Goal: Transaction & Acquisition: Purchase product/service

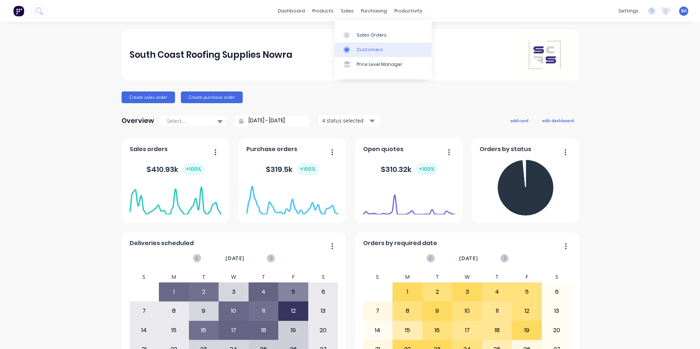
click at [353, 51] on div at bounding box center [349, 50] width 11 height 7
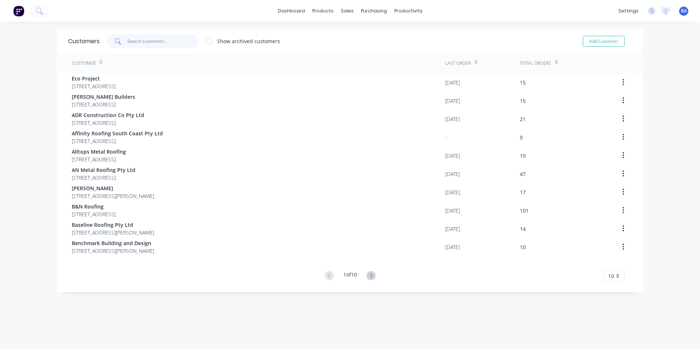
click at [136, 42] on input "text" at bounding box center [162, 41] width 71 height 15
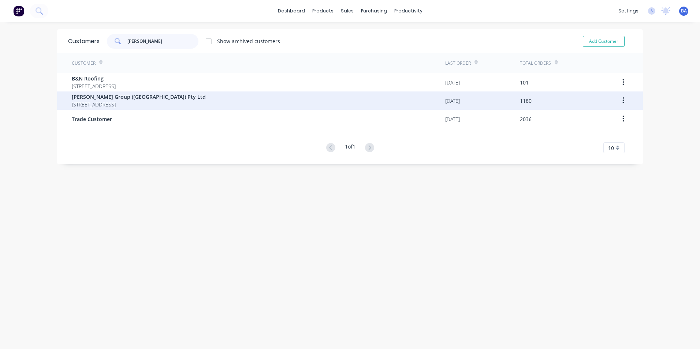
type input "[PERSON_NAME]"
click at [143, 96] on span "[PERSON_NAME] Group ([GEOGRAPHIC_DATA]) Pty Ltd" at bounding box center [139, 97] width 134 height 8
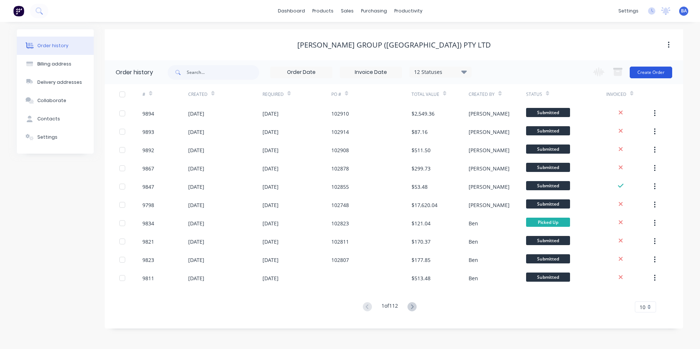
click at [662, 71] on button "Create Order" at bounding box center [651, 73] width 42 height 12
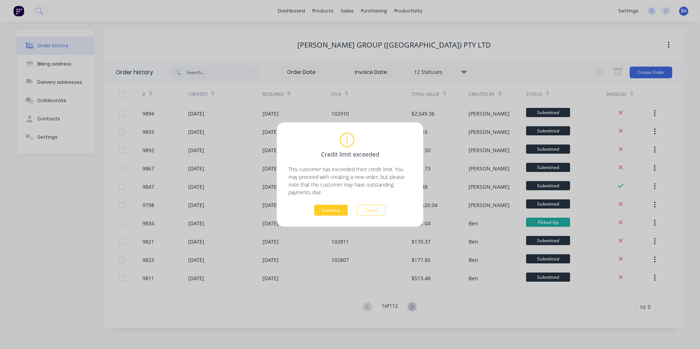
click at [329, 209] on button "Continue" at bounding box center [331, 210] width 34 height 11
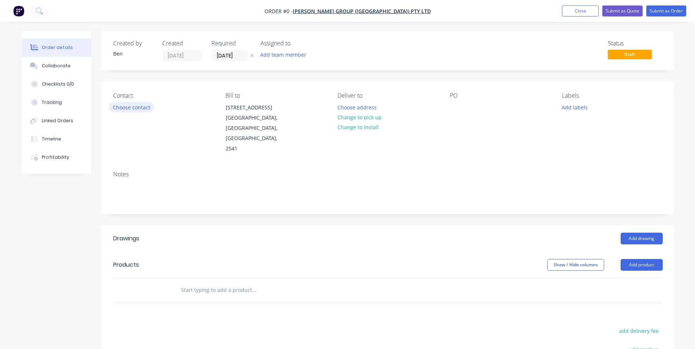
click at [141, 108] on button "Choose contact" at bounding box center [131, 107] width 45 height 10
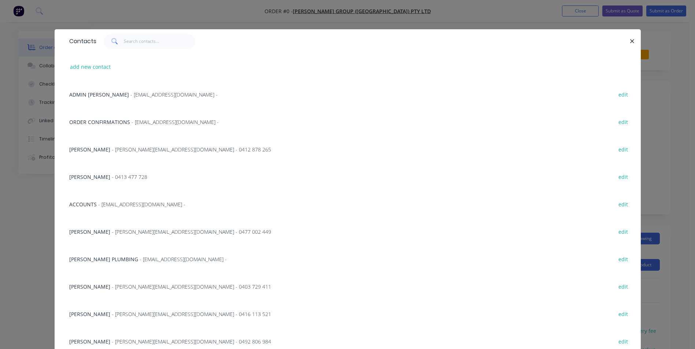
click at [90, 230] on span "[PERSON_NAME]" at bounding box center [89, 232] width 41 height 7
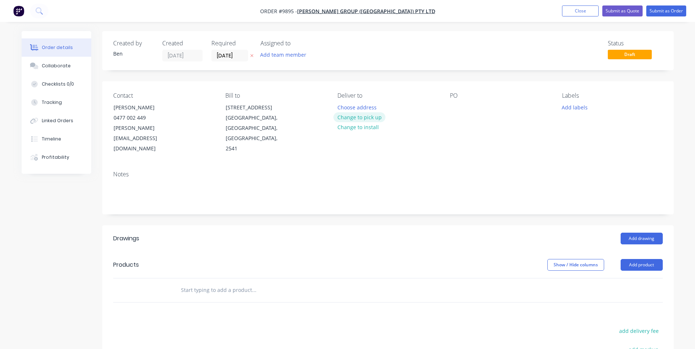
click at [366, 115] on button "Change to pick up" at bounding box center [359, 117] width 52 height 10
click at [635, 233] on button "Add drawing" at bounding box center [641, 239] width 42 height 12
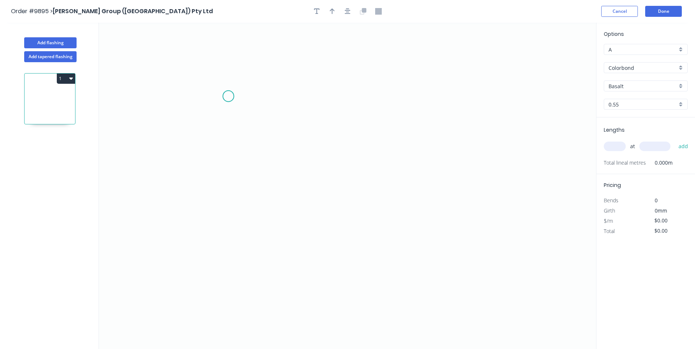
click at [228, 96] on icon "0" at bounding box center [347, 186] width 497 height 327
click at [225, 189] on icon "0" at bounding box center [347, 186] width 497 height 327
click at [268, 191] on icon "0 ?" at bounding box center [347, 186] width 497 height 327
click at [265, 231] on icon "0 ? ?" at bounding box center [347, 186] width 497 height 327
click at [219, 141] on tspan "?" at bounding box center [217, 139] width 4 height 12
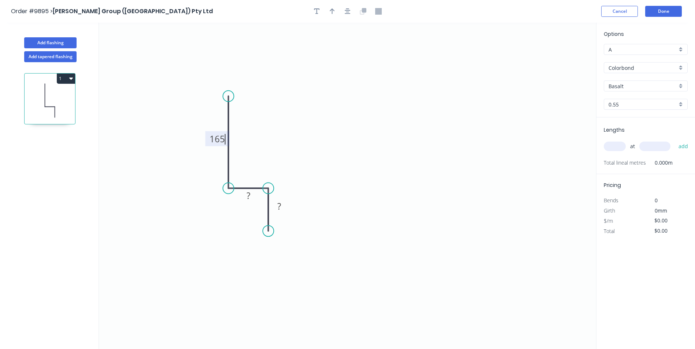
click at [271, 122] on icon "0 165 ? ?" at bounding box center [347, 186] width 497 height 327
click at [248, 195] on tspan "?" at bounding box center [248, 196] width 4 height 12
click at [381, 226] on icon "0 165 80 ?" at bounding box center [347, 186] width 497 height 327
drag, startPoint x: 258, startPoint y: 199, endPoint x: 258, endPoint y: 204, distance: 4.8
click at [258, 204] on rect at bounding box center [248, 201] width 24 height 15
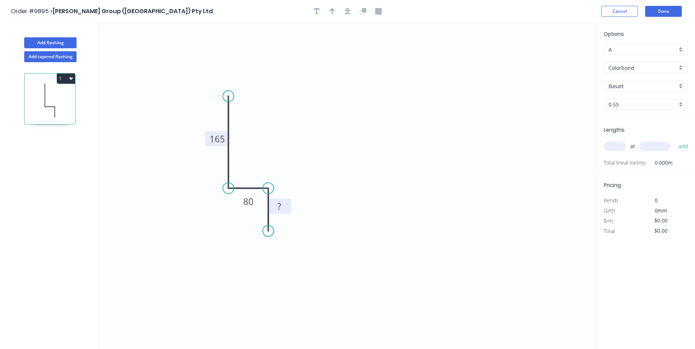
click at [288, 208] on rect at bounding box center [279, 206] width 24 height 15
click at [285, 207] on rect at bounding box center [279, 206] width 15 height 10
drag, startPoint x: 329, startPoint y: 172, endPoint x: 333, endPoint y: 166, distance: 7.6
click at [329, 171] on icon "0 165 80 35" at bounding box center [347, 186] width 497 height 327
type input "$9.07"
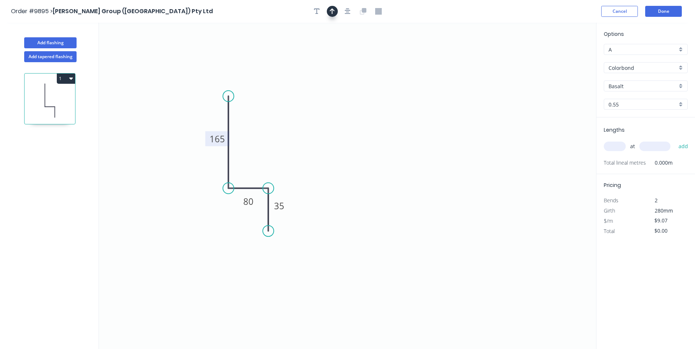
click at [333, 10] on icon "button" at bounding box center [332, 11] width 5 height 6
click at [557, 57] on icon "0 165 80 35" at bounding box center [347, 186] width 497 height 327
drag, startPoint x: 558, startPoint y: 58, endPoint x: 301, endPoint y: 132, distance: 267.5
click at [301, 132] on icon at bounding box center [306, 125] width 21 height 21
click at [640, 86] on input "Basalt" at bounding box center [642, 86] width 68 height 8
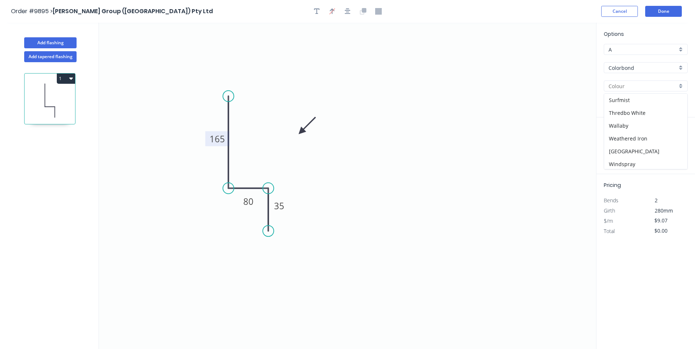
scroll to position [271, 0]
click at [637, 159] on div "Woodland Grey" at bounding box center [645, 162] width 83 height 13
type input "Woodland Grey"
click at [609, 147] on input "text" at bounding box center [615, 147] width 22 height 10
type input "1"
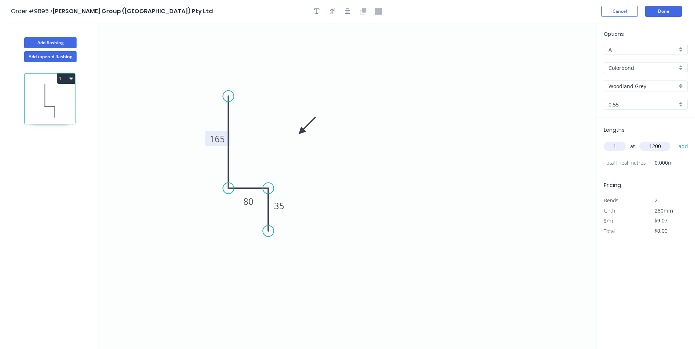
type input "1200"
click at [675, 140] on button "add" at bounding box center [683, 146] width 17 height 12
type input "$10.88"
click at [659, 13] on button "Done" at bounding box center [663, 11] width 37 height 11
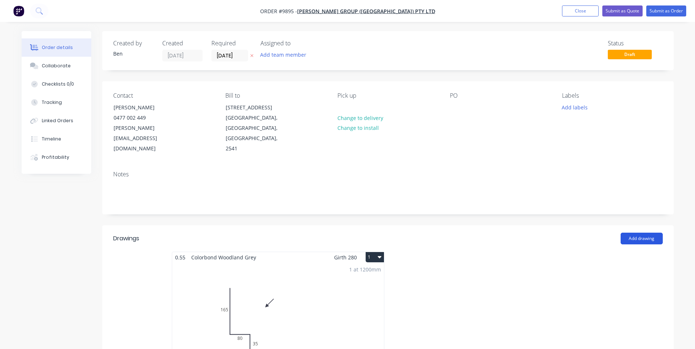
click at [638, 233] on button "Add drawing" at bounding box center [641, 239] width 42 height 12
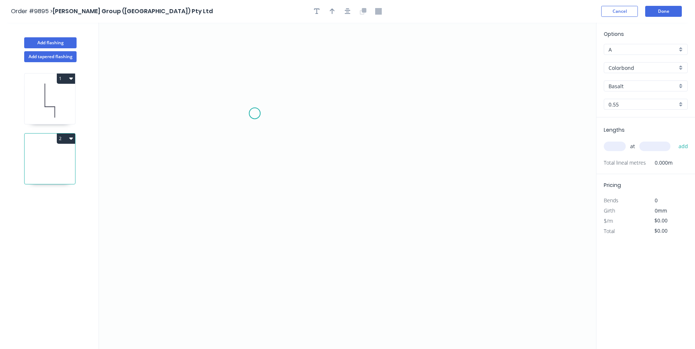
click at [255, 114] on icon "0" at bounding box center [347, 186] width 497 height 327
click at [292, 113] on icon "0" at bounding box center [347, 186] width 497 height 327
click at [290, 214] on icon "0 ?" at bounding box center [347, 186] width 497 height 327
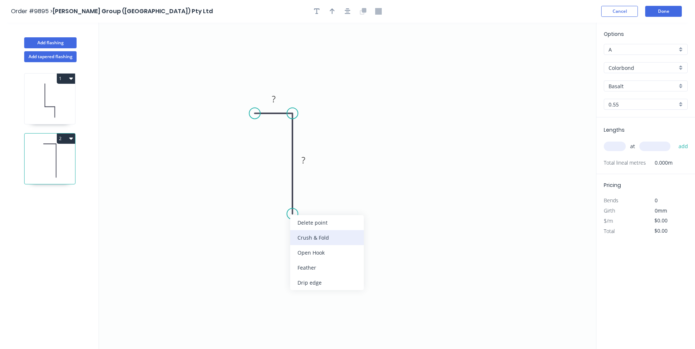
click at [311, 237] on div "Crush & Fold" at bounding box center [327, 237] width 74 height 15
click at [300, 237] on div "Flip bend" at bounding box center [327, 238] width 74 height 15
click at [274, 99] on tspan "?" at bounding box center [274, 99] width 4 height 12
click at [305, 138] on icon "0 20 CF 10 50" at bounding box center [347, 186] width 497 height 327
type input "$5.55"
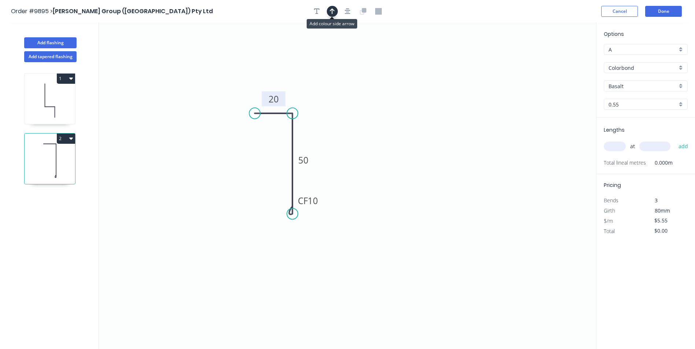
click at [334, 13] on icon "button" at bounding box center [332, 11] width 5 height 7
click at [559, 57] on icon at bounding box center [559, 50] width 7 height 23
click at [559, 57] on icon at bounding box center [564, 53] width 21 height 21
drag, startPoint x: 559, startPoint y: 57, endPoint x: 535, endPoint y: 60, distance: 24.3
click at [509, 87] on icon "0 20 CF 10 50" at bounding box center [347, 186] width 497 height 327
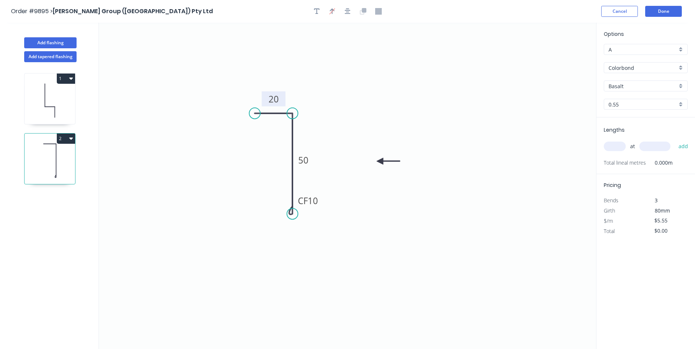
drag, startPoint x: 558, startPoint y: 58, endPoint x: 380, endPoint y: 162, distance: 205.8
click at [380, 162] on icon at bounding box center [387, 161] width 23 height 7
click at [635, 87] on input "Basalt" at bounding box center [642, 86] width 68 height 8
click at [642, 158] on div "Woodland Grey" at bounding box center [645, 162] width 83 height 13
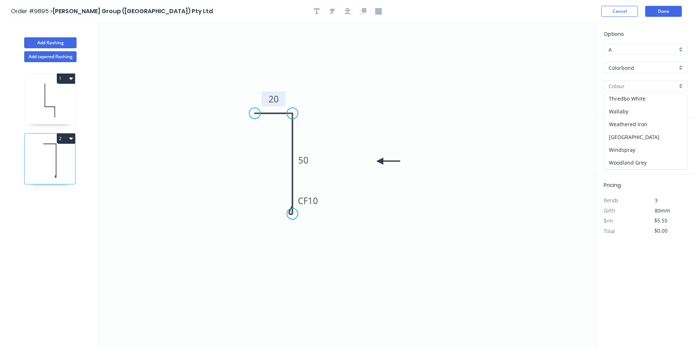
type input "Woodland Grey"
click at [614, 142] on input "text" at bounding box center [615, 147] width 22 height 10
type input "1"
type input "700"
click at [675, 140] on button "add" at bounding box center [683, 146] width 17 height 12
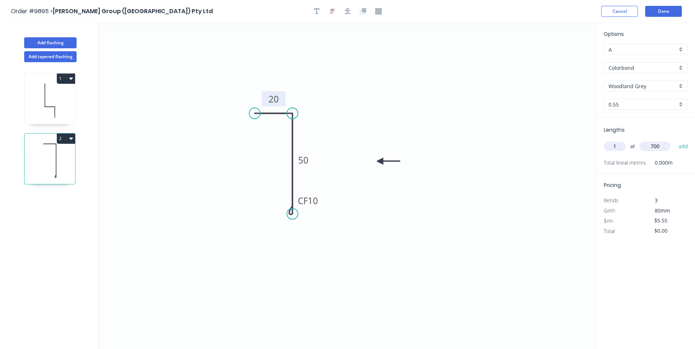
type input "$5.55"
click at [656, 11] on button "Done" at bounding box center [663, 11] width 37 height 11
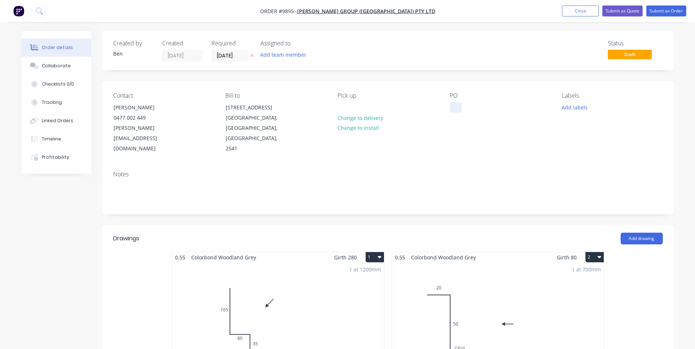
click at [453, 107] on div at bounding box center [456, 107] width 12 height 11
click at [487, 165] on div "Notes" at bounding box center [387, 189] width 571 height 49
click at [658, 9] on button "Submit as Order" at bounding box center [666, 10] width 40 height 11
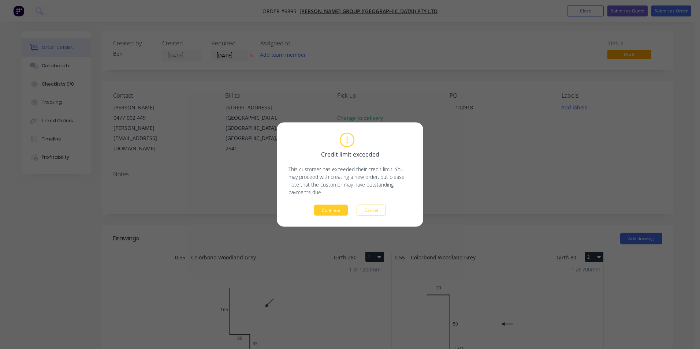
click at [335, 210] on button "Continue" at bounding box center [331, 210] width 34 height 11
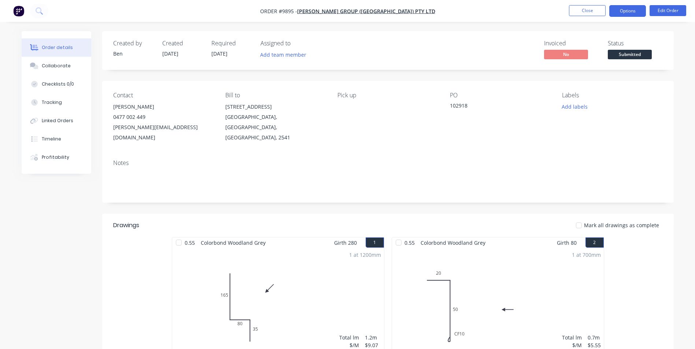
click at [623, 10] on button "Options" at bounding box center [627, 11] width 37 height 12
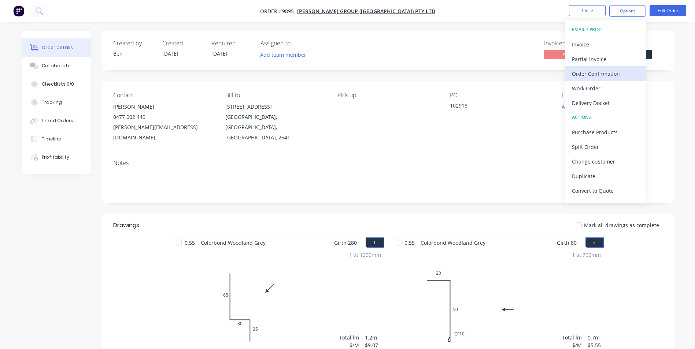
click at [598, 72] on div "Order Confirmation" at bounding box center [605, 73] width 67 height 11
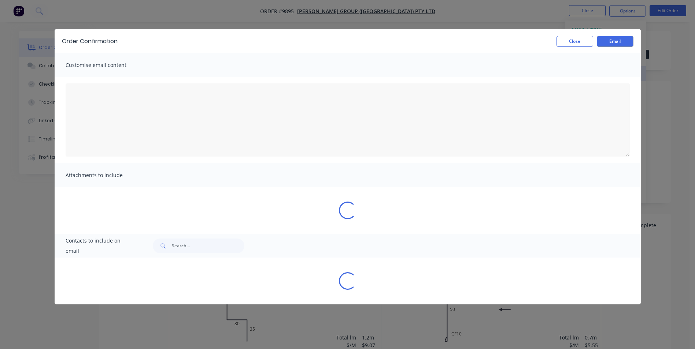
type textarea "To view your order online, please click the 'View my order' button."
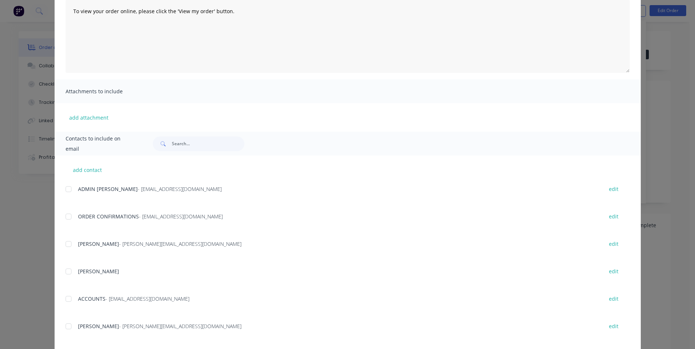
scroll to position [204, 0]
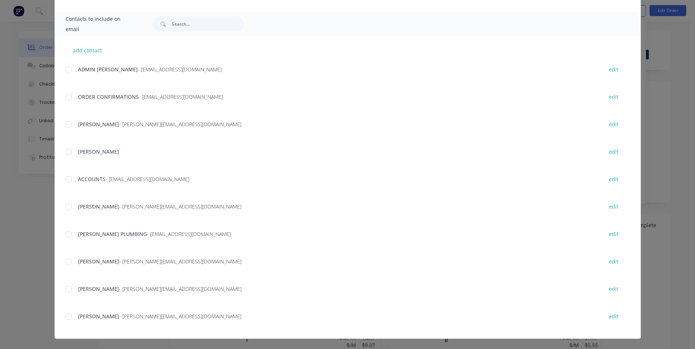
click at [67, 98] on div at bounding box center [68, 97] width 15 height 15
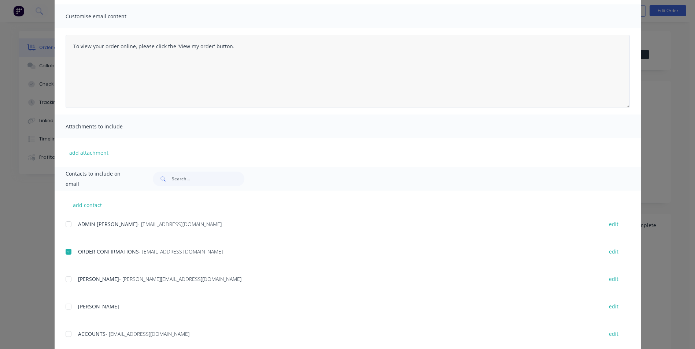
scroll to position [0, 0]
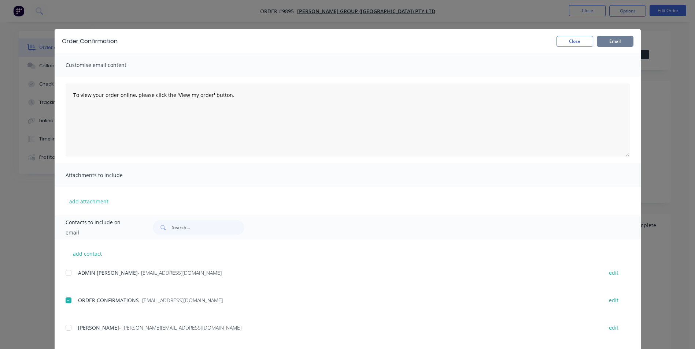
click at [617, 40] on button "Email" at bounding box center [615, 41] width 37 height 11
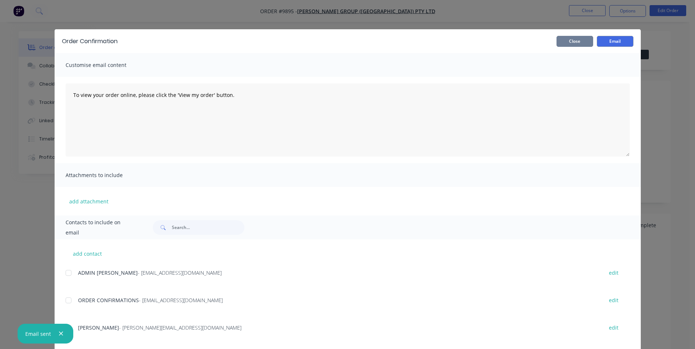
click at [575, 42] on button "Close" at bounding box center [574, 41] width 37 height 11
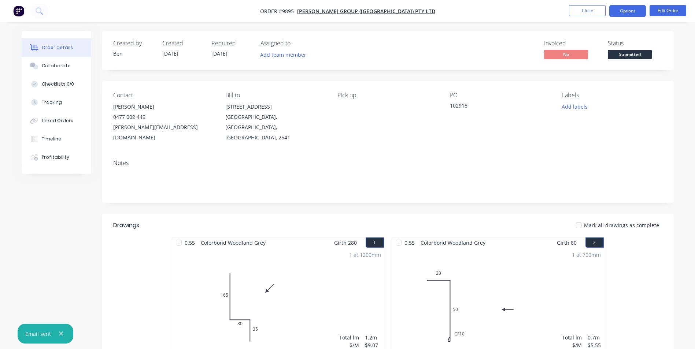
click at [621, 9] on button "Options" at bounding box center [627, 11] width 37 height 12
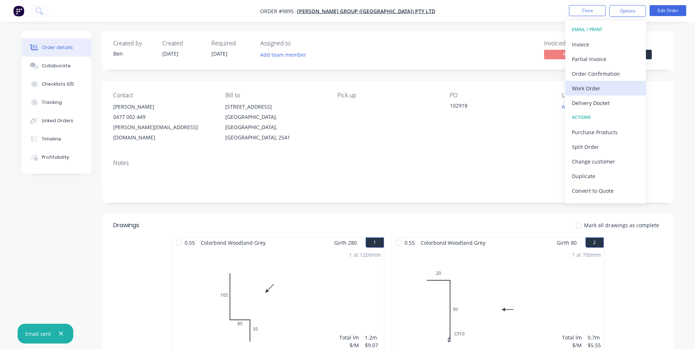
click at [602, 82] on button "Work Order" at bounding box center [605, 88] width 81 height 15
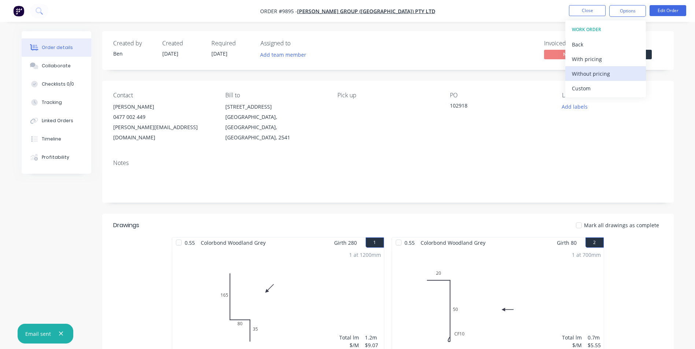
click at [603, 74] on div "Without pricing" at bounding box center [605, 73] width 67 height 11
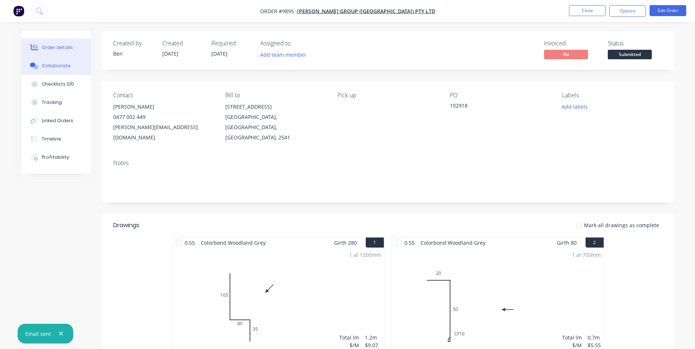
click at [64, 67] on div "Collaborate" at bounding box center [56, 66] width 29 height 7
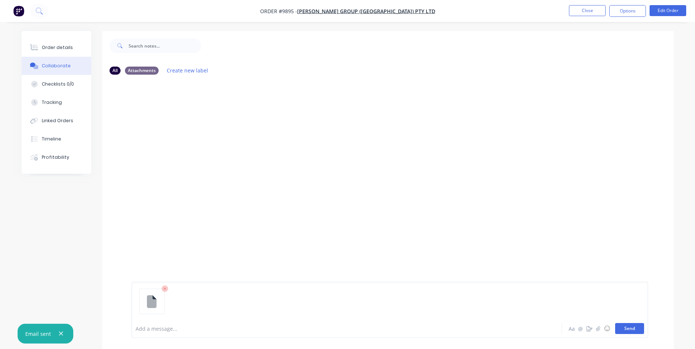
click at [638, 327] on button "Send" at bounding box center [629, 328] width 29 height 11
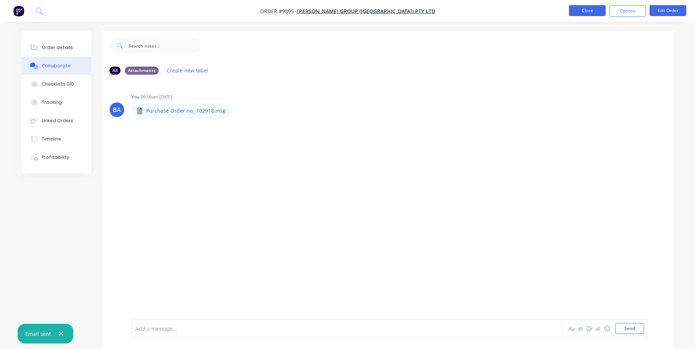
click at [578, 11] on button "Close" at bounding box center [587, 10] width 37 height 11
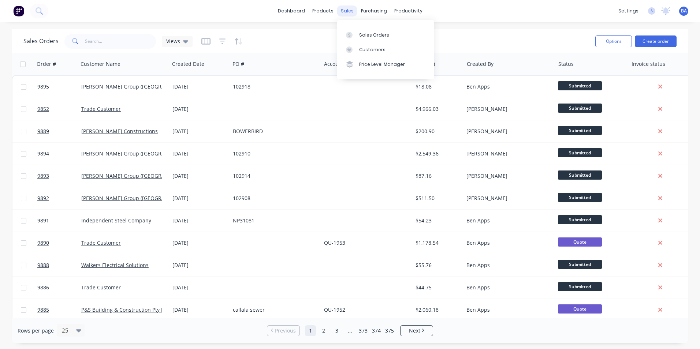
click at [350, 10] on div "sales" at bounding box center [347, 10] width 20 height 11
click at [353, 47] on div at bounding box center [351, 50] width 11 height 7
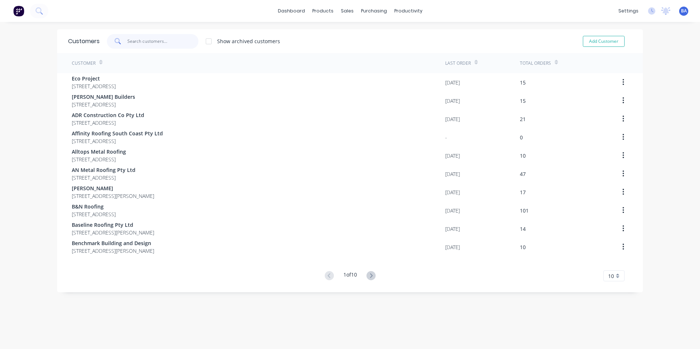
click at [173, 42] on input "text" at bounding box center [162, 41] width 71 height 15
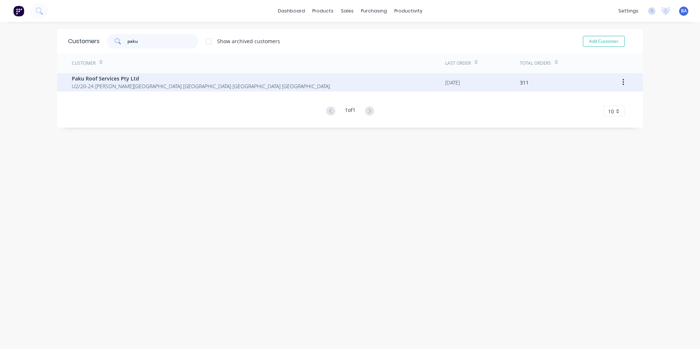
type input "paku"
click at [163, 79] on span "Paku Roof Services Pty Ltd" at bounding box center [201, 79] width 258 height 8
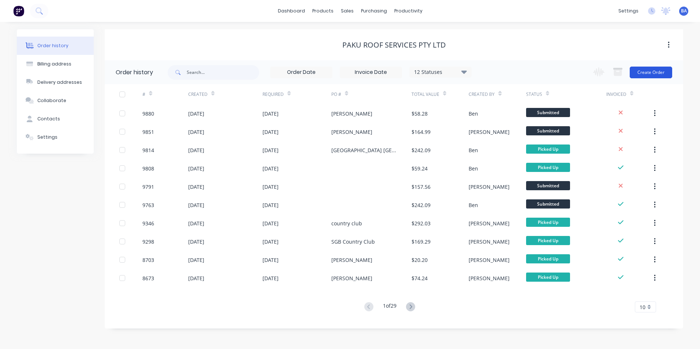
click at [661, 68] on button "Create Order" at bounding box center [651, 73] width 42 height 12
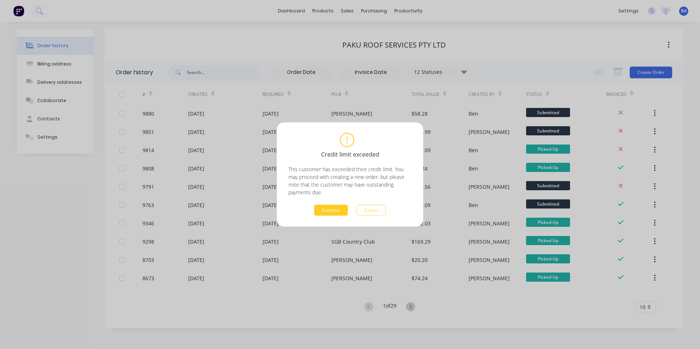
click at [320, 208] on button "Continue" at bounding box center [331, 210] width 34 height 11
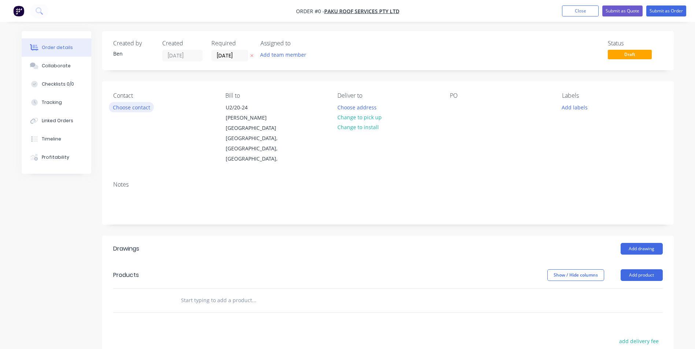
click at [125, 108] on button "Choose contact" at bounding box center [131, 107] width 45 height 10
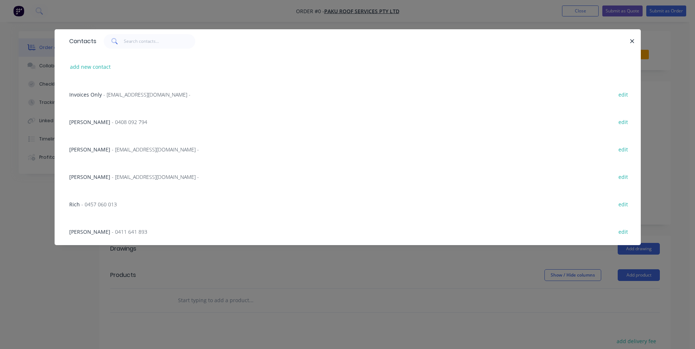
click at [86, 148] on span "[PERSON_NAME]" at bounding box center [89, 149] width 41 height 7
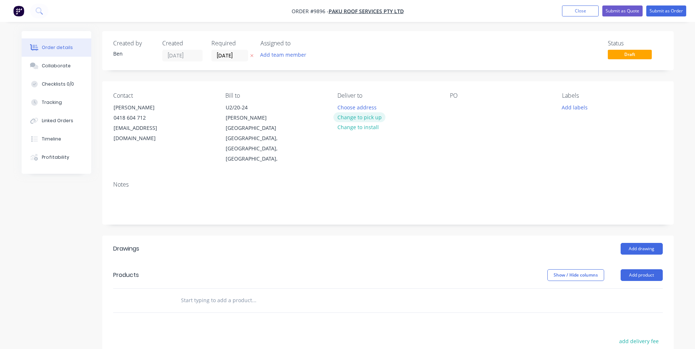
click at [355, 119] on button "Change to pick up" at bounding box center [359, 117] width 52 height 10
click at [456, 107] on div at bounding box center [456, 107] width 12 height 11
click at [507, 151] on div "Contact [PERSON_NAME] [PHONE_NUMBER] [EMAIL_ADDRESS][DOMAIN_NAME] Bill to U2/[S…" at bounding box center [387, 128] width 571 height 94
click at [635, 243] on button "Add drawing" at bounding box center [641, 249] width 42 height 12
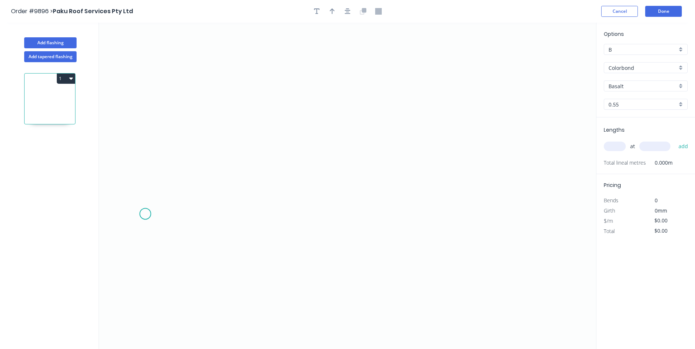
click at [146, 214] on icon "0" at bounding box center [347, 186] width 497 height 327
click at [165, 200] on icon at bounding box center [155, 207] width 19 height 14
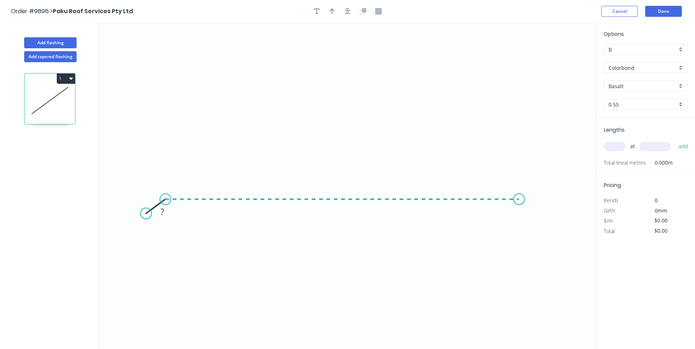
click at [519, 198] on icon "0 ?" at bounding box center [347, 186] width 497 height 327
click at [537, 211] on icon "0 ? ? ? º" at bounding box center [347, 186] width 497 height 327
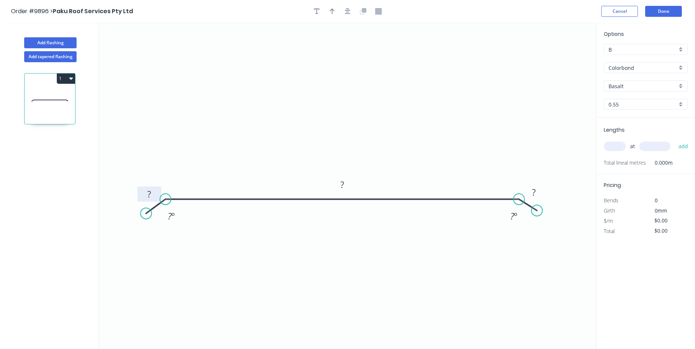
click at [148, 196] on tspan "?" at bounding box center [149, 194] width 4 height 12
click at [238, 71] on icon "0 ? 580 10 160 º 160 º" at bounding box center [347, 186] width 497 height 327
click at [151, 193] on tspan "?" at bounding box center [149, 194] width 4 height 12
click at [243, 142] on icon "0 10 580 10 160 º 160 º" at bounding box center [347, 186] width 497 height 327
type input "$20.95"
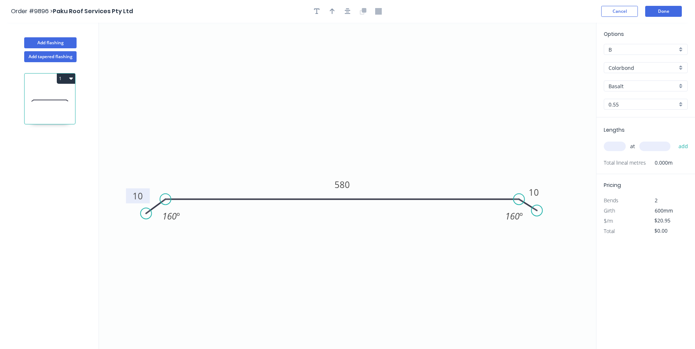
drag, startPoint x: 140, startPoint y: 189, endPoint x: 129, endPoint y: 191, distance: 11.5
click at [129, 191] on rect at bounding box center [138, 196] width 24 height 15
drag, startPoint x: 545, startPoint y: 190, endPoint x: 559, endPoint y: 195, distance: 14.5
click at [559, 195] on rect at bounding box center [547, 197] width 24 height 15
click at [333, 14] on icon "button" at bounding box center [332, 11] width 5 height 7
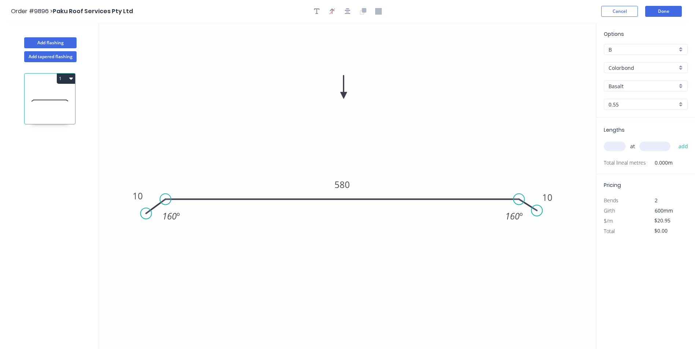
drag, startPoint x: 559, startPoint y: 56, endPoint x: 344, endPoint y: 96, distance: 218.5
click at [344, 96] on icon at bounding box center [343, 86] width 7 height 23
click at [625, 87] on input "Basalt" at bounding box center [642, 86] width 68 height 8
click at [632, 146] on div "Windspray" at bounding box center [645, 150] width 83 height 13
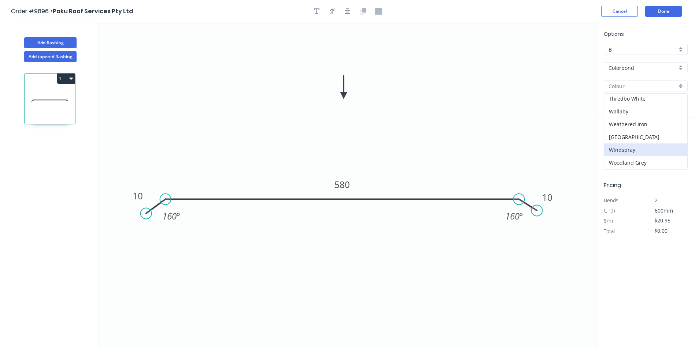
type input "Windspray"
click at [607, 144] on input "text" at bounding box center [615, 147] width 22 height 10
type input "4"
type input "2400"
click at [675, 140] on button "add" at bounding box center [683, 146] width 17 height 12
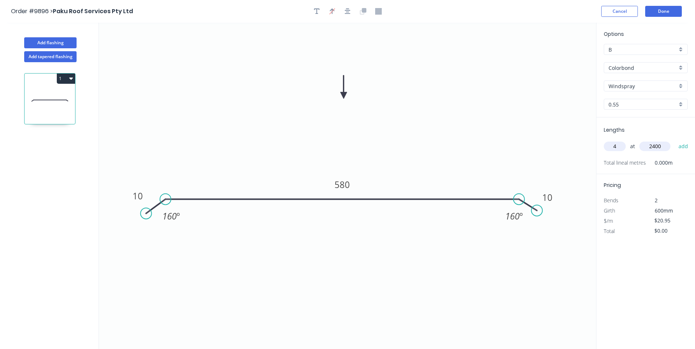
type input "$201.12"
click at [665, 10] on button "Done" at bounding box center [663, 11] width 37 height 11
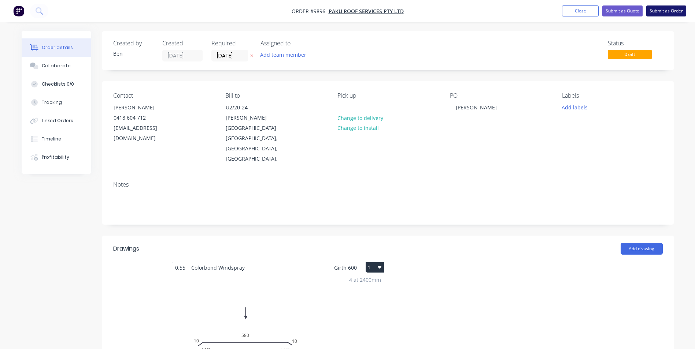
click at [666, 8] on button "Submit as Order" at bounding box center [666, 10] width 40 height 11
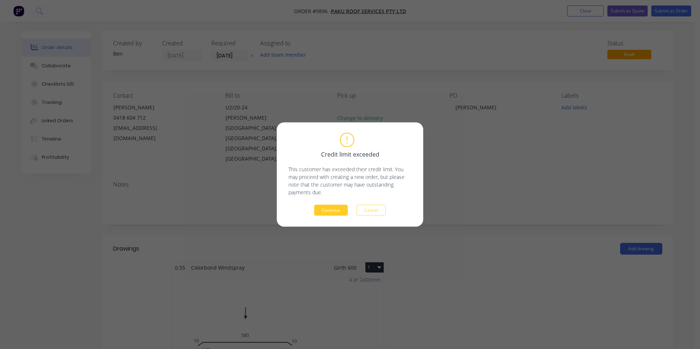
click at [330, 208] on button "Continue" at bounding box center [331, 210] width 34 height 11
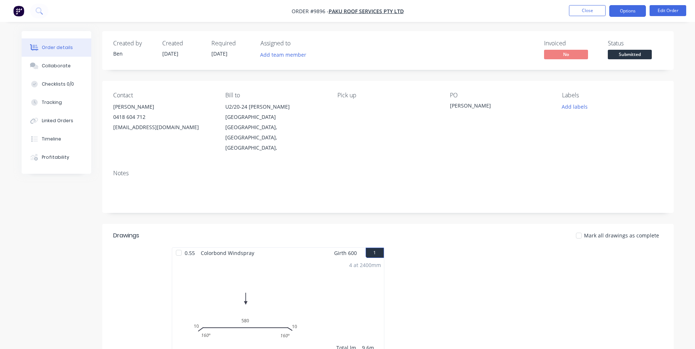
click at [626, 9] on button "Options" at bounding box center [627, 11] width 37 height 12
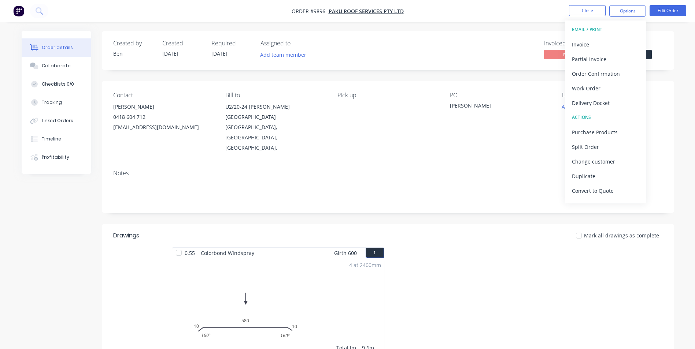
click at [499, 44] on div "Invoiced No Status Submitted" at bounding box center [498, 50] width 329 height 21
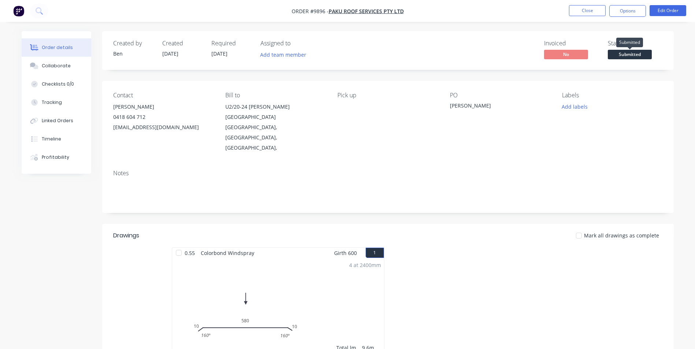
click at [619, 53] on span "Submitted" at bounding box center [630, 54] width 44 height 9
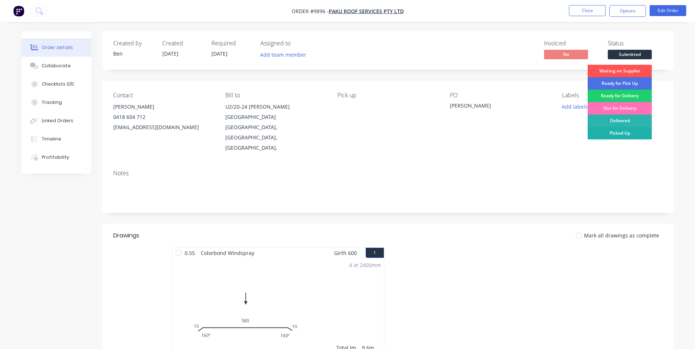
click at [620, 132] on div "Picked Up" at bounding box center [619, 133] width 64 height 12
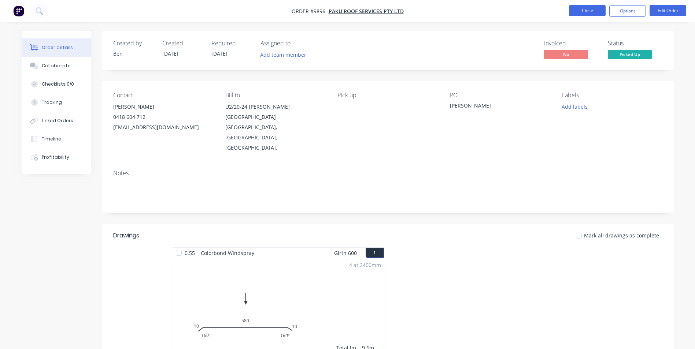
click at [578, 9] on button "Close" at bounding box center [587, 10] width 37 height 11
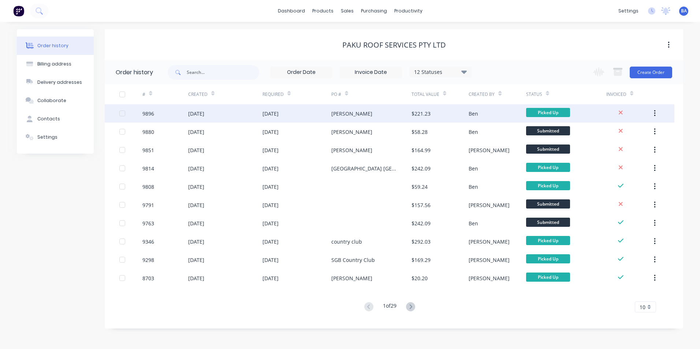
click at [372, 111] on div "[PERSON_NAME]" at bounding box center [371, 113] width 80 height 18
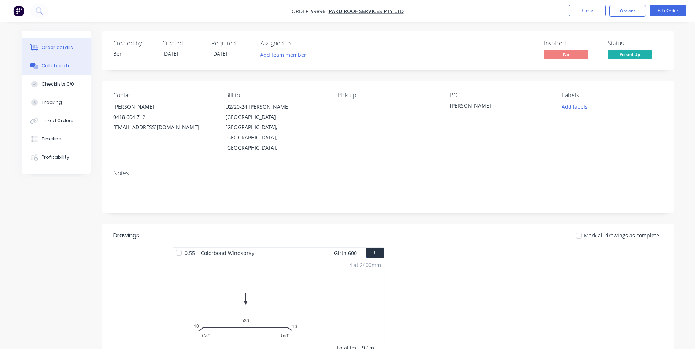
click at [63, 59] on button "Collaborate" at bounding box center [57, 66] width 70 height 18
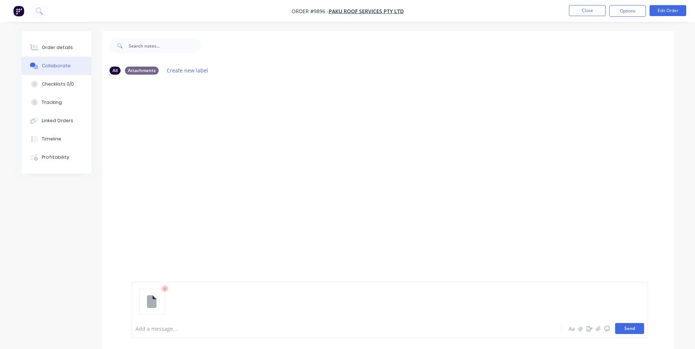
click at [634, 327] on button "Send" at bounding box center [629, 328] width 29 height 11
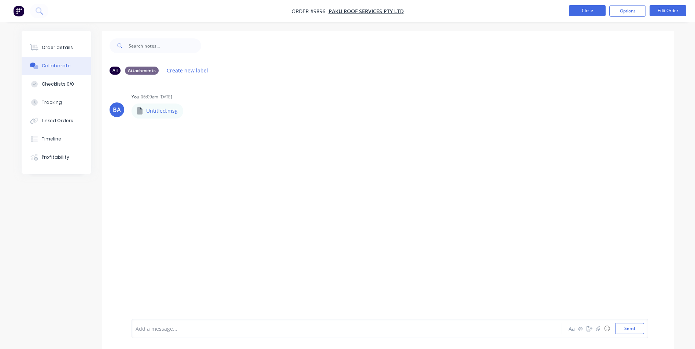
click at [589, 11] on button "Close" at bounding box center [587, 10] width 37 height 11
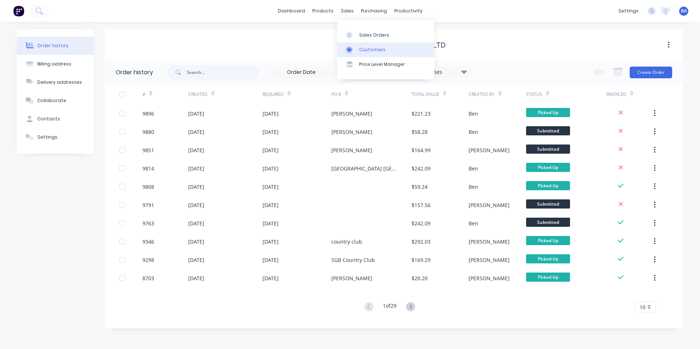
click at [348, 47] on link "Customers" at bounding box center [385, 49] width 97 height 15
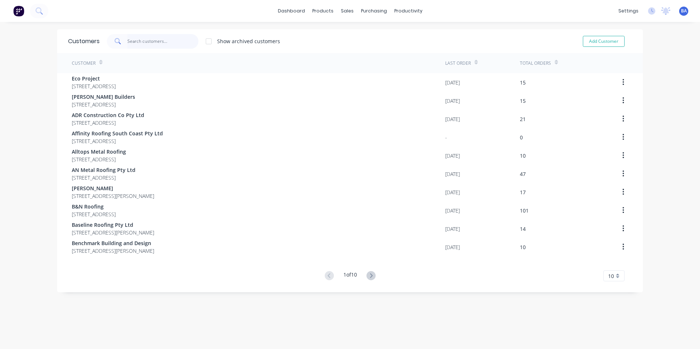
click at [155, 42] on input "text" at bounding box center [162, 41] width 71 height 15
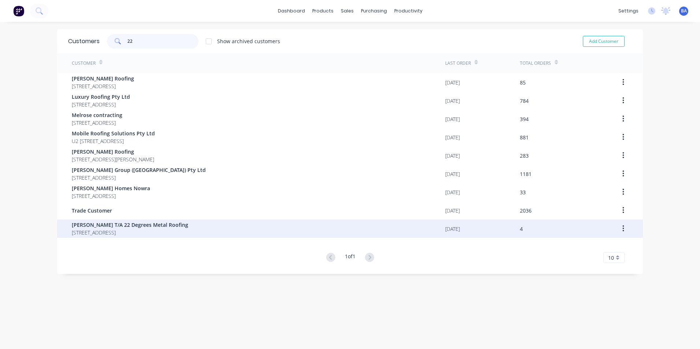
type input "22"
click at [147, 231] on span "[STREET_ADDRESS]" at bounding box center [130, 233] width 116 height 8
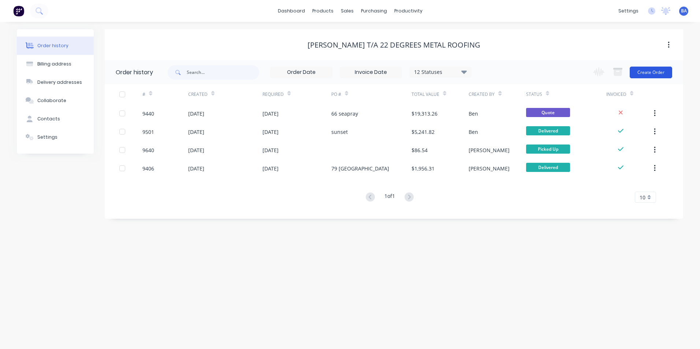
click at [651, 71] on button "Create Order" at bounding box center [651, 73] width 42 height 12
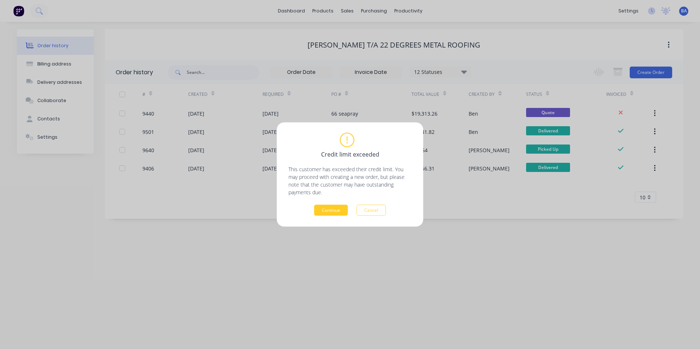
click at [336, 206] on button "Continue" at bounding box center [331, 210] width 34 height 11
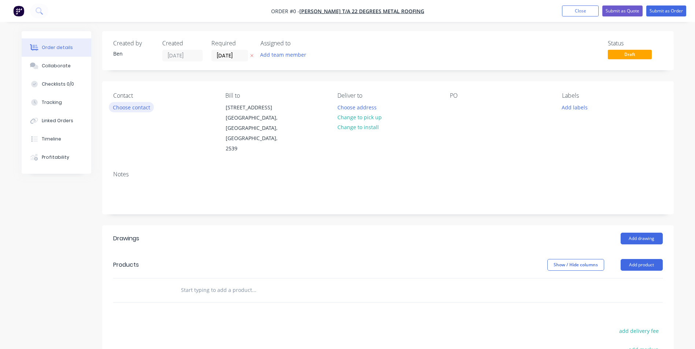
click at [120, 105] on button "Choose contact" at bounding box center [131, 107] width 45 height 10
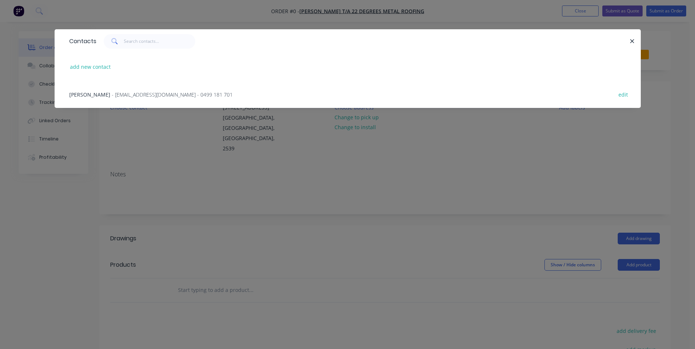
click at [114, 92] on div "[PERSON_NAME] - [EMAIL_ADDRESS][DOMAIN_NAME] - 0499 181 701 edit" at bounding box center [348, 94] width 564 height 27
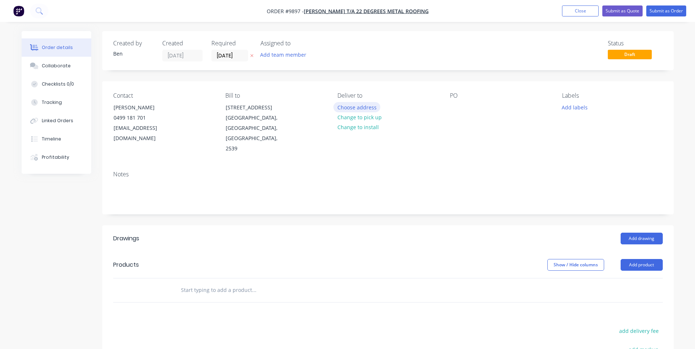
click at [364, 110] on button "Choose address" at bounding box center [356, 107] width 47 height 10
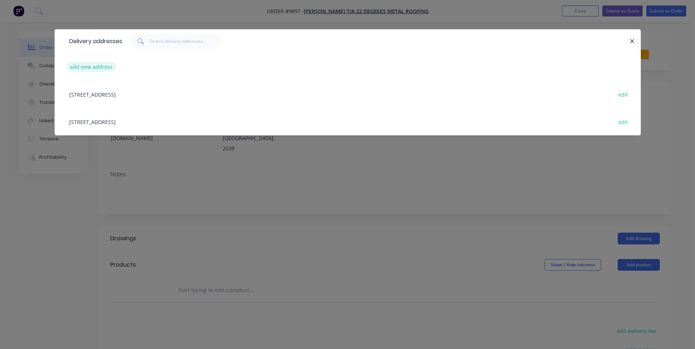
click at [98, 67] on button "add new address" at bounding box center [91, 67] width 50 height 10
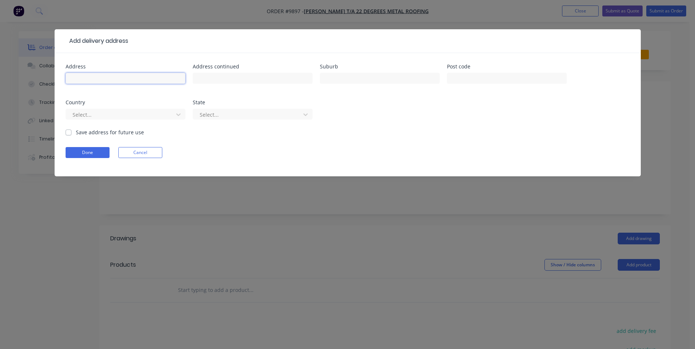
click at [96, 78] on input "text" at bounding box center [126, 78] width 120 height 11
type input "[STREET_ADDRESS]"
click at [369, 79] on input "text" at bounding box center [380, 78] width 120 height 11
type input "K"
type input "[GEOGRAPHIC_DATA]"
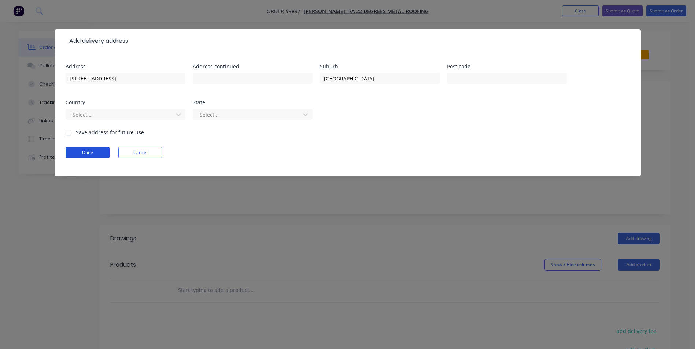
click at [78, 150] on button "Done" at bounding box center [88, 152] width 44 height 11
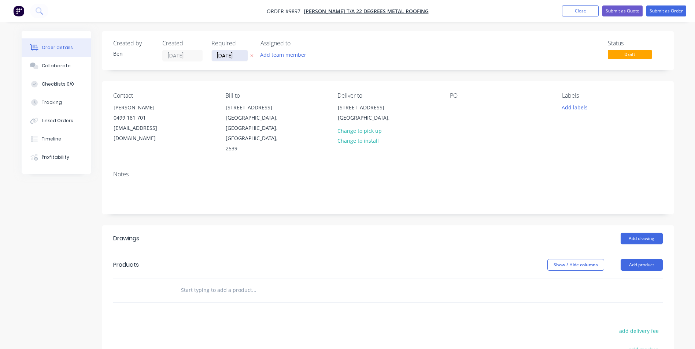
click at [237, 55] on input "[DATE]" at bounding box center [230, 55] width 36 height 11
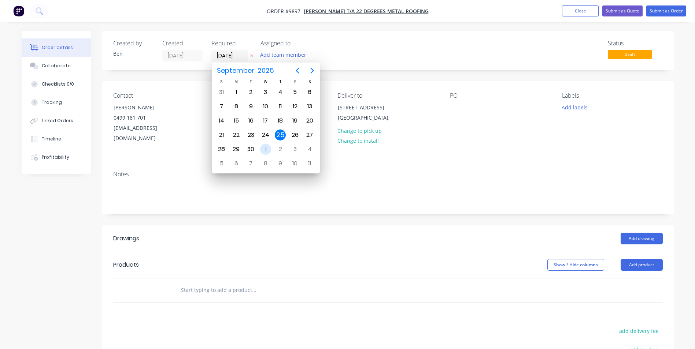
click at [266, 146] on div "1" at bounding box center [265, 149] width 11 height 11
type input "[DATE]"
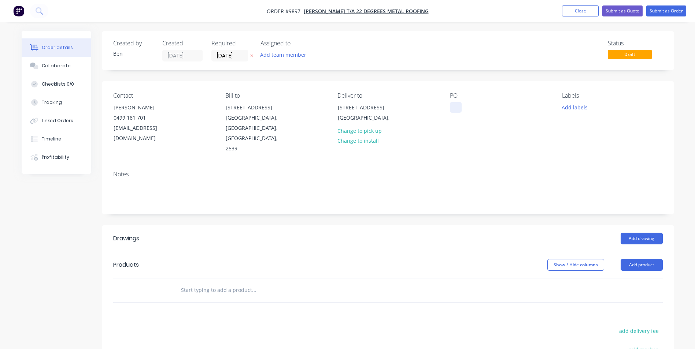
click at [457, 108] on div at bounding box center [456, 107] width 12 height 11
click at [640, 259] on button "Add product" at bounding box center [641, 265] width 42 height 12
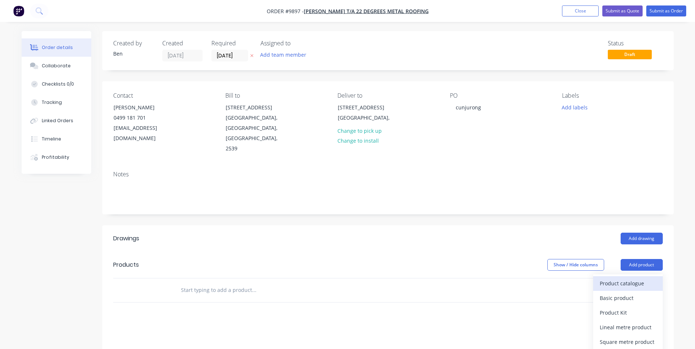
click at [636, 278] on div "Product catalogue" at bounding box center [628, 283] width 56 height 11
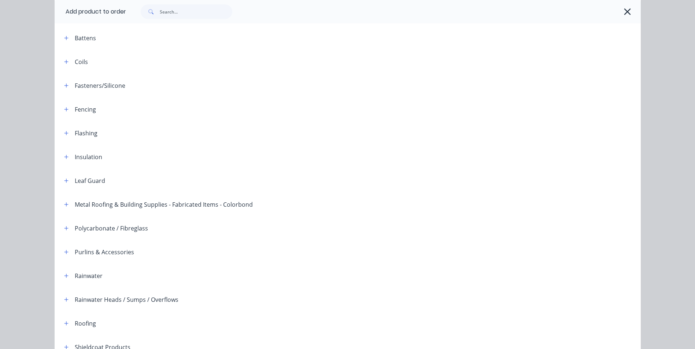
scroll to position [168, 0]
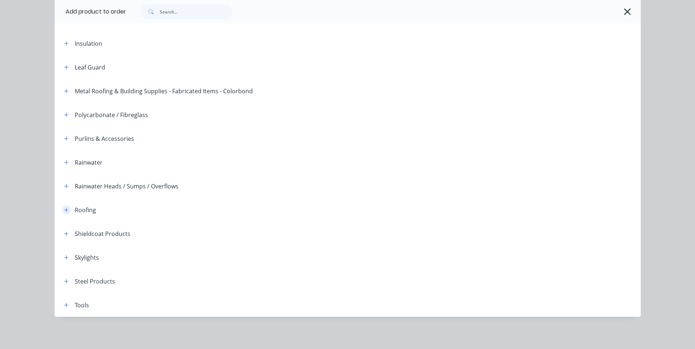
click at [64, 208] on icon "button" at bounding box center [66, 210] width 4 height 5
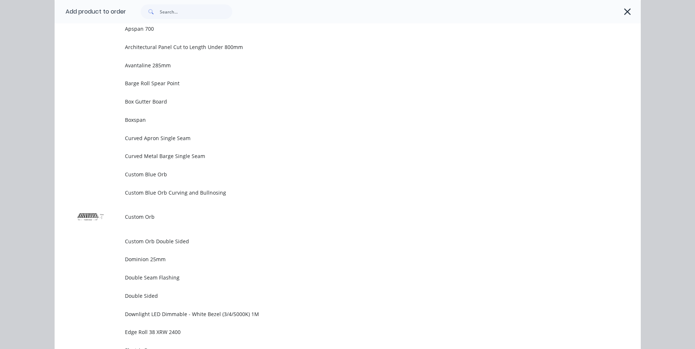
scroll to position [424, 0]
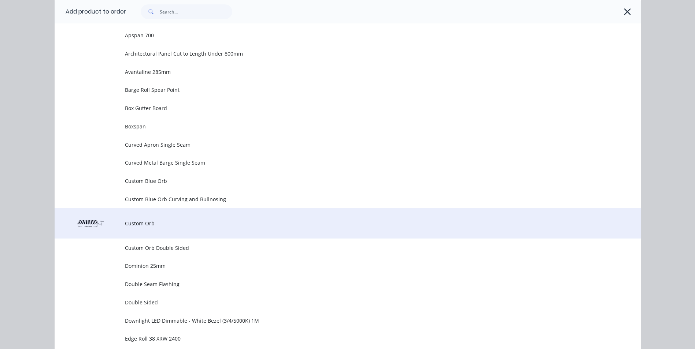
click at [171, 218] on td "Custom Orb" at bounding box center [383, 223] width 516 height 30
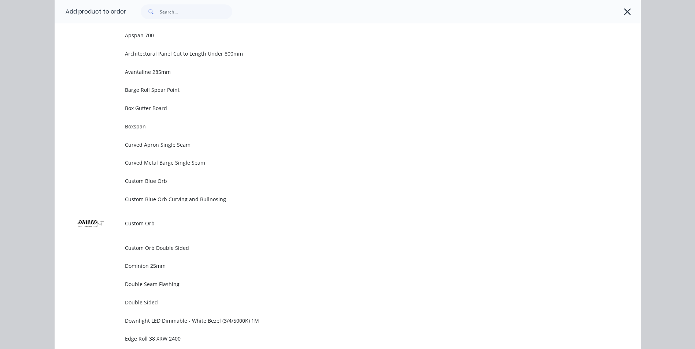
scroll to position [0, 0]
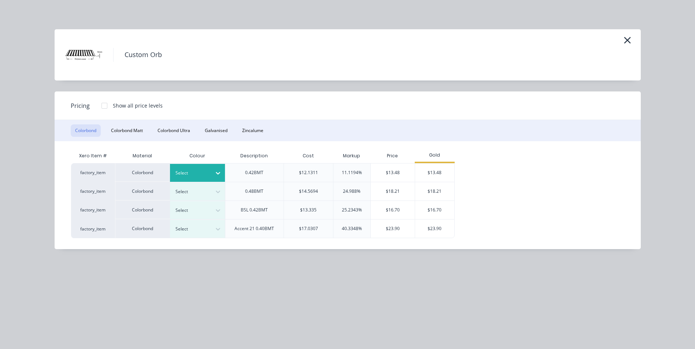
click at [212, 175] on div at bounding box center [217, 173] width 13 height 12
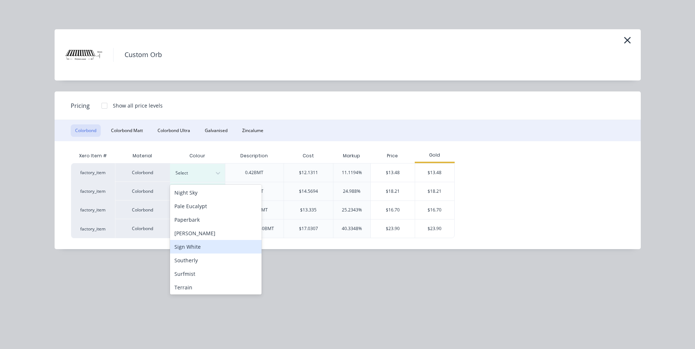
scroll to position [220, 0]
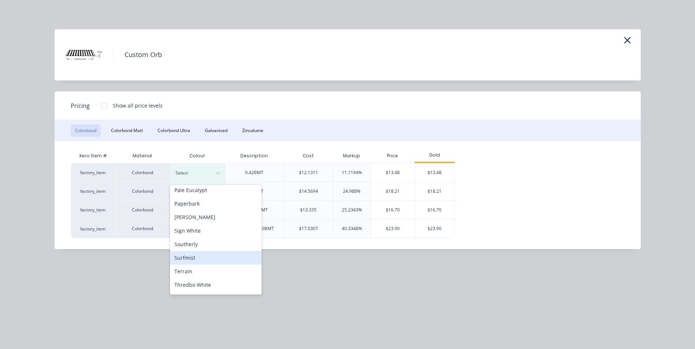
click at [208, 257] on div "Surfmist" at bounding box center [216, 258] width 92 height 14
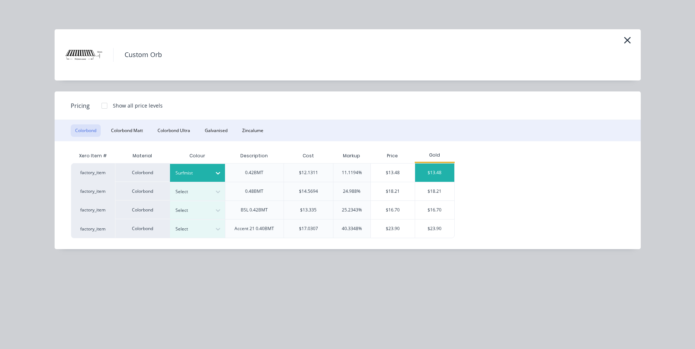
click at [444, 171] on div "$13.48" at bounding box center [434, 173] width 39 height 18
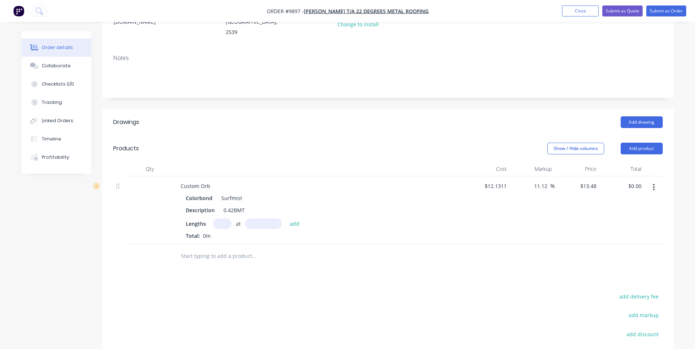
scroll to position [146, 0]
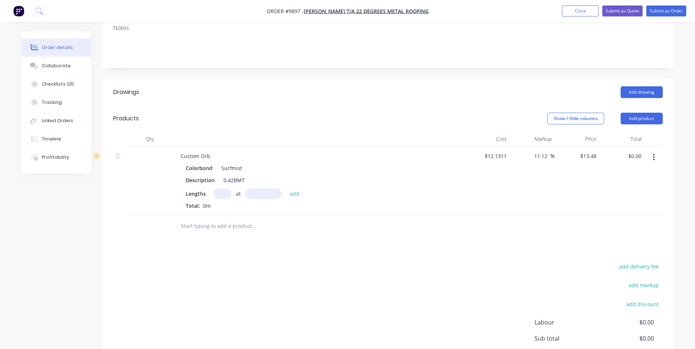
click at [224, 189] on input "text" at bounding box center [222, 194] width 18 height 11
type input "20"
type input "6070"
click at [286, 189] on button "add" at bounding box center [294, 194] width 17 height 10
type input "$1,636.47"
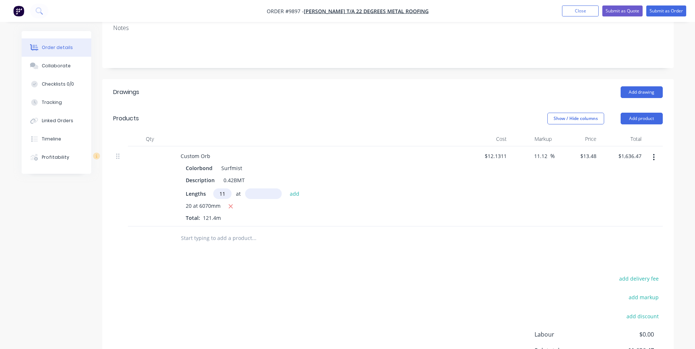
type input "11"
type input "5320"
click at [286, 189] on button "add" at bounding box center [294, 194] width 17 height 10
type input "$2,425.32"
type input "8"
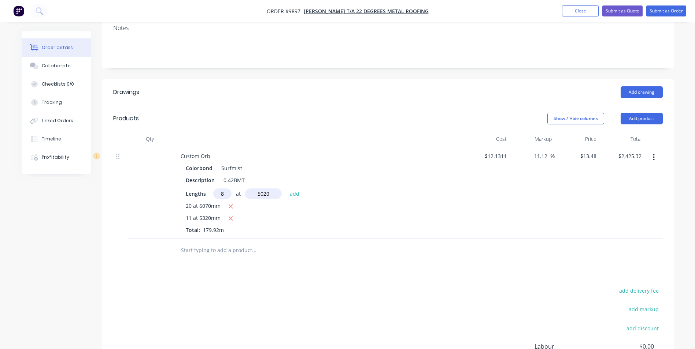
type input "5020"
click at [286, 189] on button "add" at bounding box center [294, 194] width 17 height 10
type input "$2,966.68"
type input "21"
type input "2300"
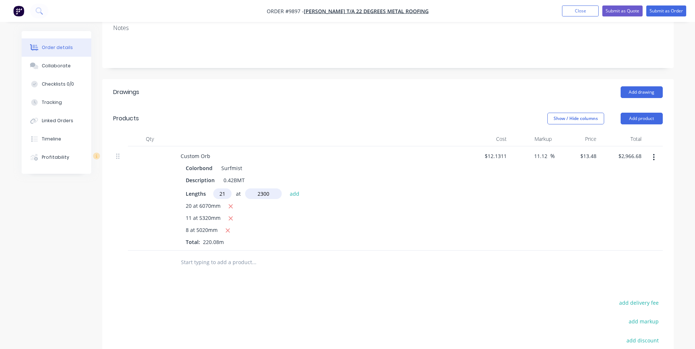
click at [286, 189] on button "add" at bounding box center [294, 194] width 17 height 10
type input "$3,617.76"
click at [636, 113] on button "Add product" at bounding box center [641, 119] width 42 height 12
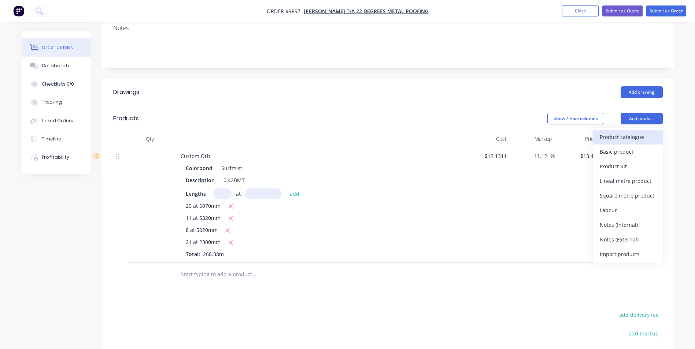
click at [634, 132] on div "Product catalogue" at bounding box center [628, 137] width 56 height 11
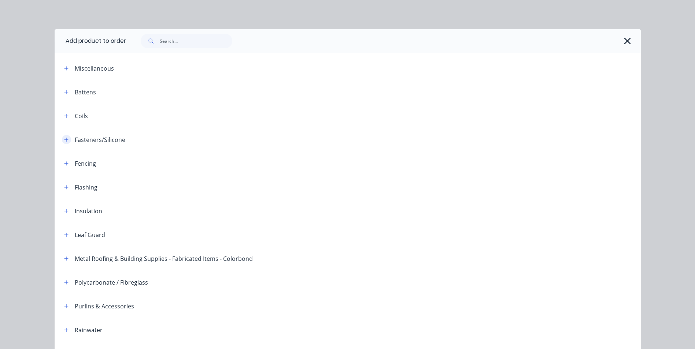
click at [66, 140] on icon "button" at bounding box center [66, 139] width 4 height 5
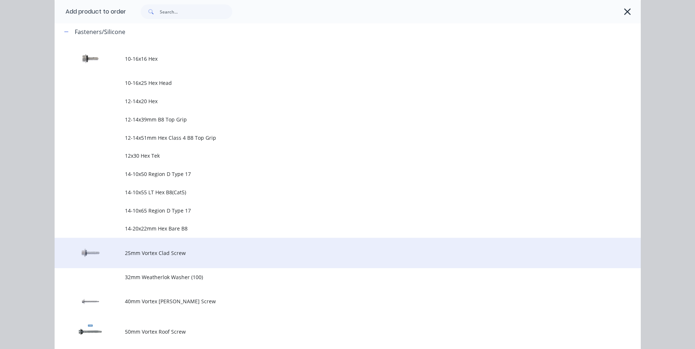
scroll to position [256, 0]
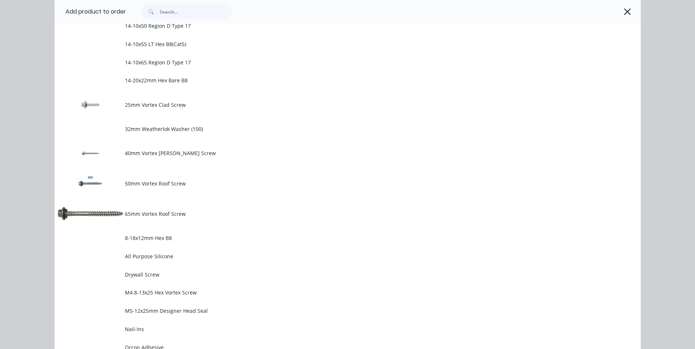
click at [185, 180] on span "50mm Vortex Roof Screw" at bounding box center [331, 184] width 412 height 8
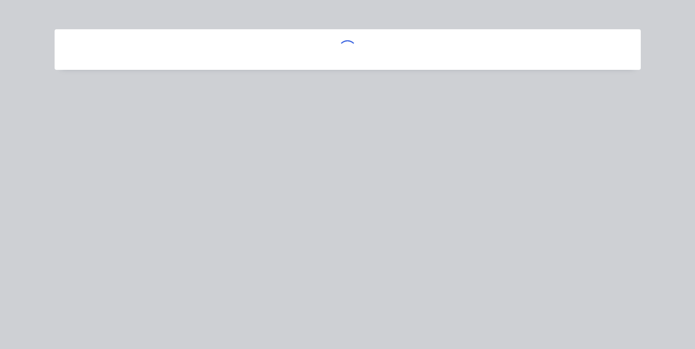
scroll to position [0, 0]
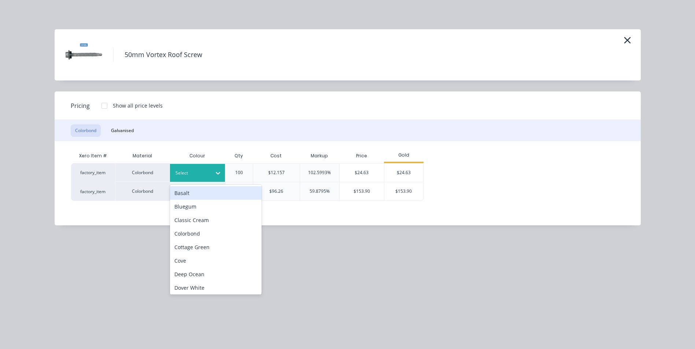
click at [220, 172] on icon at bounding box center [217, 173] width 7 height 7
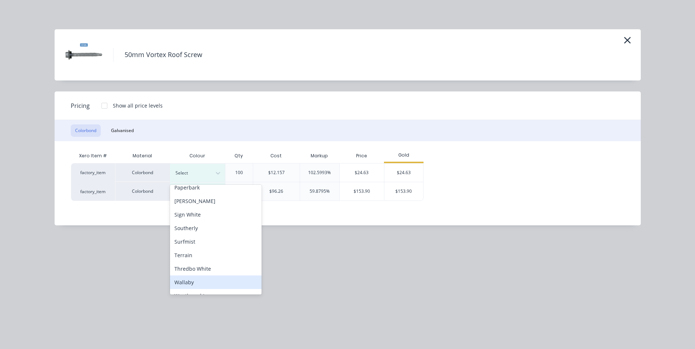
scroll to position [226, 0]
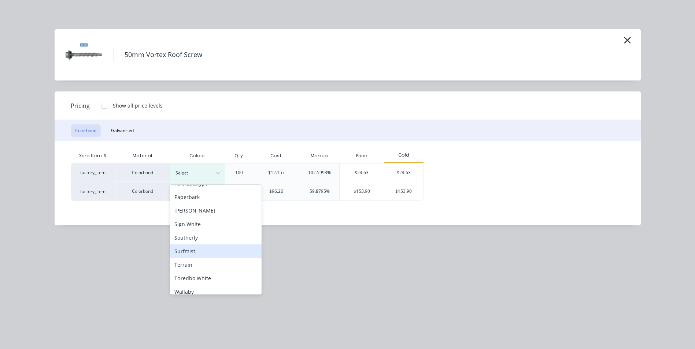
click at [204, 252] on div "Surfmist" at bounding box center [216, 252] width 92 height 14
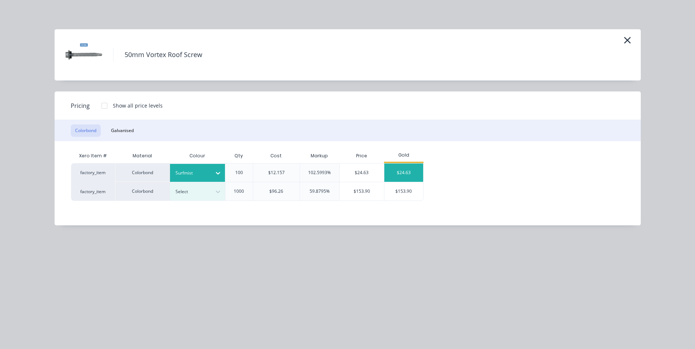
click at [412, 171] on div "$24.63" at bounding box center [403, 173] width 39 height 18
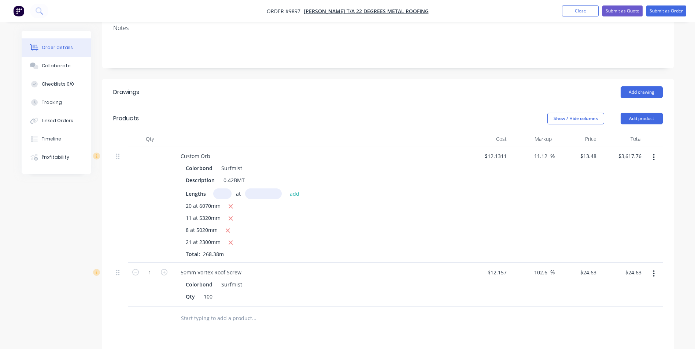
click at [653, 271] on icon "button" at bounding box center [653, 274] width 1 height 7
click at [617, 332] on div "Delete" at bounding box center [628, 337] width 56 height 11
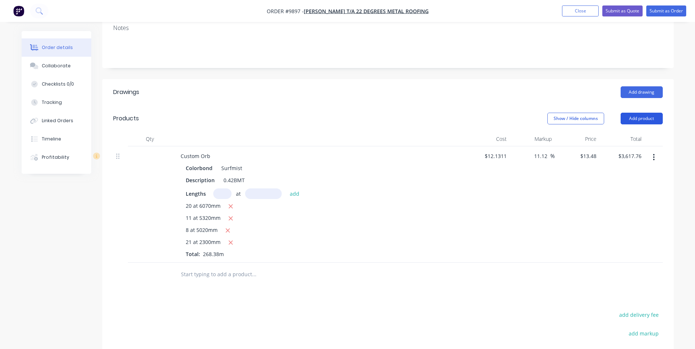
click at [639, 113] on button "Add product" at bounding box center [641, 119] width 42 height 12
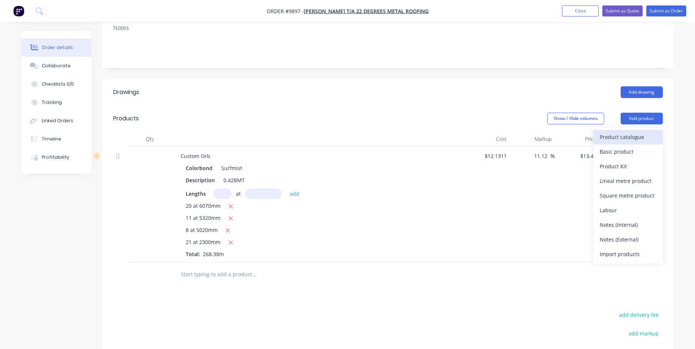
click at [636, 132] on div "Product catalogue" at bounding box center [628, 137] width 56 height 11
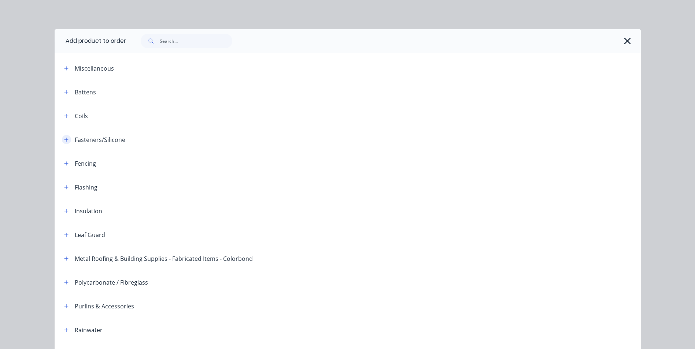
click at [64, 137] on icon "button" at bounding box center [66, 139] width 4 height 5
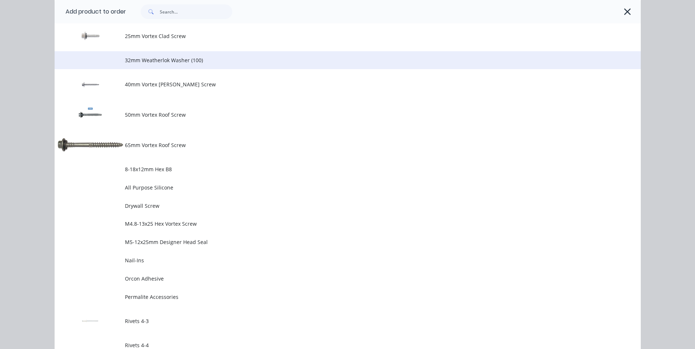
scroll to position [330, 0]
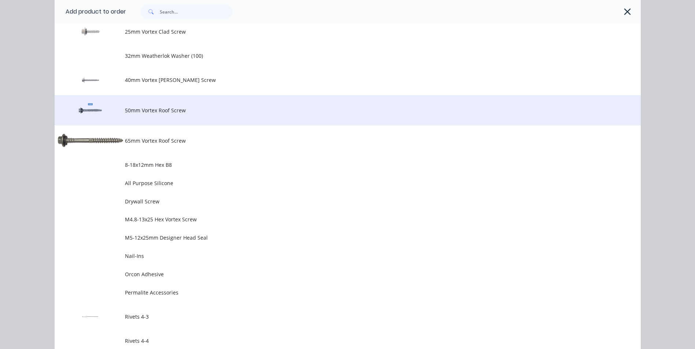
click at [158, 112] on span "50mm Vortex Roof Screw" at bounding box center [331, 111] width 412 height 8
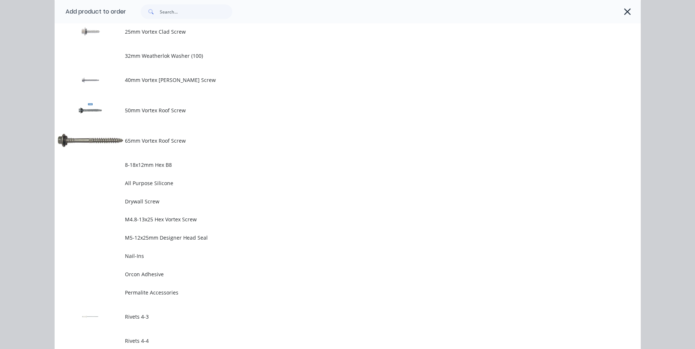
scroll to position [0, 0]
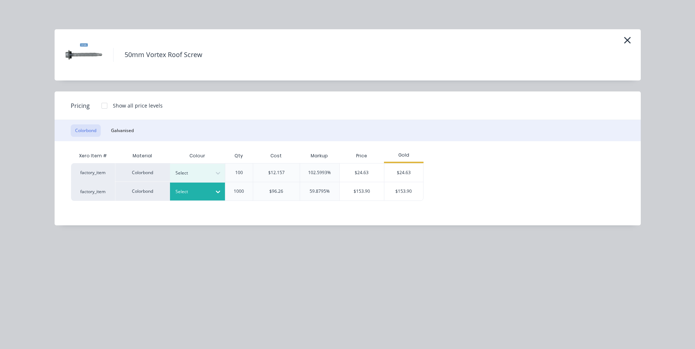
click at [216, 189] on icon at bounding box center [217, 191] width 7 height 7
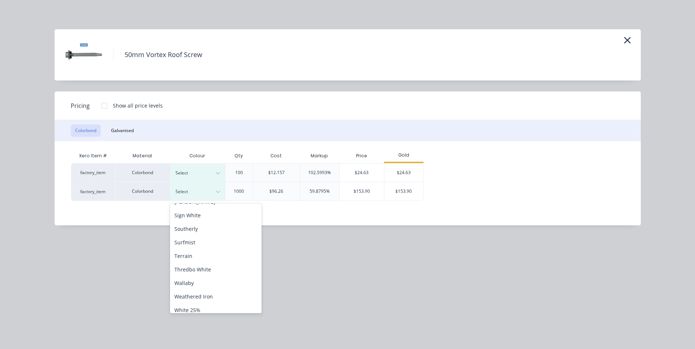
scroll to position [256, 0]
click at [207, 240] on div "Surfmist" at bounding box center [216, 240] width 92 height 14
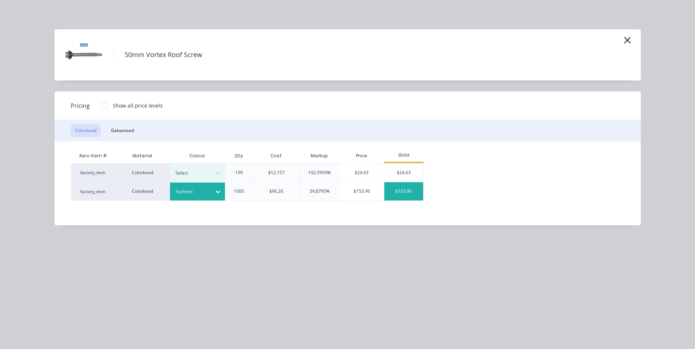
click at [392, 188] on div "$153.90" at bounding box center [403, 191] width 39 height 18
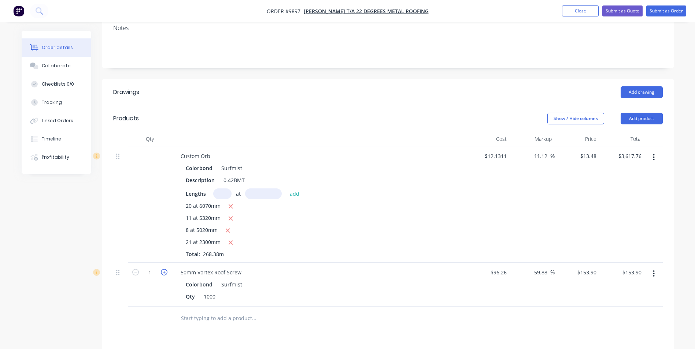
click at [161, 269] on icon "button" at bounding box center [164, 272] width 7 height 7
type input "2"
type input "$307.80"
click at [634, 113] on button "Add product" at bounding box center [641, 119] width 42 height 12
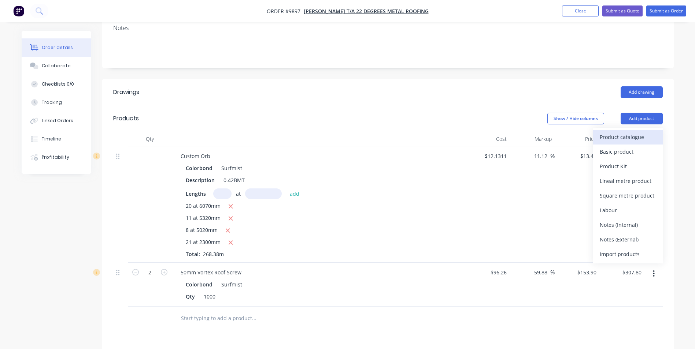
click at [630, 132] on div "Product catalogue" at bounding box center [628, 137] width 56 height 11
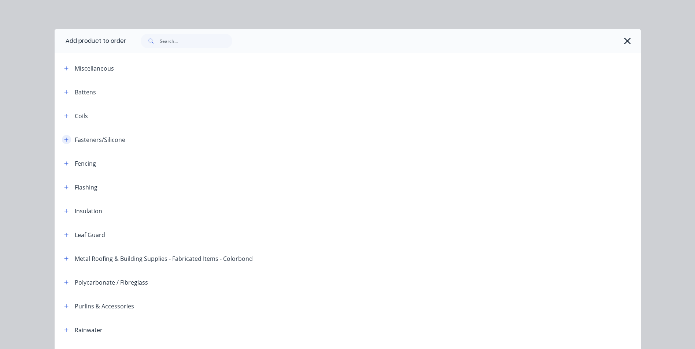
click at [64, 139] on icon "button" at bounding box center [66, 139] width 4 height 5
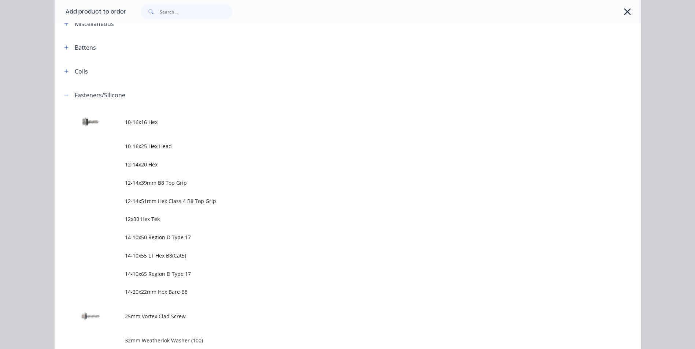
scroll to position [183, 0]
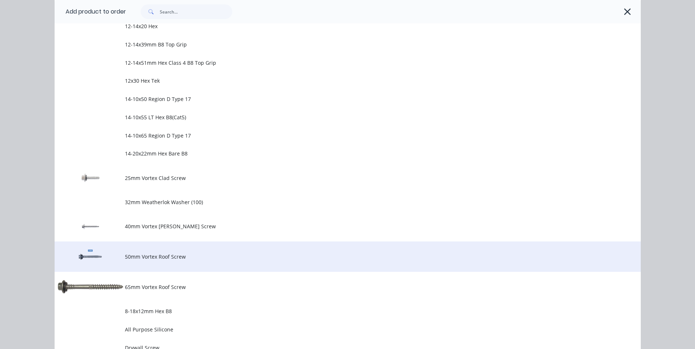
click at [179, 251] on td "50mm Vortex Roof Screw" at bounding box center [383, 257] width 516 height 30
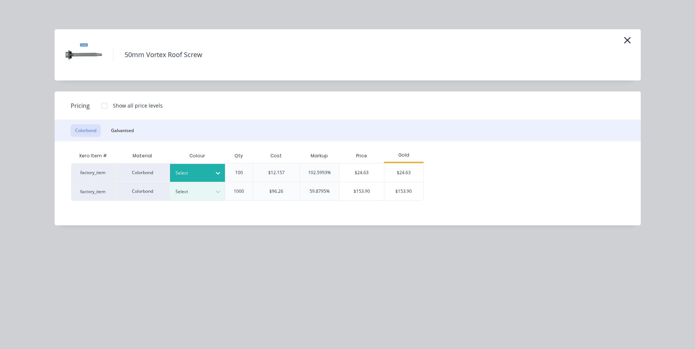
click at [214, 173] on icon at bounding box center [217, 173] width 7 height 7
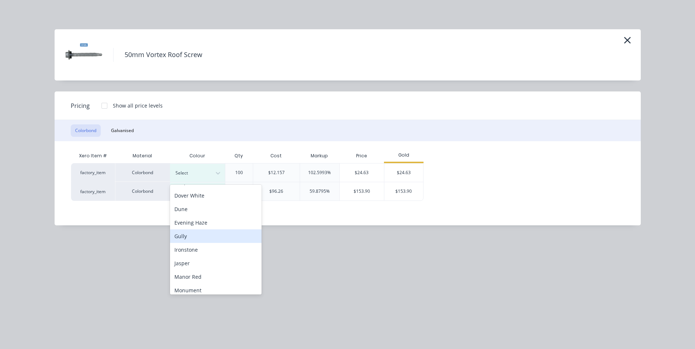
scroll to position [73, 0]
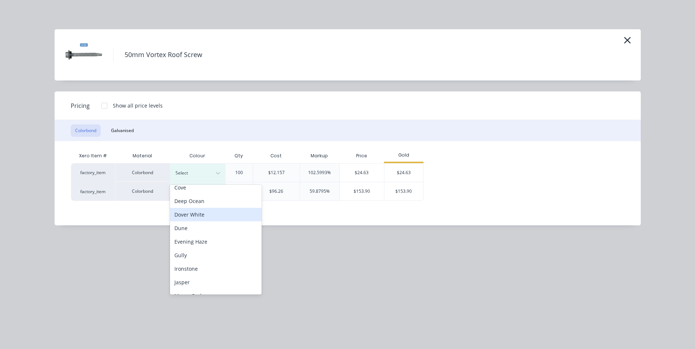
click at [215, 215] on div "Dover White" at bounding box center [216, 215] width 92 height 14
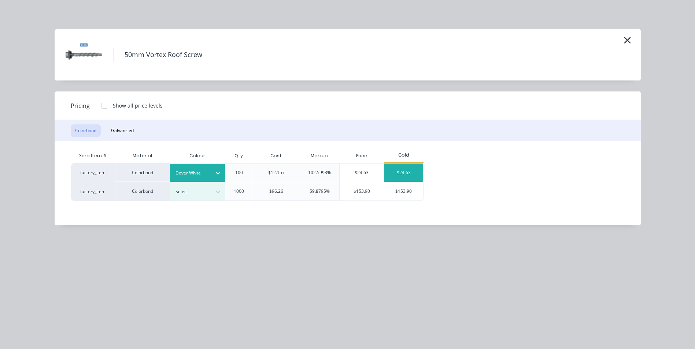
click at [410, 169] on div "$24.63" at bounding box center [403, 173] width 39 height 18
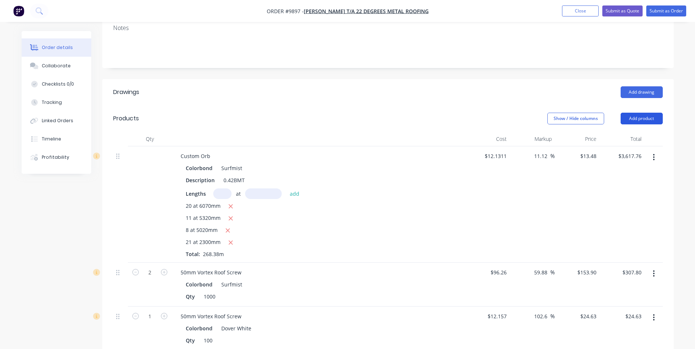
click at [642, 113] on button "Add product" at bounding box center [641, 119] width 42 height 12
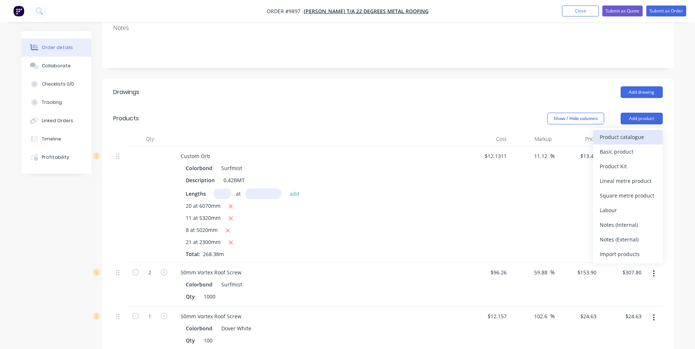
click at [640, 132] on div "Product catalogue" at bounding box center [628, 137] width 56 height 11
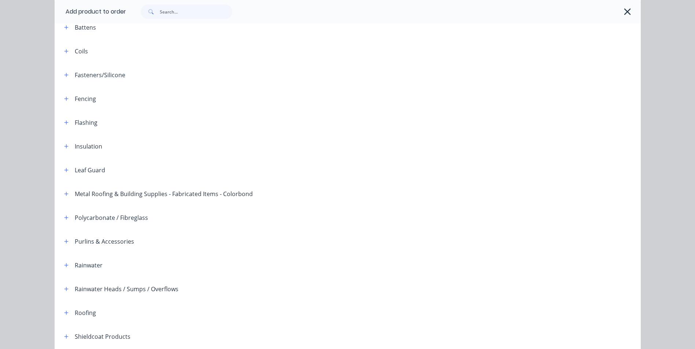
scroll to position [58, 0]
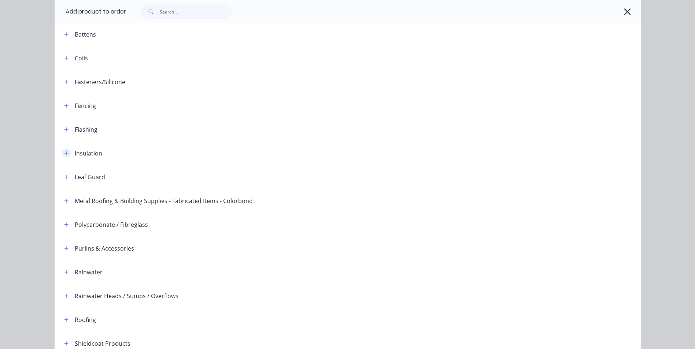
click at [64, 153] on icon "button" at bounding box center [66, 153] width 4 height 4
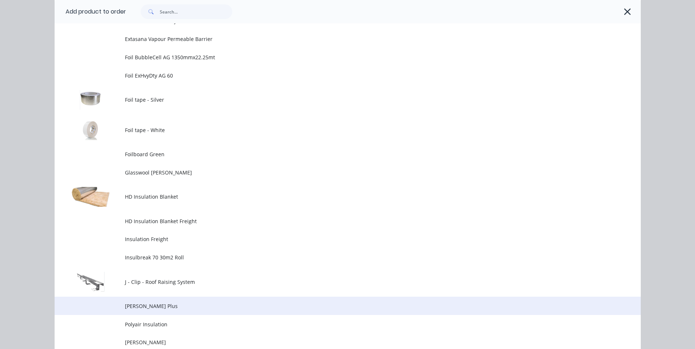
scroll to position [497, 0]
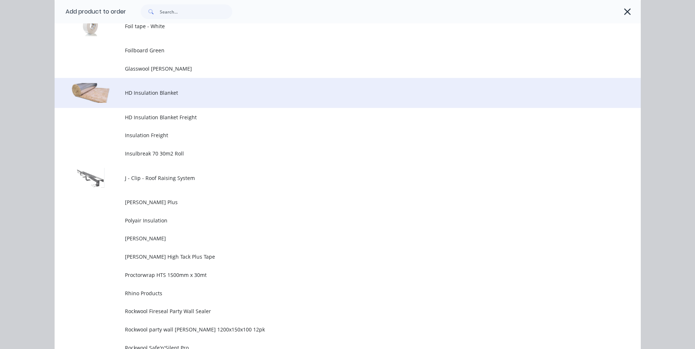
click at [183, 93] on span "HD Insulation Blanket" at bounding box center [331, 93] width 412 height 8
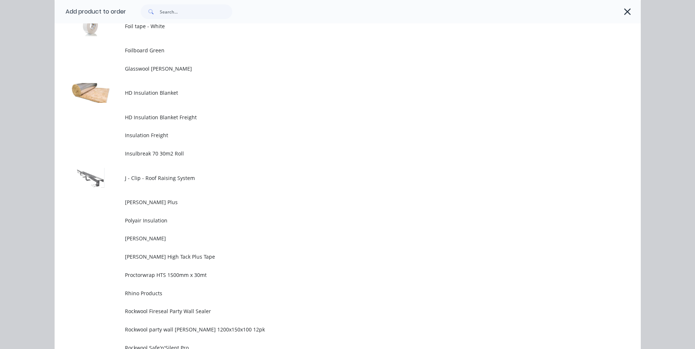
scroll to position [0, 0]
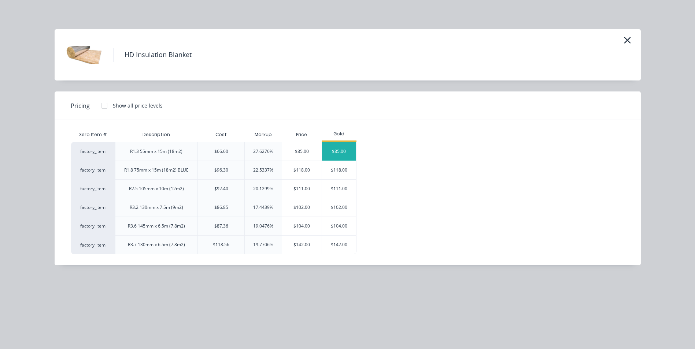
click at [334, 152] on div "$85.00" at bounding box center [339, 151] width 34 height 18
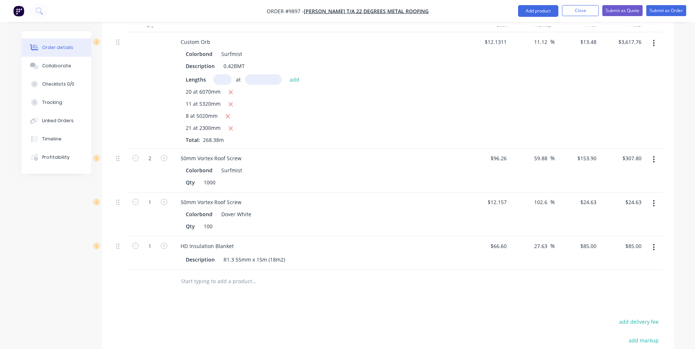
scroll to position [366, 0]
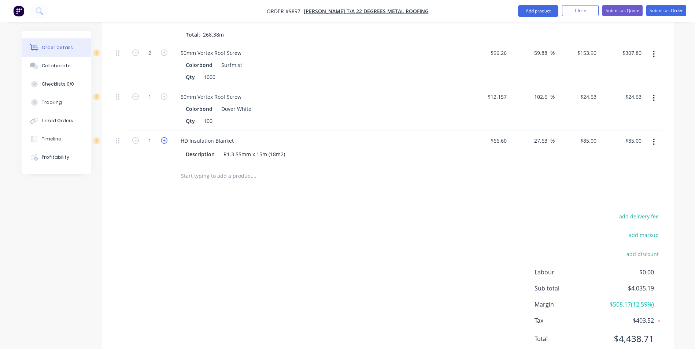
click at [165, 137] on icon "button" at bounding box center [164, 140] width 7 height 7
type input "2"
type input "$170.00"
click at [165, 137] on icon "button" at bounding box center [164, 140] width 7 height 7
type input "3"
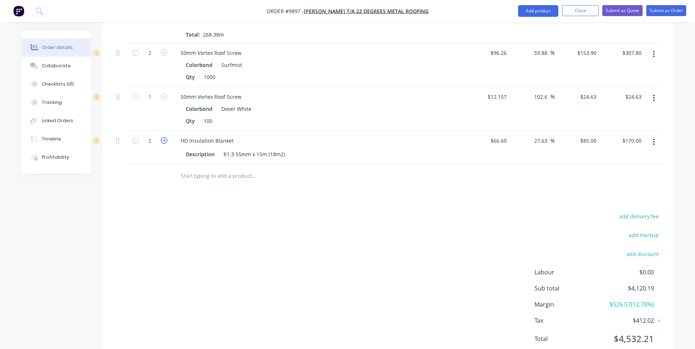
type input "$255.00"
click at [165, 137] on icon "button" at bounding box center [164, 140] width 7 height 7
type input "4"
type input "$340.00"
click at [165, 137] on icon "button" at bounding box center [164, 140] width 7 height 7
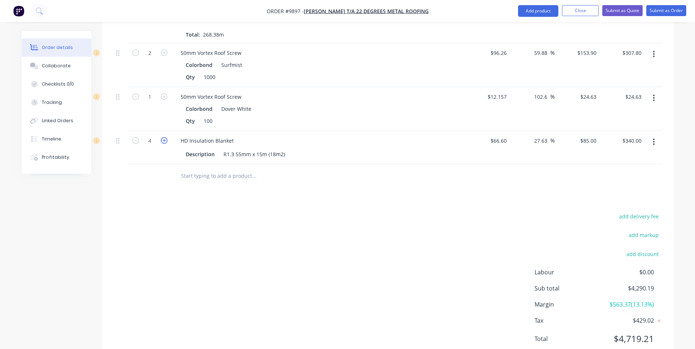
type input "5"
type input "$425.00"
click at [165, 137] on icon "button" at bounding box center [164, 140] width 7 height 7
type input "6"
type input "$510.00"
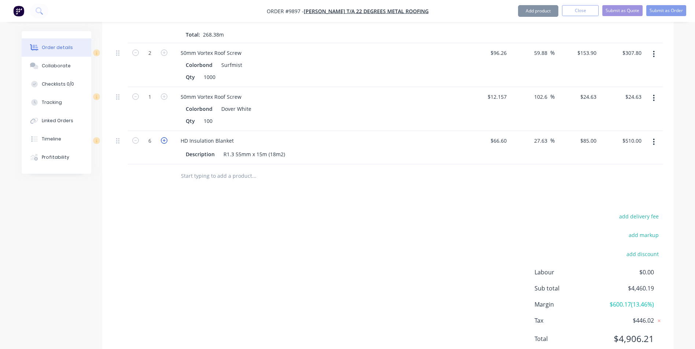
click at [165, 137] on icon "button" at bounding box center [164, 140] width 7 height 7
type input "7"
type input "$595.00"
click at [165, 137] on icon "button" at bounding box center [164, 140] width 7 height 7
type input "8"
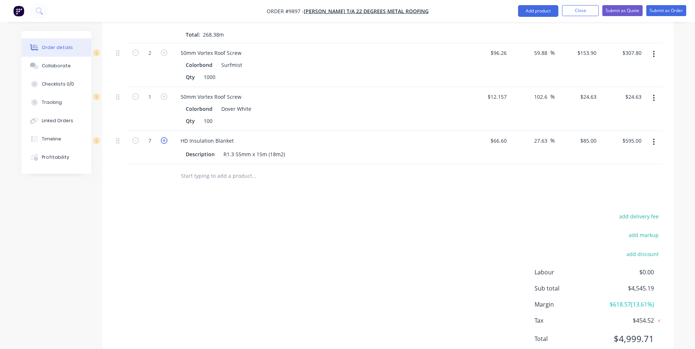
type input "$680.00"
click at [165, 137] on icon "button" at bounding box center [164, 140] width 7 height 7
type input "9"
type input "$765.00"
click at [165, 137] on icon "button" at bounding box center [164, 140] width 7 height 7
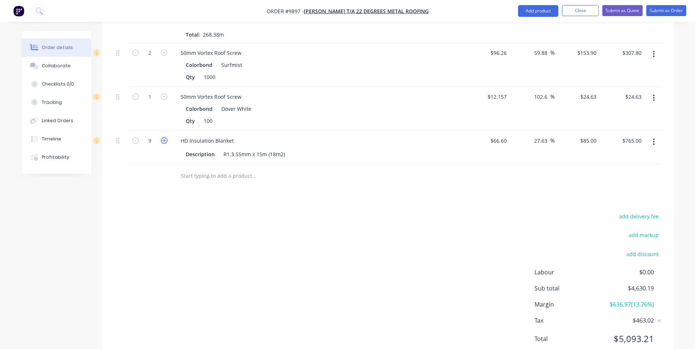
type input "10"
type input "$850.00"
click at [165, 137] on icon "button" at bounding box center [164, 140] width 7 height 7
type input "11"
type input "$935.00"
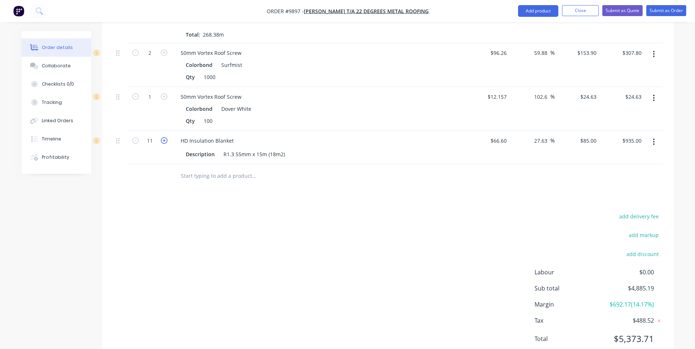
click at [165, 137] on icon "button" at bounding box center [164, 140] width 7 height 7
type input "12"
type input "$1,020.00"
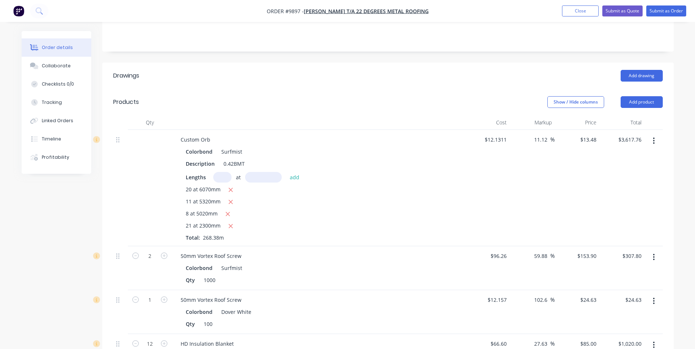
scroll to position [146, 0]
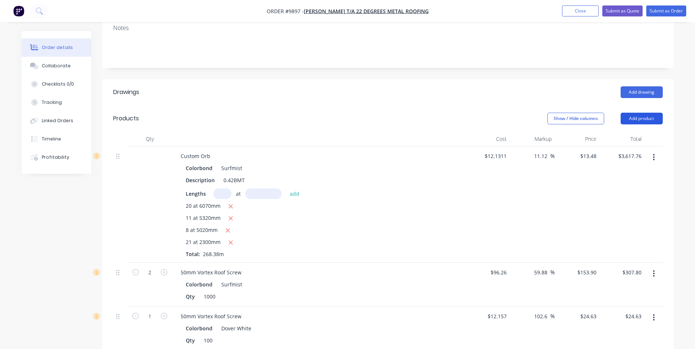
click at [637, 113] on button "Add product" at bounding box center [641, 119] width 42 height 12
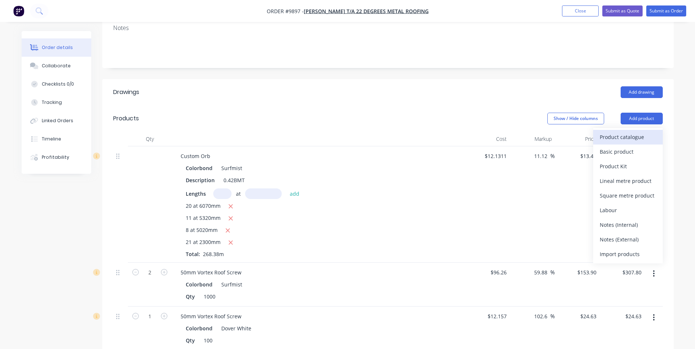
click at [636, 130] on button "Product catalogue" at bounding box center [628, 137] width 70 height 15
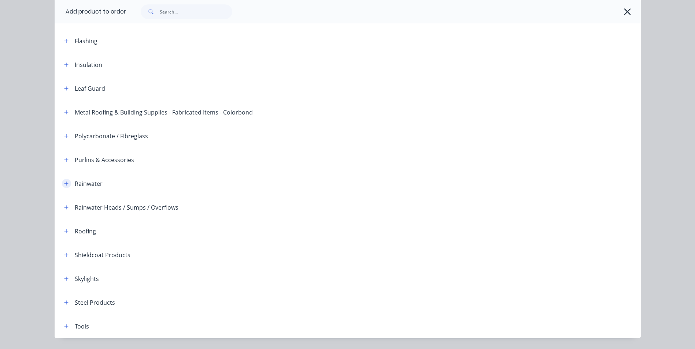
click at [64, 183] on icon "button" at bounding box center [66, 183] width 4 height 5
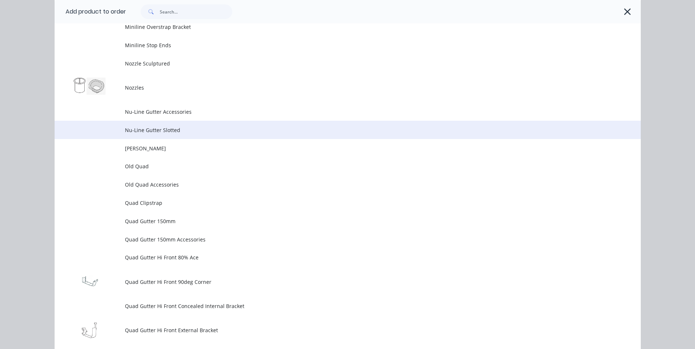
scroll to position [1868, 0]
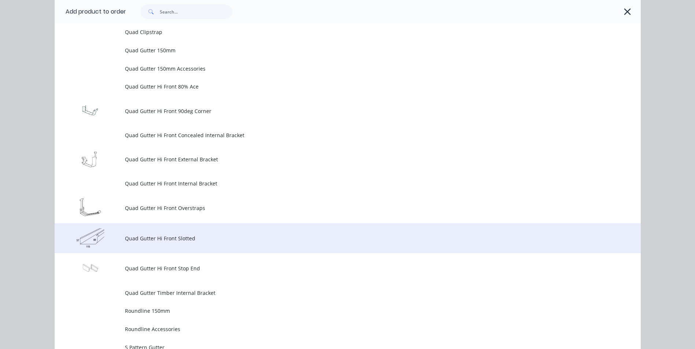
click at [212, 233] on td "Quad Gutter Hi Front Slotted" at bounding box center [383, 238] width 516 height 30
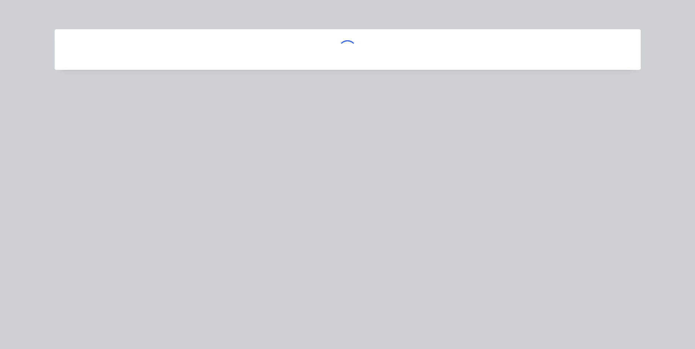
scroll to position [0, 0]
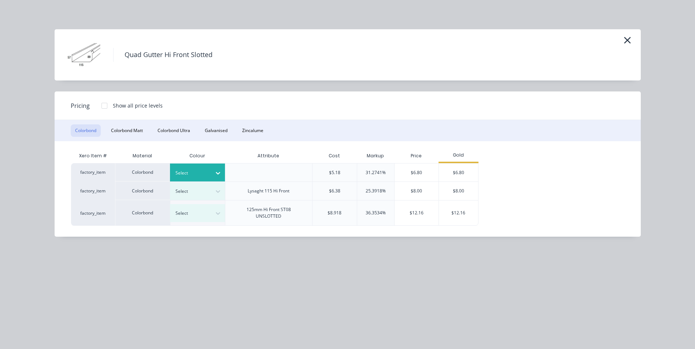
click at [215, 175] on icon at bounding box center [217, 173] width 7 height 7
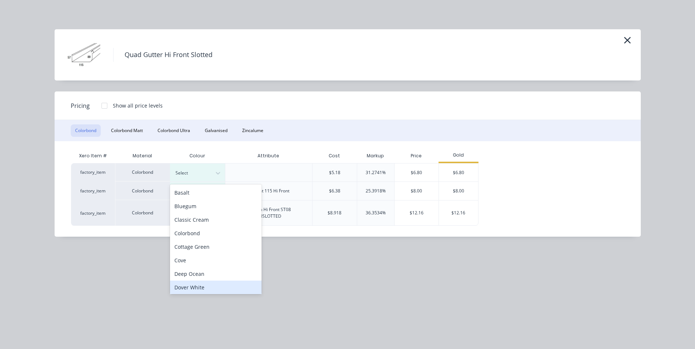
click at [205, 283] on div "Dover White" at bounding box center [216, 288] width 92 height 14
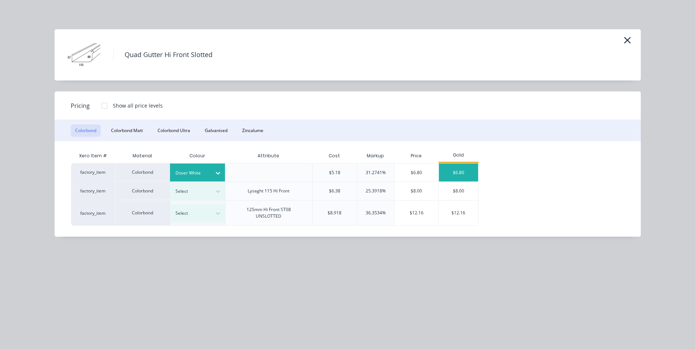
click at [444, 168] on div "$6.80" at bounding box center [458, 173] width 39 height 18
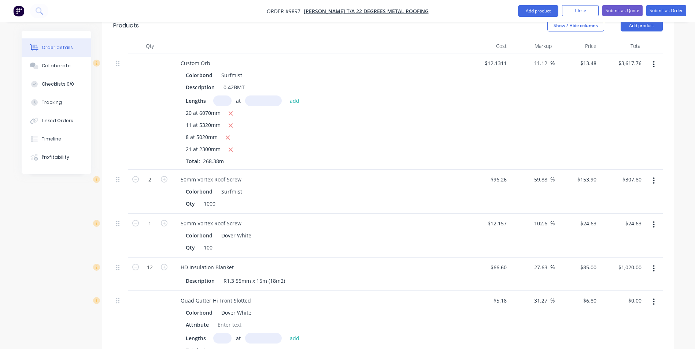
scroll to position [403, 0]
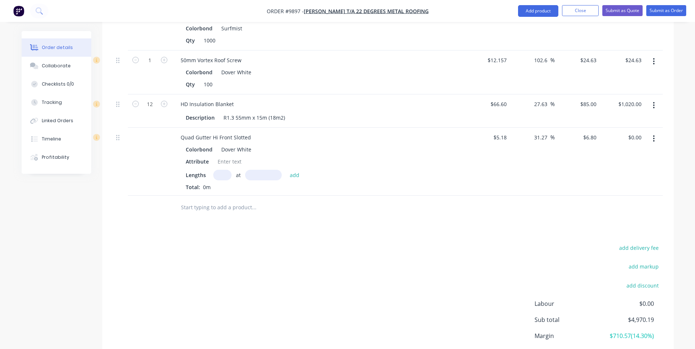
click at [223, 170] on input "text" at bounding box center [222, 175] width 18 height 11
type input "3"
type input "5000"
click at [286, 170] on button "add" at bounding box center [294, 175] width 17 height 10
type input "$102.00"
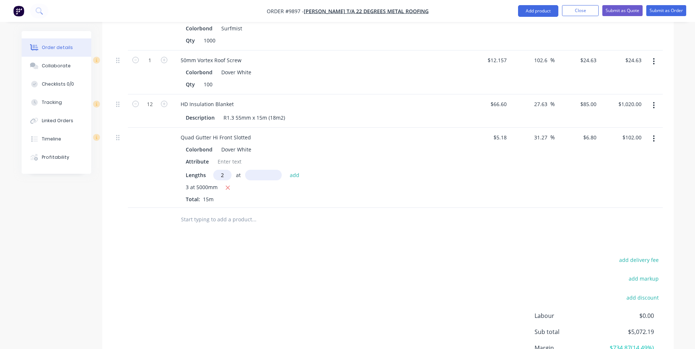
type input "2"
type input "4500"
click at [286, 170] on button "add" at bounding box center [294, 175] width 17 height 10
type input "$163.20"
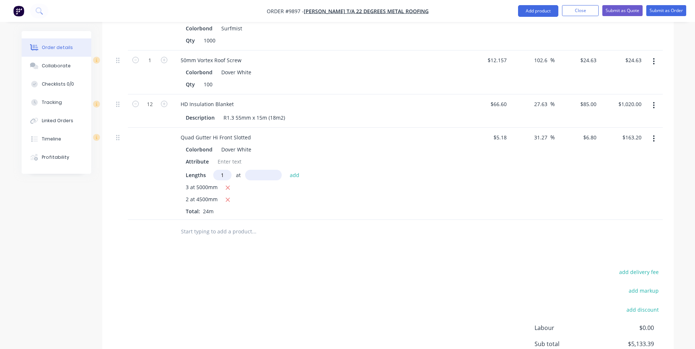
type input "1"
type input "6000"
click at [286, 170] on button "add" at bounding box center [294, 175] width 17 height 10
type input "$204.00"
type input "4"
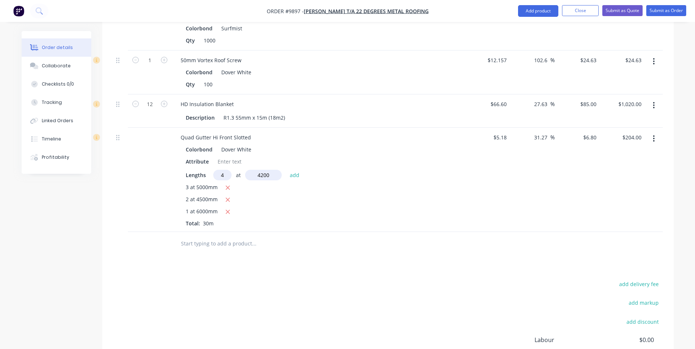
type input "4200"
click at [286, 170] on button "add" at bounding box center [294, 175] width 17 height 10
type input "$318.24"
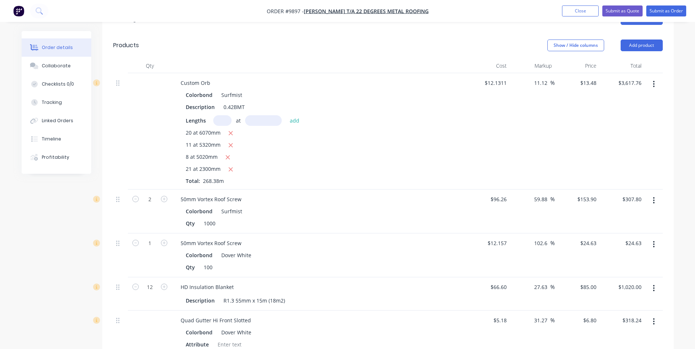
scroll to position [183, 0]
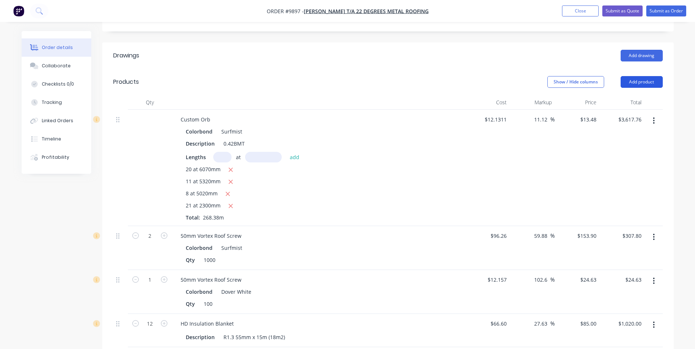
click at [643, 76] on button "Add product" at bounding box center [641, 82] width 42 height 12
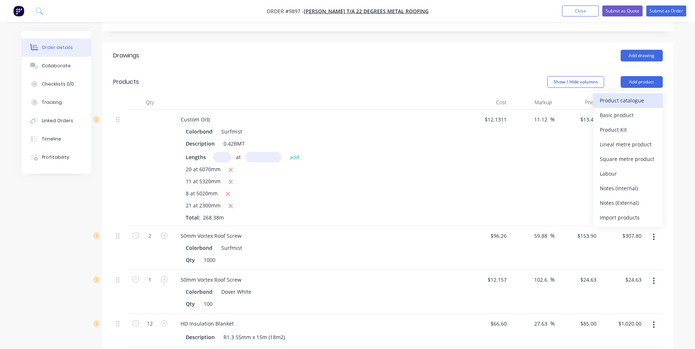
click at [634, 95] on div "Product catalogue" at bounding box center [628, 100] width 56 height 11
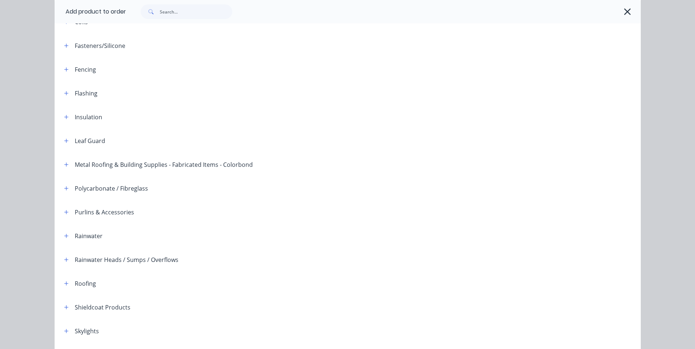
scroll to position [94, 0]
click at [64, 234] on icon "button" at bounding box center [66, 235] width 4 height 5
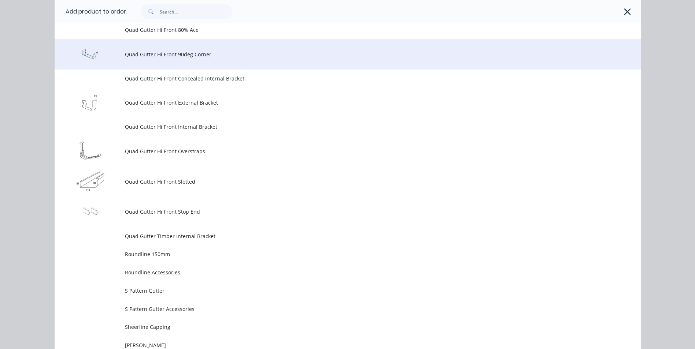
scroll to position [1926, 0]
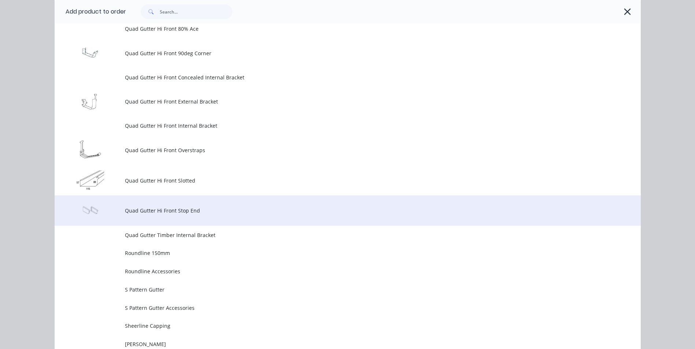
click at [194, 209] on span "Quad Gutter Hi Front Stop End" at bounding box center [331, 211] width 412 height 8
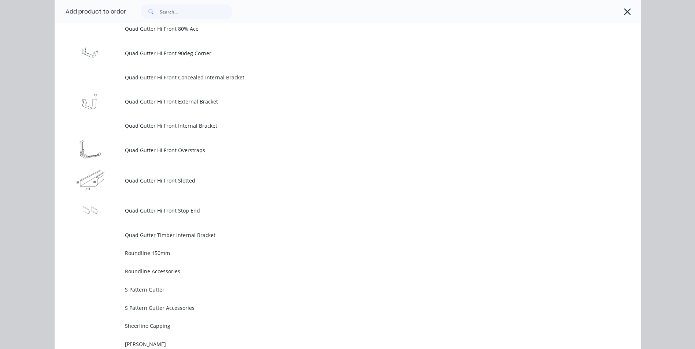
scroll to position [0, 0]
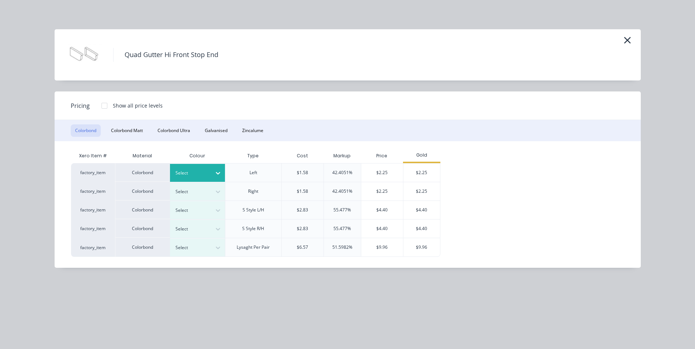
click at [215, 172] on icon at bounding box center [217, 173] width 7 height 7
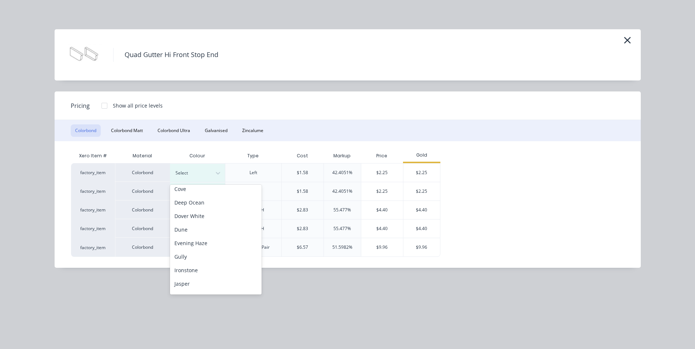
scroll to position [73, 0]
click at [213, 212] on div "Dover White" at bounding box center [216, 215] width 92 height 14
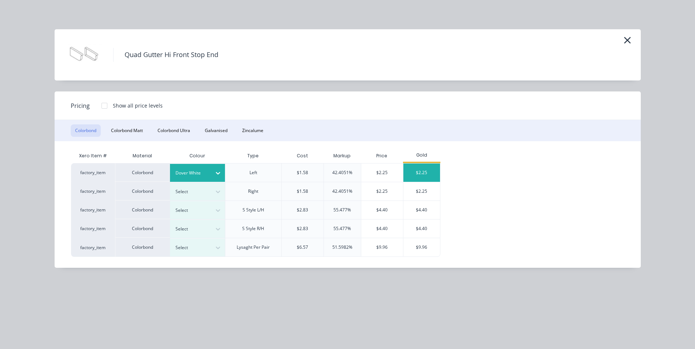
click at [431, 172] on div "$2.25" at bounding box center [421, 173] width 37 height 18
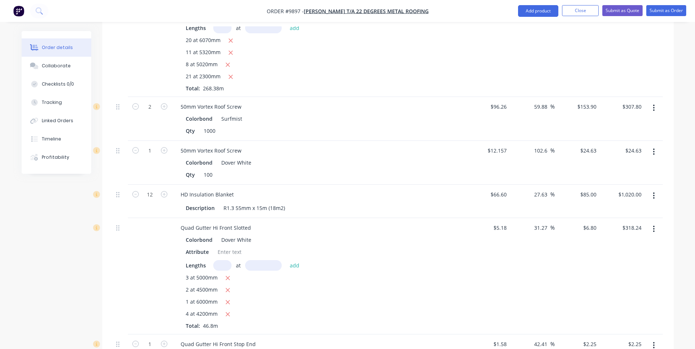
scroll to position [146, 0]
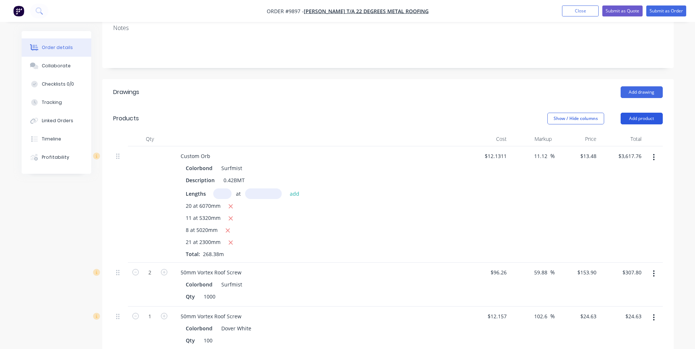
click at [624, 113] on button "Add product" at bounding box center [641, 119] width 42 height 12
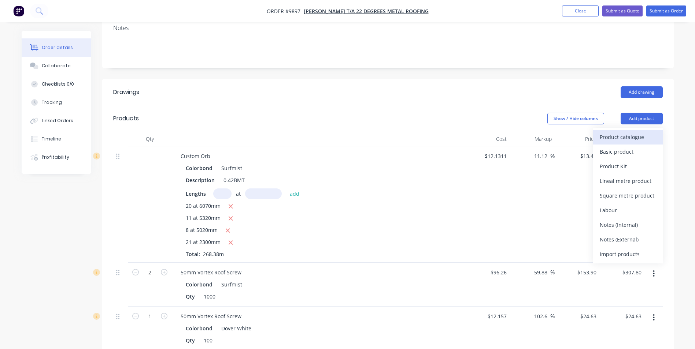
click at [621, 132] on div "Product catalogue" at bounding box center [628, 137] width 56 height 11
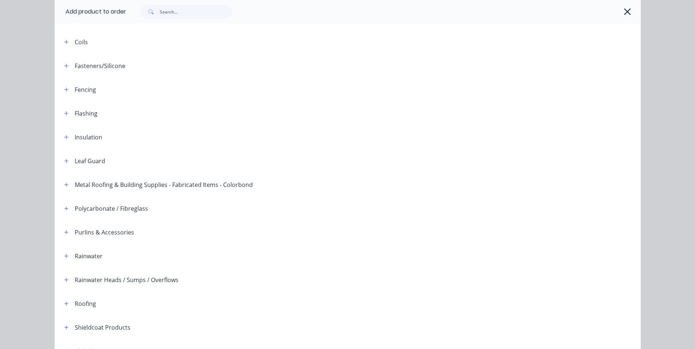
scroll to position [168, 0]
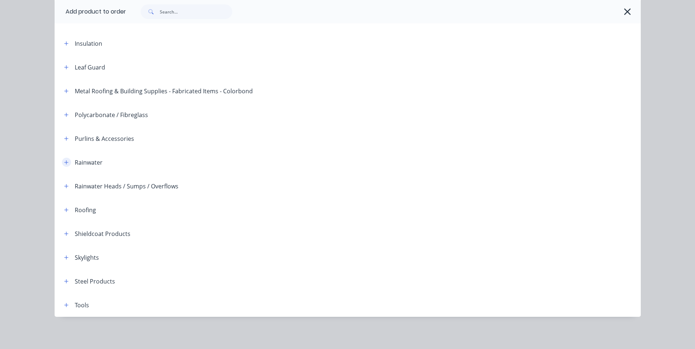
click at [65, 162] on icon "button" at bounding box center [66, 162] width 4 height 4
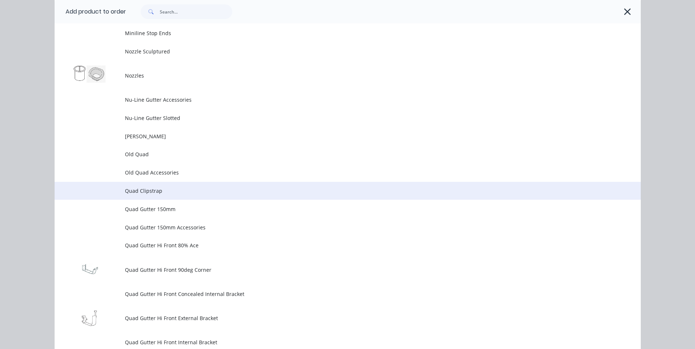
scroll to position [1852, 0]
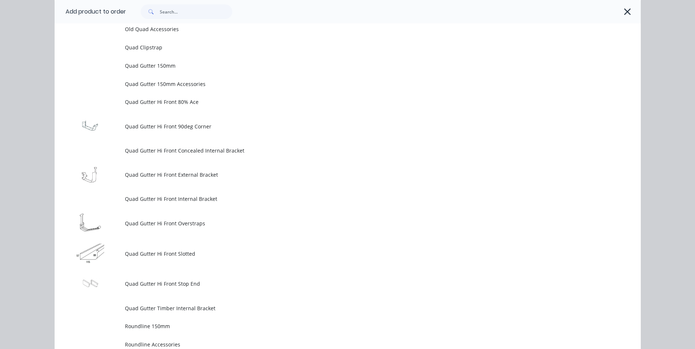
click at [163, 281] on span "Quad Gutter Hi Front Stop End" at bounding box center [331, 284] width 412 height 8
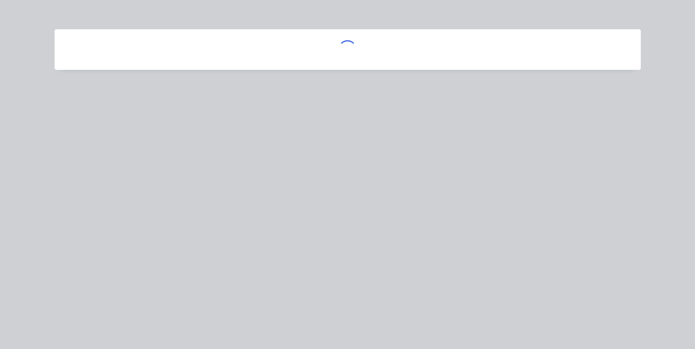
scroll to position [0, 0]
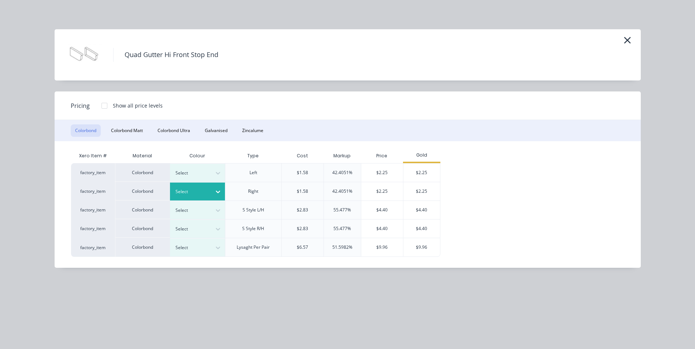
click at [214, 182] on div "Select" at bounding box center [197, 191] width 55 height 19
click at [215, 187] on div at bounding box center [217, 192] width 13 height 12
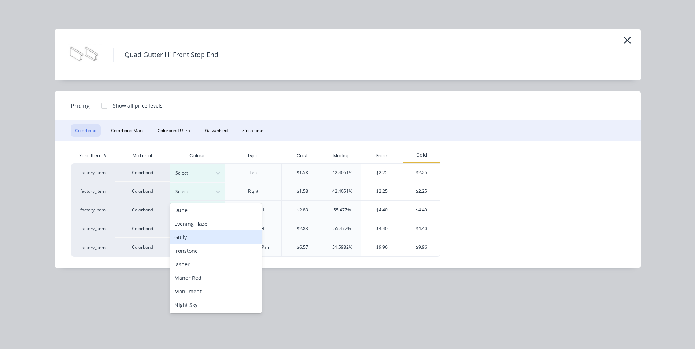
scroll to position [73, 0]
click at [214, 232] on div "Dover White" at bounding box center [216, 234] width 92 height 14
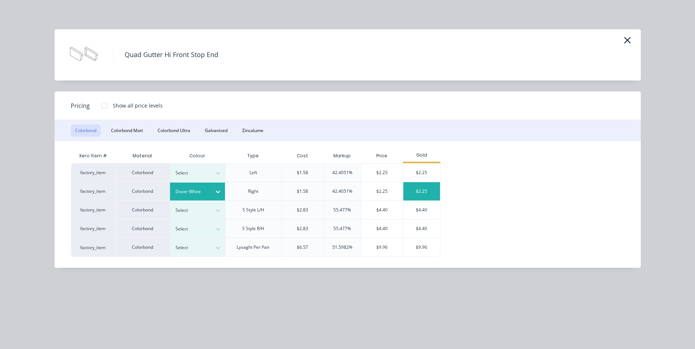
click at [416, 187] on div "$2.25" at bounding box center [421, 191] width 37 height 18
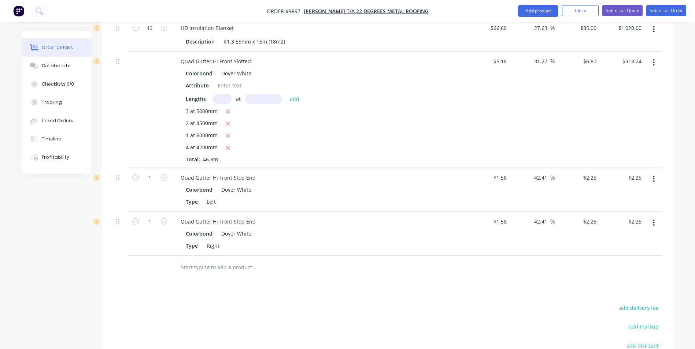
scroll to position [513, 0]
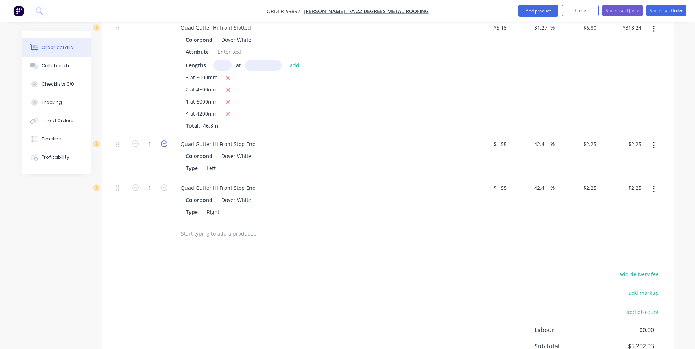
click at [166, 141] on icon "button" at bounding box center [164, 144] width 7 height 7
type input "2"
type input "$4.50"
click at [166, 141] on icon "button" at bounding box center [164, 144] width 7 height 7
type input "3"
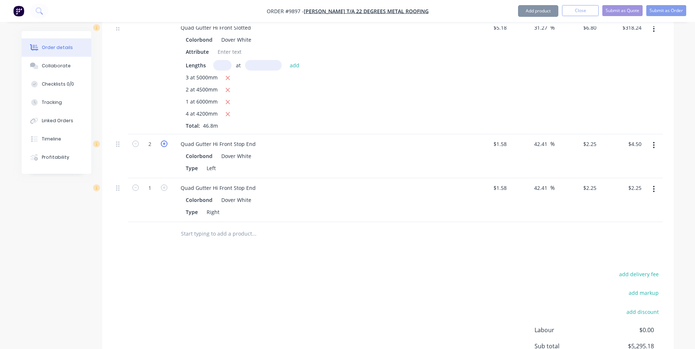
type input "$6.75"
click at [166, 141] on icon "button" at bounding box center [164, 144] width 7 height 7
type input "4"
type input "$9.00"
click at [166, 141] on icon "button" at bounding box center [164, 144] width 7 height 7
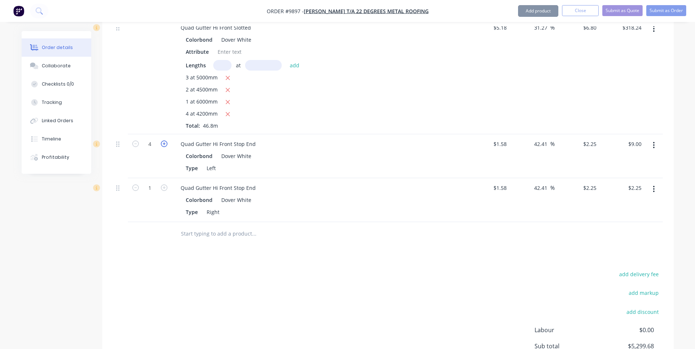
type input "5"
type input "$11.25"
click at [166, 185] on icon "button" at bounding box center [164, 188] width 7 height 7
type input "2"
type input "$4.50"
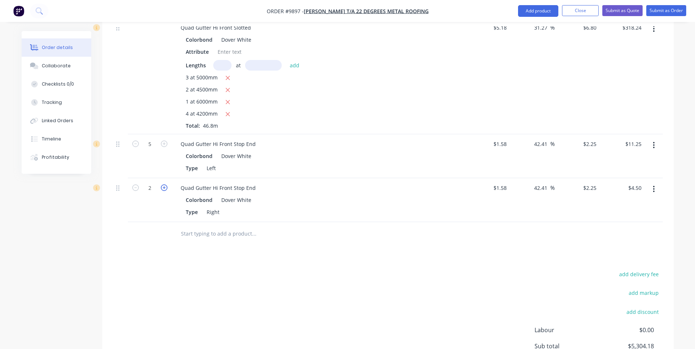
click at [166, 185] on icon "button" at bounding box center [164, 188] width 7 height 7
type input "3"
type input "$6.75"
click at [166, 185] on icon "button" at bounding box center [164, 188] width 7 height 7
type input "4"
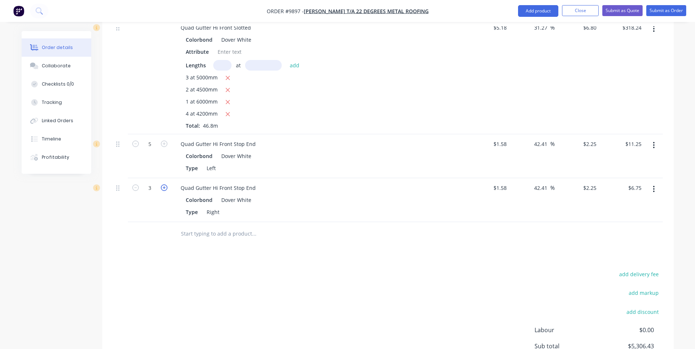
type input "$9.00"
click at [165, 185] on icon "button" at bounding box center [164, 188] width 7 height 7
type input "5"
type input "$11.25"
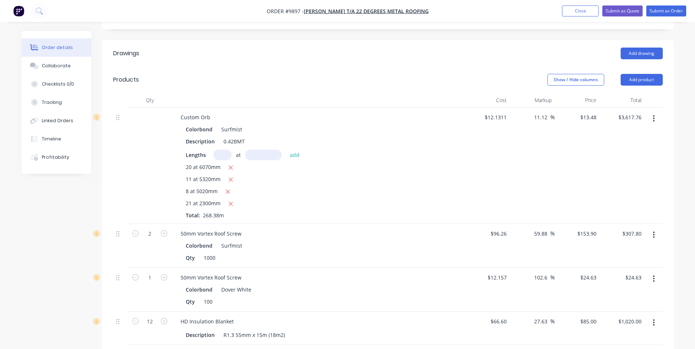
scroll to position [146, 0]
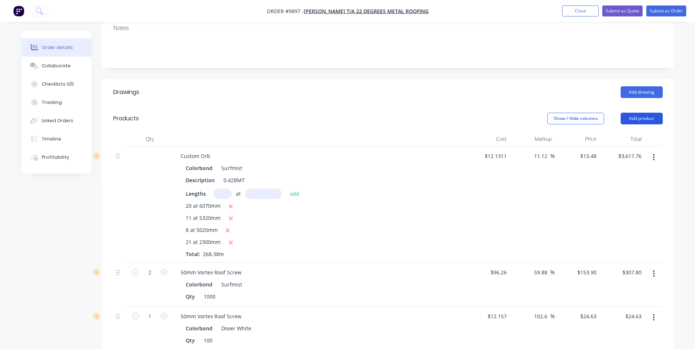
click at [652, 113] on button "Add product" at bounding box center [641, 119] width 42 height 12
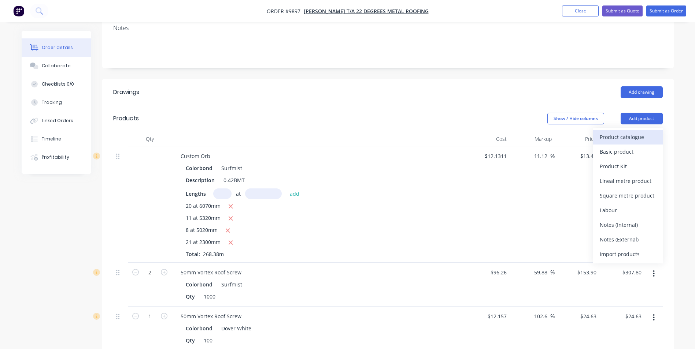
click at [630, 132] on div "Product catalogue" at bounding box center [628, 137] width 56 height 11
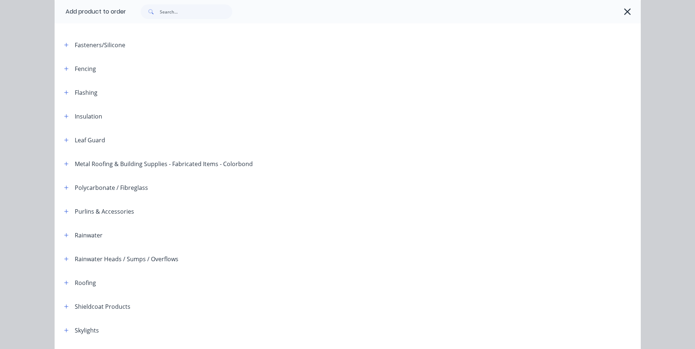
scroll to position [110, 0]
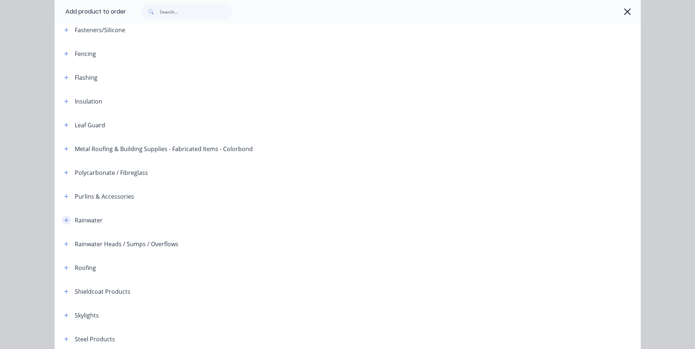
click at [64, 219] on icon "button" at bounding box center [66, 220] width 4 height 5
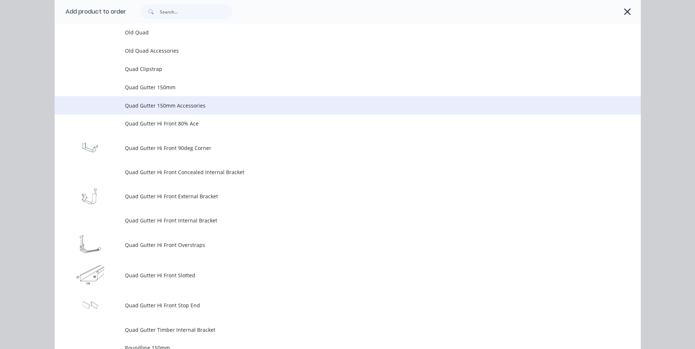
scroll to position [1831, 0]
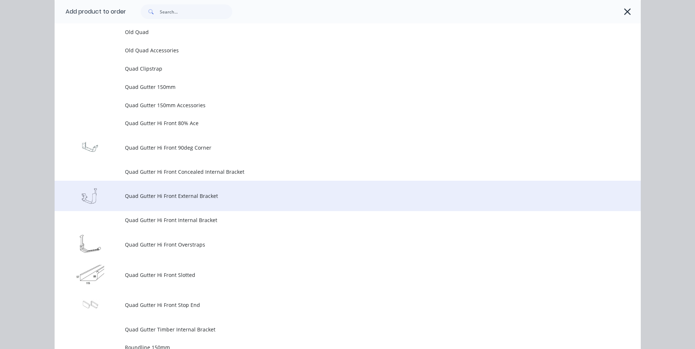
click at [171, 190] on td "Quad Gutter Hi Front External Bracket" at bounding box center [383, 196] width 516 height 30
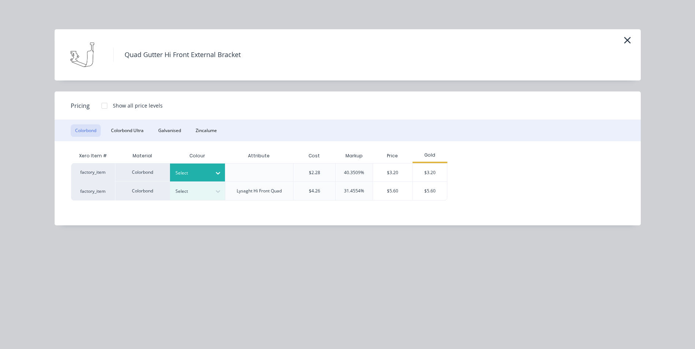
click at [218, 171] on icon at bounding box center [217, 173] width 7 height 7
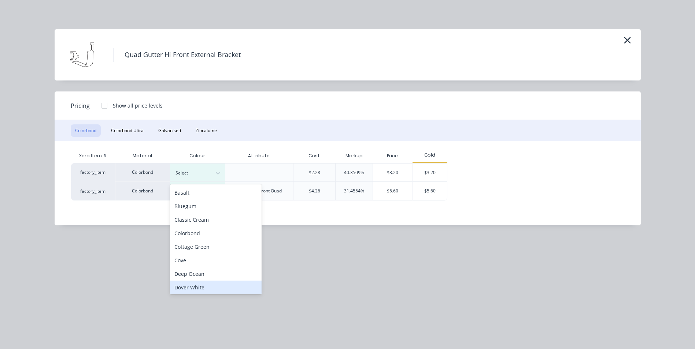
click at [200, 283] on div "Dover White" at bounding box center [216, 288] width 92 height 14
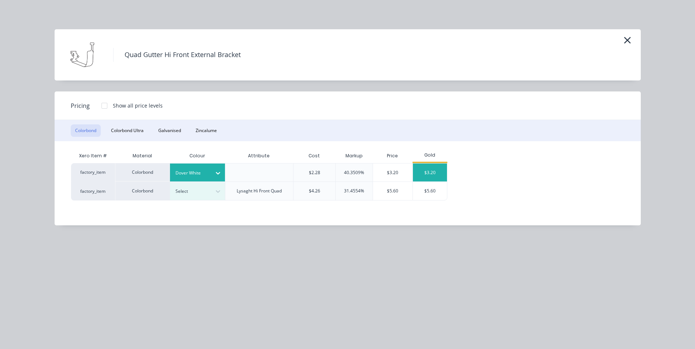
click at [425, 171] on div "$3.20" at bounding box center [430, 173] width 34 height 18
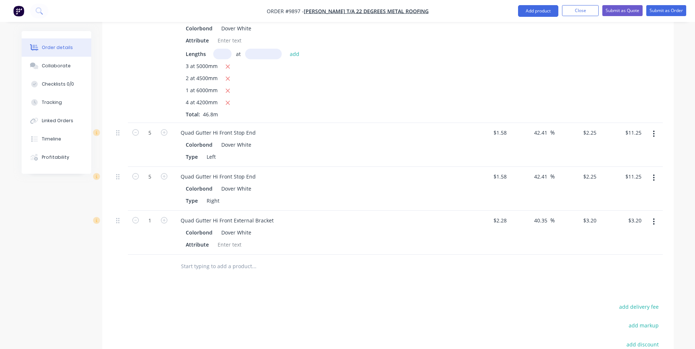
scroll to position [620, 0]
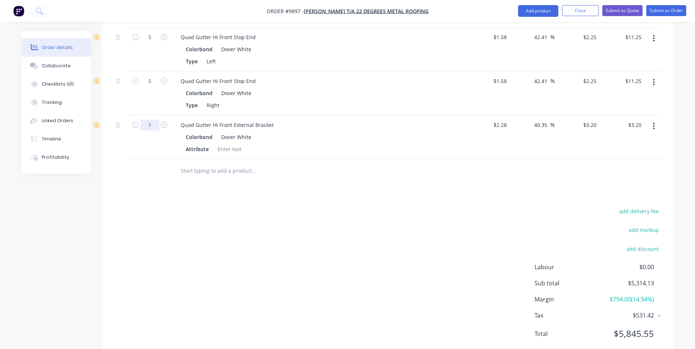
click at [156, 120] on input "1" at bounding box center [149, 125] width 19 height 11
type input "50"
type input "$160.00"
click at [211, 207] on div "add delivery fee add markup add discount Labour $0.00 Sub total $5,470.93 Margi…" at bounding box center [387, 277] width 549 height 141
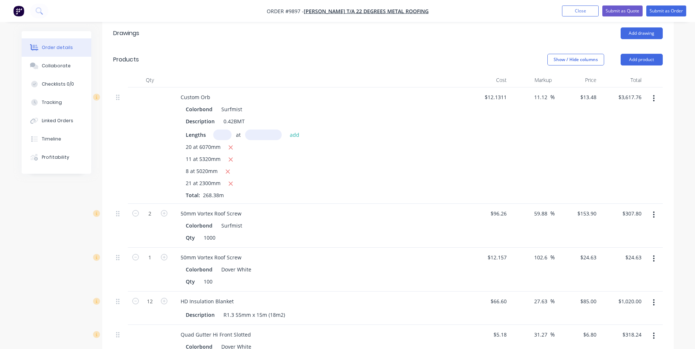
scroll to position [107, 0]
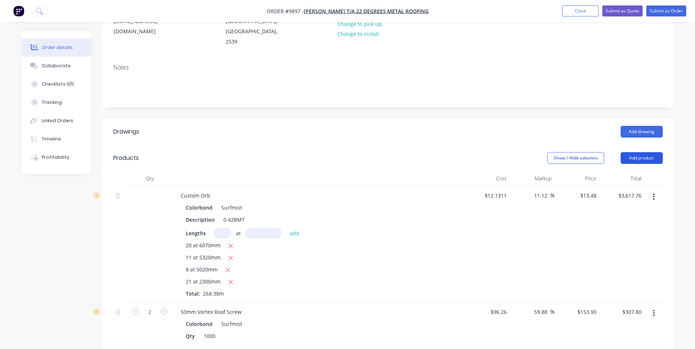
click at [637, 152] on button "Add product" at bounding box center [641, 158] width 42 height 12
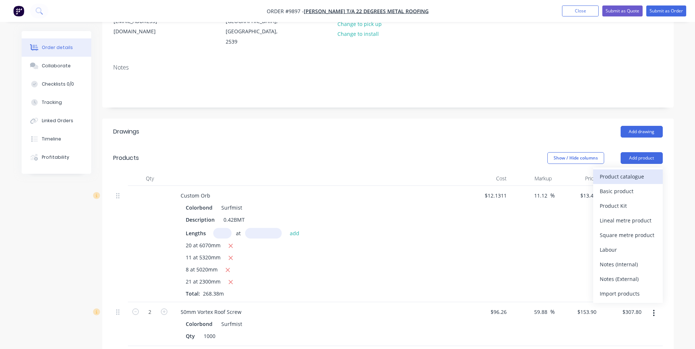
click at [627, 171] on div "Product catalogue" at bounding box center [628, 176] width 56 height 11
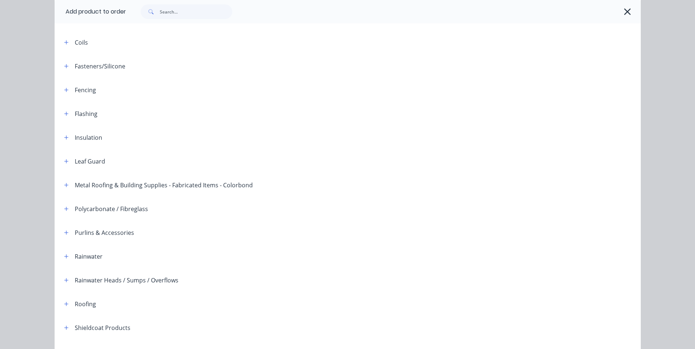
scroll to position [73, 0]
click at [65, 68] on icon "button" at bounding box center [66, 66] width 4 height 5
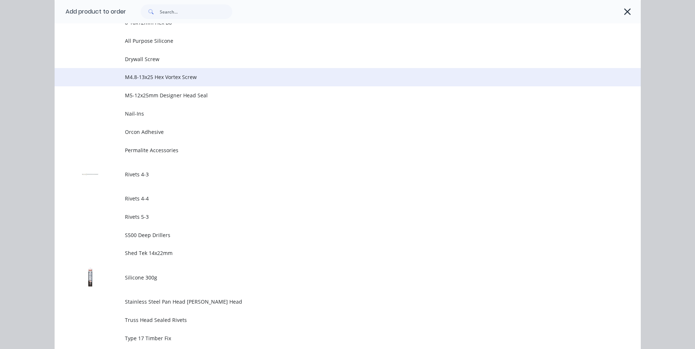
scroll to position [549, 0]
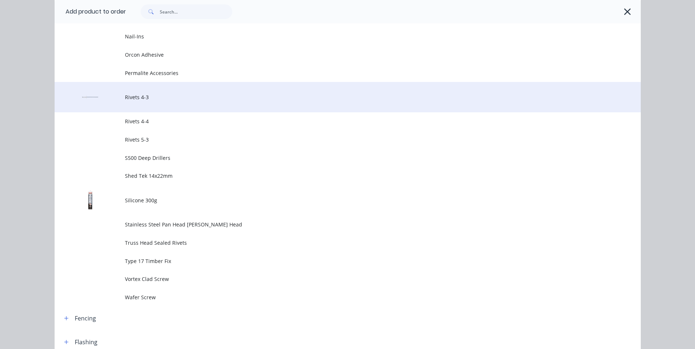
click at [138, 96] on span "Rivets 4-3" at bounding box center [331, 97] width 412 height 8
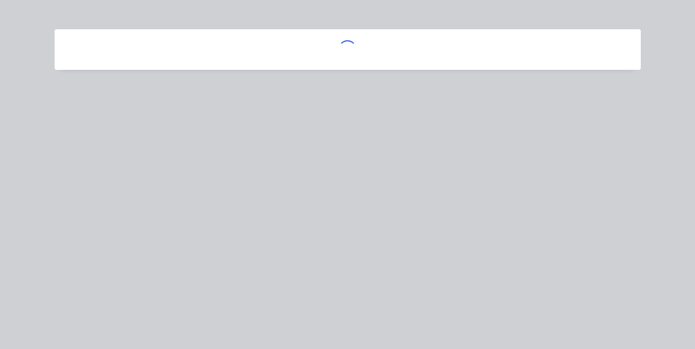
scroll to position [0, 0]
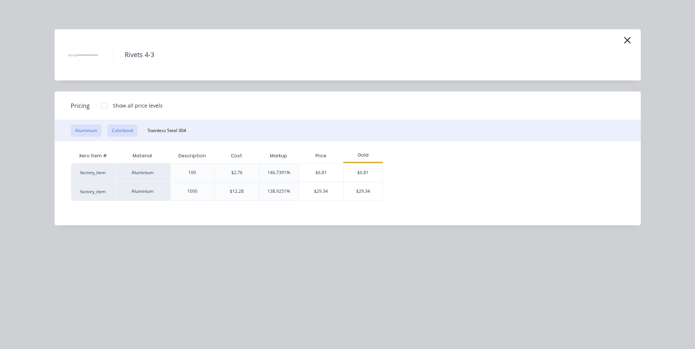
click at [129, 129] on button "Colorbond" at bounding box center [122, 131] width 30 height 12
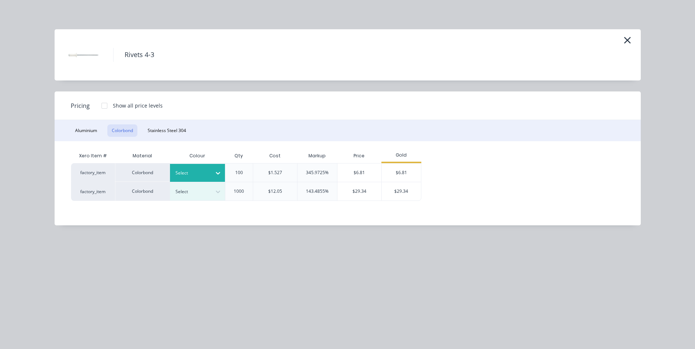
click at [215, 171] on icon at bounding box center [217, 173] width 7 height 7
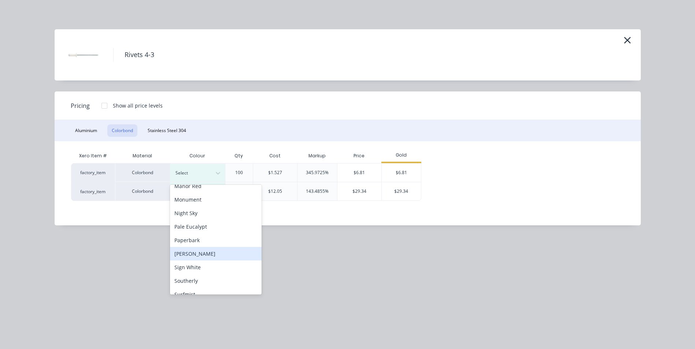
scroll to position [220, 0]
click at [201, 256] on div "Surfmist" at bounding box center [216, 258] width 92 height 14
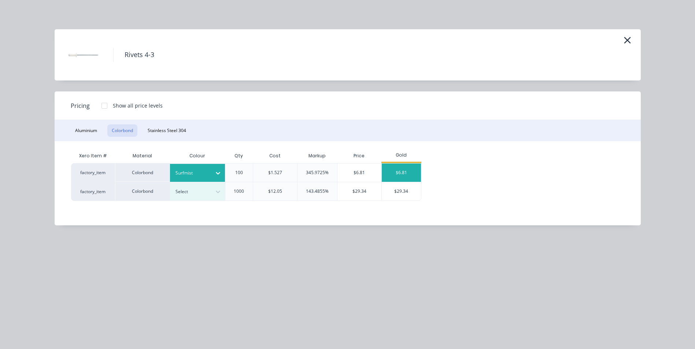
click at [405, 173] on div "$6.81" at bounding box center [401, 173] width 39 height 18
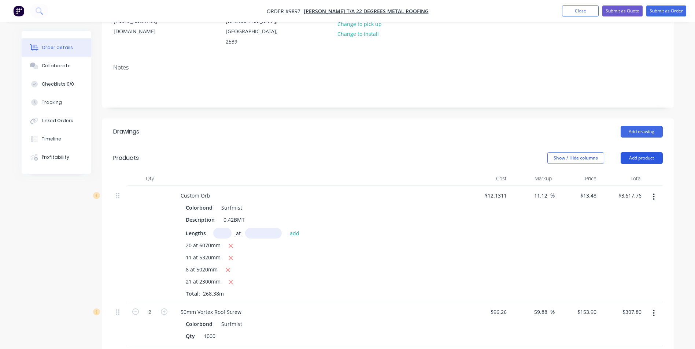
click at [638, 152] on button "Add product" at bounding box center [641, 158] width 42 height 12
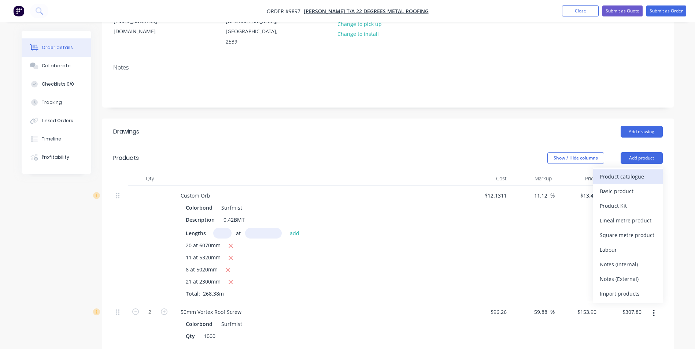
click at [635, 171] on div "Product catalogue" at bounding box center [628, 176] width 56 height 11
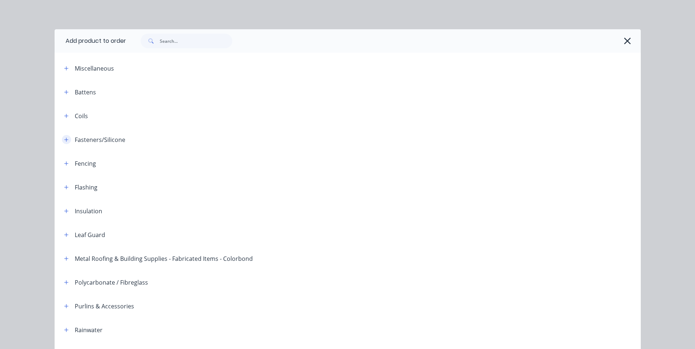
click at [64, 138] on icon "button" at bounding box center [66, 139] width 4 height 5
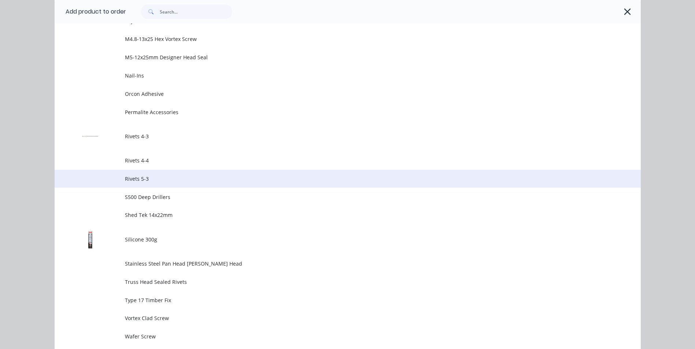
scroll to position [513, 0]
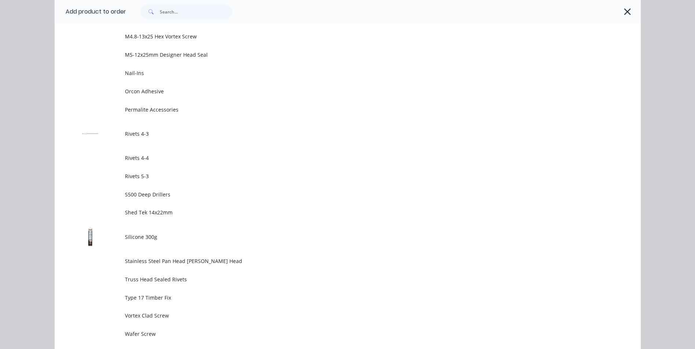
click at [133, 133] on span "Rivets 4-3" at bounding box center [331, 134] width 412 height 8
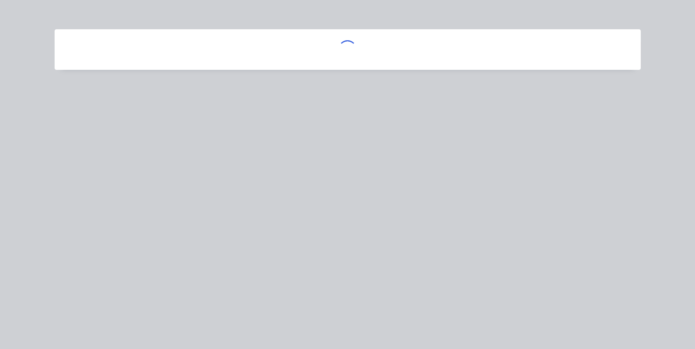
scroll to position [0, 0]
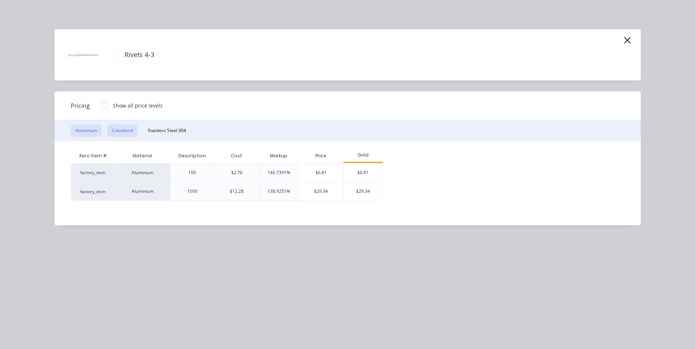
click at [128, 130] on button "Colorbond" at bounding box center [122, 131] width 30 height 12
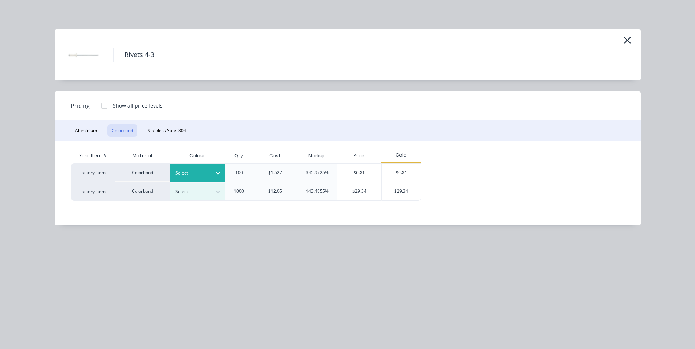
click at [217, 170] on icon at bounding box center [217, 173] width 7 height 7
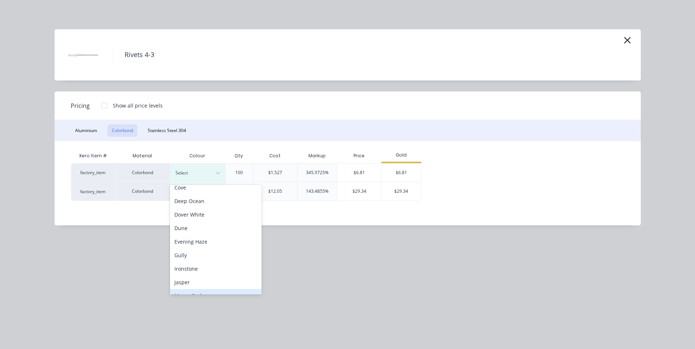
scroll to position [37, 0]
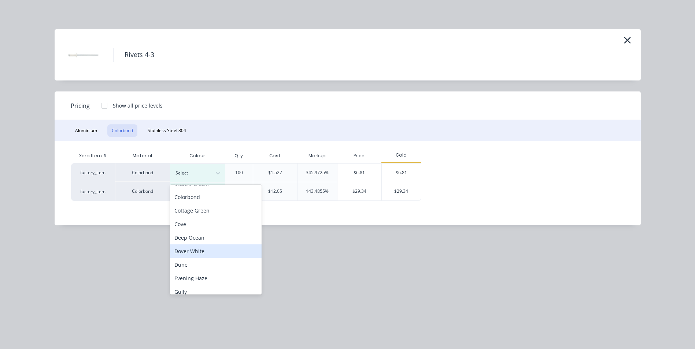
click at [202, 249] on div "Dover White" at bounding box center [216, 252] width 92 height 14
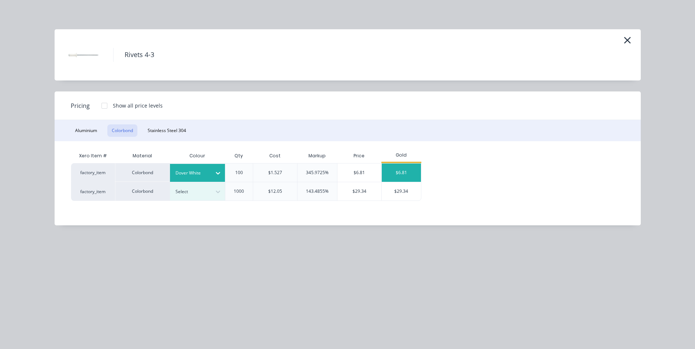
click at [402, 172] on div "$6.81" at bounding box center [401, 173] width 39 height 18
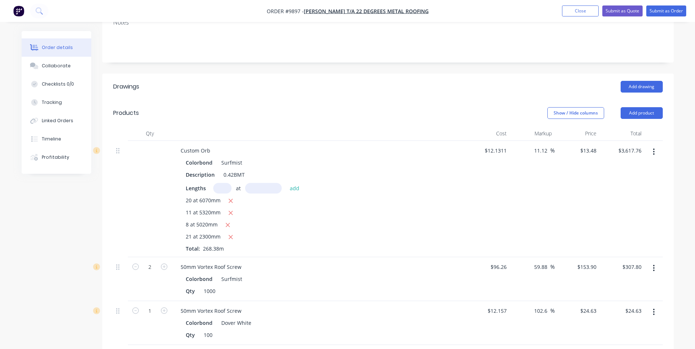
scroll to position [144, 0]
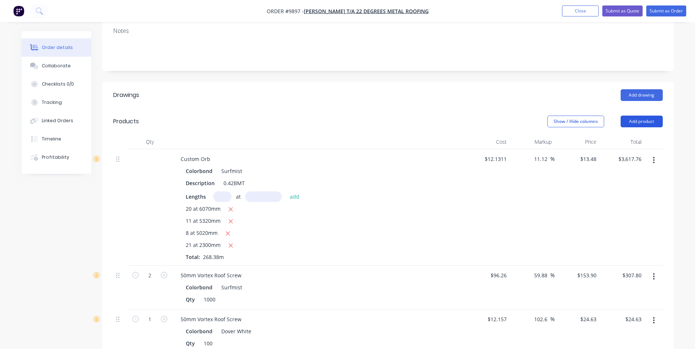
click at [636, 116] on button "Add product" at bounding box center [641, 122] width 42 height 12
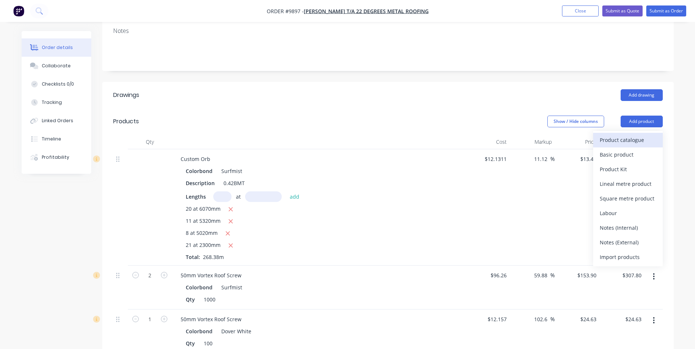
click at [633, 135] on div "Product catalogue" at bounding box center [628, 140] width 56 height 11
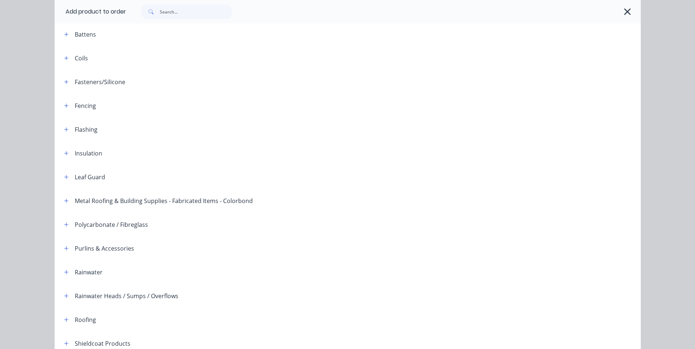
scroll to position [168, 0]
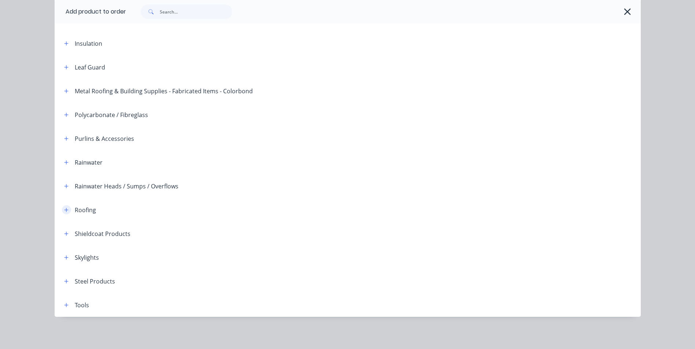
click at [64, 211] on icon "button" at bounding box center [66, 210] width 4 height 5
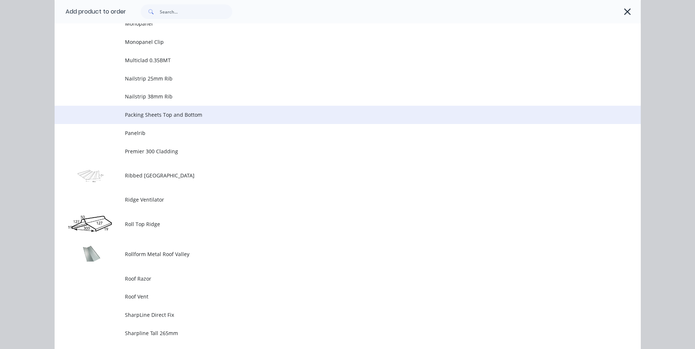
scroll to position [1376, 0]
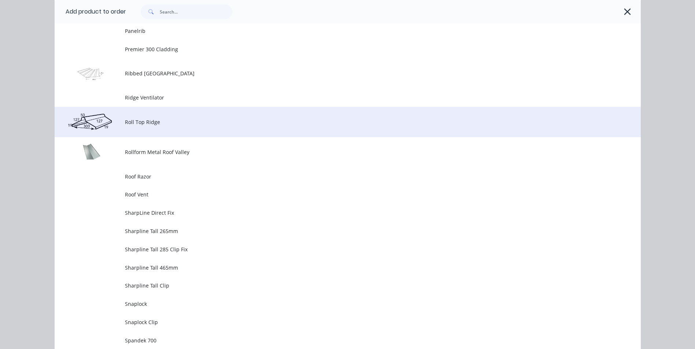
click at [169, 125] on span "Roll Top Ridge" at bounding box center [331, 122] width 412 height 8
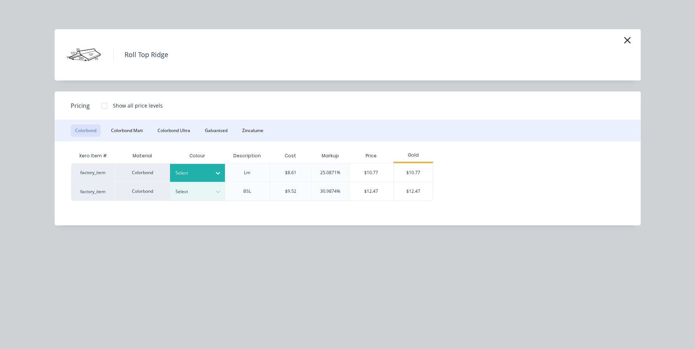
click at [218, 171] on icon at bounding box center [217, 173] width 7 height 7
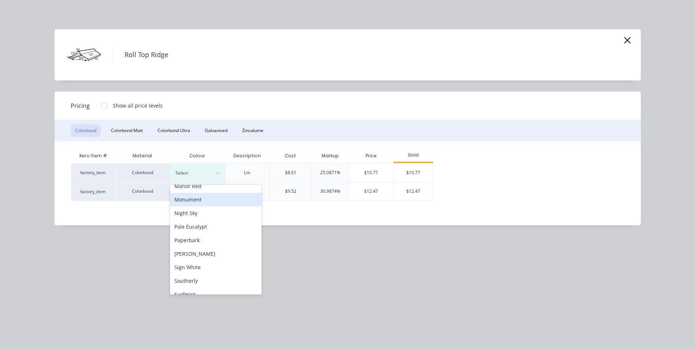
scroll to position [220, 0]
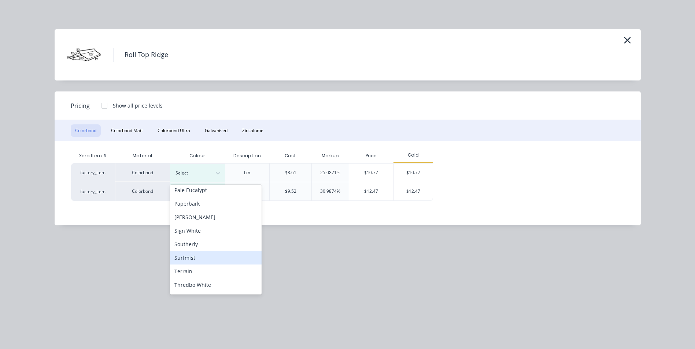
click at [204, 256] on div "Surfmist" at bounding box center [216, 258] width 92 height 14
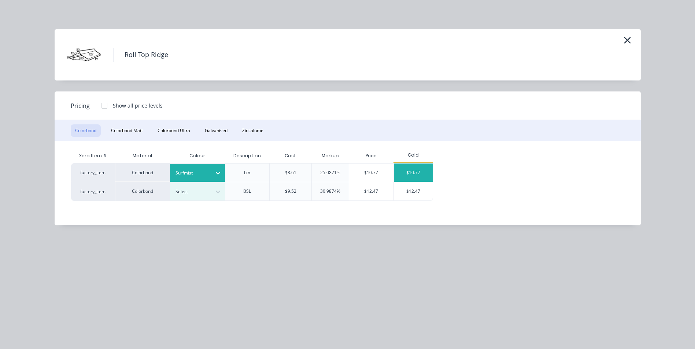
click at [401, 168] on div "$10.77" at bounding box center [413, 173] width 39 height 18
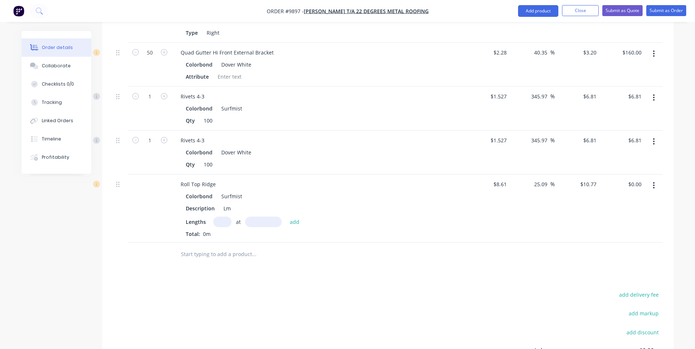
scroll to position [693, 0]
click at [223, 216] on input "text" at bounding box center [222, 221] width 18 height 11
type input "2"
type input "7100"
click at [286, 216] on button "add" at bounding box center [294, 221] width 17 height 10
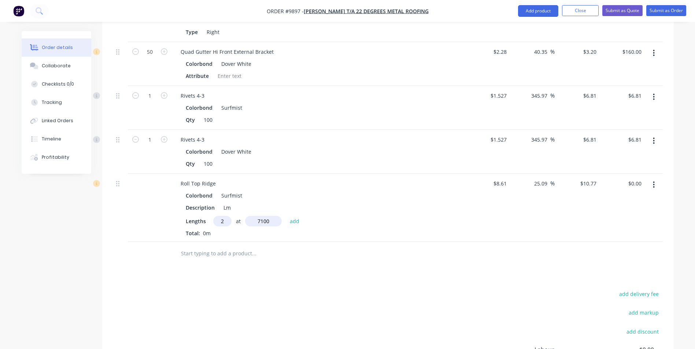
type input "$152.93"
type input "2"
type input "4200"
click at [286, 216] on button "add" at bounding box center [294, 221] width 17 height 10
type input "$243.40"
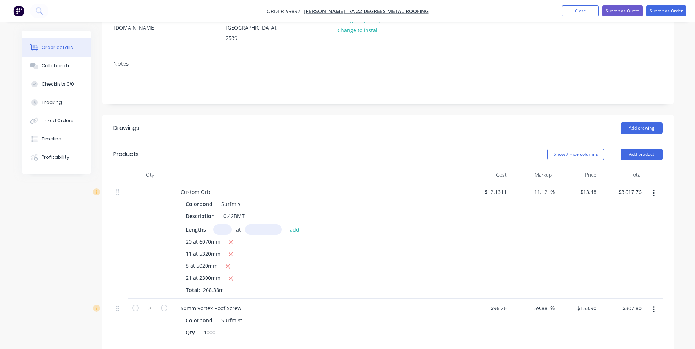
scroll to position [107, 0]
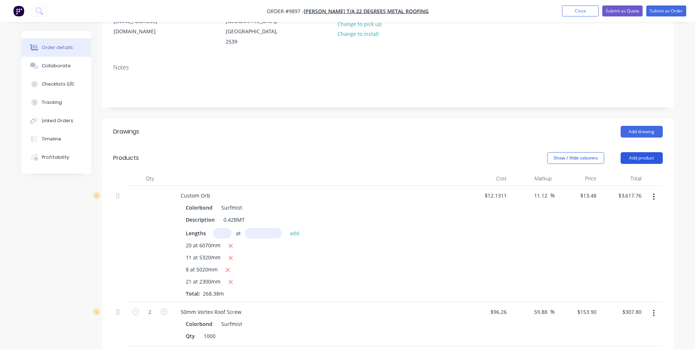
click at [640, 152] on button "Add product" at bounding box center [641, 158] width 42 height 12
click at [594, 126] on div "Add drawing" at bounding box center [446, 132] width 433 height 12
click at [648, 126] on button "Add drawing" at bounding box center [641, 132] width 42 height 12
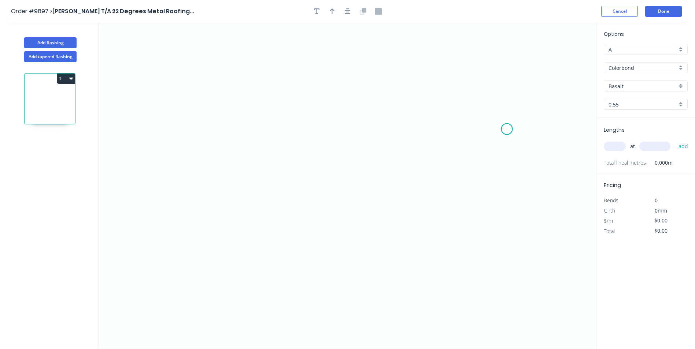
click at [507, 129] on icon "0" at bounding box center [347, 186] width 497 height 327
click at [491, 113] on icon at bounding box center [499, 121] width 16 height 16
click at [220, 120] on icon "0 ?" at bounding box center [347, 186] width 497 height 327
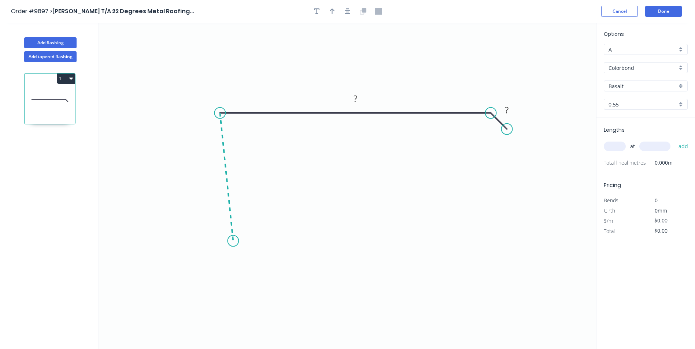
click at [233, 242] on icon "0 ? ?" at bounding box center [347, 186] width 497 height 327
click at [243, 233] on icon "0 ? ? ? ? º" at bounding box center [347, 186] width 497 height 327
click at [249, 243] on rect at bounding box center [246, 241] width 15 height 10
click at [321, 219] on icon "0 10 90 180 15 86 º 45 º" at bounding box center [347, 186] width 497 height 327
type input "$10.14"
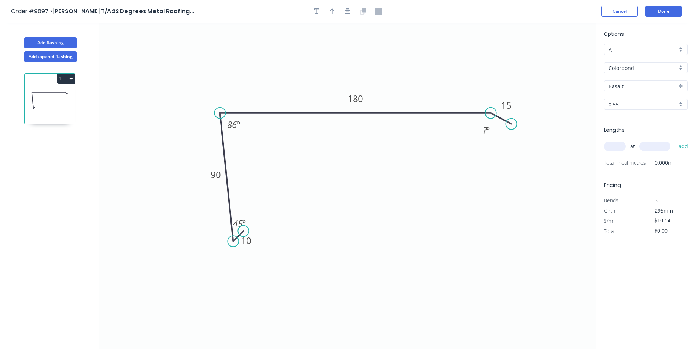
drag, startPoint x: 509, startPoint y: 129, endPoint x: 511, endPoint y: 124, distance: 5.1
click at [511, 124] on circle at bounding box center [511, 124] width 11 height 11
click at [487, 130] on tspan "º" at bounding box center [487, 130] width 3 height 12
drag, startPoint x: 438, startPoint y: 139, endPoint x: 411, endPoint y: 130, distance: 28.5
click at [438, 139] on icon "0 10 90 180 15 160 º 86 º 45 º" at bounding box center [347, 186] width 497 height 327
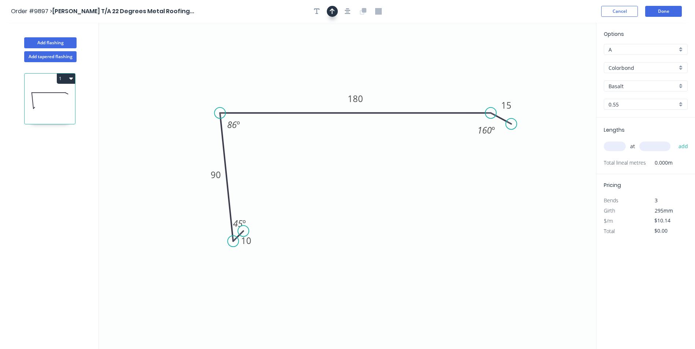
click at [331, 13] on icon "button" at bounding box center [332, 11] width 5 height 7
drag, startPoint x: 559, startPoint y: 58, endPoint x: 354, endPoint y: 52, distance: 205.2
click at [354, 52] on icon at bounding box center [353, 42] width 7 height 23
click at [632, 86] on input "Basalt" at bounding box center [642, 86] width 68 height 8
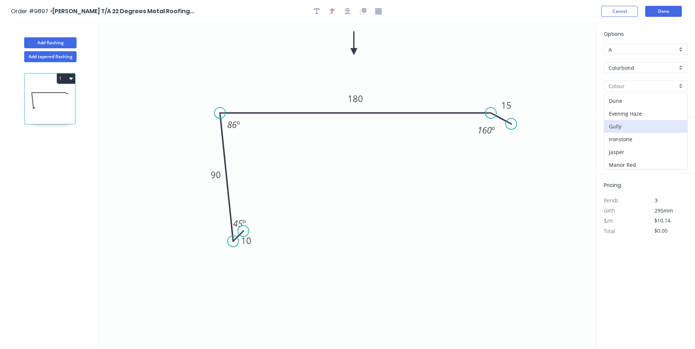
scroll to position [73, 0]
click at [639, 105] on div "Dover White" at bounding box center [645, 103] width 83 height 13
type input "Dover White"
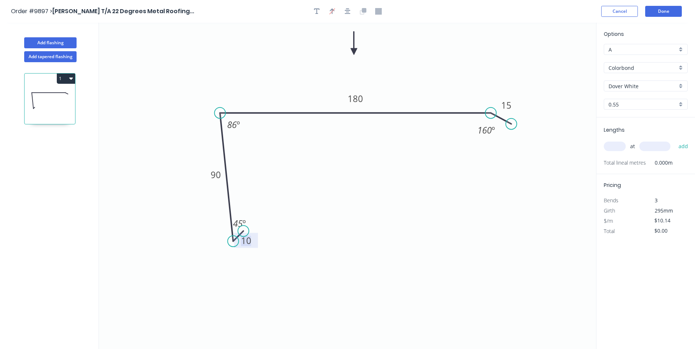
click at [250, 242] on tspan "10" at bounding box center [246, 241] width 10 height 12
click at [313, 240] on icon "0 15 90 180 15 160 º 86 º 45 º" at bounding box center [347, 186] width 497 height 327
drag, startPoint x: 255, startPoint y: 247, endPoint x: 253, endPoint y: 253, distance: 6.9
click at [253, 253] on rect at bounding box center [244, 247] width 24 height 15
click at [614, 147] on input "text" at bounding box center [615, 147] width 22 height 10
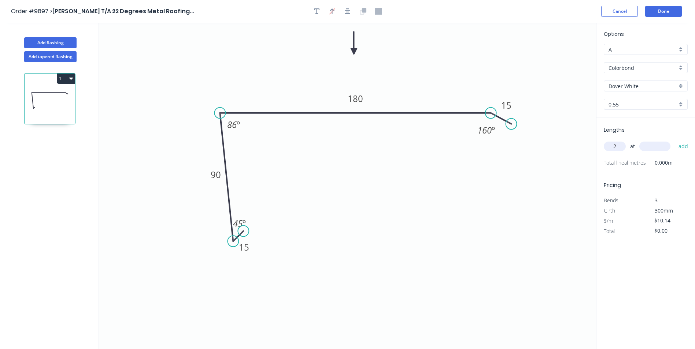
type input "2"
type input "6300"
click at [675, 140] on button "add" at bounding box center [683, 146] width 17 height 12
type input "$127.76"
type input "1"
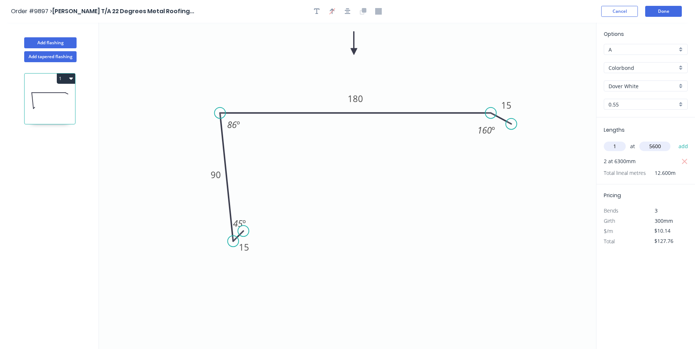
type input "5600"
click at [675, 140] on button "add" at bounding box center [683, 146] width 17 height 12
type input "$184.55"
type input "1"
type input "5300"
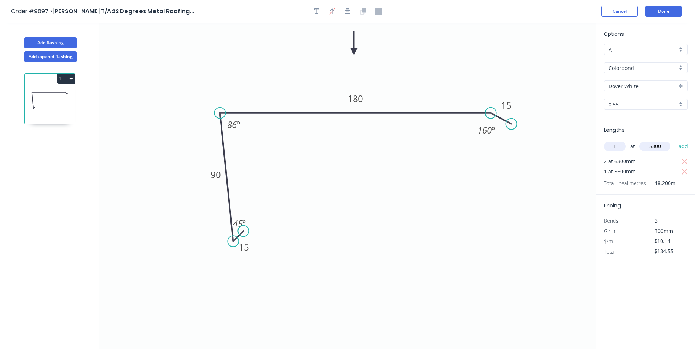
click at [675, 140] on button "add" at bounding box center [683, 146] width 17 height 12
type input "$238.29"
type input "4"
type input "2500"
click at [675, 140] on button "add" at bounding box center [683, 146] width 17 height 12
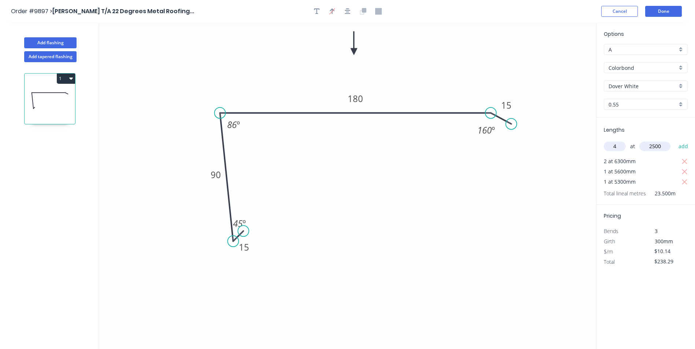
type input "$339.69"
type input "1"
type input "1500"
click at [675, 140] on button "add" at bounding box center [683, 146] width 17 height 12
type input "$354.90"
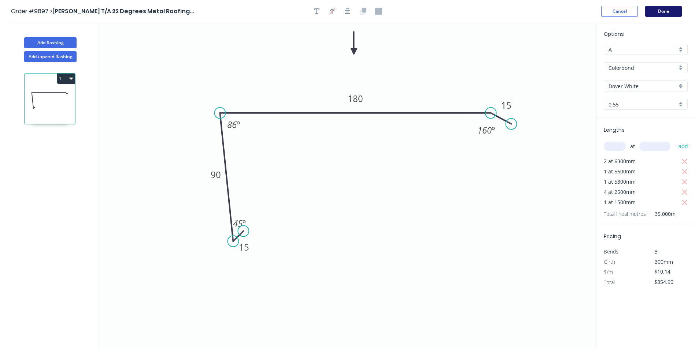
click at [669, 9] on button "Done" at bounding box center [663, 11] width 37 height 11
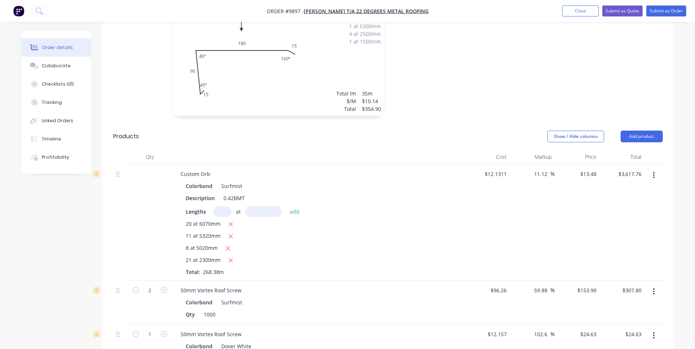
scroll to position [256, 0]
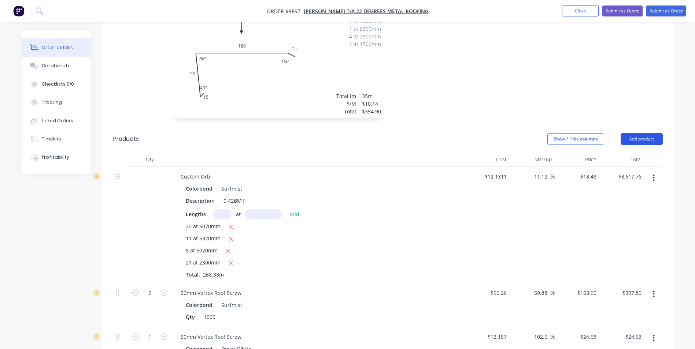
click at [642, 133] on button "Add product" at bounding box center [641, 139] width 42 height 12
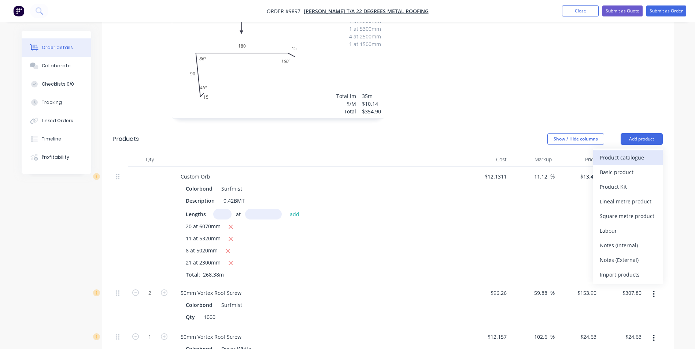
click at [628, 152] on div "Product catalogue" at bounding box center [628, 157] width 56 height 11
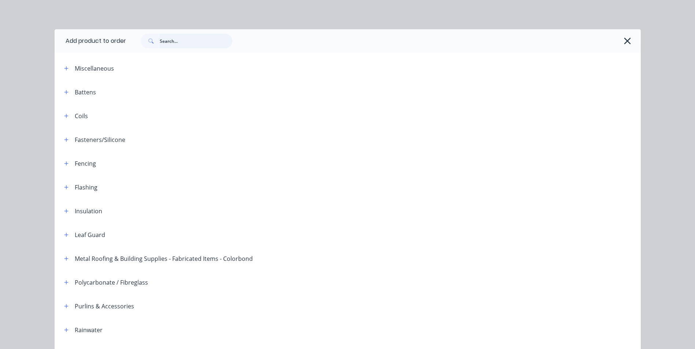
click at [190, 41] on input "text" at bounding box center [196, 41] width 73 height 15
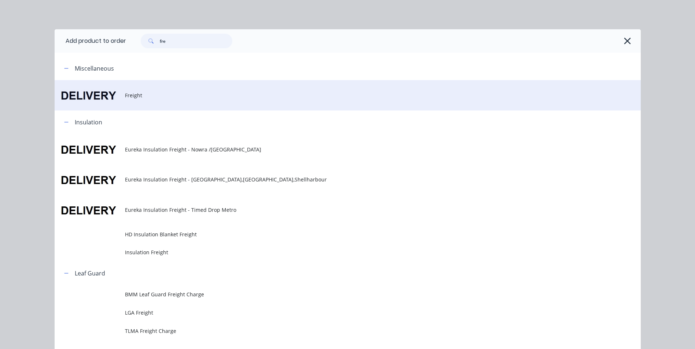
type input "fre"
click at [130, 93] on span "Freight" at bounding box center [331, 96] width 412 height 8
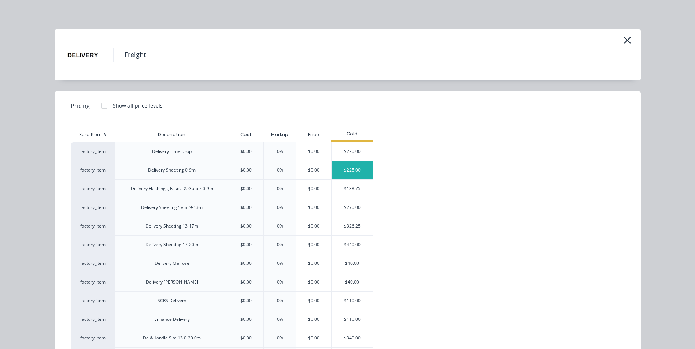
click at [345, 167] on div "$225.00" at bounding box center [351, 170] width 41 height 18
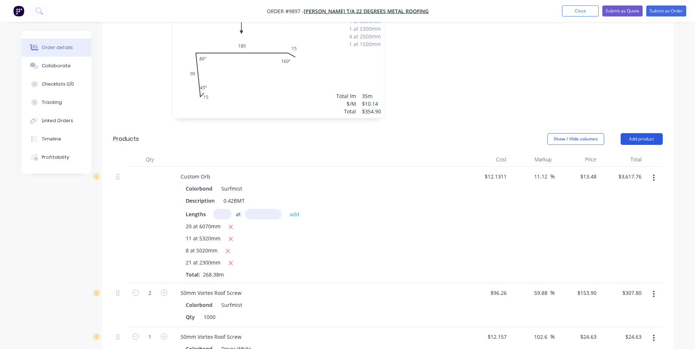
click at [648, 133] on button "Add product" at bounding box center [641, 139] width 42 height 12
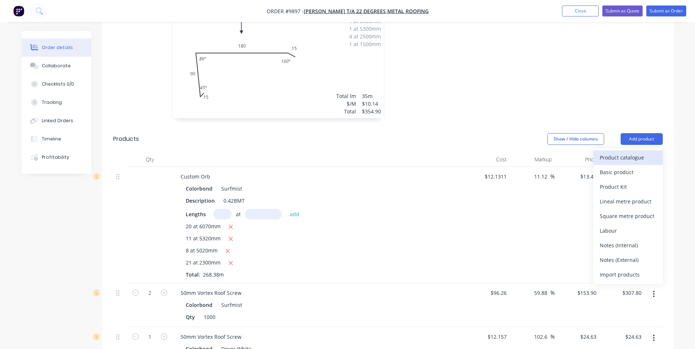
click at [635, 152] on div "Product catalogue" at bounding box center [628, 157] width 56 height 11
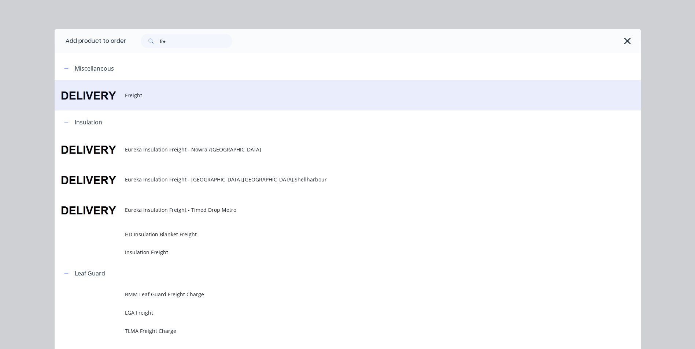
click at [134, 103] on td "Freight" at bounding box center [383, 95] width 516 height 30
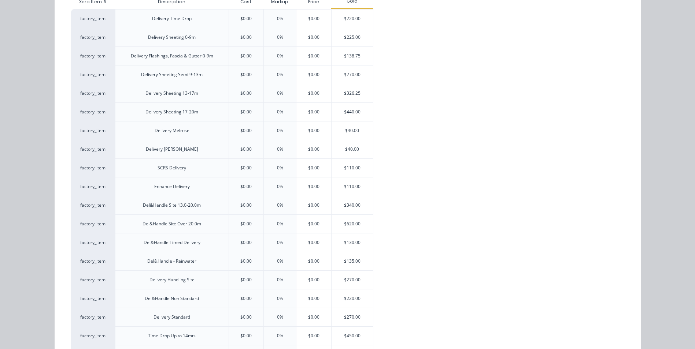
scroll to position [146, 0]
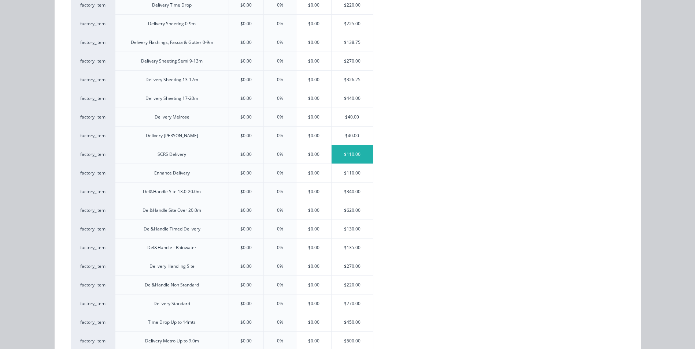
click at [357, 152] on div "$110.00" at bounding box center [351, 154] width 41 height 18
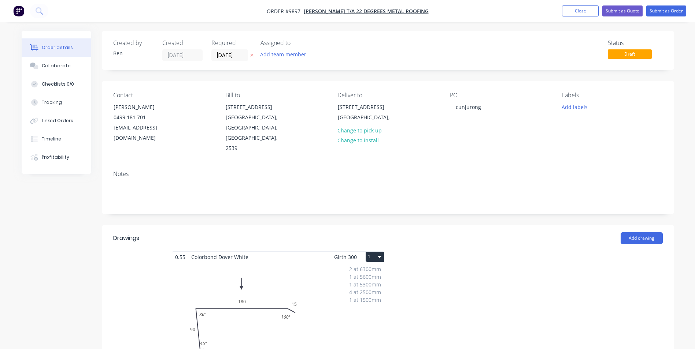
scroll to position [0, 0]
click at [611, 11] on button "Submit as Quote" at bounding box center [622, 10] width 40 height 11
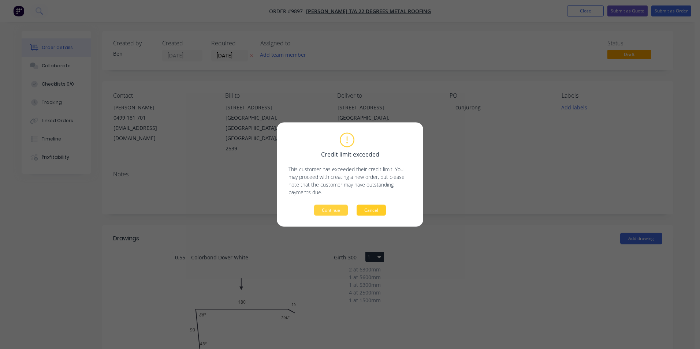
click at [380, 209] on button "Cancel" at bounding box center [371, 210] width 29 height 11
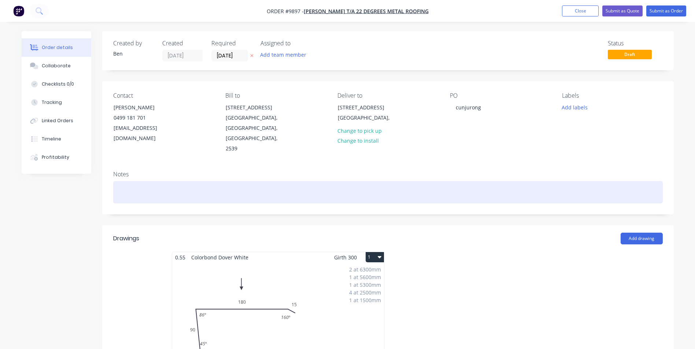
click at [134, 181] on div at bounding box center [387, 192] width 549 height 22
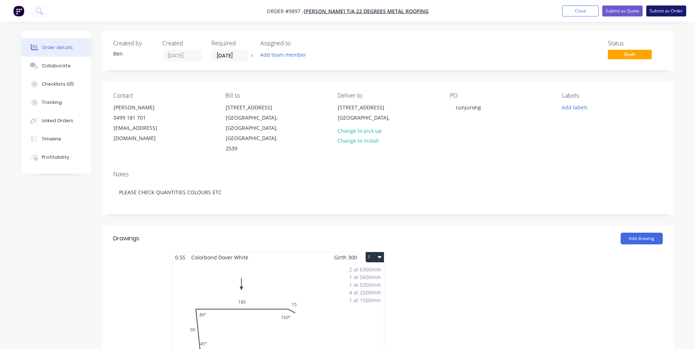
click at [664, 8] on button "Submit as Order" at bounding box center [666, 10] width 40 height 11
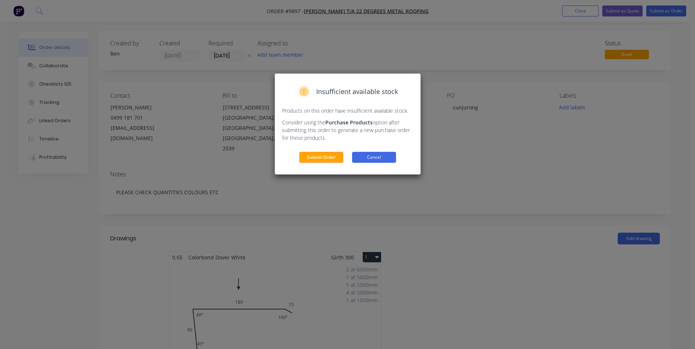
drag, startPoint x: 366, startPoint y: 156, endPoint x: 369, endPoint y: 151, distance: 5.5
click at [366, 156] on button "Cancel" at bounding box center [374, 157] width 44 height 11
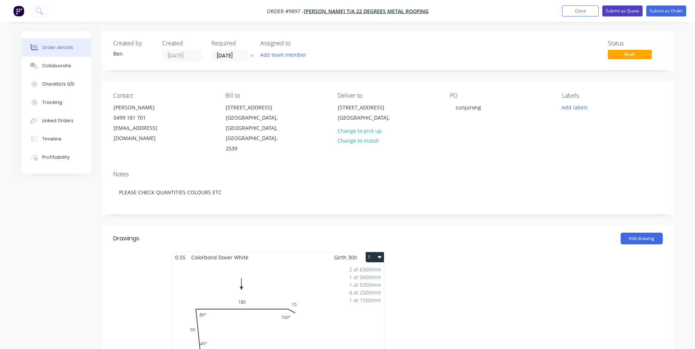
click at [615, 11] on button "Submit as Quote" at bounding box center [622, 10] width 40 height 11
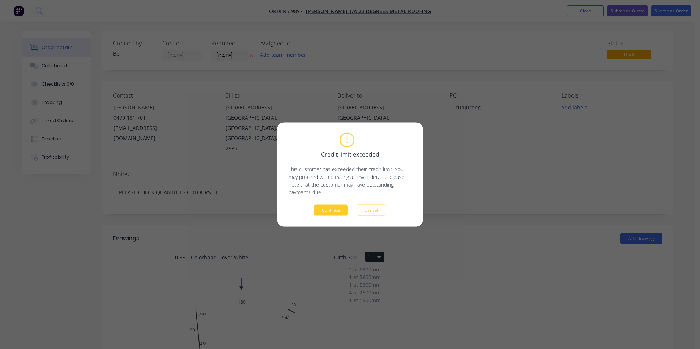
click at [332, 209] on button "Continue" at bounding box center [331, 210] width 34 height 11
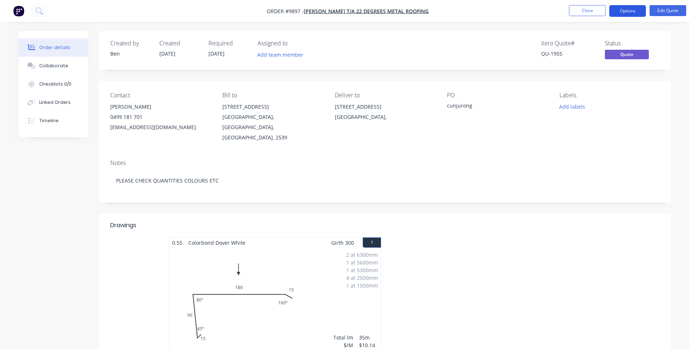
click at [619, 8] on button "Options" at bounding box center [627, 11] width 37 height 12
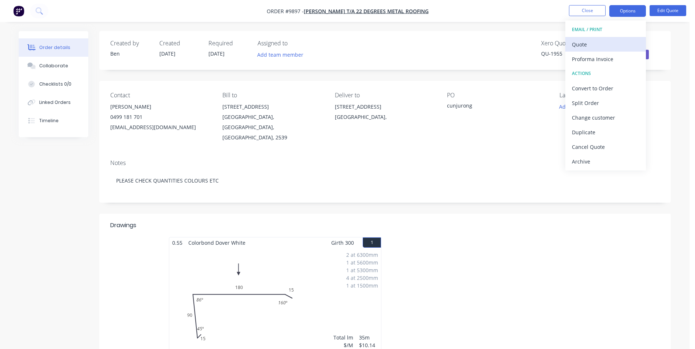
click at [596, 47] on div "Quote" at bounding box center [605, 44] width 67 height 11
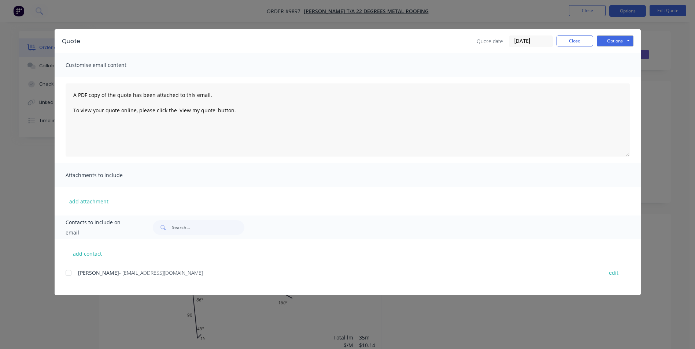
click at [67, 272] on div at bounding box center [68, 273] width 15 height 15
click at [620, 41] on button "Options" at bounding box center [615, 41] width 37 height 11
click at [616, 73] on button "Email" at bounding box center [620, 78] width 47 height 12
click at [568, 39] on button "Close" at bounding box center [574, 41] width 37 height 11
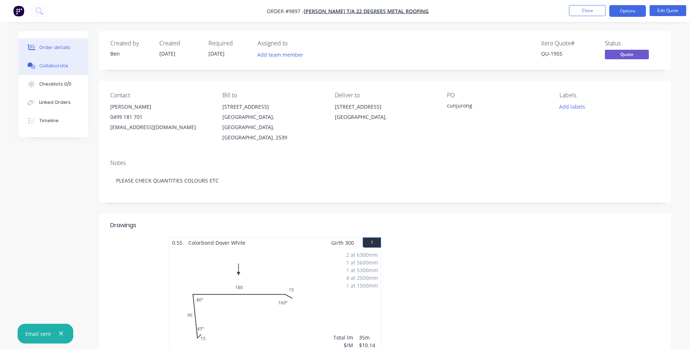
click at [44, 64] on div "Collaborate" at bounding box center [53, 66] width 29 height 7
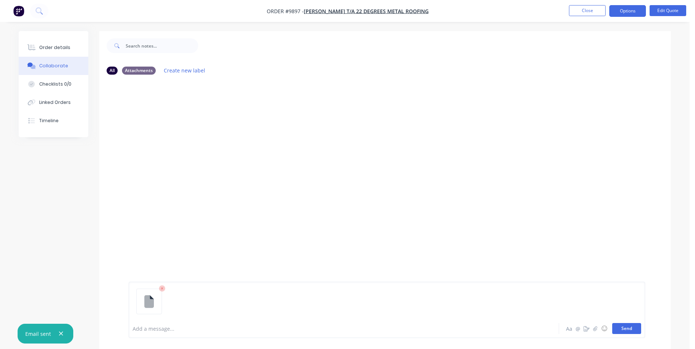
click at [623, 326] on button "Send" at bounding box center [626, 328] width 29 height 11
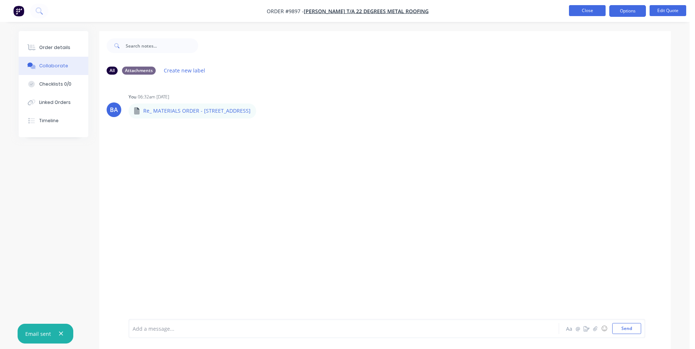
click at [595, 11] on button "Close" at bounding box center [587, 10] width 37 height 11
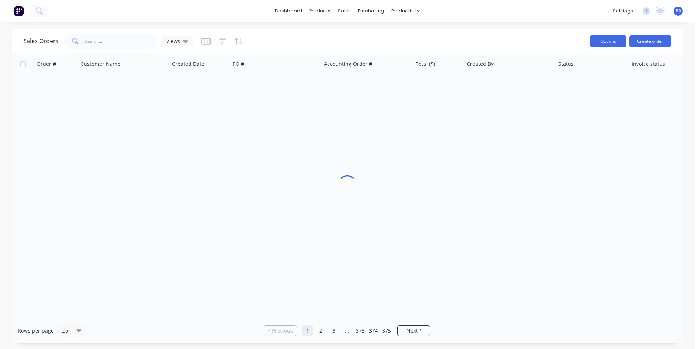
click at [597, 43] on button "Options" at bounding box center [608, 42] width 37 height 12
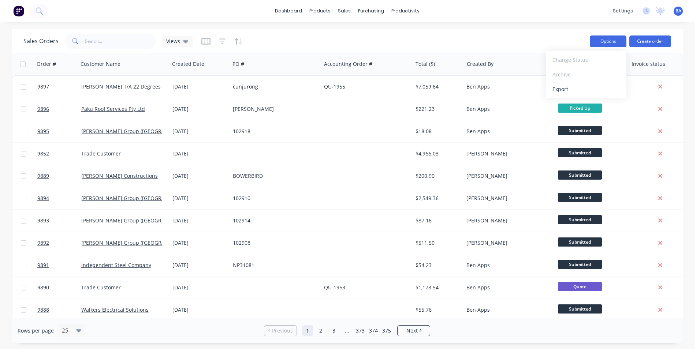
click at [616, 42] on button "Options" at bounding box center [608, 42] width 37 height 12
click at [608, 38] on button "Options" at bounding box center [608, 42] width 37 height 12
click at [515, 42] on div "Sales Orders Views" at bounding box center [303, 41] width 561 height 18
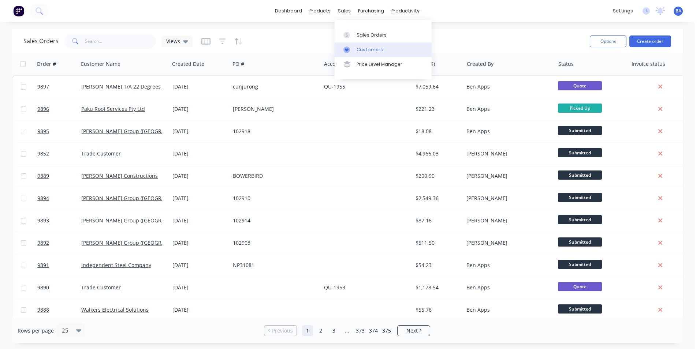
click at [350, 46] on link "Customers" at bounding box center [383, 49] width 97 height 15
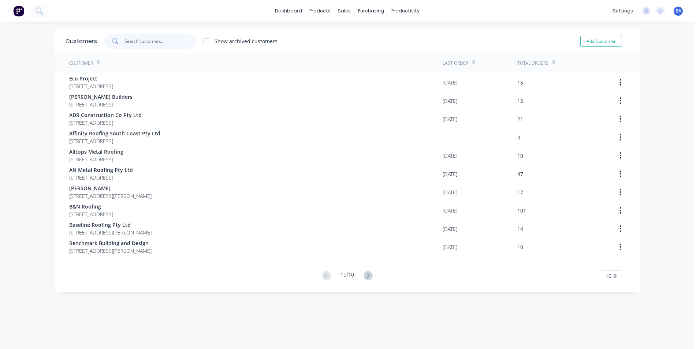
click at [171, 45] on input "text" at bounding box center [160, 41] width 71 height 15
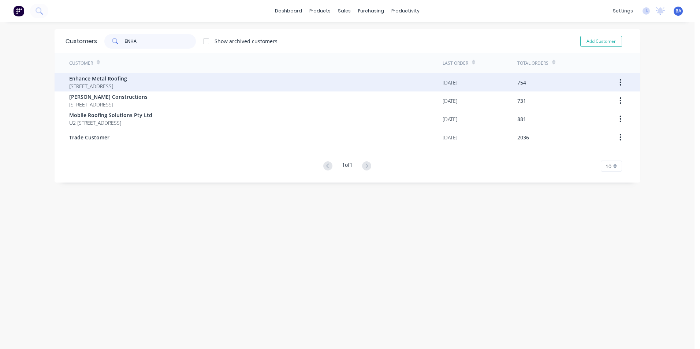
type input "ENHA"
click at [127, 80] on span "Enhance Metal Roofing" at bounding box center [98, 79] width 58 height 8
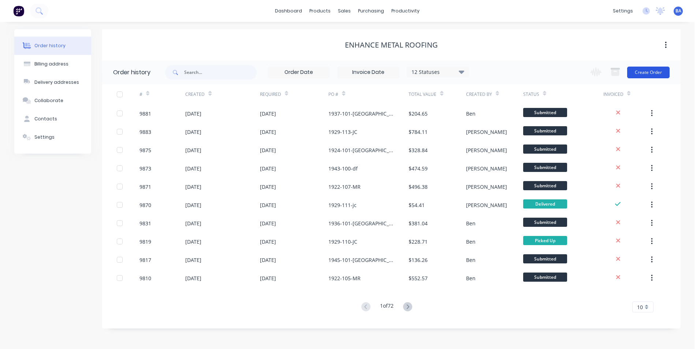
click at [642, 73] on button "Create Order" at bounding box center [648, 73] width 42 height 12
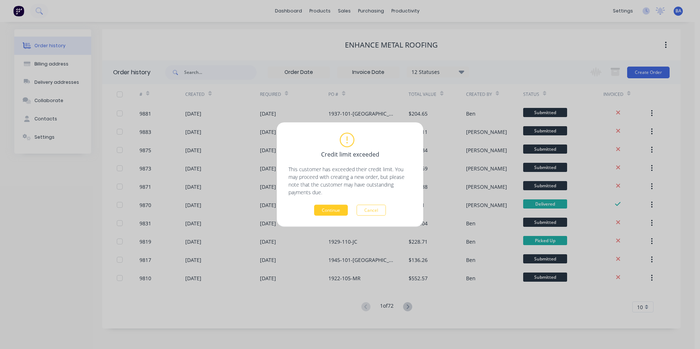
click at [331, 209] on button "Continue" at bounding box center [331, 210] width 34 height 11
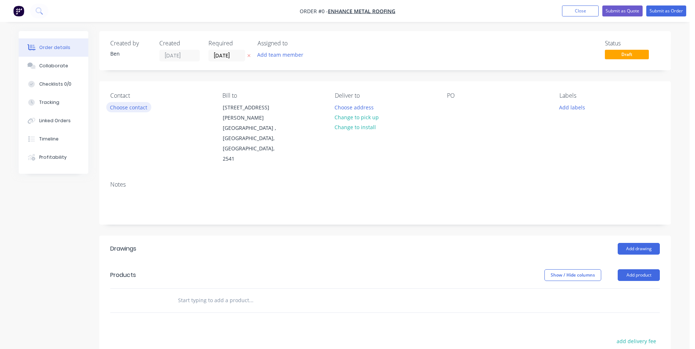
click at [120, 104] on button "Choose contact" at bounding box center [128, 107] width 45 height 10
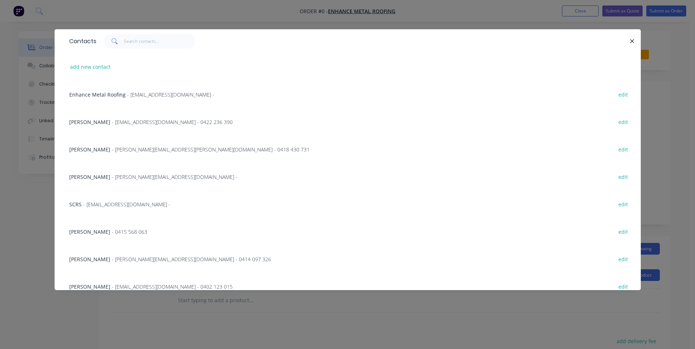
click at [106, 94] on span "Enhance Metal Roofing" at bounding box center [97, 94] width 56 height 7
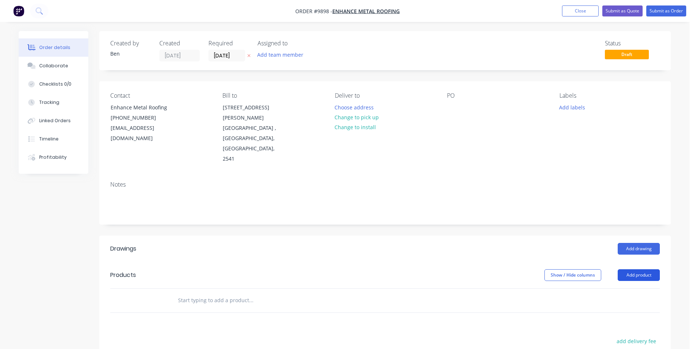
click at [625, 270] on button "Add product" at bounding box center [638, 276] width 42 height 12
click at [624, 289] on div "Product catalogue" at bounding box center [625, 294] width 56 height 11
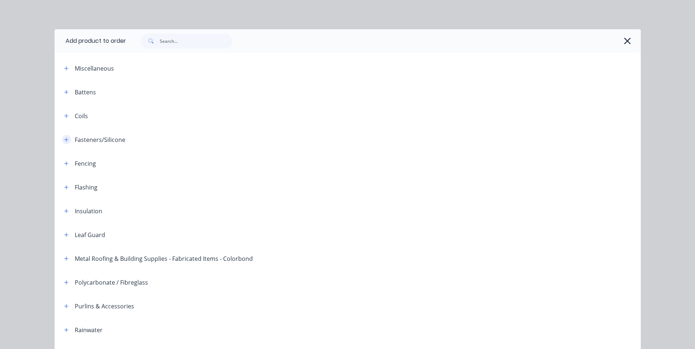
click at [64, 141] on icon "button" at bounding box center [66, 139] width 4 height 5
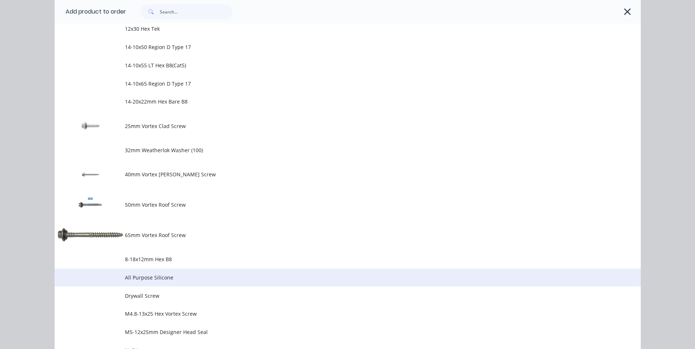
scroll to position [403, 0]
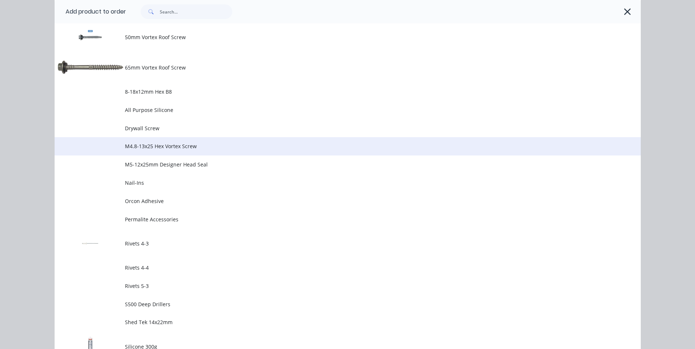
click at [217, 148] on span "M4.8-13x25 Hex Vortex Screw" at bounding box center [331, 146] width 412 height 8
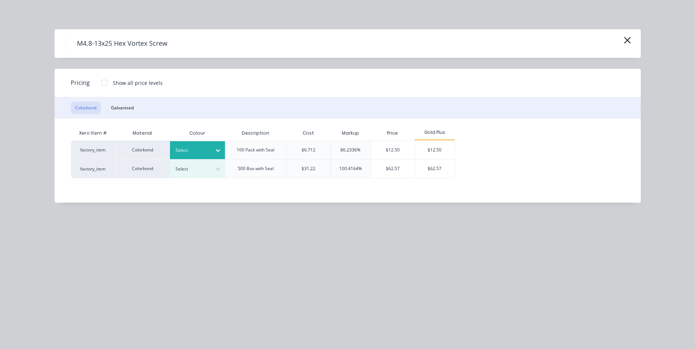
click at [217, 148] on icon at bounding box center [217, 150] width 7 height 7
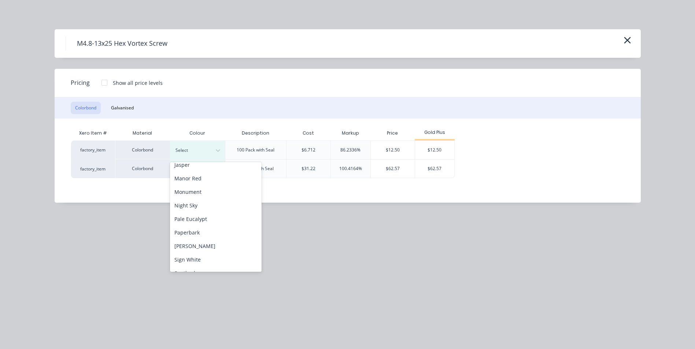
scroll to position [153, 0]
click at [212, 205] on div "Monument" at bounding box center [216, 207] width 92 height 14
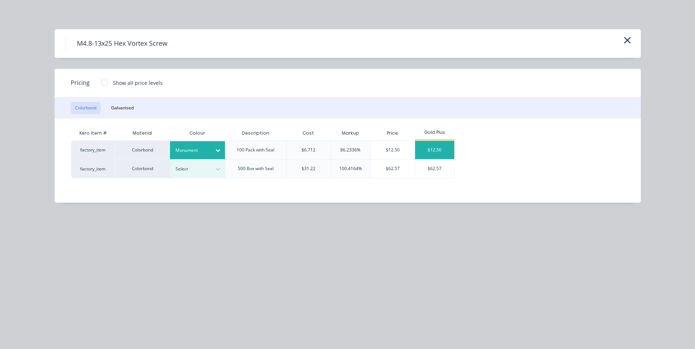
click at [427, 143] on div "$12.50" at bounding box center [434, 150] width 39 height 18
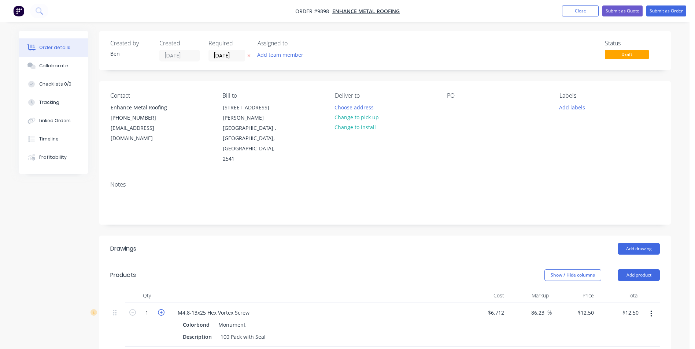
click at [164, 309] on icon "button" at bounding box center [161, 312] width 7 height 7
type input "2"
type input "$25.00"
click at [454, 105] on div at bounding box center [453, 107] width 12 height 11
click at [462, 144] on div "PO 1922-108-MR" at bounding box center [497, 128] width 100 height 72
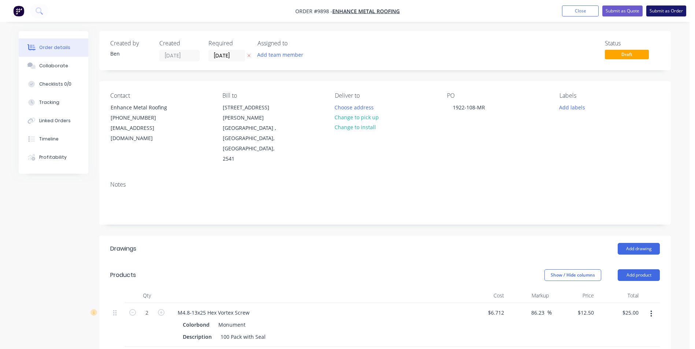
click at [661, 7] on button "Submit as Order" at bounding box center [666, 10] width 40 height 11
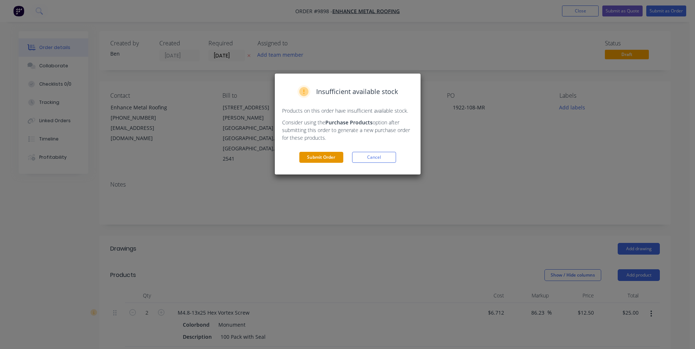
click at [333, 154] on button "Submit Order" at bounding box center [321, 157] width 44 height 11
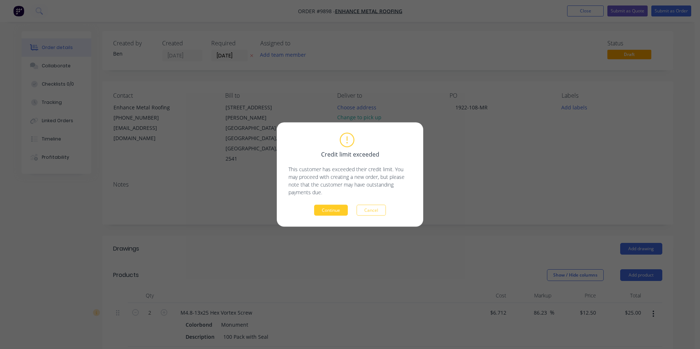
click at [327, 208] on button "Continue" at bounding box center [331, 210] width 34 height 11
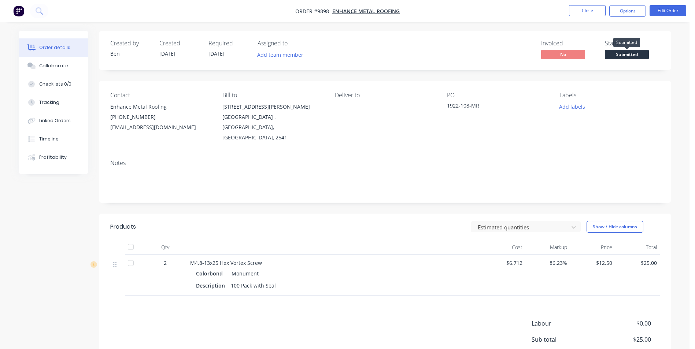
click at [618, 53] on span "Submitted" at bounding box center [627, 54] width 44 height 9
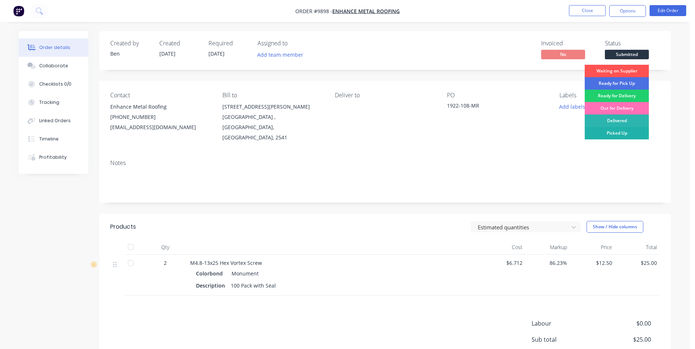
click at [617, 129] on div "Picked Up" at bounding box center [617, 133] width 64 height 12
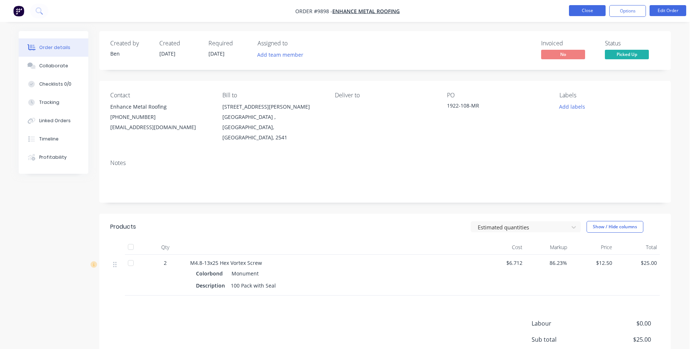
click at [592, 11] on button "Close" at bounding box center [587, 10] width 37 height 11
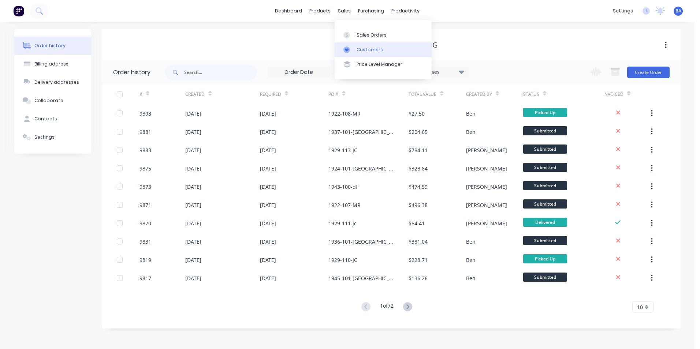
click at [348, 51] on icon at bounding box center [347, 50] width 7 height 7
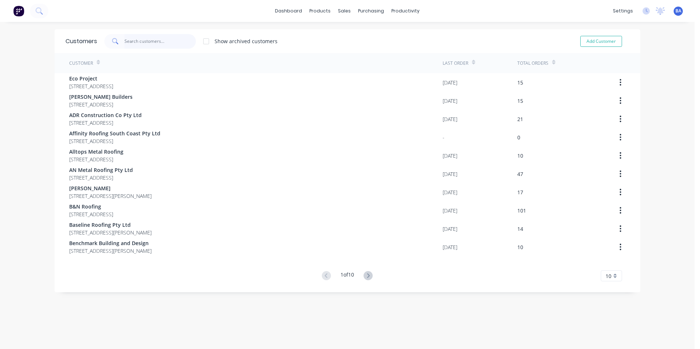
click at [172, 44] on input "text" at bounding box center [160, 41] width 71 height 15
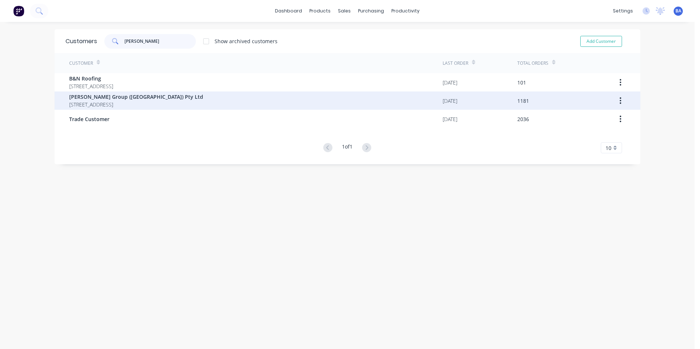
type input "[PERSON_NAME]"
click at [147, 99] on span "[PERSON_NAME] Group ([GEOGRAPHIC_DATA]) Pty Ltd" at bounding box center [136, 97] width 134 height 8
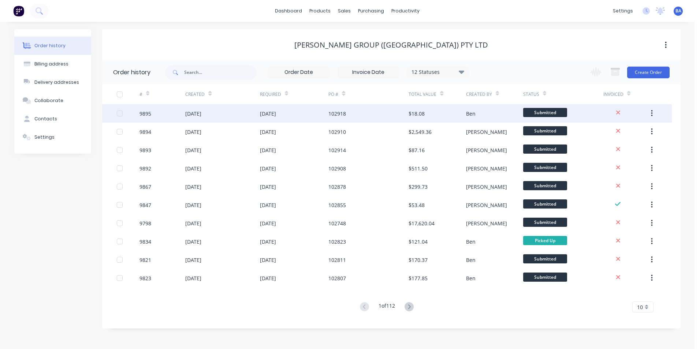
click at [387, 120] on div "102918" at bounding box center [369, 113] width 80 height 18
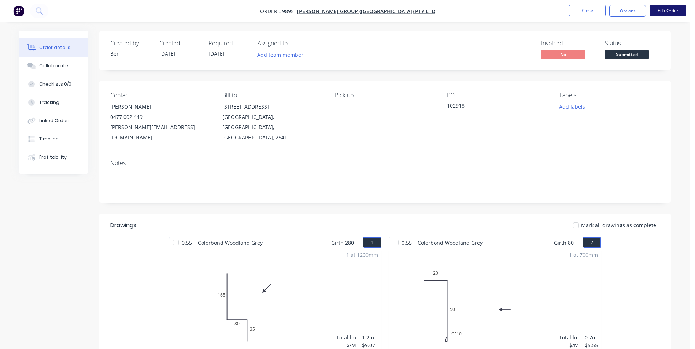
click at [670, 11] on button "Edit Order" at bounding box center [667, 10] width 37 height 11
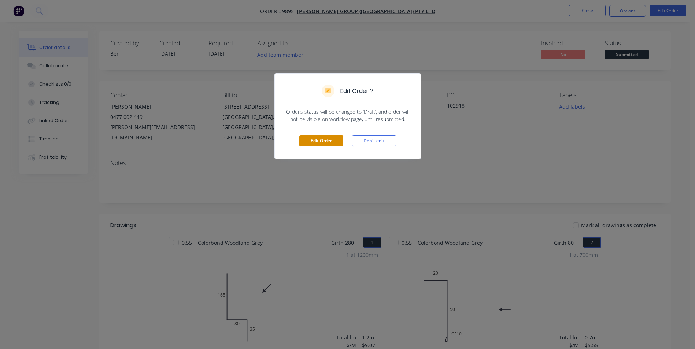
click at [307, 137] on button "Edit Order" at bounding box center [321, 141] width 44 height 11
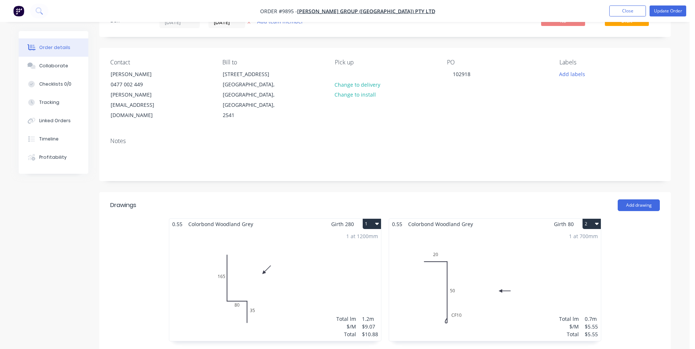
scroll to position [183, 0]
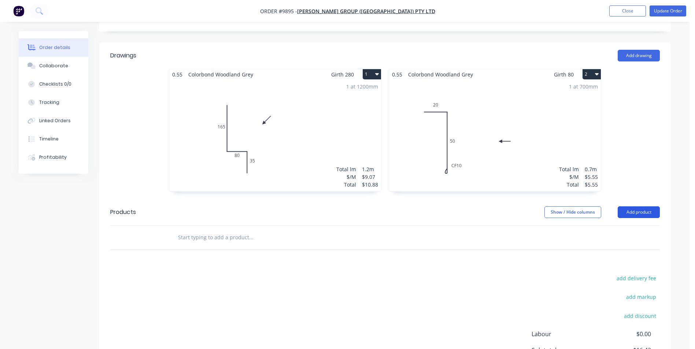
click at [625, 207] on button "Add product" at bounding box center [638, 213] width 42 height 12
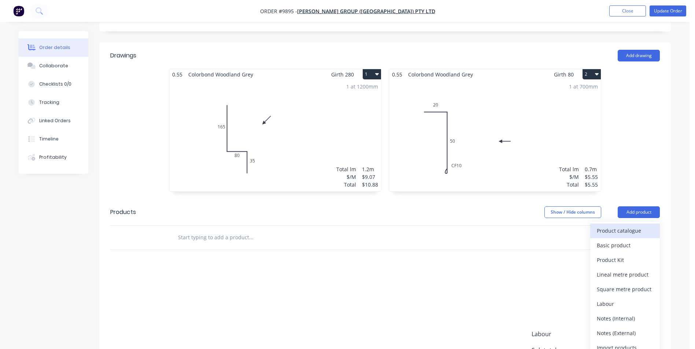
click at [619, 226] on div "Product catalogue" at bounding box center [625, 231] width 56 height 11
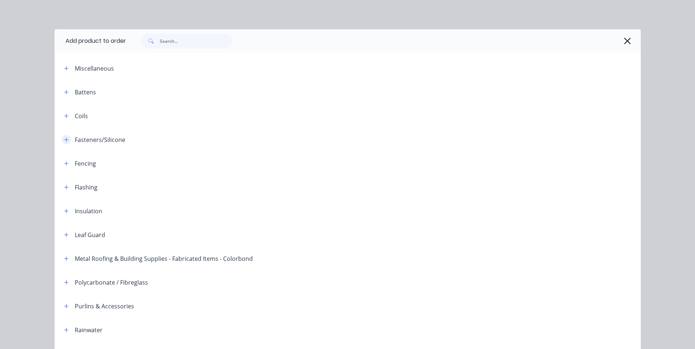
click at [64, 139] on icon "button" at bounding box center [66, 139] width 4 height 5
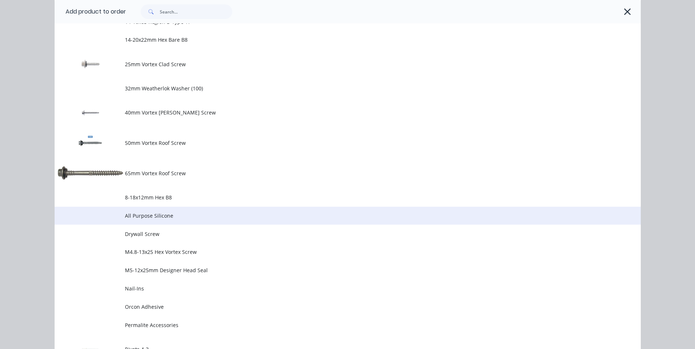
scroll to position [293, 0]
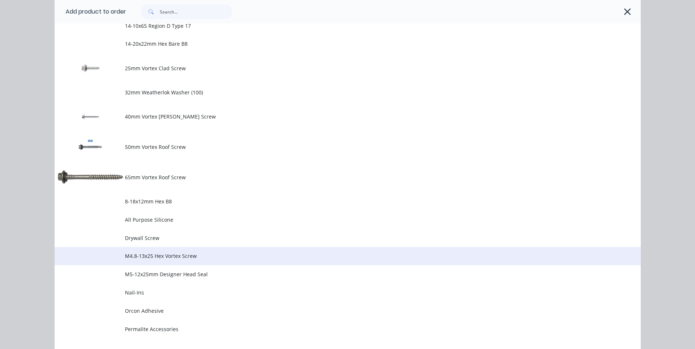
click at [228, 259] on span "M4.8-13x25 Hex Vortex Screw" at bounding box center [331, 256] width 412 height 8
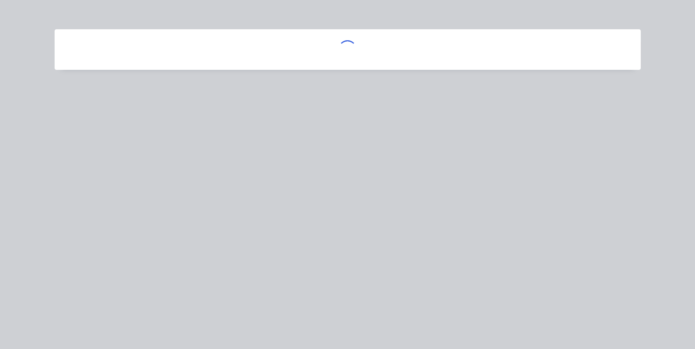
scroll to position [0, 0]
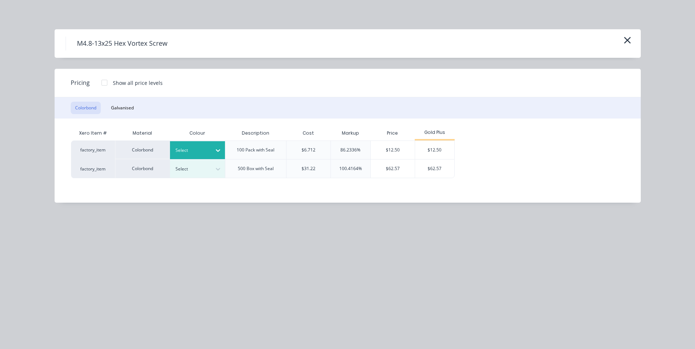
click at [219, 146] on div at bounding box center [217, 151] width 13 height 12
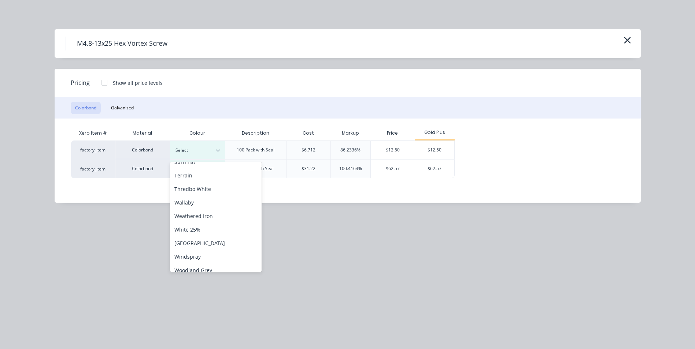
scroll to position [300, 0]
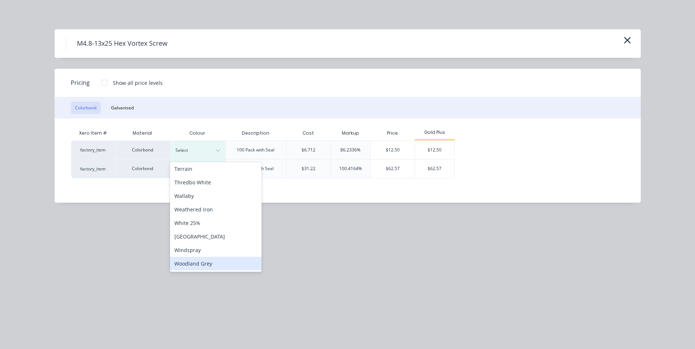
click at [202, 265] on div "Woodland Grey" at bounding box center [216, 264] width 92 height 14
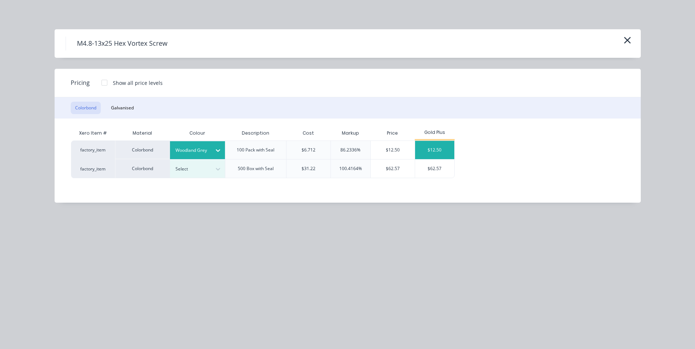
click at [430, 148] on div "$12.50" at bounding box center [434, 150] width 39 height 18
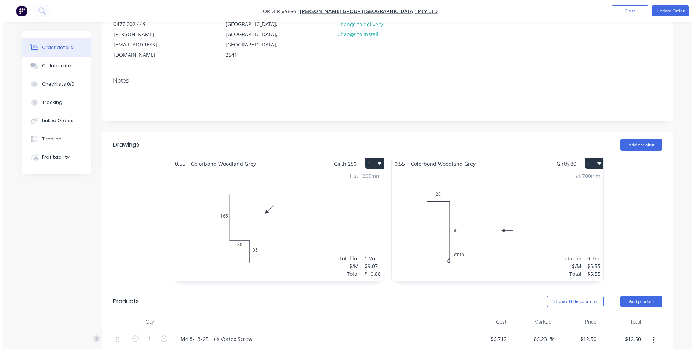
scroll to position [73, 0]
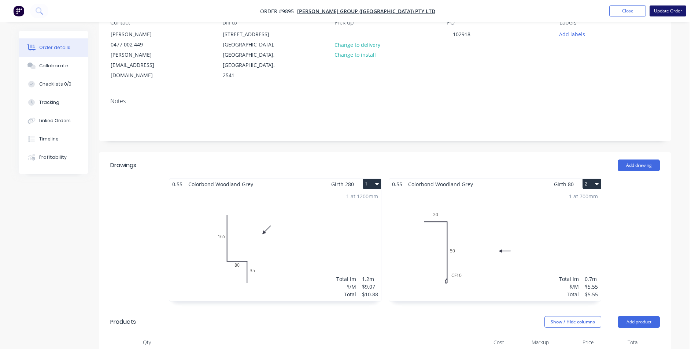
click at [660, 11] on button "Update Order" at bounding box center [667, 10] width 37 height 11
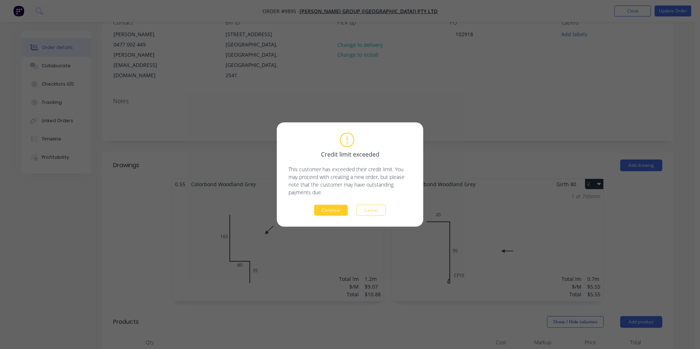
click at [325, 209] on button "Continue" at bounding box center [331, 210] width 34 height 11
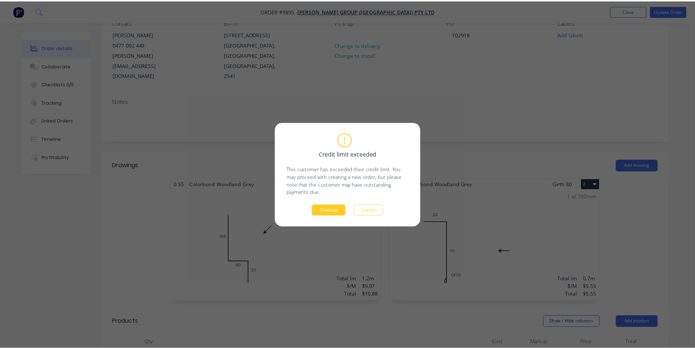
scroll to position [0, 0]
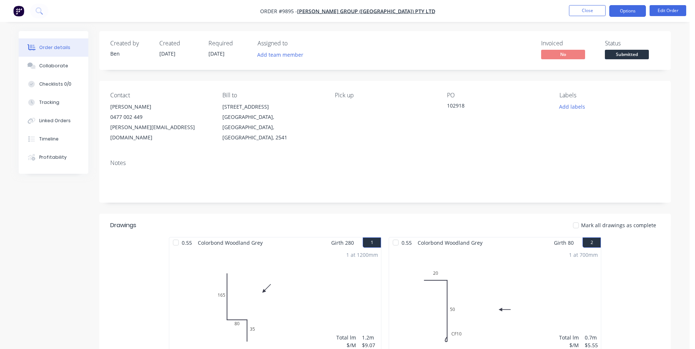
click at [625, 9] on button "Options" at bounding box center [627, 11] width 37 height 12
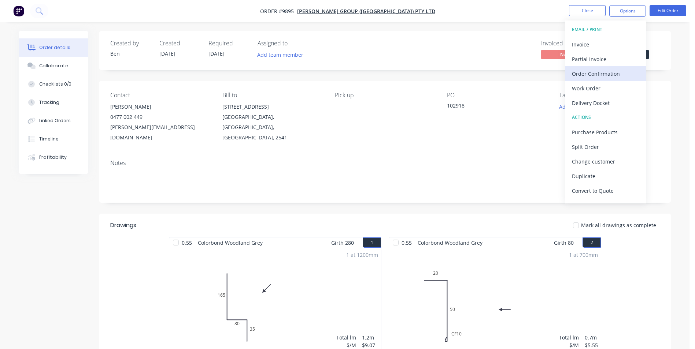
click at [605, 73] on div "Order Confirmation" at bounding box center [605, 73] width 67 height 11
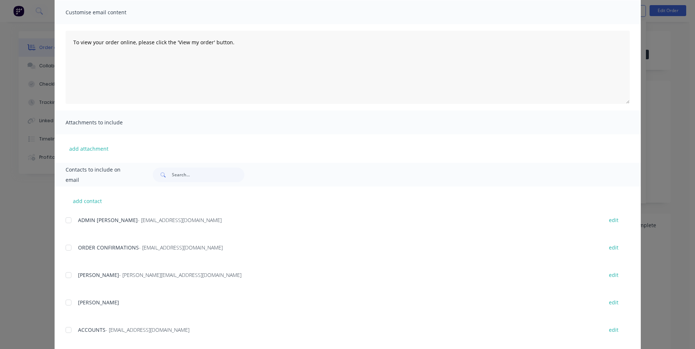
scroll to position [73, 0]
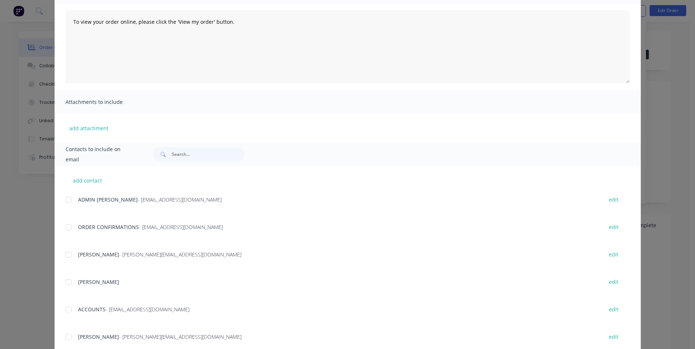
click at [64, 227] on div at bounding box center [68, 227] width 15 height 15
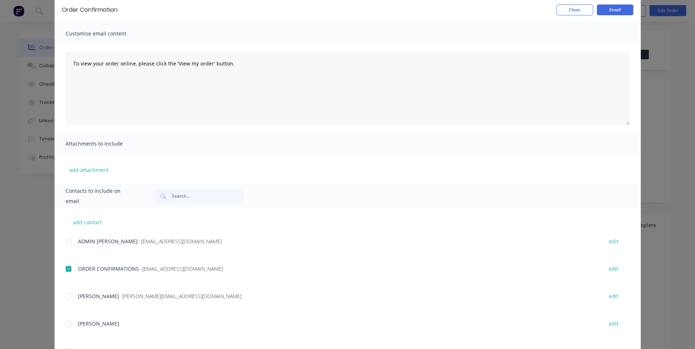
scroll to position [0, 0]
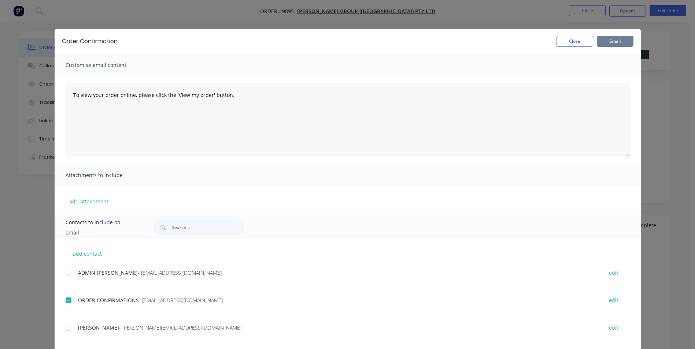
click at [613, 40] on button "Email" at bounding box center [615, 41] width 37 height 11
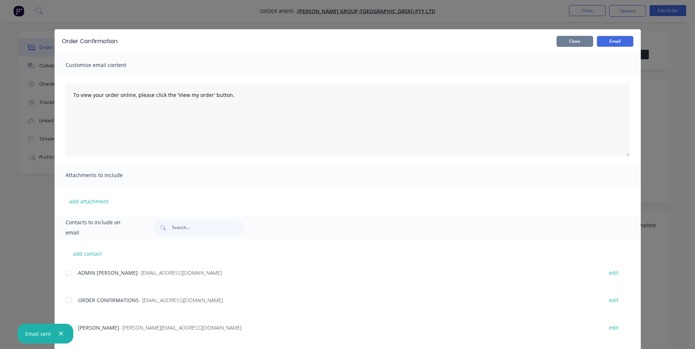
click at [577, 41] on button "Close" at bounding box center [574, 41] width 37 height 11
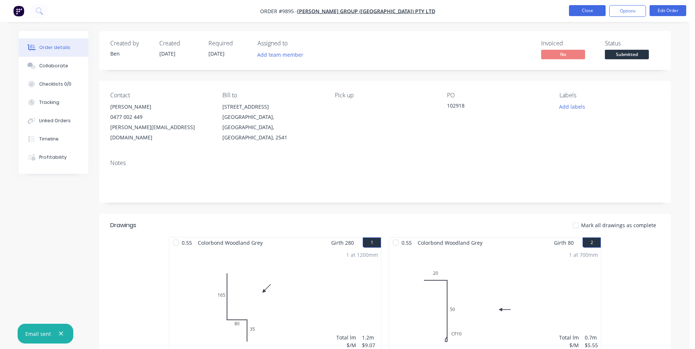
click at [582, 10] on button "Close" at bounding box center [587, 10] width 37 height 11
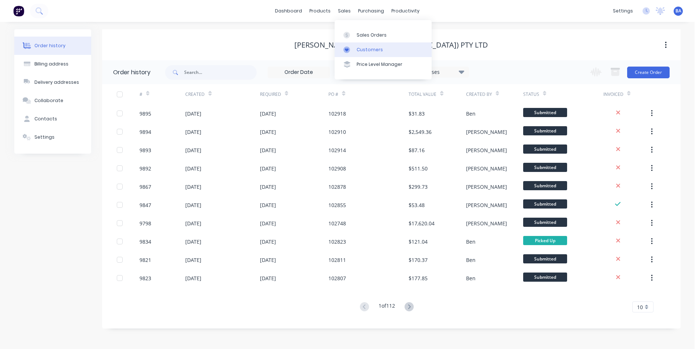
click at [350, 48] on icon at bounding box center [347, 50] width 7 height 7
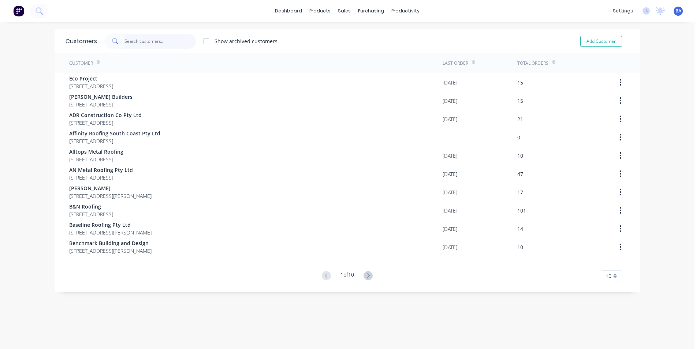
click at [178, 40] on input "text" at bounding box center [160, 41] width 71 height 15
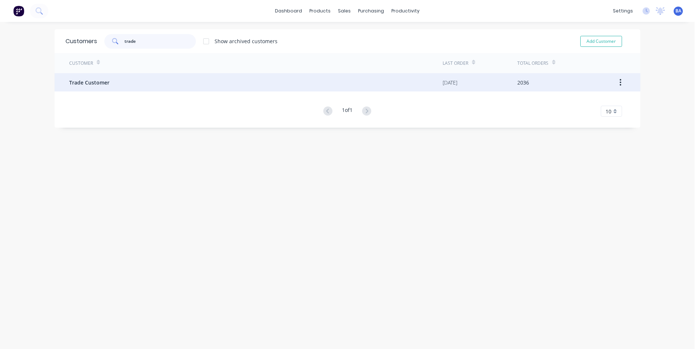
type input "trade"
click at [159, 89] on div "Trade Customer" at bounding box center [256, 82] width 374 height 18
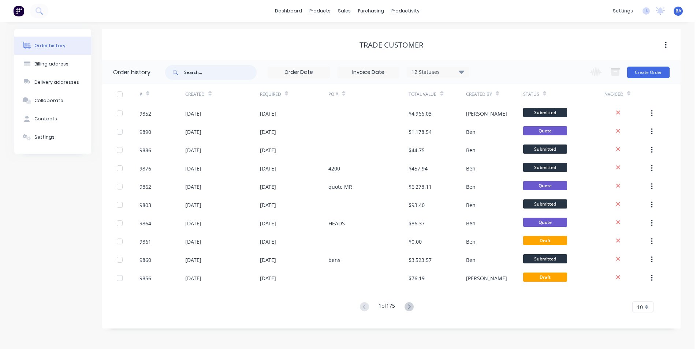
click at [205, 76] on input "text" at bounding box center [220, 72] width 73 height 15
type input "luke"
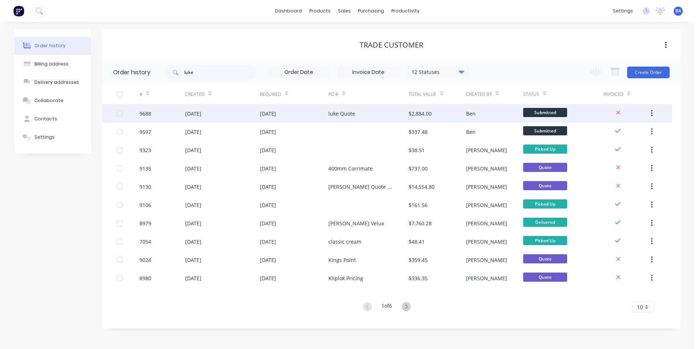
click at [369, 112] on div "luke Quote" at bounding box center [369, 113] width 80 height 18
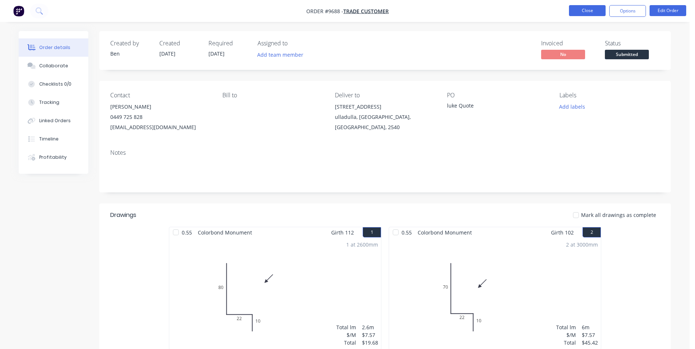
click at [584, 9] on button "Close" at bounding box center [587, 10] width 37 height 11
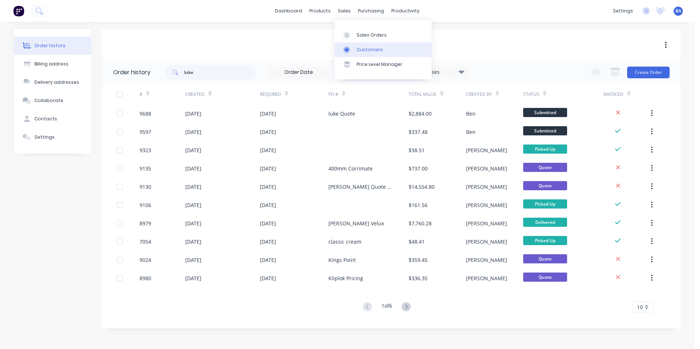
click at [357, 52] on div "Customers" at bounding box center [370, 50] width 26 height 7
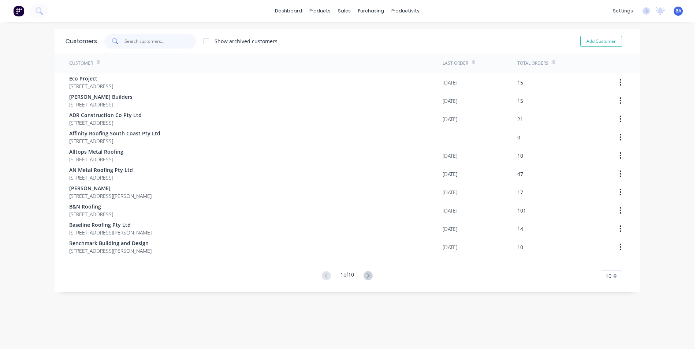
click at [175, 42] on input "text" at bounding box center [160, 41] width 71 height 15
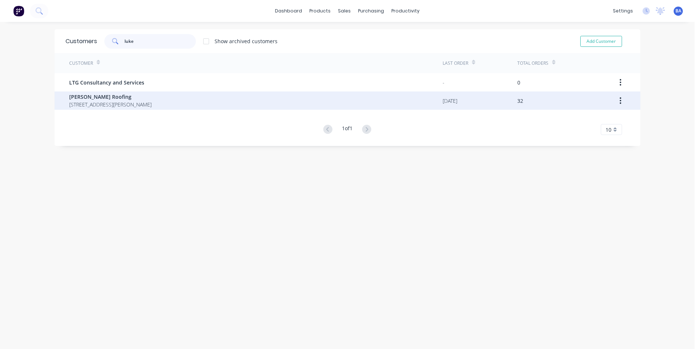
type input "luke"
click at [79, 97] on span "[PERSON_NAME] Roofing" at bounding box center [110, 97] width 82 height 8
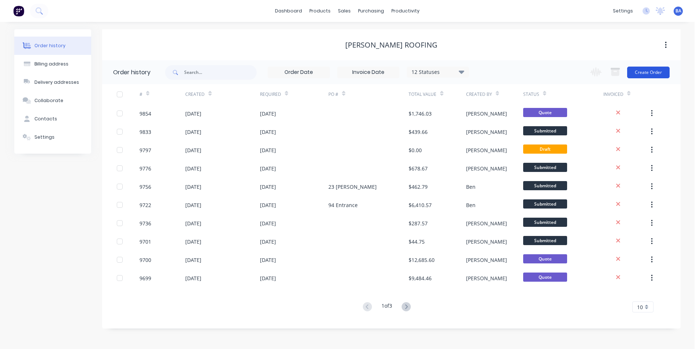
click at [651, 69] on button "Create Order" at bounding box center [648, 73] width 42 height 12
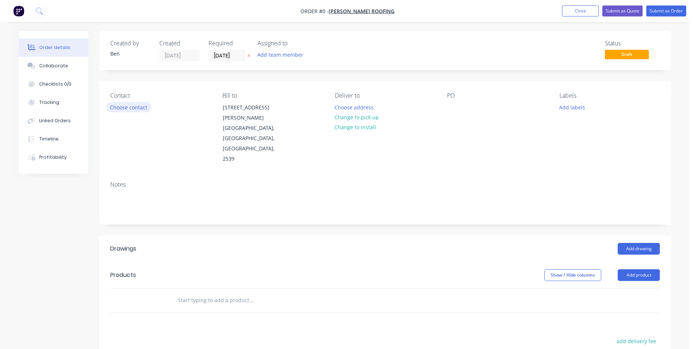
click at [121, 109] on button "Choose contact" at bounding box center [128, 107] width 45 height 10
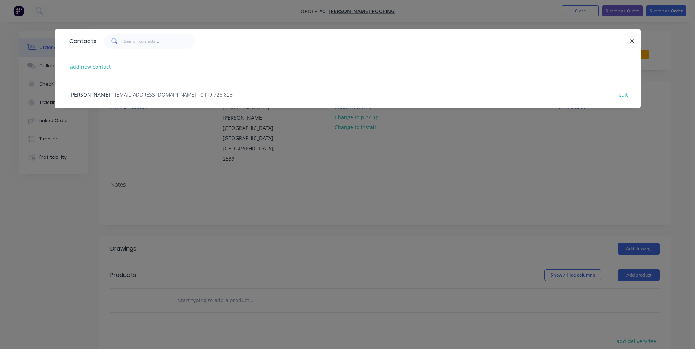
click at [121, 93] on span "- [EMAIL_ADDRESS][DOMAIN_NAME] - 0449 725 828" at bounding box center [172, 94] width 121 height 7
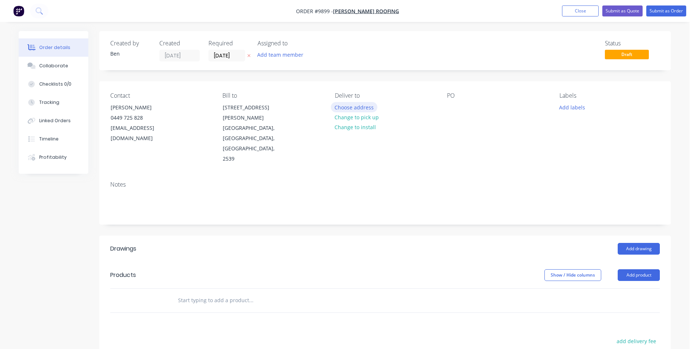
click at [367, 107] on button "Choose address" at bounding box center [354, 107] width 47 height 10
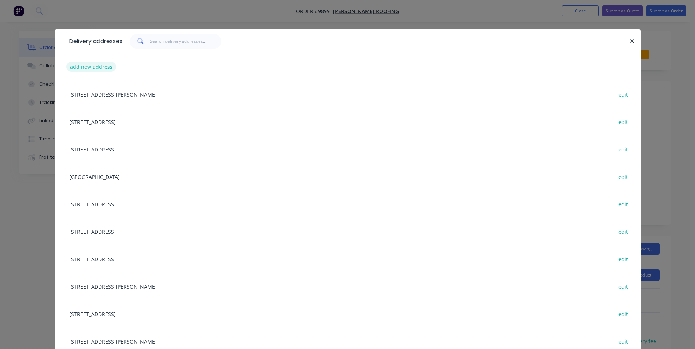
click at [87, 67] on button "add new address" at bounding box center [91, 67] width 50 height 10
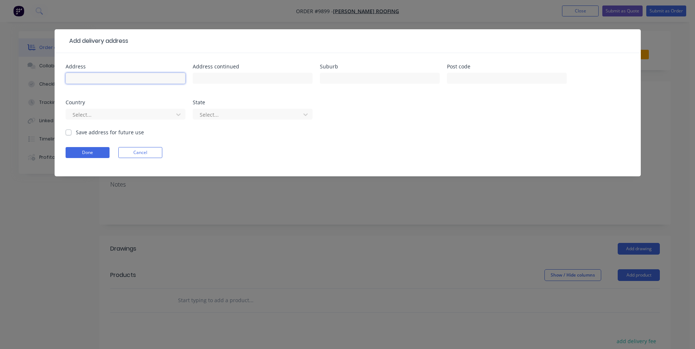
drag, startPoint x: 104, startPoint y: 77, endPoint x: 110, endPoint y: 78, distance: 5.6
click at [104, 77] on input "text" at bounding box center [126, 78] width 120 height 11
type input "[STREET_ADDRESS]"
click at [346, 78] on input "text" at bounding box center [380, 78] width 120 height 11
type input "d"
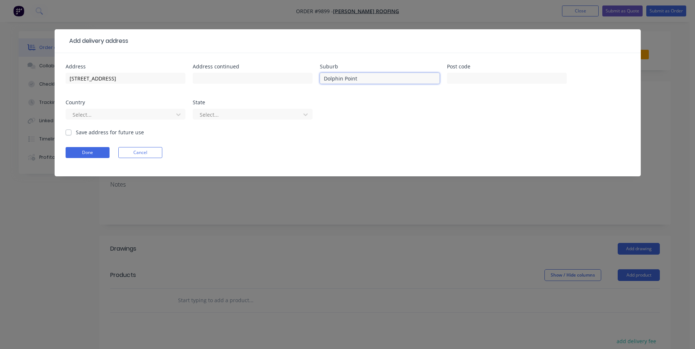
type input "Dolphin Point"
drag, startPoint x: 487, startPoint y: 128, endPoint x: 490, endPoint y: 123, distance: 5.7
click at [487, 128] on div "Address [STREET_ADDRESS] Address continued Suburb [GEOGRAPHIC_DATA] Post code C…" at bounding box center [348, 96] width 564 height 64
click at [88, 152] on button "Done" at bounding box center [88, 152] width 44 height 11
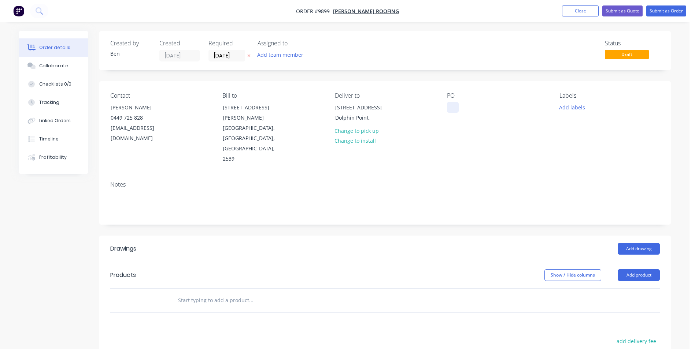
click at [449, 108] on div at bounding box center [453, 107] width 12 height 11
click at [486, 137] on div "Contact [PERSON_NAME] [PHONE_NUMBER] [EMAIL_ADDRESS][DOMAIN_NAME] Bill to [STRE…" at bounding box center [384, 128] width 571 height 94
click at [622, 243] on button "Add drawing" at bounding box center [638, 249] width 42 height 12
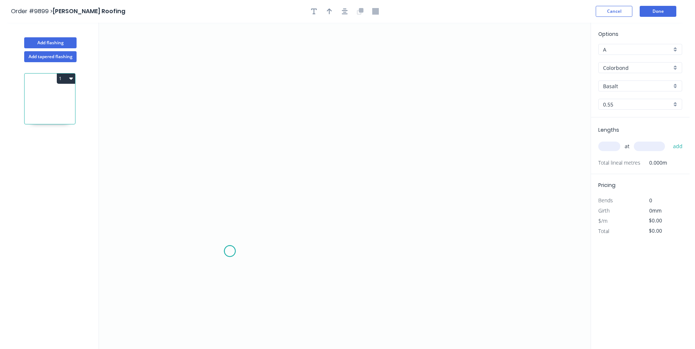
click at [230, 252] on icon "0" at bounding box center [344, 186] width 491 height 327
click at [220, 262] on icon "0" at bounding box center [344, 186] width 491 height 327
click at [220, 111] on icon at bounding box center [220, 186] width 0 height 150
click at [217, 110] on circle at bounding box center [219, 111] width 11 height 11
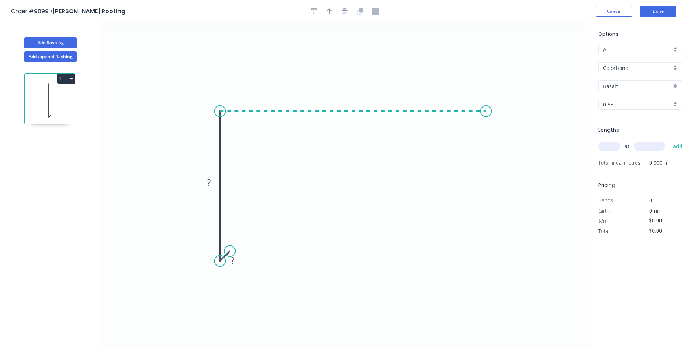
click at [486, 122] on icon "0 ? ?" at bounding box center [344, 186] width 491 height 327
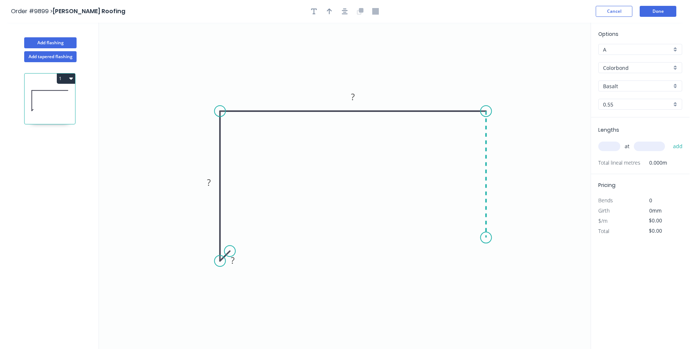
click at [485, 238] on icon "0 ? ? ?" at bounding box center [344, 186] width 491 height 327
click at [477, 253] on icon "0 ? ? ? ?" at bounding box center [344, 186] width 491 height 327
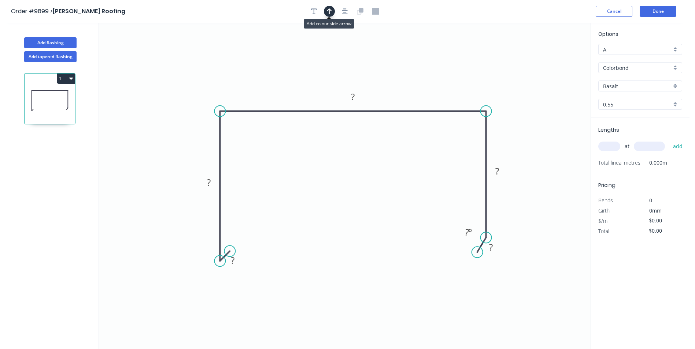
click at [329, 13] on icon "button" at bounding box center [329, 11] width 5 height 6
drag, startPoint x: 552, startPoint y: 57, endPoint x: 357, endPoint y: 48, distance: 194.7
click at [357, 48] on icon at bounding box center [357, 38] width 7 height 23
drag, startPoint x: 237, startPoint y: 260, endPoint x: 242, endPoint y: 257, distance: 6.1
click at [237, 260] on rect at bounding box center [232, 261] width 15 height 10
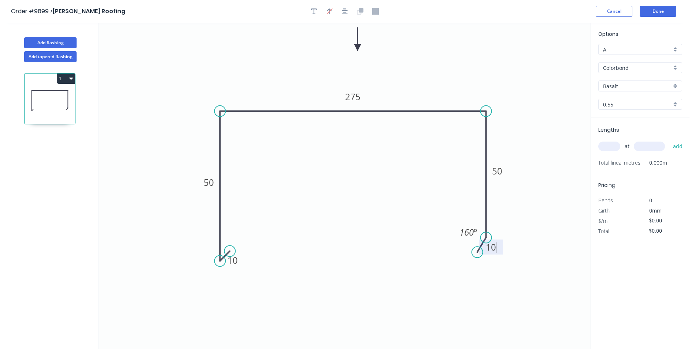
click at [427, 226] on icon "0 10 50 275 50 10 160 º" at bounding box center [344, 186] width 491 height 327
type input "$13.53"
click at [623, 87] on input "Basalt" at bounding box center [637, 86] width 68 height 8
click at [627, 136] on div "Surfmist" at bounding box center [639, 136] width 83 height 13
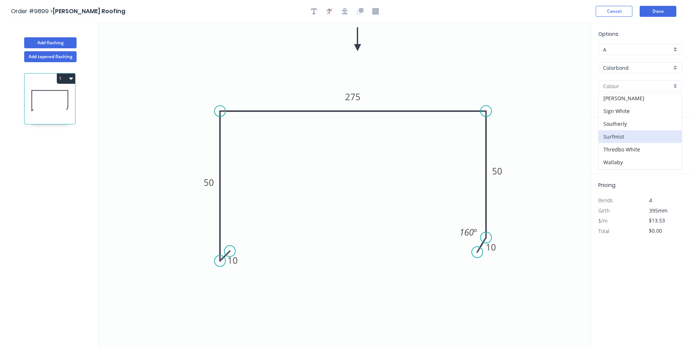
type input "Surfmist"
click at [612, 148] on input "text" at bounding box center [609, 147] width 22 height 10
type input "1"
type input "2800"
click at [678, 147] on button "add" at bounding box center [677, 146] width 17 height 12
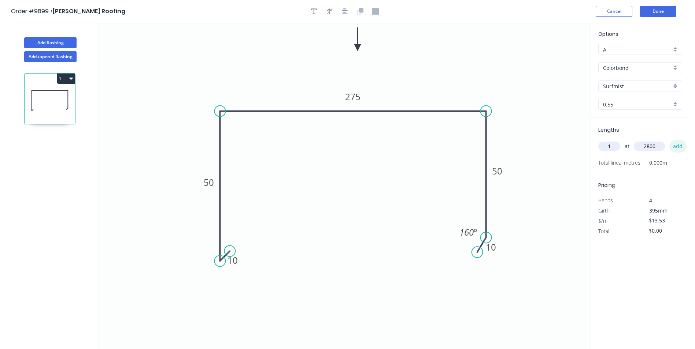
type input "$37.88"
click at [654, 11] on button "Done" at bounding box center [657, 11] width 37 height 11
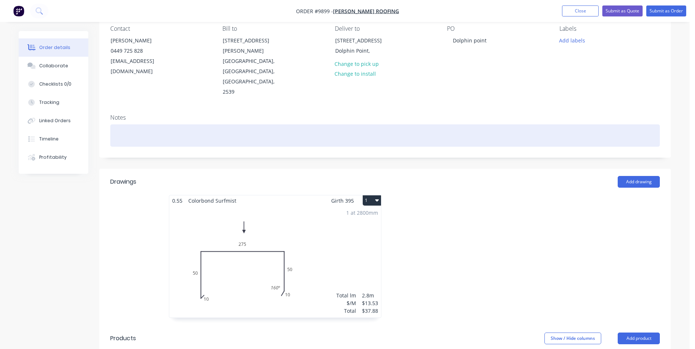
scroll to position [73, 0]
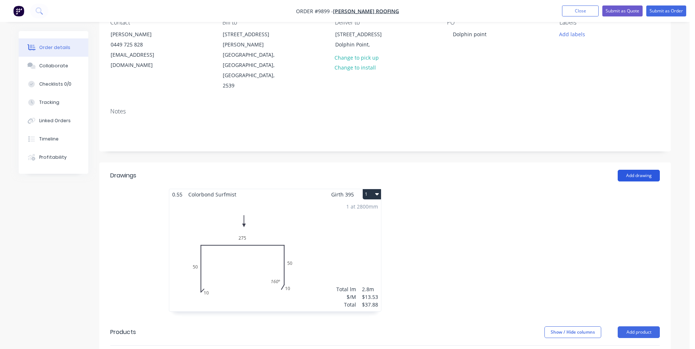
click at [635, 170] on button "Add drawing" at bounding box center [638, 176] width 42 height 12
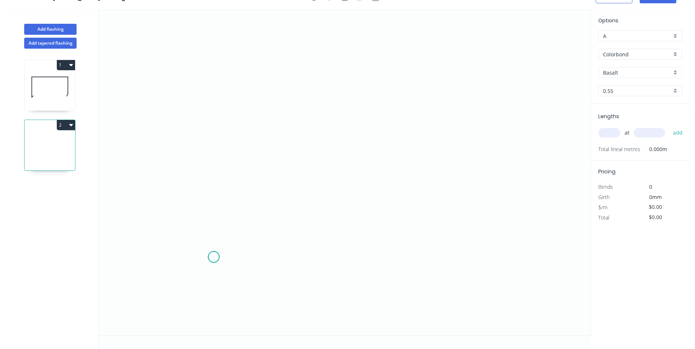
click at [214, 257] on icon "0" at bounding box center [344, 172] width 491 height 327
click at [201, 268] on icon "0" at bounding box center [344, 172] width 491 height 327
click at [200, 120] on icon "0 ?" at bounding box center [344, 172] width 491 height 327
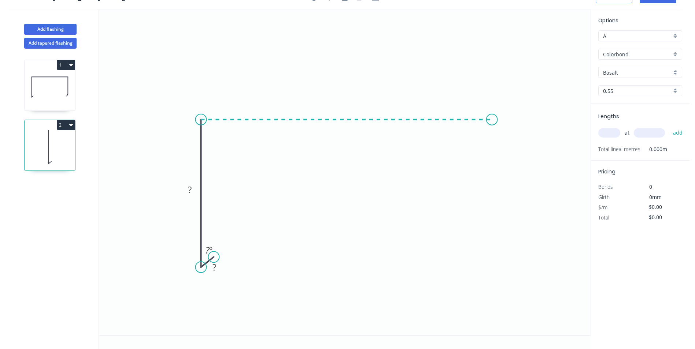
click at [493, 121] on icon "0 ? ? ? º" at bounding box center [344, 172] width 491 height 327
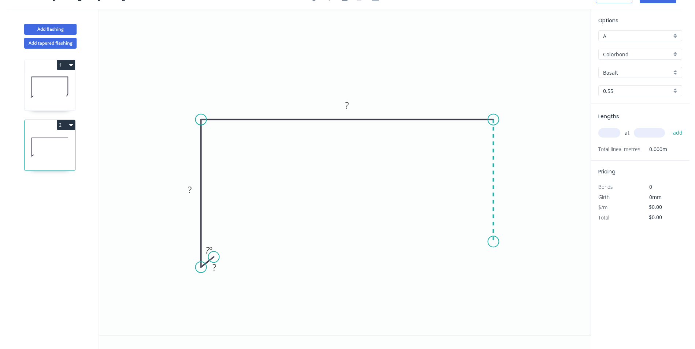
click at [493, 242] on icon "0 ? ? ? ? º" at bounding box center [344, 172] width 491 height 327
click at [485, 257] on icon "0 ? ? ? ? ? º" at bounding box center [344, 172] width 491 height 327
click at [219, 267] on rect at bounding box center [214, 268] width 15 height 10
click at [235, 106] on icon "0 10 50 164 50 10 45 º 160 º" at bounding box center [344, 172] width 491 height 327
type input "$11.23"
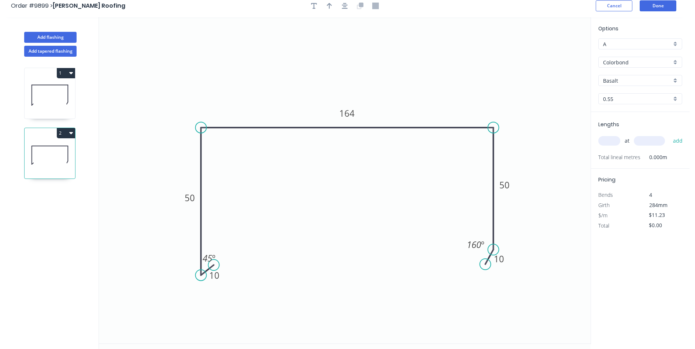
scroll to position [0, 0]
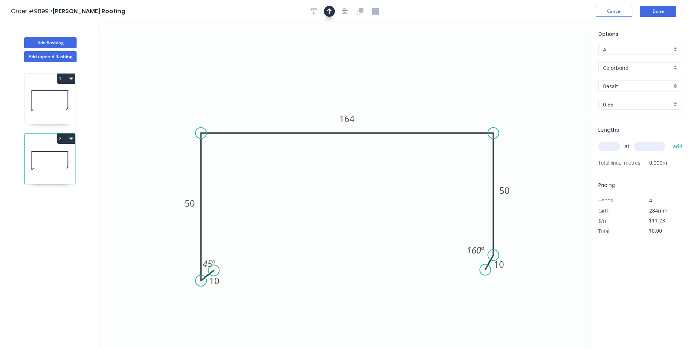
click at [330, 12] on icon "button" at bounding box center [329, 11] width 5 height 7
drag, startPoint x: 554, startPoint y: 58, endPoint x: 345, endPoint y: 53, distance: 208.5
click at [345, 53] on icon at bounding box center [345, 44] width 7 height 23
click at [627, 85] on input "Basalt" at bounding box center [637, 86] width 68 height 8
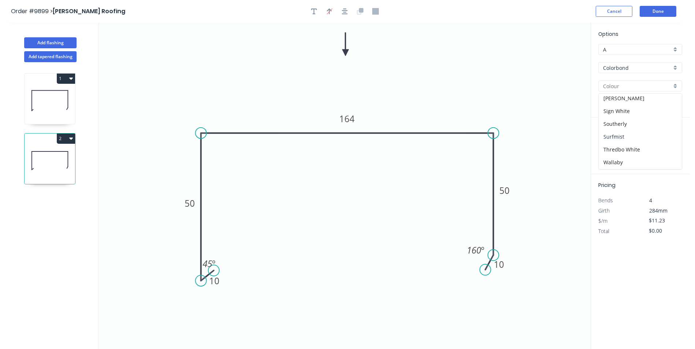
click at [630, 136] on div "Surfmist" at bounding box center [639, 136] width 83 height 13
type input "Surfmist"
click at [605, 148] on input "text" at bounding box center [609, 147] width 22 height 10
type input "1"
type input "6800"
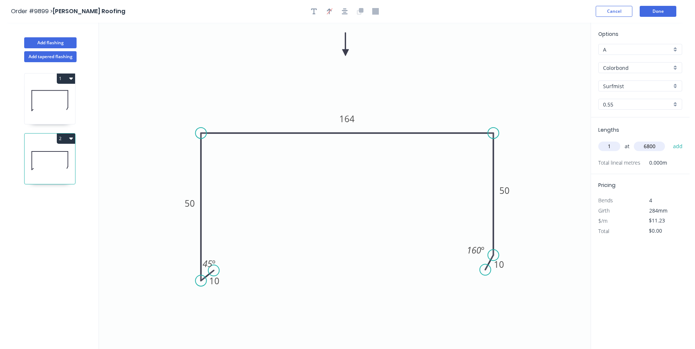
click at [669, 140] on button "add" at bounding box center [677, 146] width 17 height 12
type input "$76.36"
click at [645, 9] on button "Done" at bounding box center [657, 11] width 37 height 11
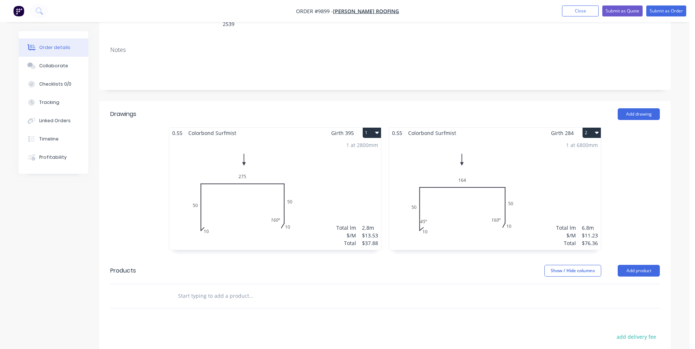
scroll to position [146, 0]
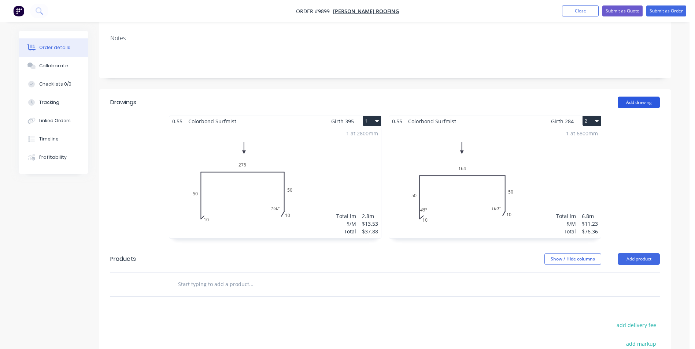
click at [631, 97] on button "Add drawing" at bounding box center [638, 103] width 42 height 12
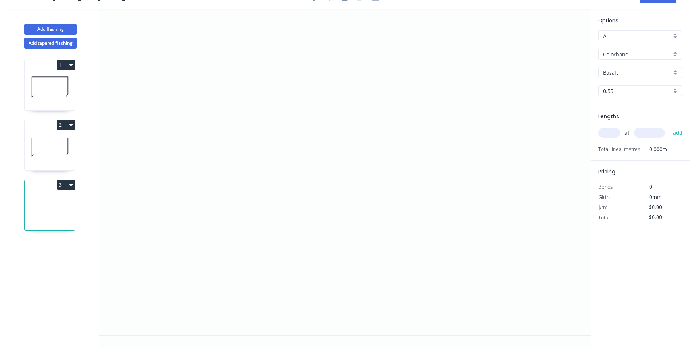
scroll to position [14, 0]
drag, startPoint x: 214, startPoint y: 266, endPoint x: 205, endPoint y: 272, distance: 11.1
click at [214, 266] on icon "0" at bounding box center [344, 172] width 491 height 327
click at [199, 278] on icon "0" at bounding box center [344, 172] width 491 height 327
click at [200, 115] on icon "0 ?" at bounding box center [344, 172] width 491 height 327
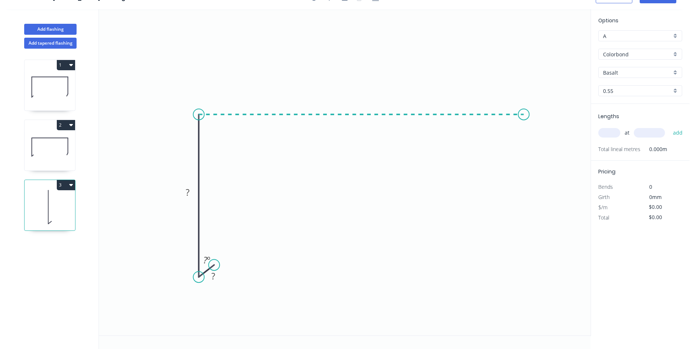
drag, startPoint x: 524, startPoint y: 121, endPoint x: 525, endPoint y: 128, distance: 7.0
click at [524, 121] on icon "0 ? ? ? º" at bounding box center [344, 172] width 491 height 327
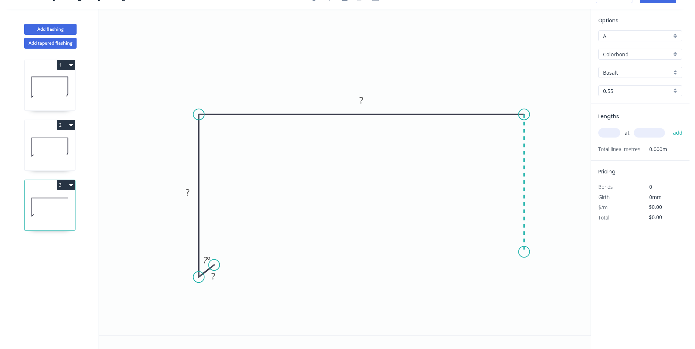
click at [520, 252] on icon "0 ? ? ? ? º" at bounding box center [344, 172] width 491 height 327
click at [514, 269] on icon "0 ? ? ? ? ? º" at bounding box center [344, 172] width 491 height 327
click at [217, 274] on rect at bounding box center [213, 277] width 15 height 10
click at [403, 226] on icon "0 10 50 265 50 10 45 º 160 º" at bounding box center [344, 172] width 491 height 327
type input "$13.53"
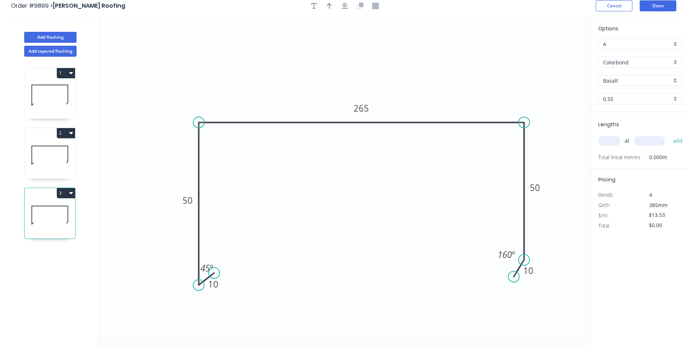
scroll to position [0, 0]
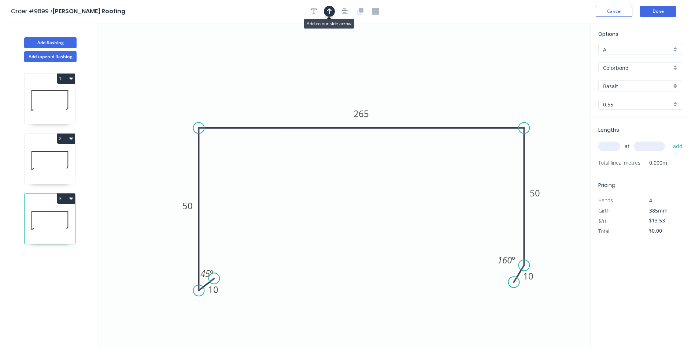
click at [331, 12] on icon "button" at bounding box center [329, 11] width 5 height 7
drag, startPoint x: 554, startPoint y: 55, endPoint x: 364, endPoint y: 48, distance: 189.8
click at [364, 48] on icon at bounding box center [364, 39] width 7 height 23
click at [637, 88] on input "Basalt" at bounding box center [637, 86] width 68 height 8
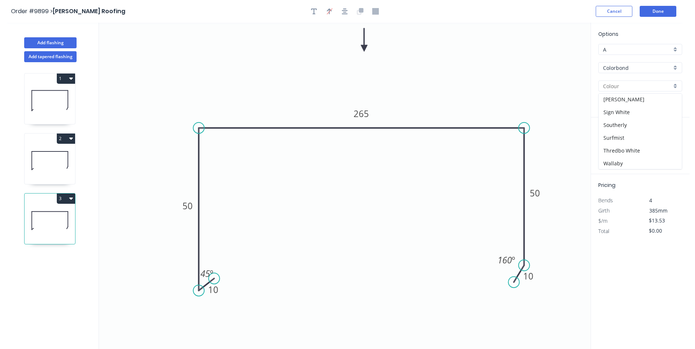
scroll to position [220, 0]
click at [628, 136] on div "Surfmist" at bounding box center [639, 136] width 83 height 13
type input "Surfmist"
click at [611, 148] on input "text" at bounding box center [609, 147] width 22 height 10
type input "1"
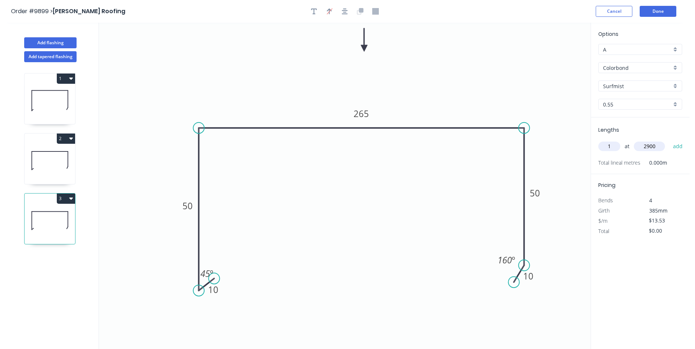
type input "2900"
click at [669, 140] on button "add" at bounding box center [677, 146] width 17 height 12
type input "$39.24"
click at [644, 7] on button "Done" at bounding box center [657, 11] width 37 height 11
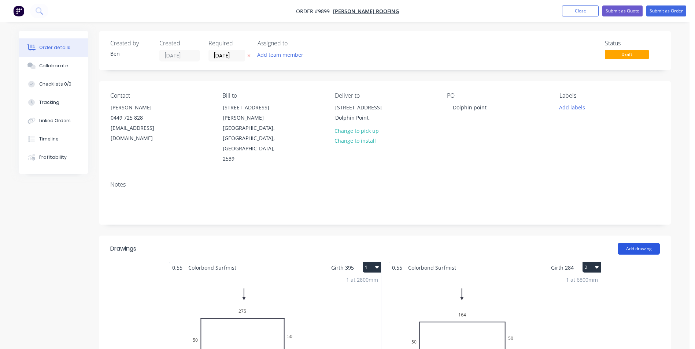
click at [639, 243] on button "Add drawing" at bounding box center [638, 249] width 42 height 12
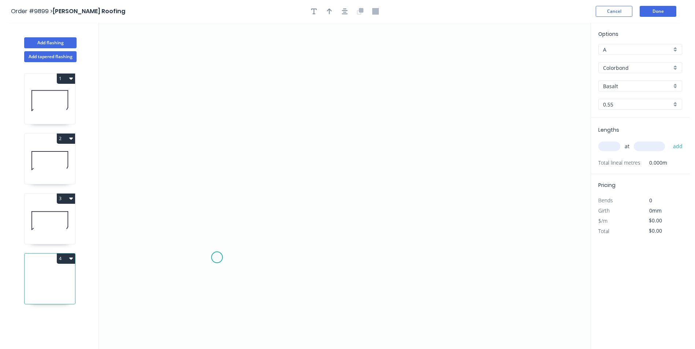
click at [217, 258] on icon "0" at bounding box center [344, 186] width 491 height 327
click at [203, 274] on icon "0" at bounding box center [344, 186] width 491 height 327
click at [207, 111] on icon "0 ?" at bounding box center [344, 186] width 491 height 327
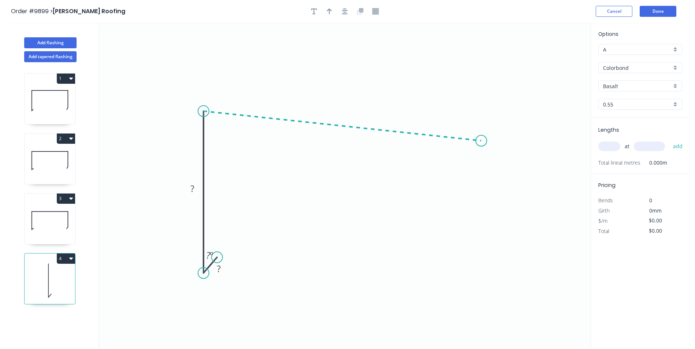
click at [481, 141] on icon "0 ? ? ? º" at bounding box center [344, 186] width 491 height 327
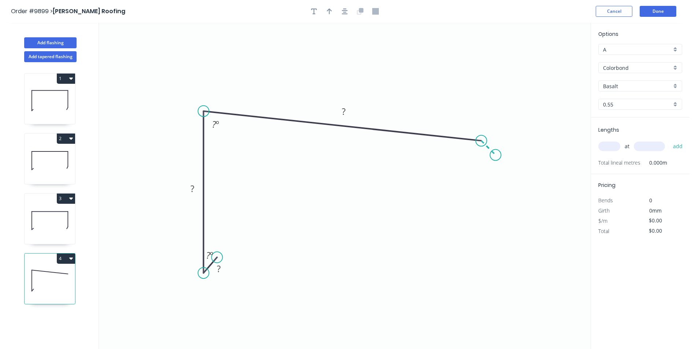
click at [496, 155] on icon "0 ? ? ? ? º ? º" at bounding box center [344, 186] width 491 height 327
click at [220, 268] on rect at bounding box center [218, 269] width 15 height 10
drag, startPoint x: 217, startPoint y: 259, endPoint x: 220, endPoint y: 265, distance: 6.4
click at [220, 265] on icon "0 10 ? ? ? 45 º ? º ? º" at bounding box center [344, 186] width 491 height 327
drag, startPoint x: 217, startPoint y: 259, endPoint x: 228, endPoint y: 242, distance: 19.3
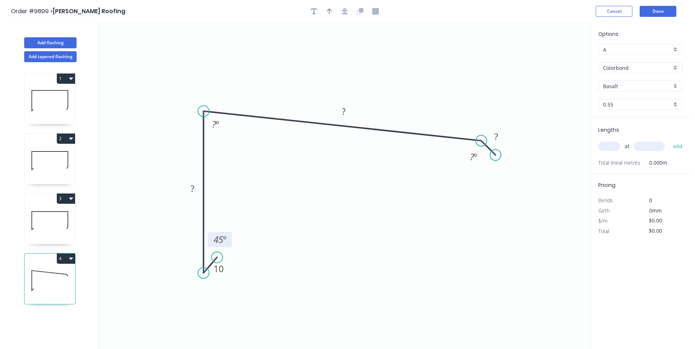
click at [228, 242] on rect at bounding box center [220, 239] width 24 height 15
drag, startPoint x: 218, startPoint y: 257, endPoint x: 219, endPoint y: 264, distance: 6.8
click at [219, 264] on circle at bounding box center [219, 263] width 11 height 11
drag, startPoint x: 233, startPoint y: 236, endPoint x: 227, endPoint y: 240, distance: 6.1
click at [227, 240] on rect at bounding box center [218, 244] width 24 height 15
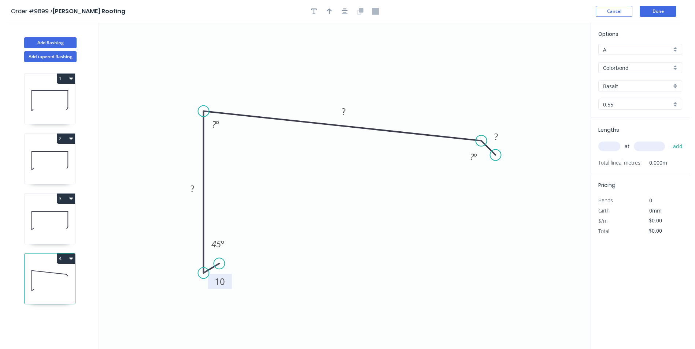
drag, startPoint x: 226, startPoint y: 278, endPoint x: 229, endPoint y: 284, distance: 7.2
click at [229, 285] on rect at bounding box center [220, 281] width 24 height 15
click at [195, 190] on rect at bounding box center [192, 189] width 15 height 10
click at [401, 195] on icon "0 10 52 350 33 45 º 60 º 160 º" at bounding box center [344, 186] width 491 height 327
type input "$14.75"
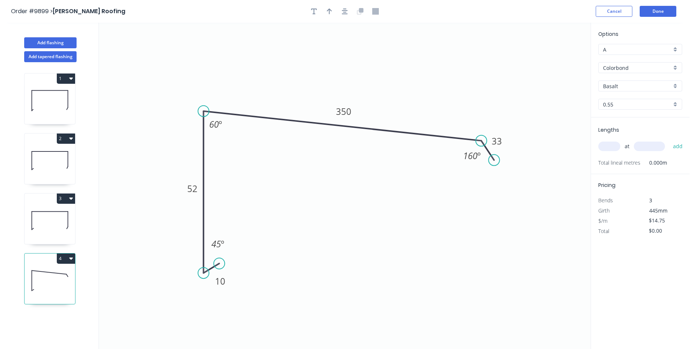
drag, startPoint x: 496, startPoint y: 153, endPoint x: 494, endPoint y: 160, distance: 7.2
click at [494, 160] on circle at bounding box center [494, 160] width 11 height 11
click at [479, 157] on tspan "º" at bounding box center [478, 156] width 3 height 12
click at [440, 173] on icon "0 10 52 350 33 45 º 60 º 120 º" at bounding box center [344, 186] width 491 height 327
click at [330, 12] on icon "button" at bounding box center [329, 11] width 5 height 7
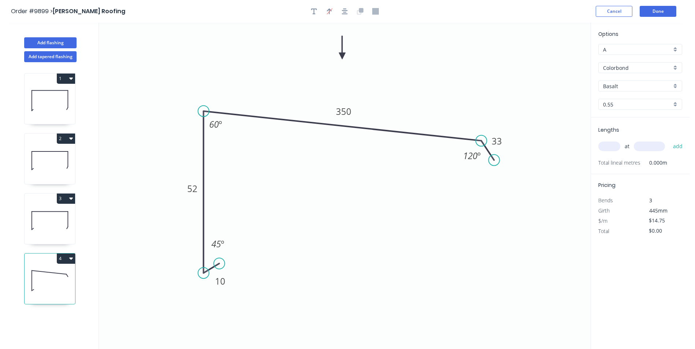
drag, startPoint x: 496, startPoint y: 55, endPoint x: 342, endPoint y: 56, distance: 154.2
click at [342, 56] on icon at bounding box center [342, 47] width 7 height 23
click at [628, 86] on input "Basalt" at bounding box center [637, 86] width 68 height 8
click at [624, 103] on div "Surfmist" at bounding box center [639, 100] width 83 height 13
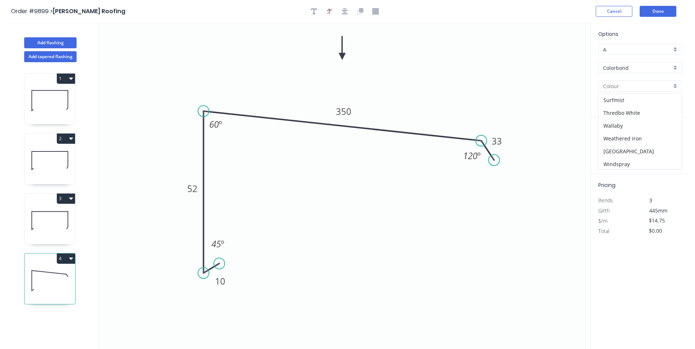
type input "Surfmist"
click at [609, 148] on input "text" at bounding box center [609, 147] width 22 height 10
type input "1"
type input "4600"
click at [669, 140] on button "add" at bounding box center [677, 146] width 17 height 12
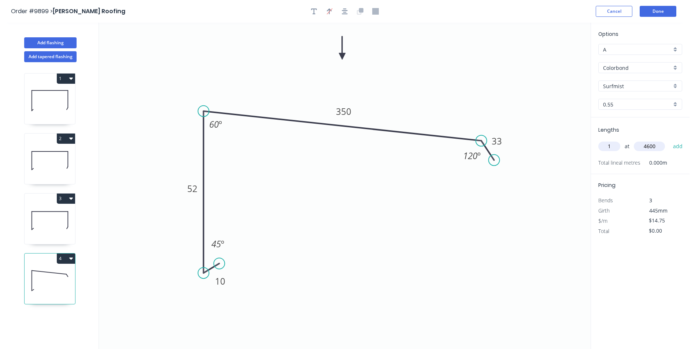
type input "$67.85"
click at [641, 11] on button "Done" at bounding box center [657, 11] width 37 height 11
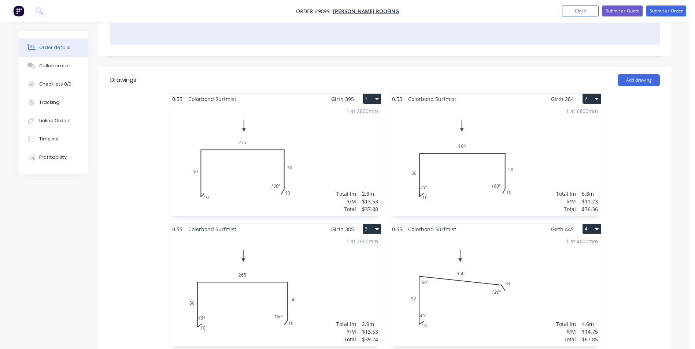
scroll to position [73, 0]
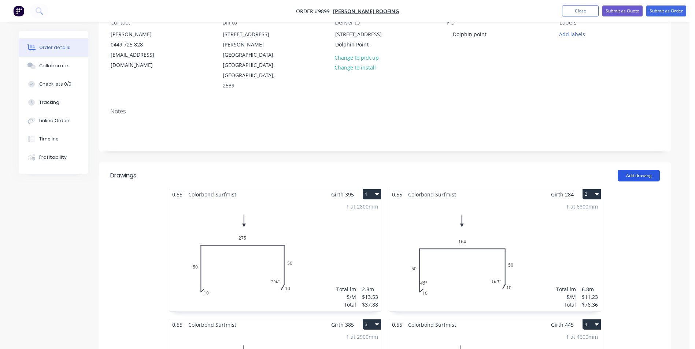
click at [633, 170] on button "Add drawing" at bounding box center [638, 176] width 42 height 12
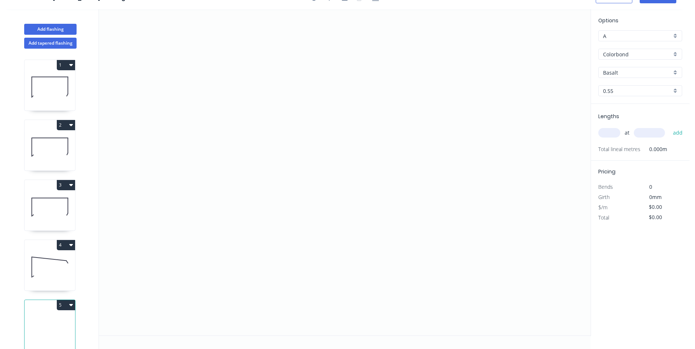
scroll to position [14, 0]
click at [368, 102] on icon "0" at bounding box center [344, 172] width 491 height 327
click at [337, 100] on icon "0" at bounding box center [344, 172] width 491 height 327
click at [336, 255] on icon "0 ?" at bounding box center [344, 172] width 491 height 327
click at [350, 272] on icon "0 ? ?" at bounding box center [344, 172] width 491 height 327
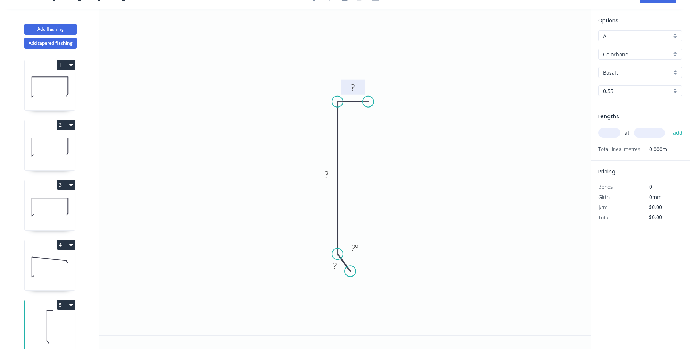
click at [359, 89] on rect at bounding box center [352, 88] width 15 height 10
click at [267, 75] on icon "0 10 550 50 160 º" at bounding box center [344, 172] width 491 height 327
type input "$18.85"
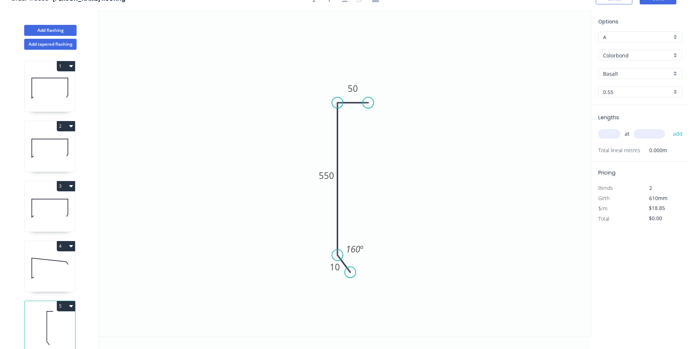
scroll to position [0, 0]
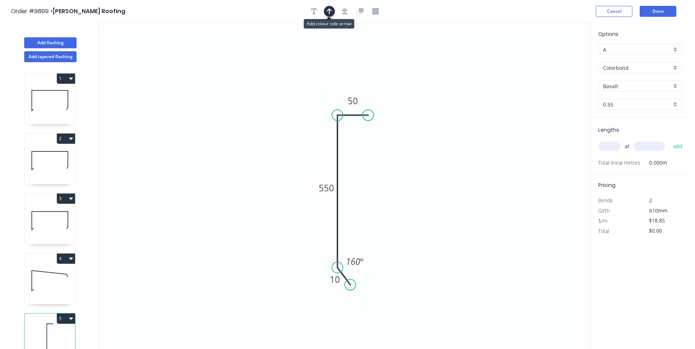
click at [329, 10] on icon "button" at bounding box center [329, 11] width 5 height 6
click at [553, 57] on icon at bounding box center [553, 50] width 7 height 23
click at [553, 57] on icon at bounding box center [559, 53] width 21 height 21
click at [553, 57] on icon "0 10 550 50 160 º" at bounding box center [344, 186] width 491 height 327
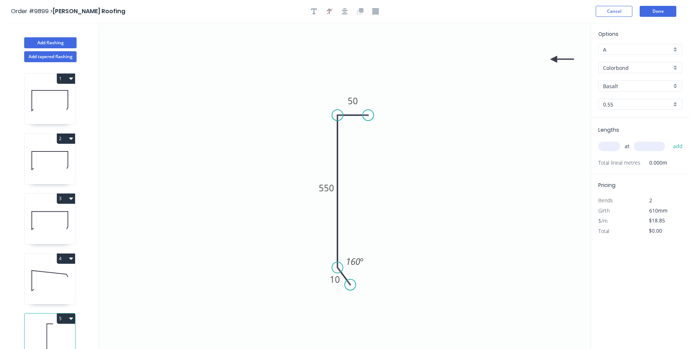
click at [553, 57] on icon "0 10 550 50 160 º" at bounding box center [344, 186] width 491 height 327
click at [555, 59] on icon at bounding box center [562, 58] width 23 height 7
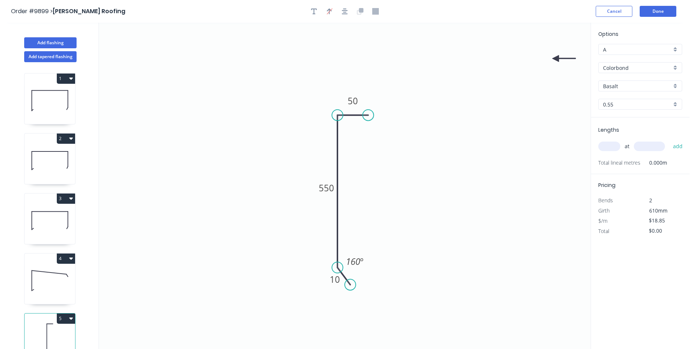
click at [556, 59] on icon at bounding box center [563, 58] width 23 height 7
click at [554, 59] on icon at bounding box center [561, 64] width 21 height 21
click at [554, 59] on icon at bounding box center [555, 66] width 7 height 23
click at [554, 59] on icon at bounding box center [549, 64] width 21 height 21
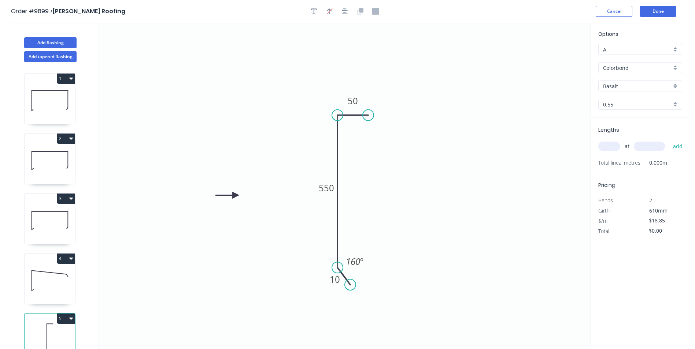
drag, startPoint x: 554, startPoint y: 57, endPoint x: 235, endPoint y: 196, distance: 347.7
click at [235, 196] on icon at bounding box center [226, 195] width 23 height 7
click at [635, 86] on input "Basalt" at bounding box center [637, 86] width 68 height 8
click at [623, 101] on div "Surfmist" at bounding box center [639, 100] width 83 height 13
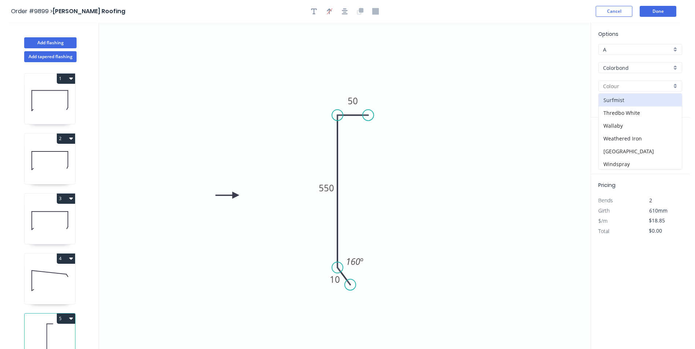
type input "Surfmist"
click at [608, 149] on input "text" at bounding box center [609, 147] width 22 height 10
type input "1"
type input "4100"
click at [669, 140] on button "add" at bounding box center [677, 146] width 17 height 12
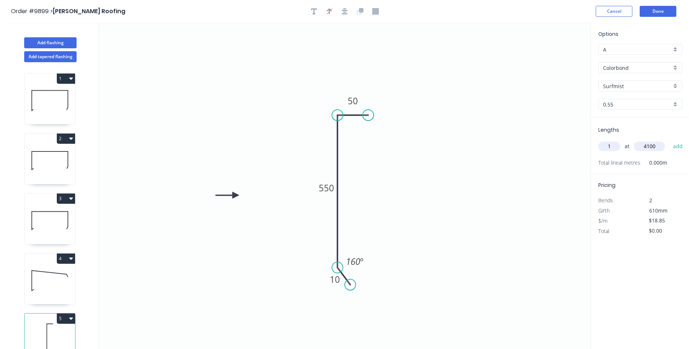
type input "$77.29"
click at [656, 11] on button "Done" at bounding box center [657, 11] width 37 height 11
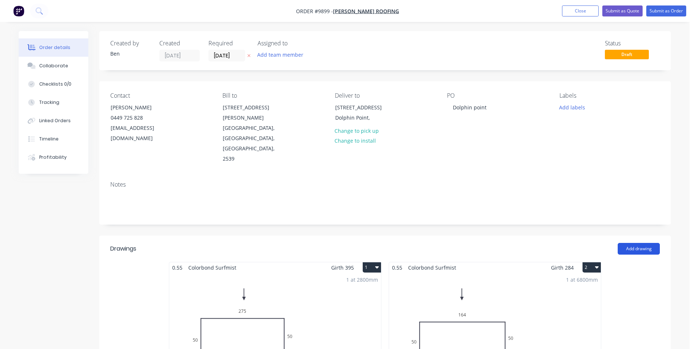
click at [631, 243] on button "Add drawing" at bounding box center [638, 249] width 42 height 12
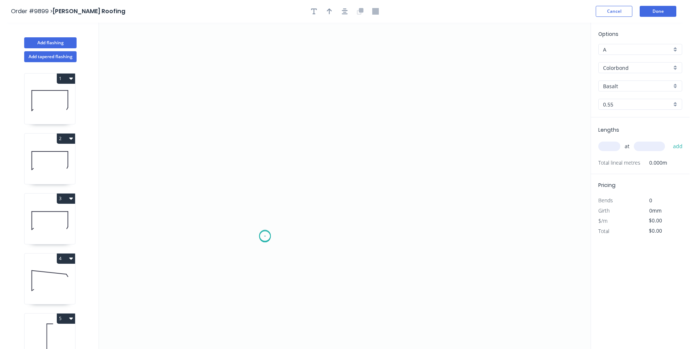
drag, startPoint x: 265, startPoint y: 236, endPoint x: 253, endPoint y: 245, distance: 14.9
click at [265, 238] on icon "0" at bounding box center [344, 186] width 491 height 327
click at [249, 249] on icon "0" at bounding box center [344, 186] width 491 height 327
click at [254, 100] on icon "0 ?" at bounding box center [344, 186] width 491 height 327
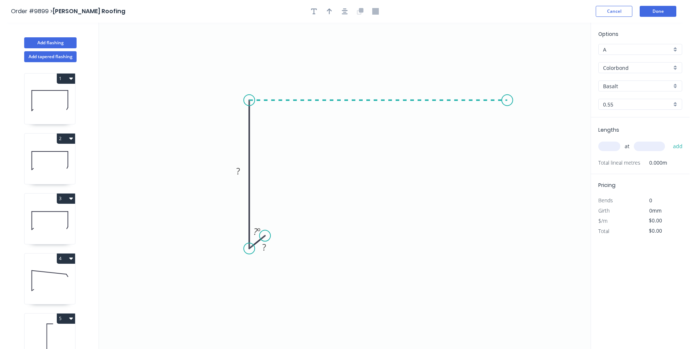
click at [508, 106] on icon "0 ? ? ? º" at bounding box center [344, 186] width 491 height 327
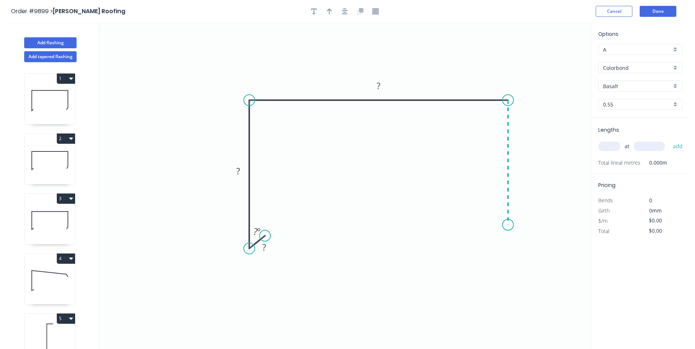
click at [510, 225] on icon "0 ? ? ? ? º" at bounding box center [344, 186] width 491 height 327
click at [503, 242] on icon "0 ? ? ? ? ? º" at bounding box center [344, 186] width 491 height 327
click at [261, 242] on rect at bounding box center [264, 247] width 24 height 15
click at [268, 249] on rect at bounding box center [264, 248] width 15 height 10
drag, startPoint x: 499, startPoint y: 244, endPoint x: 482, endPoint y: 231, distance: 22.0
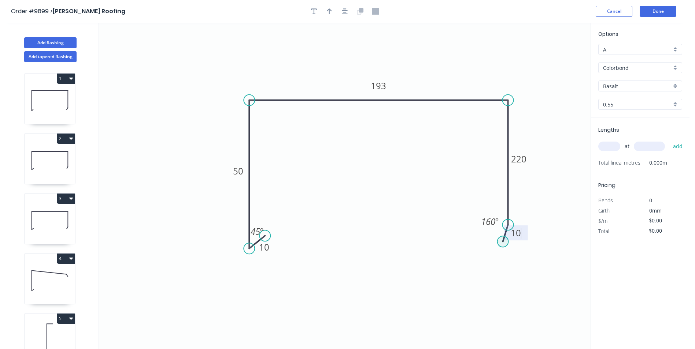
click at [498, 245] on circle at bounding box center [502, 241] width 11 height 11
click at [327, 10] on icon "button" at bounding box center [329, 11] width 5 height 7
drag, startPoint x: 553, startPoint y: 57, endPoint x: 376, endPoint y: 48, distance: 177.2
click at [376, 48] on icon at bounding box center [376, 38] width 7 height 23
click at [623, 85] on input "Basalt" at bounding box center [637, 86] width 68 height 8
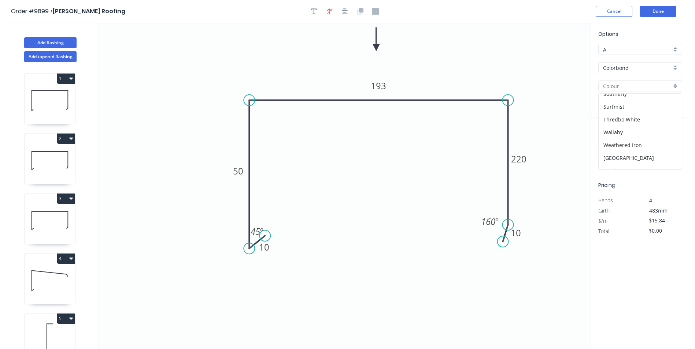
scroll to position [256, 0]
click at [628, 100] on div "Surfmist" at bounding box center [639, 100] width 83 height 13
click at [614, 145] on input "text" at bounding box center [609, 147] width 22 height 10
click at [669, 140] on button "add" at bounding box center [677, 146] width 17 height 12
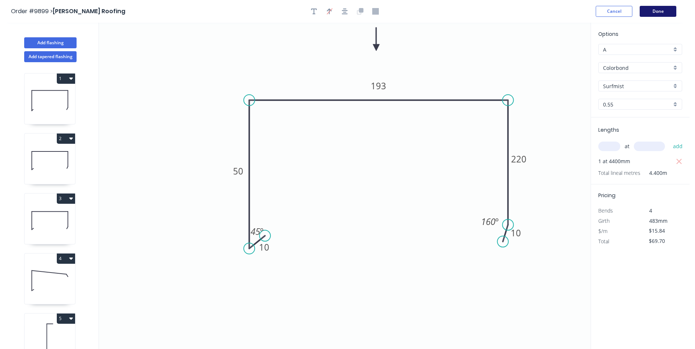
click at [658, 10] on button "Done" at bounding box center [657, 11] width 37 height 11
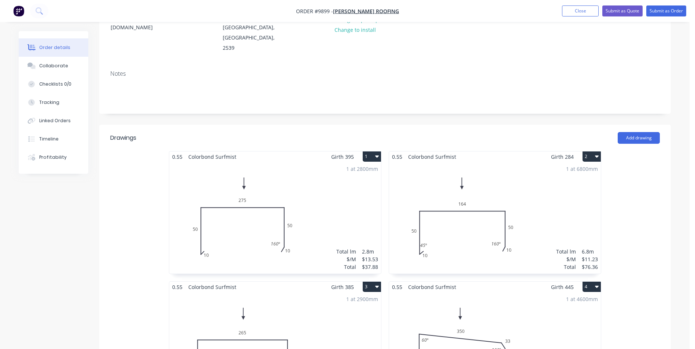
scroll to position [110, 0]
click at [630, 133] on button "Add drawing" at bounding box center [638, 139] width 42 height 12
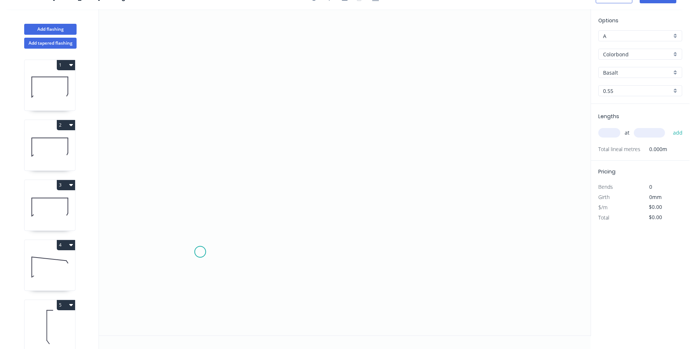
click at [200, 252] on icon "0" at bounding box center [344, 172] width 491 height 327
click at [192, 242] on icon "0" at bounding box center [344, 172] width 491 height 327
click at [201, 123] on icon "0 ?" at bounding box center [344, 172] width 491 height 327
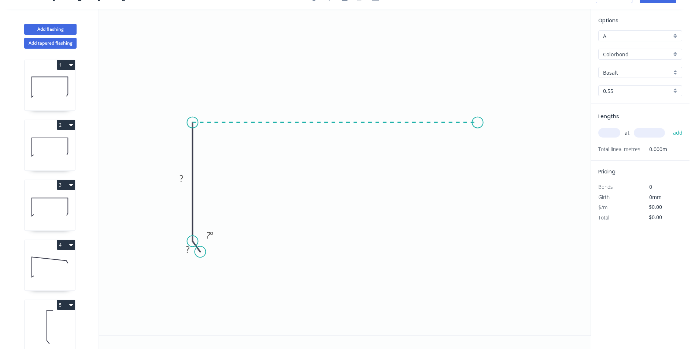
click at [478, 137] on icon "0 ? ? ? º" at bounding box center [344, 172] width 491 height 327
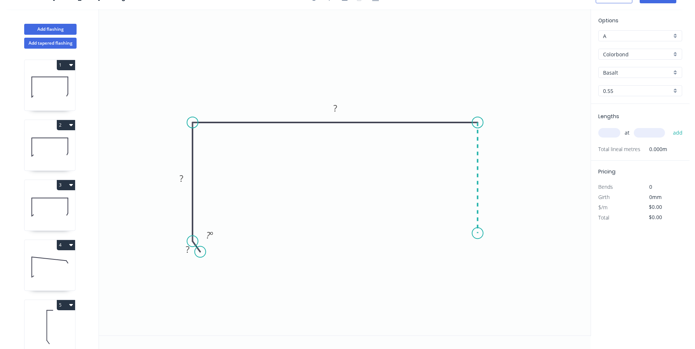
click at [473, 234] on icon "0 ? ? ? ? º" at bounding box center [344, 172] width 491 height 327
click at [465, 224] on icon at bounding box center [471, 228] width 12 height 10
click at [483, 227] on div "Delete point" at bounding box center [509, 227] width 74 height 15
click at [477, 120] on circle at bounding box center [477, 122] width 11 height 11
click at [479, 249] on icon "0 ? ? ? ? º" at bounding box center [344, 172] width 491 height 327
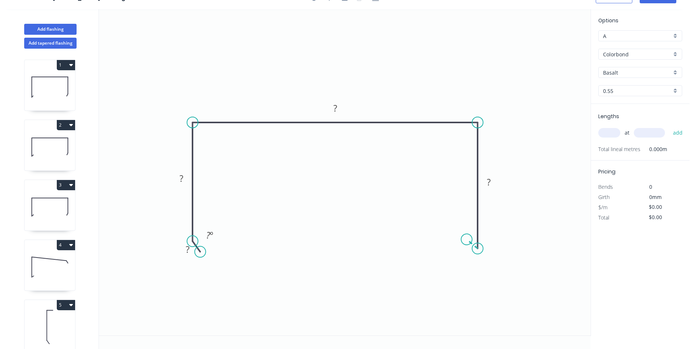
click at [467, 240] on icon "0 ? ? ? ? ? º" at bounding box center [344, 172] width 491 height 327
click at [487, 251] on div "Hide angle" at bounding box center [507, 256] width 74 height 15
click at [470, 249] on rect at bounding box center [464, 250] width 15 height 10
click at [521, 203] on icon "0 ? ? ? ? 10 ? º" at bounding box center [344, 172] width 491 height 327
drag, startPoint x: 455, startPoint y: 253, endPoint x: 455, endPoint y: 259, distance: 6.6
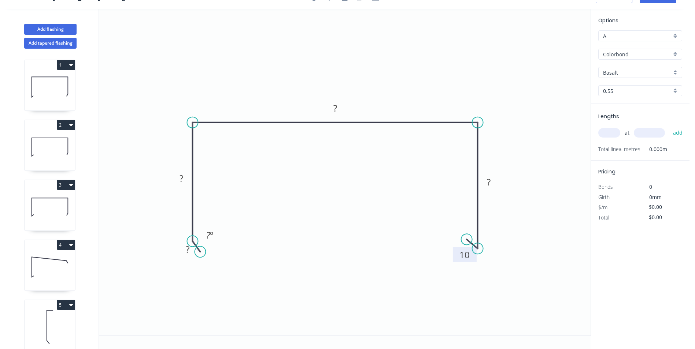
click at [455, 260] on rect at bounding box center [465, 255] width 24 height 15
click at [492, 184] on rect at bounding box center [488, 183] width 15 height 10
drag, startPoint x: 324, startPoint y: 190, endPoint x: 322, endPoint y: 182, distance: 8.6
click at [324, 189] on icon "0 10 220 188 50 10 160 º" at bounding box center [344, 172] width 491 height 327
drag, startPoint x: 180, startPoint y: 250, endPoint x: 178, endPoint y: 257, distance: 8.0
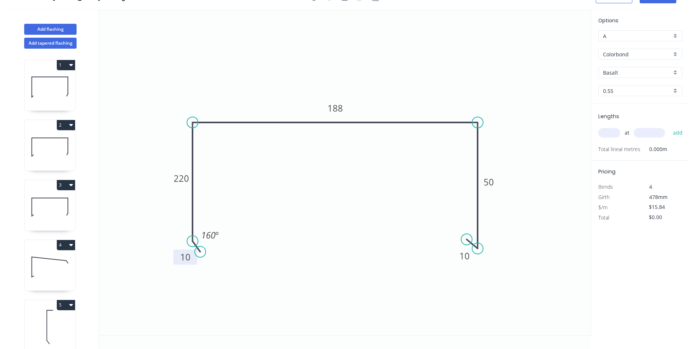
click at [178, 257] on rect at bounding box center [185, 257] width 24 height 15
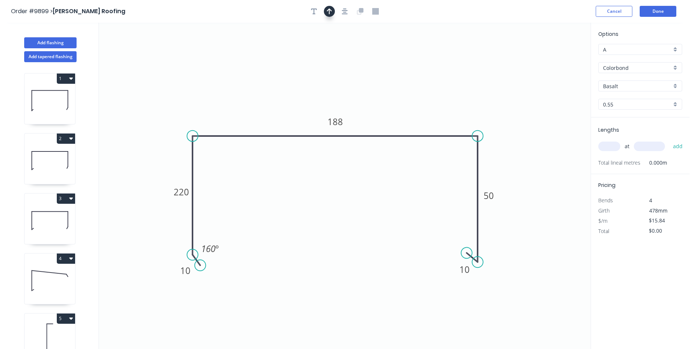
click at [329, 14] on icon "button" at bounding box center [329, 11] width 5 height 6
drag, startPoint x: 553, startPoint y: 55, endPoint x: 335, endPoint y: 64, distance: 218.8
click at [335, 64] on icon at bounding box center [334, 55] width 7 height 23
click at [637, 85] on input "Basalt" at bounding box center [637, 86] width 68 height 8
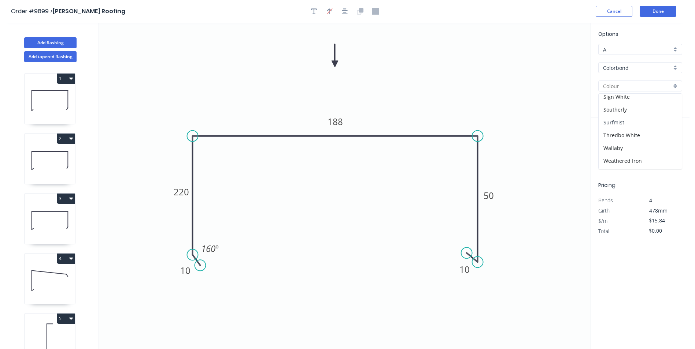
click at [630, 120] on div "Surfmist" at bounding box center [639, 122] width 83 height 13
click at [609, 148] on input "text" at bounding box center [609, 147] width 22 height 10
click at [679, 148] on button "add" at bounding box center [677, 146] width 17 height 12
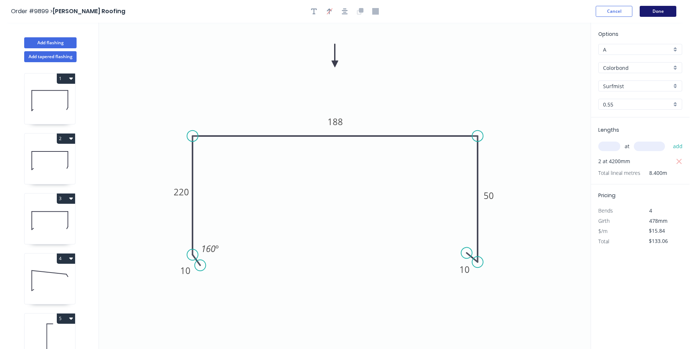
click at [653, 10] on button "Done" at bounding box center [657, 11] width 37 height 11
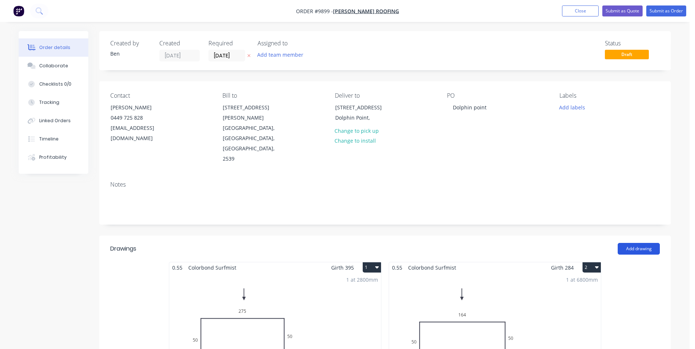
click at [630, 243] on button "Add drawing" at bounding box center [638, 249] width 42 height 12
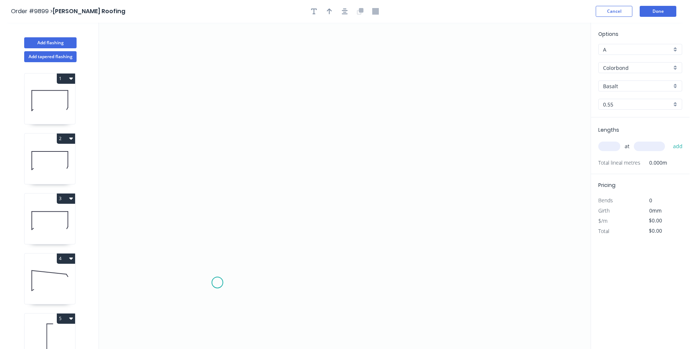
click at [217, 283] on icon "0" at bounding box center [344, 186] width 491 height 327
drag, startPoint x: 207, startPoint y: 268, endPoint x: 207, endPoint y: 245, distance: 22.7
click at [207, 268] on icon "0" at bounding box center [344, 186] width 491 height 327
click at [209, 147] on icon "0 ?" at bounding box center [344, 186] width 491 height 327
click at [472, 159] on icon "0 ? ? ? º" at bounding box center [344, 186] width 491 height 327
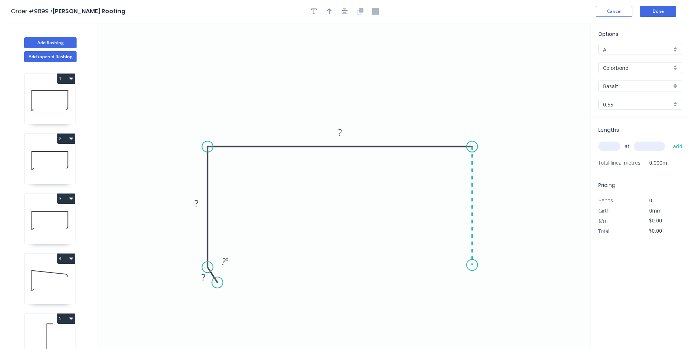
click at [467, 266] on icon "0 ? ? ? ? º" at bounding box center [344, 186] width 491 height 327
click at [460, 255] on icon at bounding box center [466, 260] width 12 height 10
click at [201, 281] on tspan "?" at bounding box center [203, 277] width 4 height 12
click at [348, 244] on icon "0 10 100 272 50 10 160 º 45 º" at bounding box center [344, 186] width 491 height 327
drag, startPoint x: 450, startPoint y: 271, endPoint x: 448, endPoint y: 278, distance: 7.6
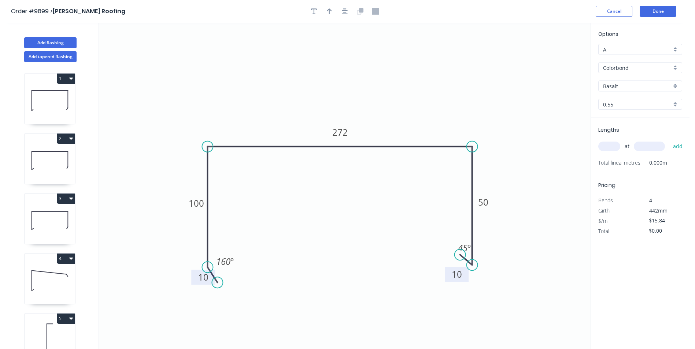
click at [449, 280] on rect at bounding box center [457, 274] width 24 height 15
click at [480, 270] on div "Hide angle" at bounding box center [502, 272] width 74 height 15
click at [329, 12] on icon "button" at bounding box center [329, 11] width 5 height 7
drag, startPoint x: 553, startPoint y: 56, endPoint x: 338, endPoint y: 75, distance: 216.5
click at [338, 75] on icon at bounding box center [337, 66] width 7 height 23
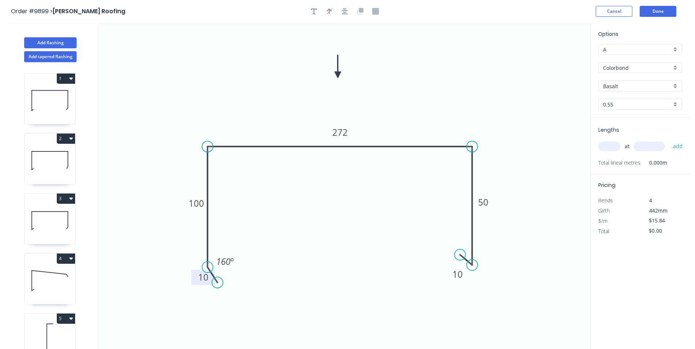
click at [627, 86] on input "Basalt" at bounding box center [637, 86] width 68 height 8
click at [630, 135] on div "Surfmist" at bounding box center [639, 136] width 83 height 13
click at [614, 145] on input "text" at bounding box center [609, 147] width 22 height 10
click at [669, 140] on button "add" at bounding box center [677, 146] width 17 height 12
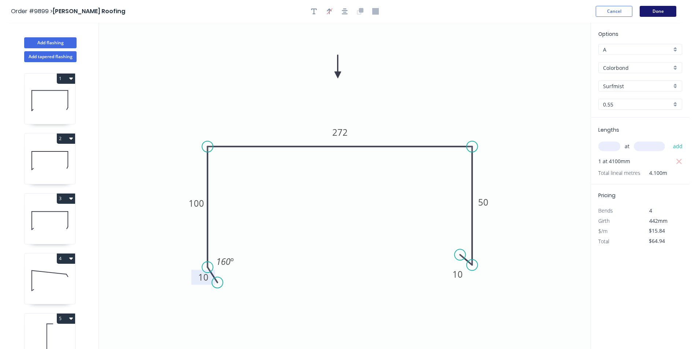
click at [664, 10] on button "Done" at bounding box center [657, 11] width 37 height 11
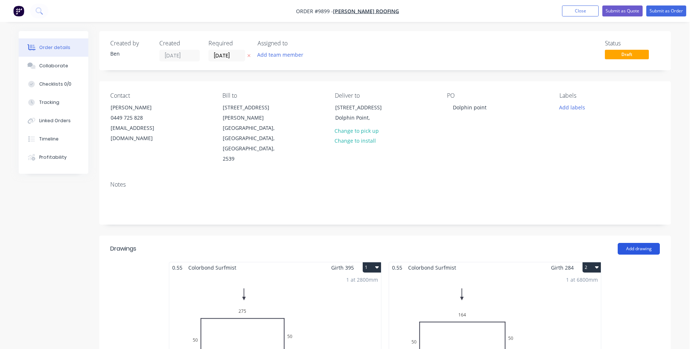
click at [646, 243] on button "Add drawing" at bounding box center [638, 249] width 42 height 12
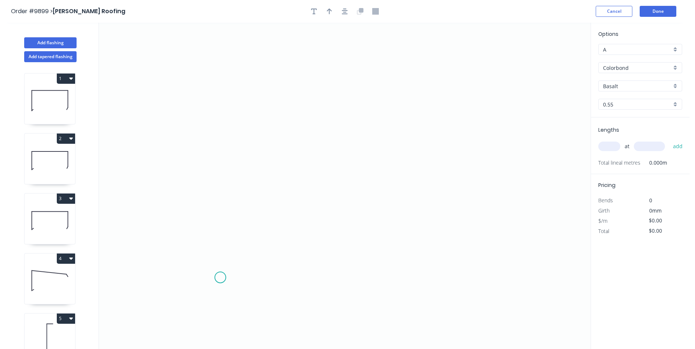
click at [219, 280] on icon "0" at bounding box center [344, 186] width 491 height 327
click at [206, 286] on icon "0" at bounding box center [344, 186] width 491 height 327
click at [205, 134] on icon "0 ?" at bounding box center [344, 186] width 491 height 327
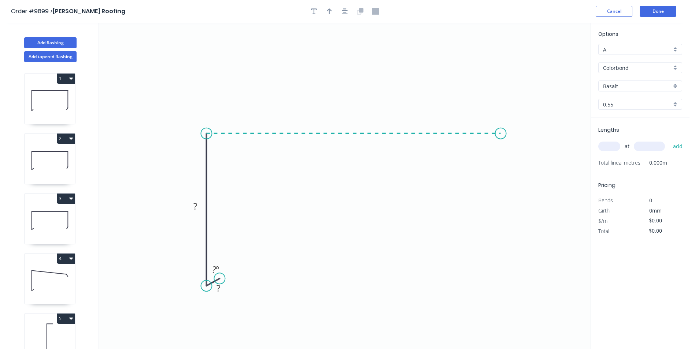
click at [501, 142] on icon "0 ? ? ? º" at bounding box center [344, 186] width 491 height 327
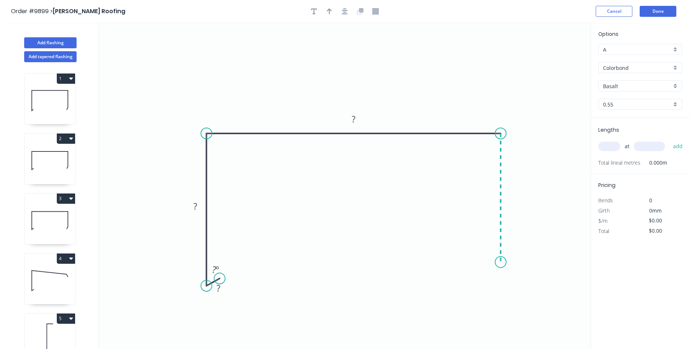
click at [494, 263] on icon "0 ? ? ? ? º" at bounding box center [344, 186] width 491 height 327
click at [491, 278] on icon "0 ? ? ? ? ? º" at bounding box center [344, 186] width 491 height 327
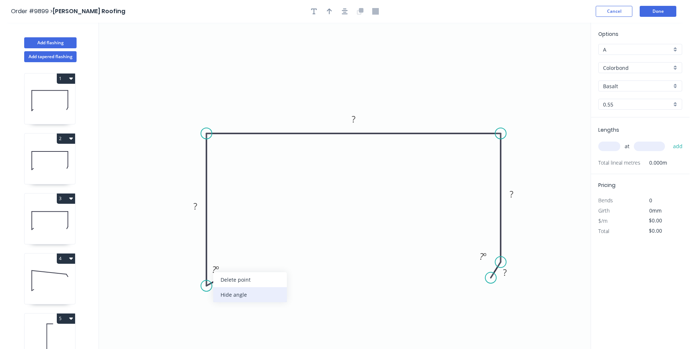
click at [238, 289] on div "Hide angle" at bounding box center [250, 295] width 74 height 15
click at [223, 289] on rect at bounding box center [218, 289] width 15 height 10
drag, startPoint x: 508, startPoint y: 272, endPoint x: 556, endPoint y: 254, distance: 51.6
click at [508, 272] on rect at bounding box center [504, 273] width 15 height 10
click at [304, 192] on icon "0 10 50 218 70 10 160 º" at bounding box center [344, 186] width 491 height 327
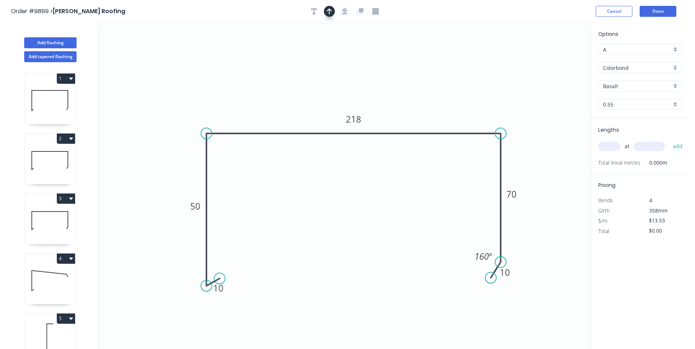
click at [330, 10] on icon "button" at bounding box center [329, 11] width 5 height 6
drag, startPoint x: 535, startPoint y: 62, endPoint x: 354, endPoint y: 78, distance: 181.6
click at [354, 78] on icon at bounding box center [354, 69] width 7 height 23
click at [611, 149] on input "text" at bounding box center [609, 147] width 22 height 10
click at [669, 140] on button "add" at bounding box center [677, 146] width 17 height 12
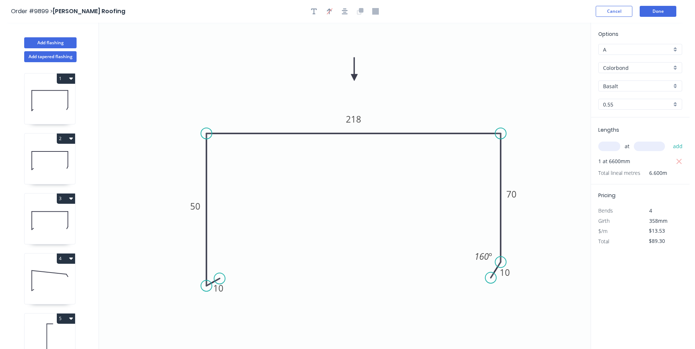
click at [621, 86] on input "Basalt" at bounding box center [637, 86] width 68 height 8
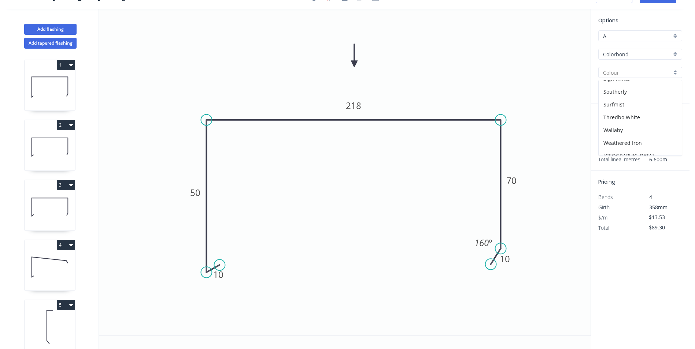
scroll to position [256, 0]
click at [626, 87] on div "Surfmist" at bounding box center [639, 86] width 83 height 13
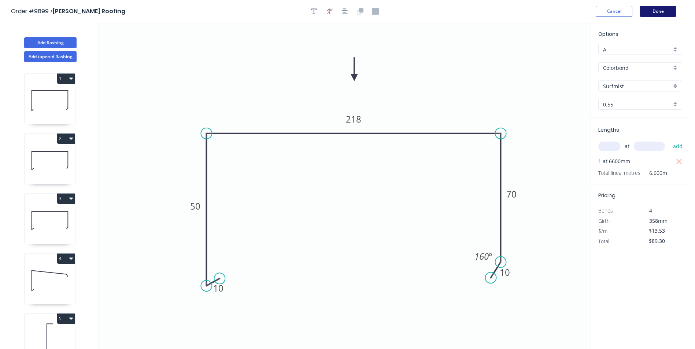
click at [661, 6] on button "Done" at bounding box center [657, 11] width 37 height 11
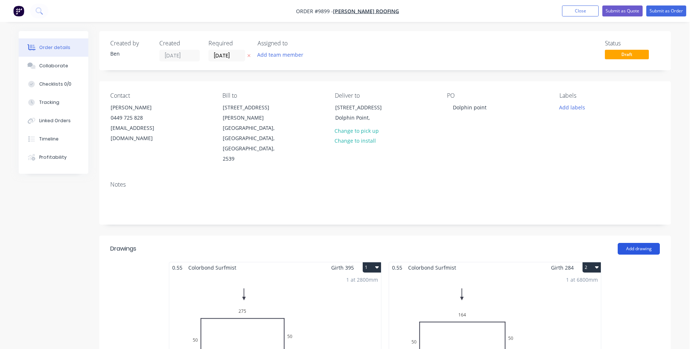
click at [628, 243] on button "Add drawing" at bounding box center [638, 249] width 42 height 12
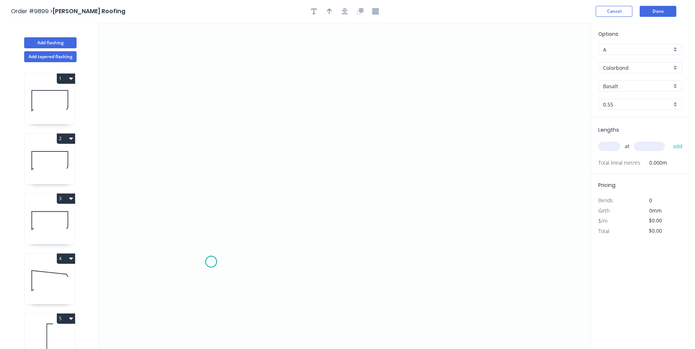
click at [211, 262] on icon "0" at bounding box center [344, 186] width 491 height 327
click at [189, 275] on icon "0" at bounding box center [344, 186] width 491 height 327
click at [196, 117] on icon "0 ?" at bounding box center [344, 186] width 491 height 327
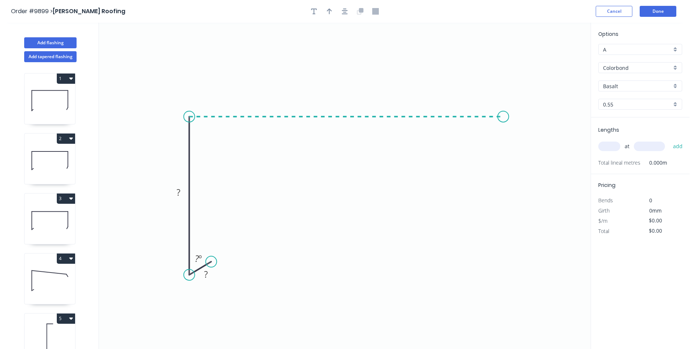
click at [504, 120] on icon "0 ? ? ? º" at bounding box center [344, 186] width 491 height 327
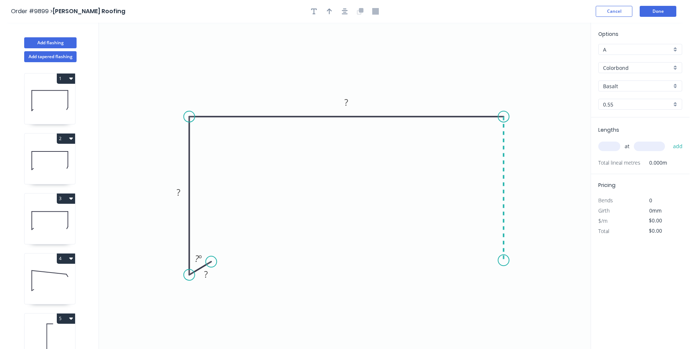
click at [501, 261] on icon "0 ? ? ? ? º" at bounding box center [344, 186] width 491 height 327
click at [496, 276] on icon "0 ? ? ? ? ? º" at bounding box center [344, 186] width 491 height 327
click at [235, 277] on div "Hide angle" at bounding box center [236, 283] width 74 height 15
click at [207, 276] on tspan "?" at bounding box center [206, 274] width 4 height 12
click at [288, 255] on icon "0 10 ? ? ? ? ? º" at bounding box center [344, 186] width 491 height 327
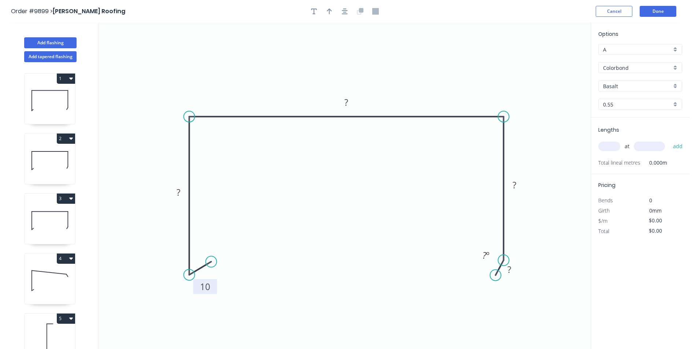
drag, startPoint x: 215, startPoint y: 280, endPoint x: 215, endPoint y: 293, distance: 12.5
click at [215, 293] on rect at bounding box center [205, 286] width 24 height 15
click at [177, 189] on tspan "?" at bounding box center [179, 192] width 4 height 12
drag, startPoint x: 413, startPoint y: 227, endPoint x: 408, endPoint y: 228, distance: 5.2
click at [413, 227] on icon "0 10 50 265 70 10 160 º" at bounding box center [344, 186] width 491 height 327
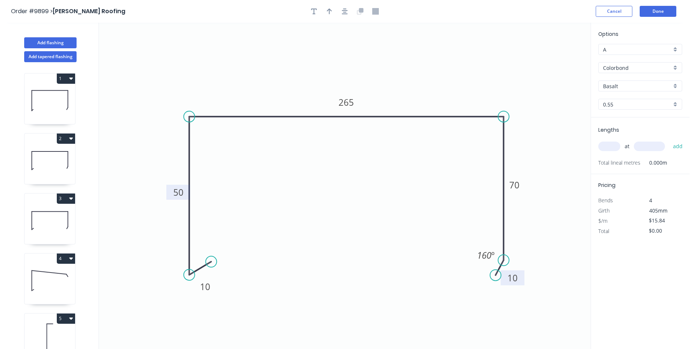
drag, startPoint x: 519, startPoint y: 275, endPoint x: 523, endPoint y: 283, distance: 8.4
click at [523, 283] on rect at bounding box center [512, 278] width 24 height 15
click at [329, 11] on icon "button" at bounding box center [329, 11] width 5 height 6
drag, startPoint x: 553, startPoint y: 58, endPoint x: 342, endPoint y: 53, distance: 211.4
click at [342, 53] on icon at bounding box center [342, 44] width 7 height 23
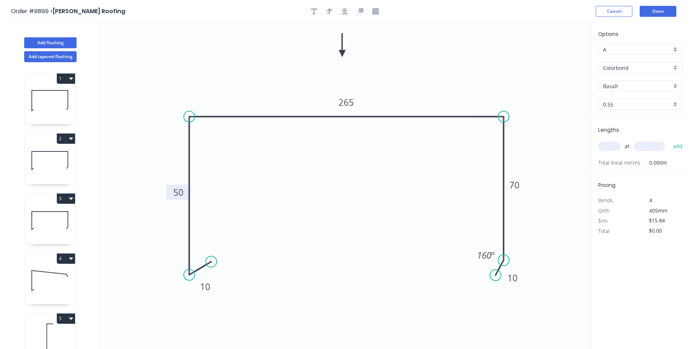
click at [622, 84] on input "Basalt" at bounding box center [637, 86] width 68 height 8
click at [628, 136] on div "Surfmist" at bounding box center [639, 136] width 83 height 13
click at [612, 146] on input "text" at bounding box center [609, 147] width 22 height 10
click at [674, 147] on button "add" at bounding box center [677, 146] width 17 height 12
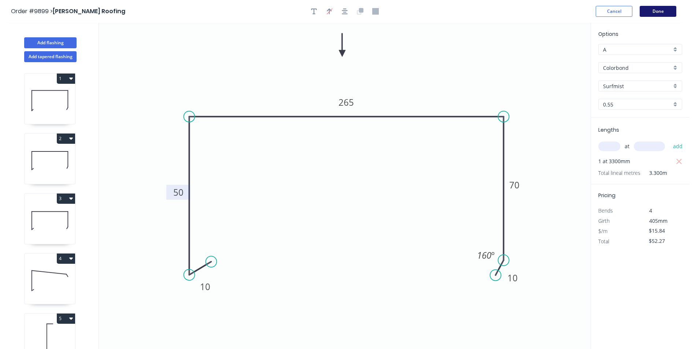
click at [650, 10] on button "Done" at bounding box center [657, 11] width 37 height 11
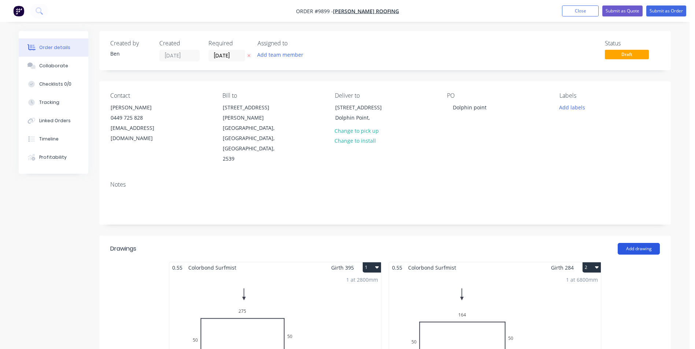
click at [637, 243] on button "Add drawing" at bounding box center [638, 249] width 42 height 12
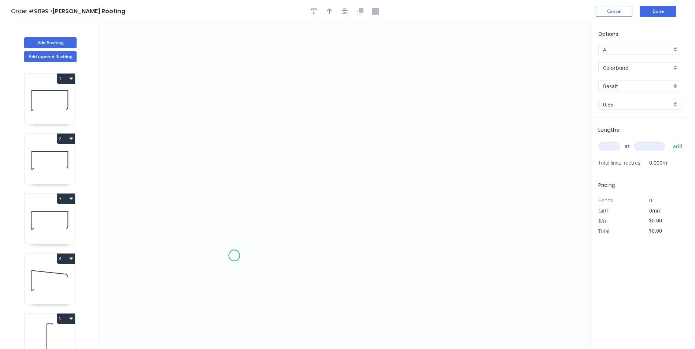
click at [234, 256] on icon "0" at bounding box center [344, 186] width 491 height 327
click at [223, 265] on icon "0" at bounding box center [344, 186] width 491 height 327
click at [223, 153] on icon at bounding box center [223, 208] width 0 height 111
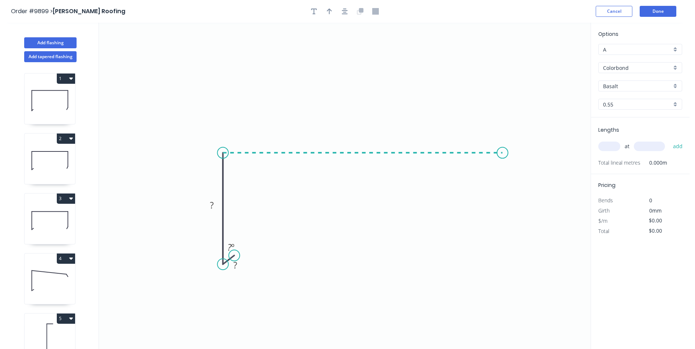
drag, startPoint x: 502, startPoint y: 158, endPoint x: 513, endPoint y: 207, distance: 50.3
click at [502, 159] on icon "0 ? ? ? º" at bounding box center [344, 186] width 491 height 327
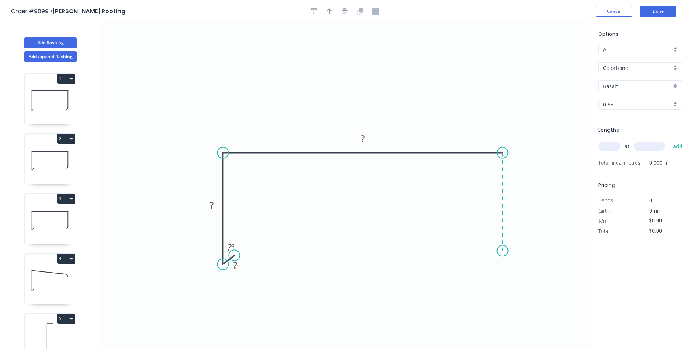
click at [505, 251] on icon "0 ? ? ? ? º" at bounding box center [344, 186] width 491 height 327
click at [494, 266] on icon "0 ? ? ? ? ? º" at bounding box center [344, 186] width 491 height 327
click at [250, 264] on div "Hide angle" at bounding box center [270, 268] width 74 height 15
click at [237, 265] on rect at bounding box center [235, 266] width 15 height 10
click at [341, 255] on icon "0 10 ? ? ? ? ? º" at bounding box center [344, 186] width 491 height 327
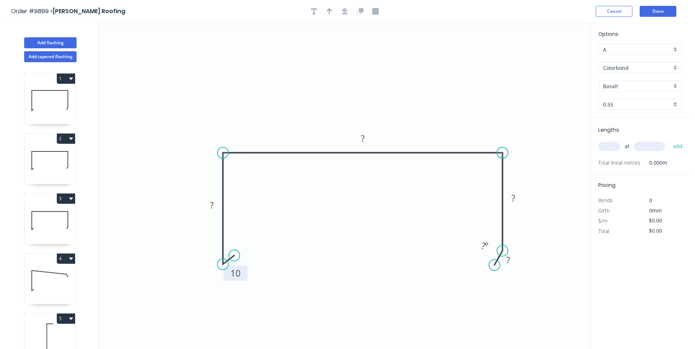
drag, startPoint x: 245, startPoint y: 271, endPoint x: 246, endPoint y: 279, distance: 8.1
click at [246, 279] on rect at bounding box center [236, 273] width 24 height 15
click at [208, 208] on rect at bounding box center [211, 206] width 15 height 10
click at [209, 208] on rect at bounding box center [211, 206] width 15 height 10
click at [271, 212] on icon "0 10 50 275 70 10 160 º" at bounding box center [344, 186] width 491 height 327
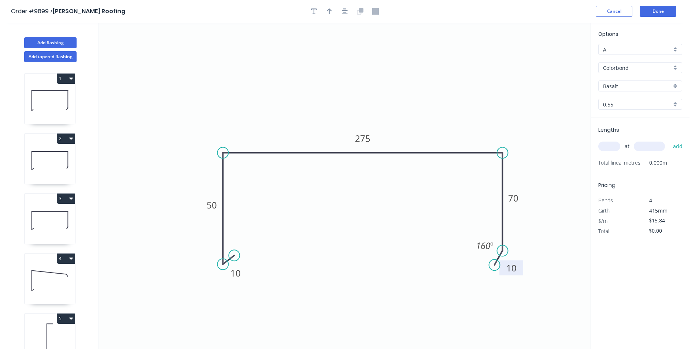
drag, startPoint x: 516, startPoint y: 264, endPoint x: 520, endPoint y: 272, distance: 8.4
click at [520, 272] on rect at bounding box center [511, 268] width 24 height 15
click at [327, 11] on icon "button" at bounding box center [329, 11] width 5 height 6
drag, startPoint x: 552, startPoint y: 56, endPoint x: 397, endPoint y: 59, distance: 154.6
click at [395, 60] on icon "0 10 50 275 70 10 160 º" at bounding box center [344, 186] width 491 height 327
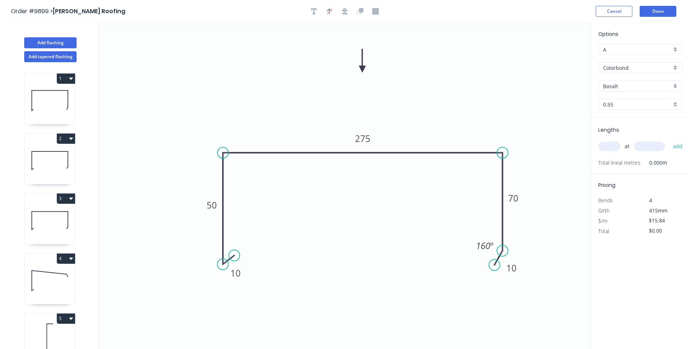
drag, startPoint x: 554, startPoint y: 58, endPoint x: 362, endPoint y: 69, distance: 192.3
click at [362, 69] on icon at bounding box center [362, 60] width 7 height 23
click at [631, 86] on input "Basalt" at bounding box center [637, 86] width 68 height 8
click at [635, 136] on div "Surfmist" at bounding box center [639, 136] width 83 height 13
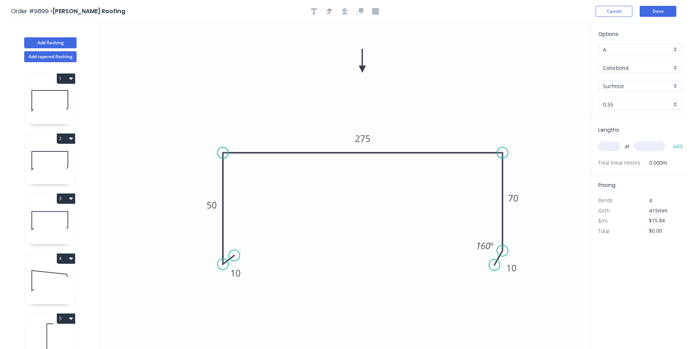
click at [610, 148] on input "text" at bounding box center [609, 147] width 22 height 10
click at [669, 140] on button "add" at bounding box center [677, 146] width 17 height 12
click at [652, 11] on button "Done" at bounding box center [657, 11] width 37 height 11
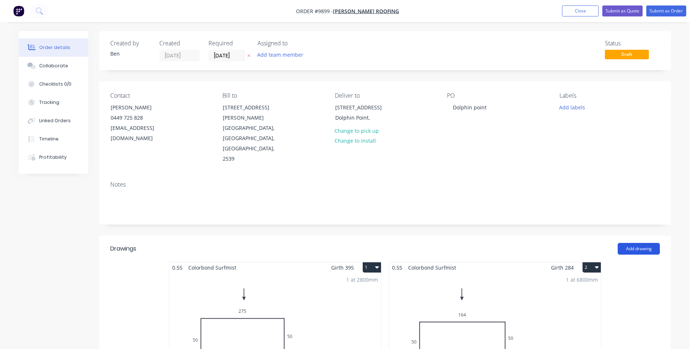
click at [629, 243] on button "Add drawing" at bounding box center [638, 249] width 42 height 12
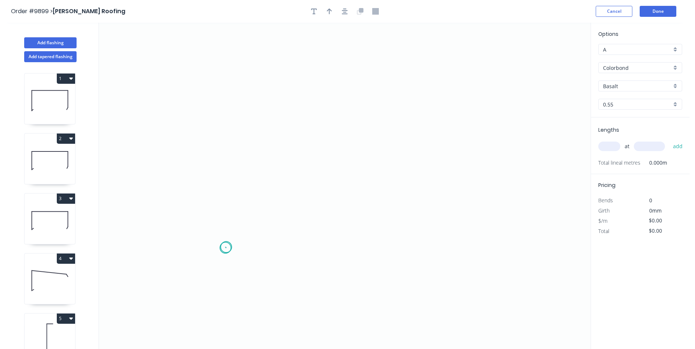
drag, startPoint x: 226, startPoint y: 248, endPoint x: 214, endPoint y: 255, distance: 14.3
click at [224, 249] on icon "0" at bounding box center [344, 186] width 491 height 327
drag, startPoint x: 211, startPoint y: 265, endPoint x: 208, endPoint y: 253, distance: 12.4
click at [211, 263] on icon "0" at bounding box center [344, 186] width 491 height 327
click at [208, 132] on icon "0 ?" at bounding box center [344, 186] width 491 height 327
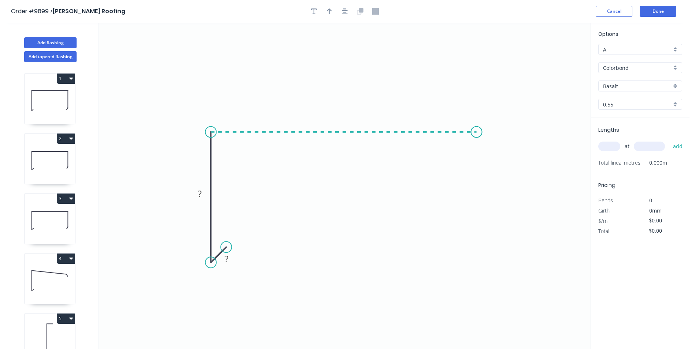
drag, startPoint x: 476, startPoint y: 138, endPoint x: 471, endPoint y: 168, distance: 29.9
click at [476, 139] on icon "0 ? ?" at bounding box center [344, 186] width 491 height 327
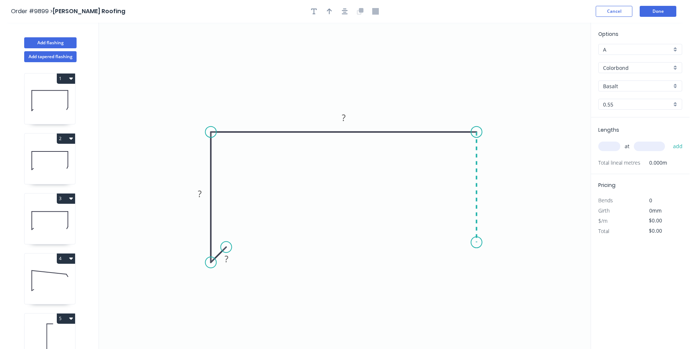
click at [481, 243] on icon "0 ? ? ?" at bounding box center [344, 186] width 491 height 327
click at [469, 258] on icon "0 ? ? ? ?" at bounding box center [344, 186] width 491 height 327
click at [228, 259] on g "?" at bounding box center [226, 259] width 15 height 12
drag, startPoint x: 370, startPoint y: 198, endPoint x: 368, endPoint y: 194, distance: 4.1
click at [370, 198] on icon "0 10 50 288 10 10 160 º" at bounding box center [344, 186] width 491 height 327
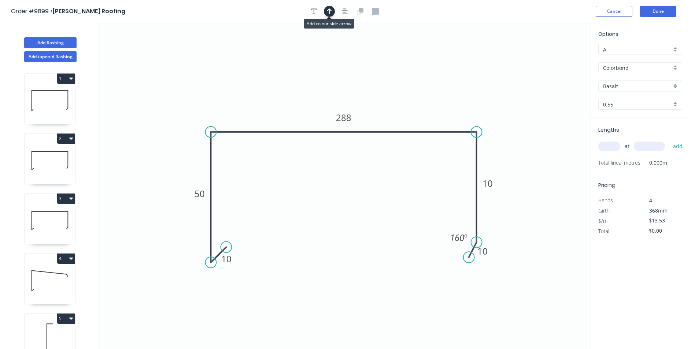
click at [328, 10] on icon "button" at bounding box center [329, 11] width 5 height 6
drag, startPoint x: 553, startPoint y: 56, endPoint x: 385, endPoint y: 67, distance: 168.4
click at [345, 59] on icon at bounding box center [344, 49] width 7 height 23
click at [652, 87] on input "Basalt" at bounding box center [637, 86] width 68 height 8
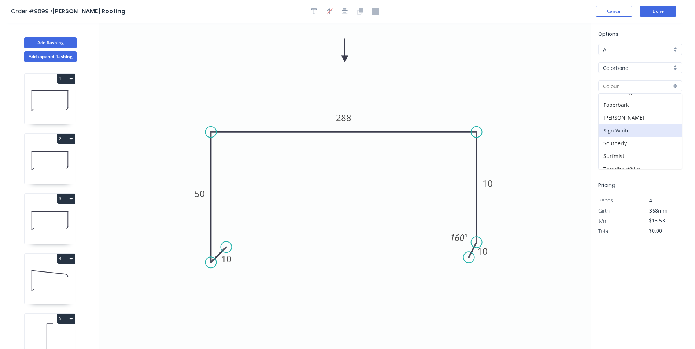
scroll to position [220, 0]
click at [633, 137] on div "Surfmist" at bounding box center [639, 136] width 83 height 13
click at [608, 145] on input "text" at bounding box center [609, 147] width 22 height 10
click at [669, 140] on button "add" at bounding box center [677, 146] width 17 height 12
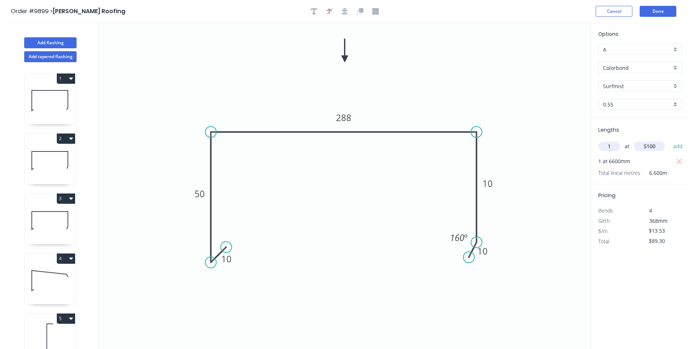
click at [669, 140] on button "add" at bounding box center [677, 146] width 17 height 12
click at [645, 11] on button "Done" at bounding box center [657, 11] width 37 height 11
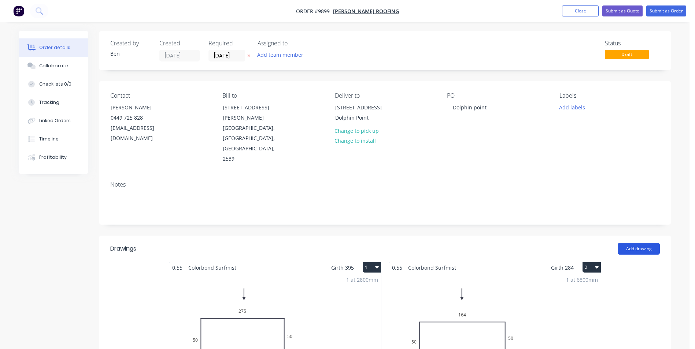
click at [634, 243] on button "Add drawing" at bounding box center [638, 249] width 42 height 12
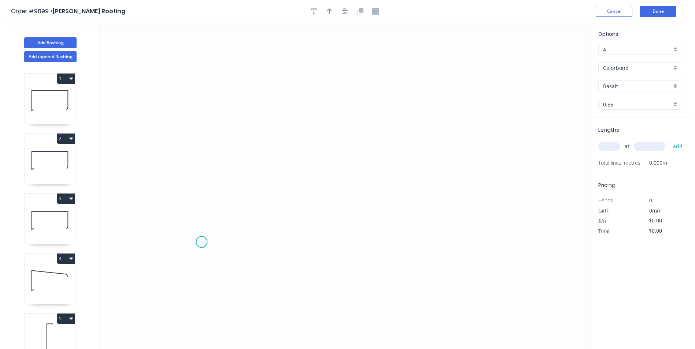
click at [201, 242] on icon "0" at bounding box center [344, 186] width 491 height 327
click at [323, 245] on icon "0" at bounding box center [344, 186] width 491 height 327
click at [326, 183] on icon "0 ?" at bounding box center [344, 186] width 491 height 327
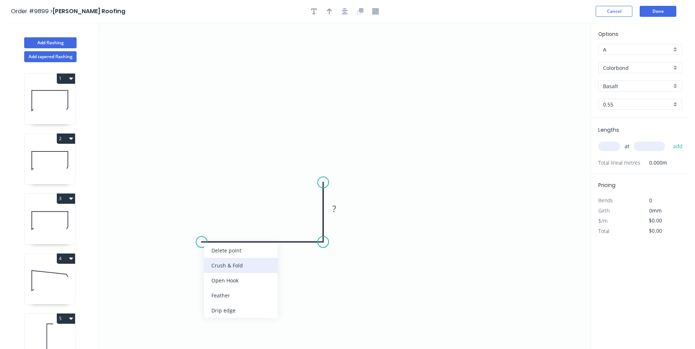
click at [217, 261] on div "Crush & Fold" at bounding box center [241, 265] width 74 height 15
click at [209, 264] on div "Flip bend" at bounding box center [237, 267] width 74 height 15
click at [265, 252] on rect at bounding box center [262, 250] width 15 height 10
drag, startPoint x: 439, startPoint y: 108, endPoint x: 435, endPoint y: 104, distance: 5.2
click at [439, 108] on icon "0 CF 10 40 30" at bounding box center [344, 186] width 491 height 327
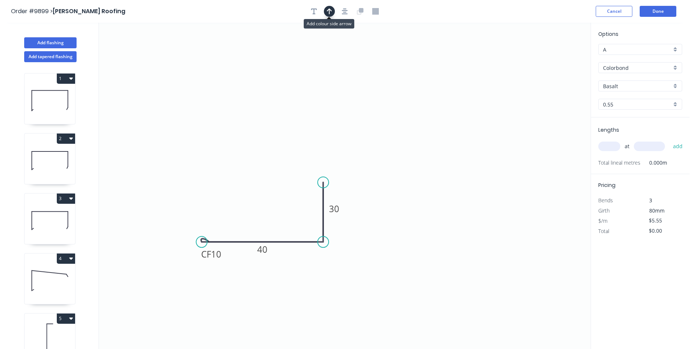
click at [327, 11] on icon "button" at bounding box center [329, 11] width 5 height 7
click at [553, 57] on icon at bounding box center [553, 50] width 7 height 23
click at [553, 57] on icon at bounding box center [553, 48] width 7 height 23
click at [553, 57] on icon at bounding box center [559, 51] width 21 height 21
click at [553, 57] on icon at bounding box center [561, 57] width 23 height 7
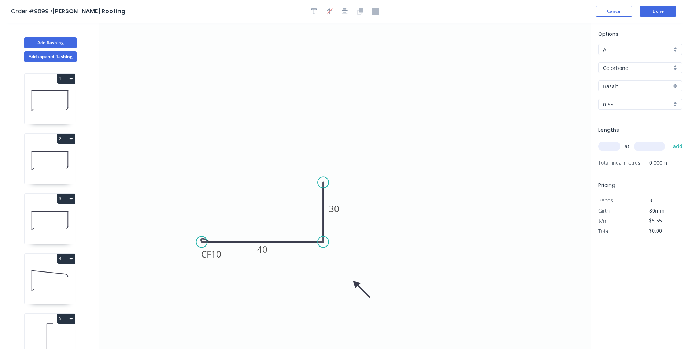
drag, startPoint x: 553, startPoint y: 57, endPoint x: 357, endPoint y: 283, distance: 299.3
click at [357, 284] on icon at bounding box center [360, 289] width 21 height 21
click at [629, 88] on input "Basalt" at bounding box center [637, 86] width 68 height 8
click at [633, 100] on div "Surfmist" at bounding box center [639, 100] width 83 height 13
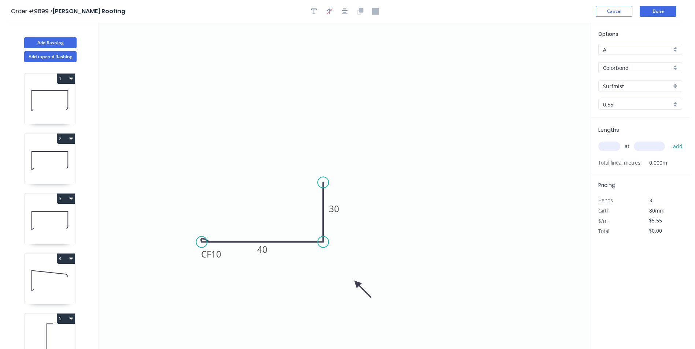
click at [608, 149] on input "text" at bounding box center [609, 147] width 22 height 10
click at [669, 140] on button "add" at bounding box center [677, 146] width 17 height 12
click at [657, 10] on button "Done" at bounding box center [657, 11] width 37 height 11
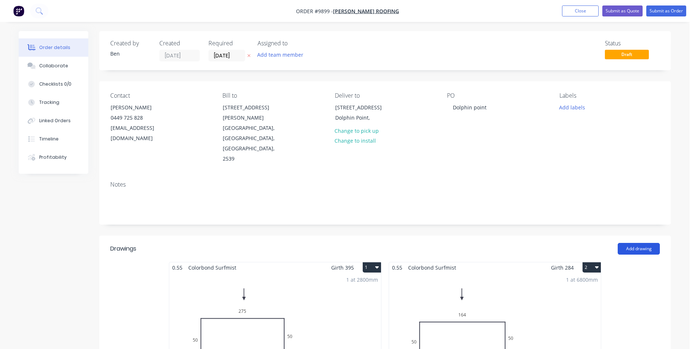
click at [647, 243] on button "Add drawing" at bounding box center [638, 249] width 42 height 12
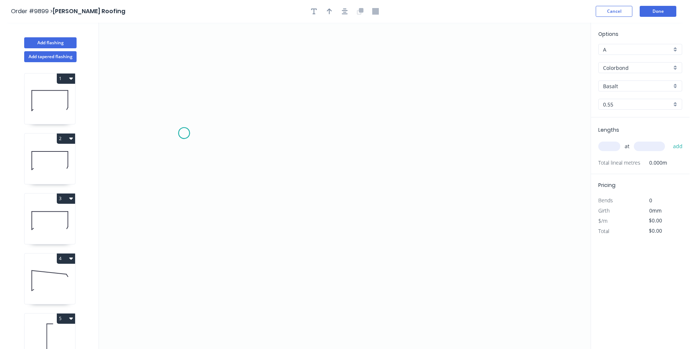
click at [184, 133] on icon "0" at bounding box center [344, 186] width 491 height 327
click at [205, 134] on icon "0" at bounding box center [344, 186] width 491 height 327
click at [206, 213] on icon "0 ?" at bounding box center [344, 186] width 491 height 327
click at [425, 216] on icon "0 ? ?" at bounding box center [344, 186] width 491 height 327
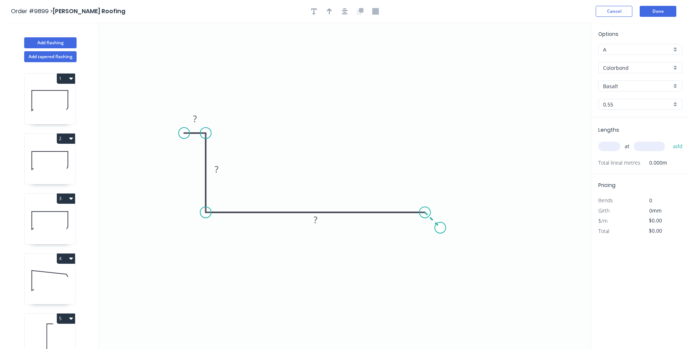
click at [440, 228] on icon "0 ? ? ?" at bounding box center [344, 186] width 491 height 327
click at [439, 232] on circle at bounding box center [439, 231] width 11 height 11
click at [195, 119] on tspan "?" at bounding box center [195, 119] width 4 height 12
click at [294, 68] on icon "0 10 70 405 33 120 º" at bounding box center [344, 186] width 491 height 327
drag, startPoint x: 448, startPoint y: 218, endPoint x: 460, endPoint y: 223, distance: 12.8
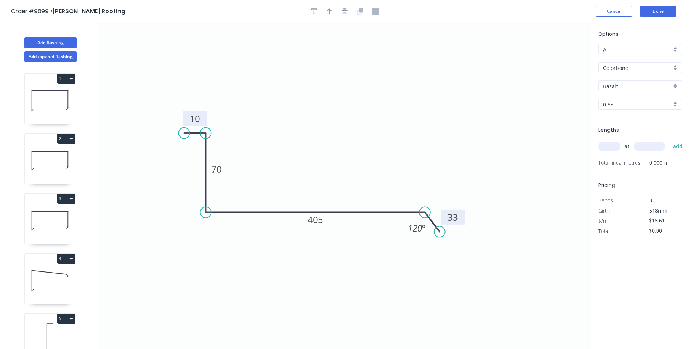
click at [460, 223] on rect at bounding box center [453, 217] width 24 height 15
drag, startPoint x: 406, startPoint y: 234, endPoint x: 400, endPoint y: 234, distance: 5.9
click at [400, 234] on rect at bounding box center [410, 228] width 27 height 15
click at [328, 11] on icon "button" at bounding box center [329, 11] width 5 height 7
drag, startPoint x: 553, startPoint y: 57, endPoint x: 325, endPoint y: 129, distance: 238.7
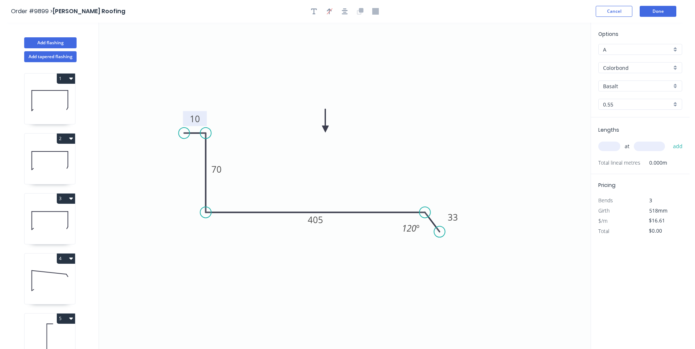
click at [325, 129] on icon at bounding box center [325, 120] width 7 height 23
click at [630, 88] on input "Basalt" at bounding box center [637, 86] width 68 height 8
click at [624, 134] on div "Surfmist" at bounding box center [639, 136] width 83 height 13
click at [610, 147] on input "text" at bounding box center [609, 147] width 22 height 10
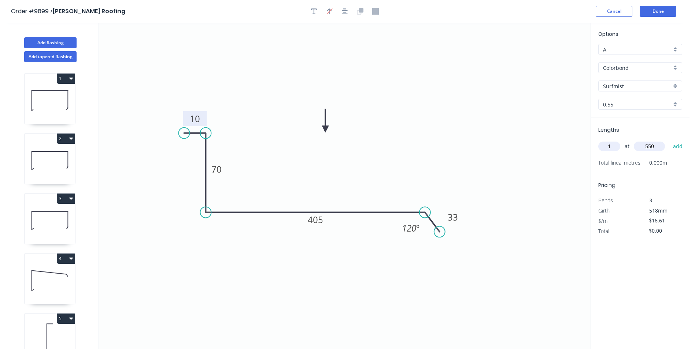
click at [669, 140] on button "add" at bounding box center [677, 146] width 17 height 12
click at [653, 11] on button "Done" at bounding box center [657, 11] width 37 height 11
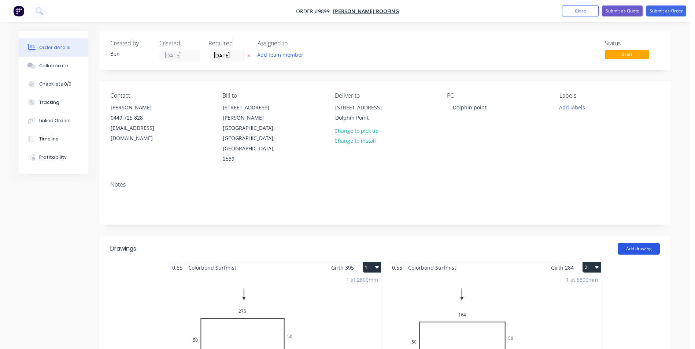
click at [630, 243] on button "Add drawing" at bounding box center [638, 249] width 42 height 12
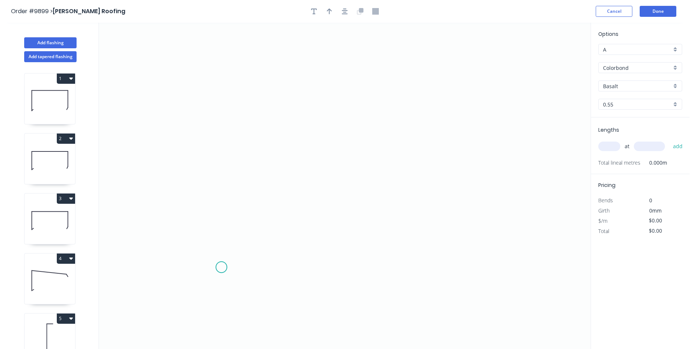
click at [221, 267] on icon "0" at bounding box center [344, 186] width 491 height 327
click at [207, 282] on icon "0" at bounding box center [344, 186] width 491 height 327
click at [203, 139] on icon "0 ?" at bounding box center [344, 186] width 491 height 327
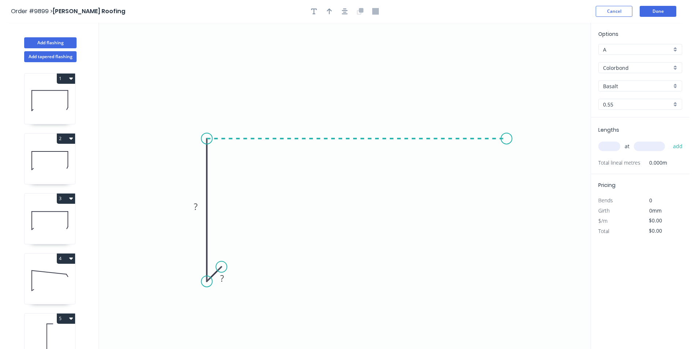
click at [507, 138] on icon "0 ? ?" at bounding box center [344, 186] width 491 height 327
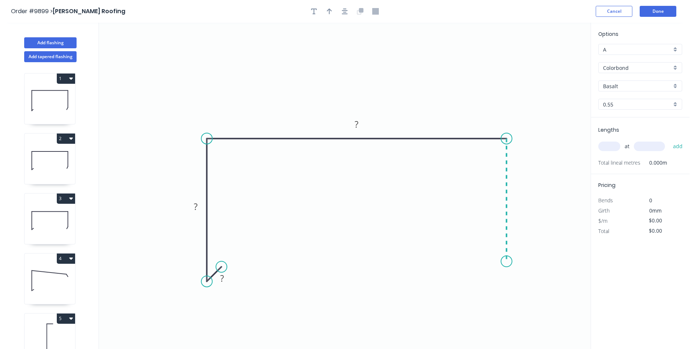
click at [510, 262] on icon "0 ? ? ?" at bounding box center [344, 186] width 491 height 327
click at [499, 278] on icon "0 ? ? ? ?" at bounding box center [344, 186] width 491 height 327
click at [227, 279] on rect at bounding box center [222, 279] width 15 height 10
click at [227, 282] on tspan "109" at bounding box center [221, 278] width 15 height 12
click at [231, 279] on rect at bounding box center [222, 278] width 24 height 15
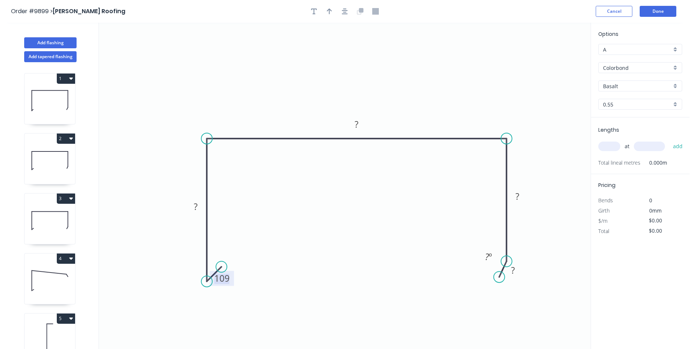
click at [229, 279] on tspan "109" at bounding box center [221, 278] width 15 height 12
click at [277, 245] on icon "0 10 ? ? ? ? ? º" at bounding box center [344, 186] width 491 height 327
drag, startPoint x: 230, startPoint y: 282, endPoint x: 234, endPoint y: 290, distance: 9.0
click at [234, 290] on rect at bounding box center [226, 286] width 24 height 15
click at [197, 209] on tspan "?" at bounding box center [196, 207] width 4 height 12
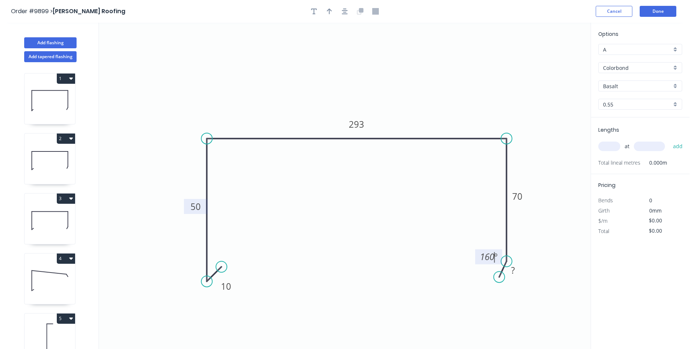
click at [248, 207] on icon "0 10 50 293 70 ? 160 º" at bounding box center [344, 186] width 491 height 327
click at [518, 273] on rect at bounding box center [512, 271] width 15 height 10
click at [436, 248] on icon "0 10 50 293 70 10 160 º" at bounding box center [344, 186] width 491 height 327
drag, startPoint x: 523, startPoint y: 276, endPoint x: 525, endPoint y: 282, distance: 6.9
click at [525, 282] on rect at bounding box center [515, 277] width 24 height 15
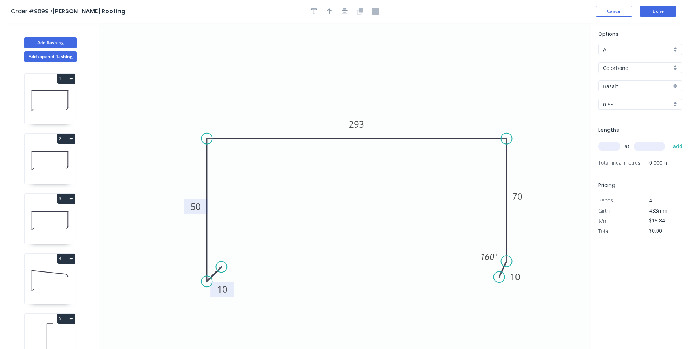
drag, startPoint x: 234, startPoint y: 291, endPoint x: 230, endPoint y: 294, distance: 4.7
click at [230, 294] on rect at bounding box center [222, 289] width 24 height 15
click at [331, 12] on icon "button" at bounding box center [329, 11] width 5 height 7
drag, startPoint x: 551, startPoint y: 57, endPoint x: 355, endPoint y: 64, distance: 196.4
click at [355, 64] on icon at bounding box center [355, 55] width 7 height 23
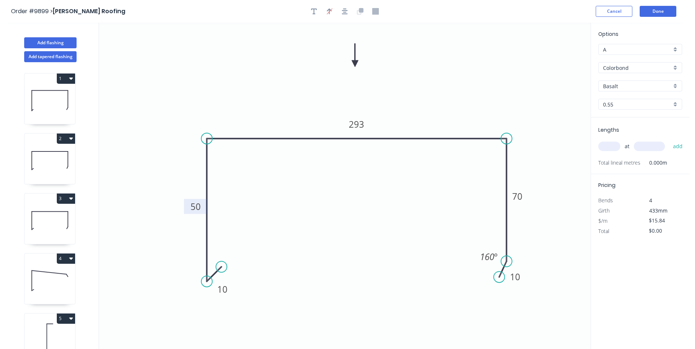
click at [627, 86] on input "Basalt" at bounding box center [637, 86] width 68 height 8
click at [639, 100] on div "Surfmist" at bounding box center [639, 100] width 83 height 13
click at [611, 147] on input "text" at bounding box center [609, 147] width 22 height 10
click at [669, 140] on button "add" at bounding box center [677, 146] width 17 height 12
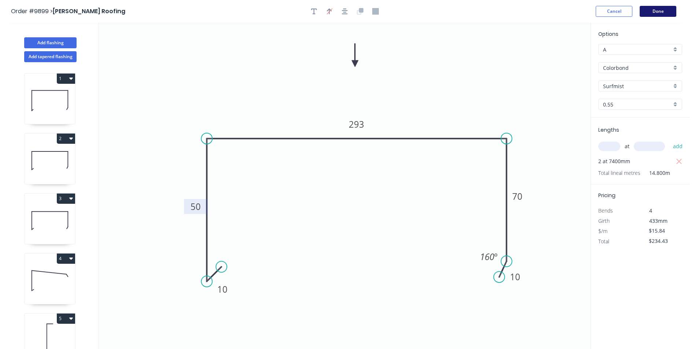
click at [647, 9] on button "Done" at bounding box center [657, 11] width 37 height 11
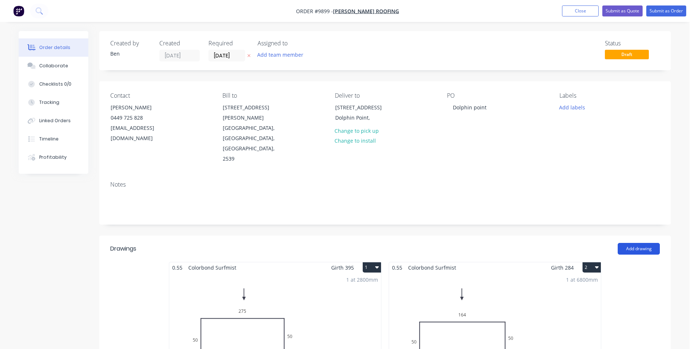
click at [630, 243] on button "Add drawing" at bounding box center [638, 249] width 42 height 12
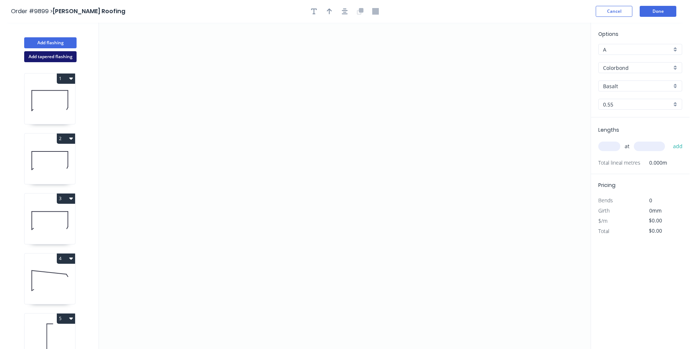
click at [58, 56] on button "Add tapered flashing" at bounding box center [50, 56] width 52 height 11
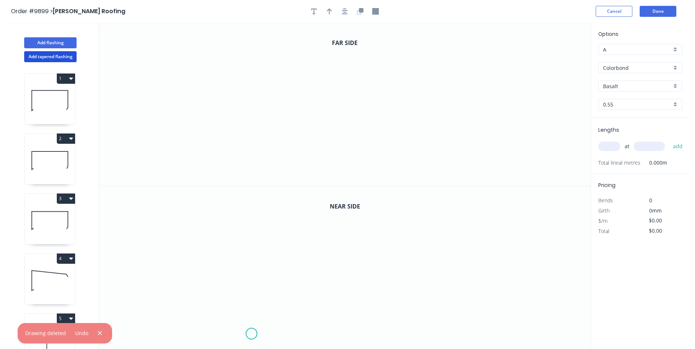
click at [252, 334] on icon "0" at bounding box center [344, 268] width 491 height 164
drag, startPoint x: 246, startPoint y: 324, endPoint x: 252, endPoint y: 294, distance: 30.6
click at [246, 324] on icon "0" at bounding box center [344, 268] width 491 height 164
drag, startPoint x: 242, startPoint y: 241, endPoint x: 298, endPoint y: 247, distance: 56.1
click at [244, 241] on icon "0 ?" at bounding box center [344, 268] width 491 height 164
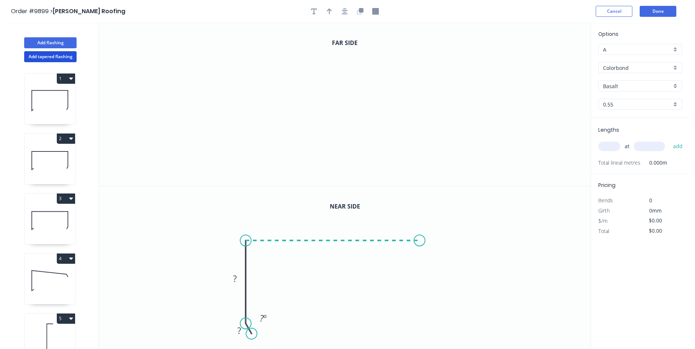
click at [420, 241] on icon "0 ? ? ? º" at bounding box center [344, 268] width 491 height 164
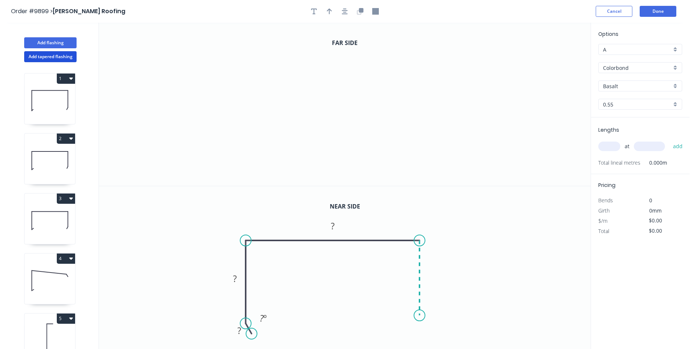
click at [423, 316] on icon "0 ? ? ? ? º" at bounding box center [344, 268] width 491 height 164
click at [407, 305] on icon at bounding box center [413, 310] width 13 height 10
click at [246, 167] on icon "0" at bounding box center [344, 104] width 491 height 163
click at [238, 155] on icon "0" at bounding box center [344, 104] width 491 height 163
click at [237, 73] on icon "0 ?" at bounding box center [344, 104] width 491 height 163
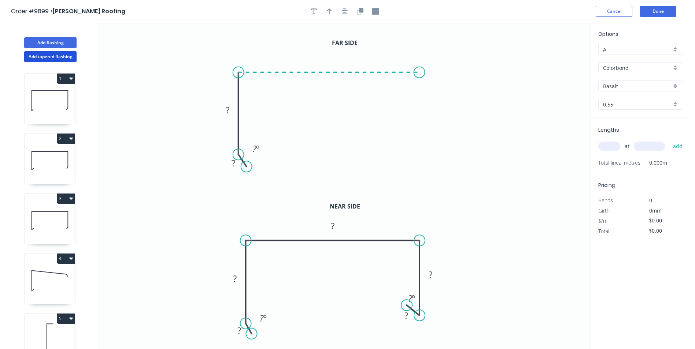
click at [419, 85] on icon "0 ? ? ? º" at bounding box center [344, 104] width 491 height 163
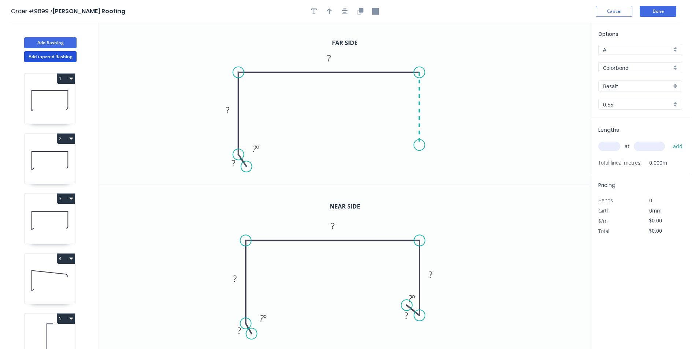
click at [419, 145] on icon "0 ? ? ? ? º" at bounding box center [344, 104] width 491 height 163
click at [408, 137] on icon "0 ? ? ? ? ? º" at bounding box center [344, 104] width 491 height 163
click at [241, 332] on tspan "?" at bounding box center [239, 331] width 4 height 12
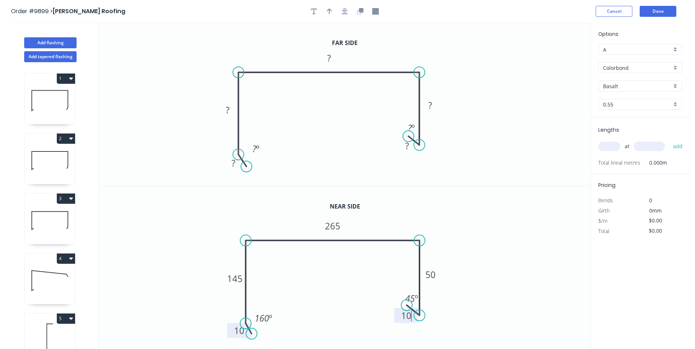
click at [449, 264] on icon "0 10 145 265 50 10 160 º 45 º" at bounding box center [344, 268] width 491 height 164
drag, startPoint x: 398, startPoint y: 322, endPoint x: 398, endPoint y: 334, distance: 11.7
click at [398, 334] on rect at bounding box center [406, 327] width 24 height 15
click at [444, 319] on div "Hide angle" at bounding box center [450, 323] width 74 height 15
click at [425, 149] on div "Hide angle" at bounding box center [448, 151] width 74 height 15
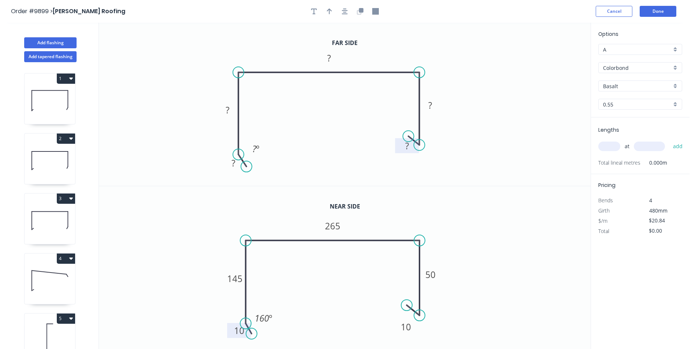
click at [410, 145] on rect at bounding box center [407, 146] width 15 height 10
click at [513, 97] on icon "0 10 145 290 50 10 160 º" at bounding box center [344, 104] width 491 height 163
click at [328, 10] on icon "button" at bounding box center [329, 11] width 5 height 6
drag, startPoint x: 552, startPoint y: 55, endPoint x: 420, endPoint y: 44, distance: 133.1
click at [420, 44] on icon "0 10 145 290 50 10 160 º" at bounding box center [344, 104] width 491 height 163
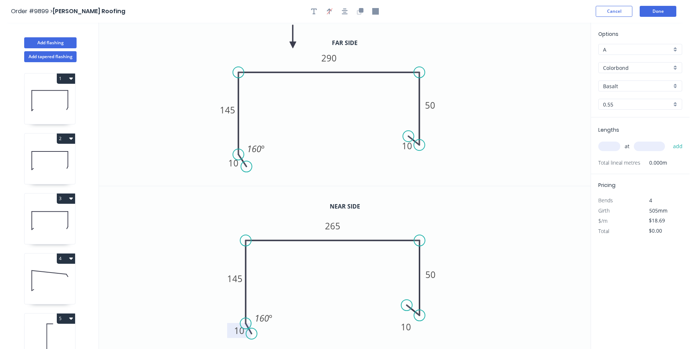
drag, startPoint x: 554, startPoint y: 58, endPoint x: 293, endPoint y: 45, distance: 261.4
click at [293, 45] on icon at bounding box center [292, 36] width 7 height 23
click at [624, 87] on input "Basalt" at bounding box center [637, 86] width 68 height 8
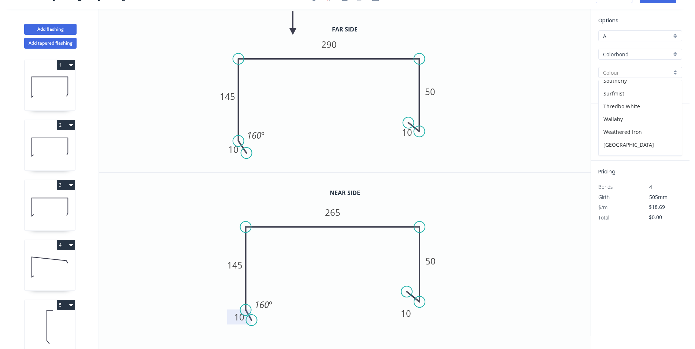
scroll to position [256, 0]
click at [633, 86] on div "Surfmist" at bounding box center [639, 86] width 83 height 13
click at [615, 133] on input "text" at bounding box center [609, 133] width 22 height 10
click at [669, 127] on button "add" at bounding box center [677, 133] width 17 height 12
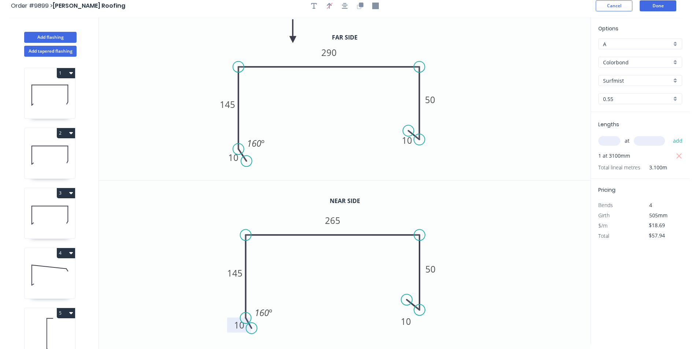
scroll to position [0, 0]
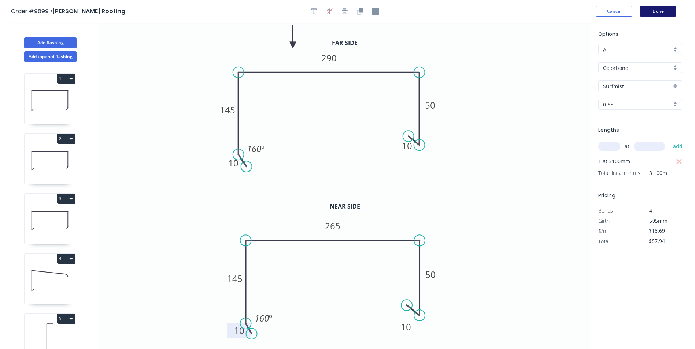
click at [653, 11] on button "Done" at bounding box center [657, 11] width 37 height 11
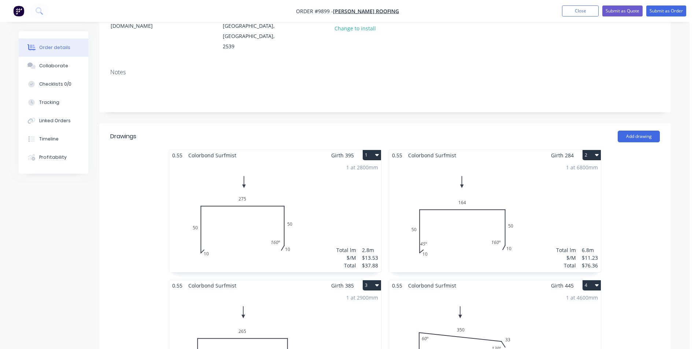
scroll to position [110, 0]
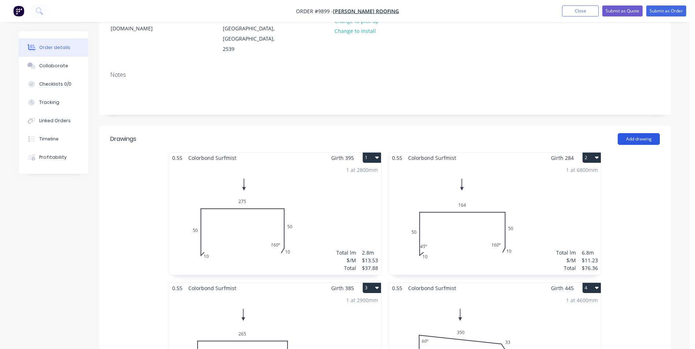
click at [647, 133] on button "Add drawing" at bounding box center [638, 139] width 42 height 12
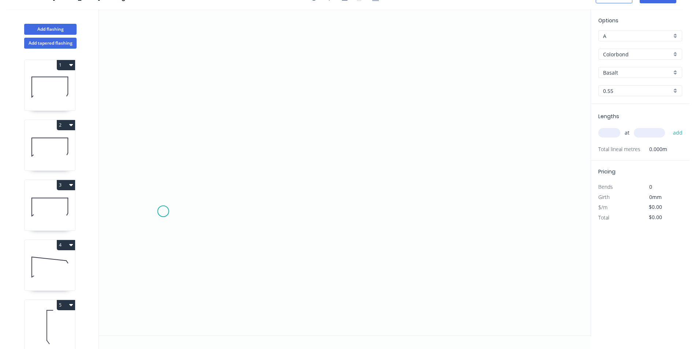
click at [163, 212] on icon "0" at bounding box center [344, 172] width 491 height 327
click at [416, 210] on icon "0" at bounding box center [344, 172] width 491 height 327
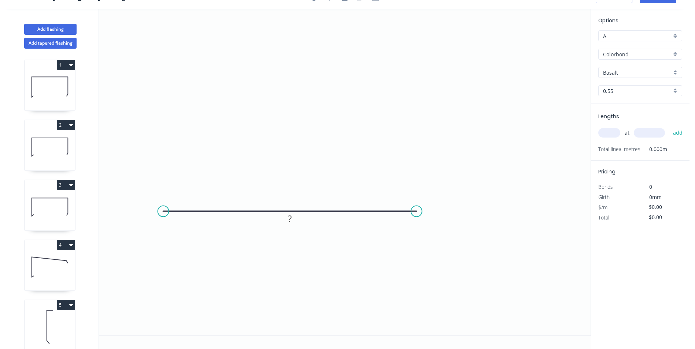
click at [641, 73] on input "Basalt" at bounding box center [637, 73] width 68 height 8
click at [626, 121] on div "Surfmist" at bounding box center [639, 123] width 83 height 13
click at [613, 133] on input "text" at bounding box center [609, 133] width 22 height 10
click at [439, 148] on icon "0 ?" at bounding box center [344, 172] width 491 height 327
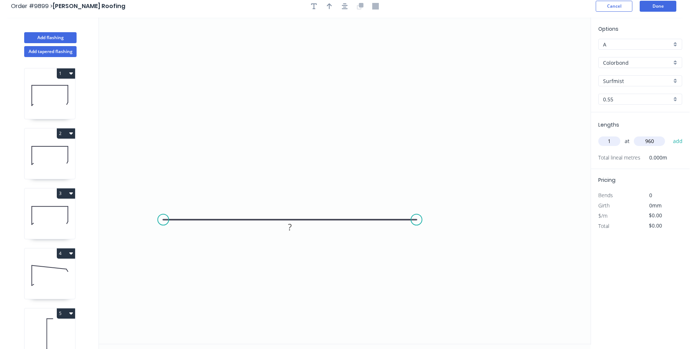
scroll to position [0, 0]
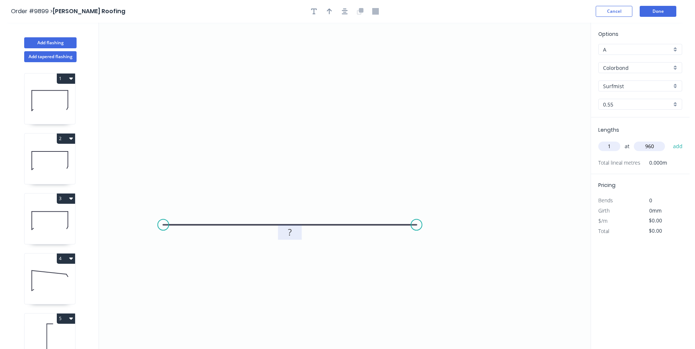
click at [289, 233] on tspan "?" at bounding box center [290, 232] width 4 height 12
click at [523, 156] on icon "0 900" at bounding box center [344, 186] width 491 height 327
click at [329, 13] on icon "button" at bounding box center [329, 11] width 5 height 7
drag, startPoint x: 552, startPoint y: 57, endPoint x: 289, endPoint y: 194, distance: 296.2
click at [289, 189] on icon at bounding box center [287, 176] width 7 height 23
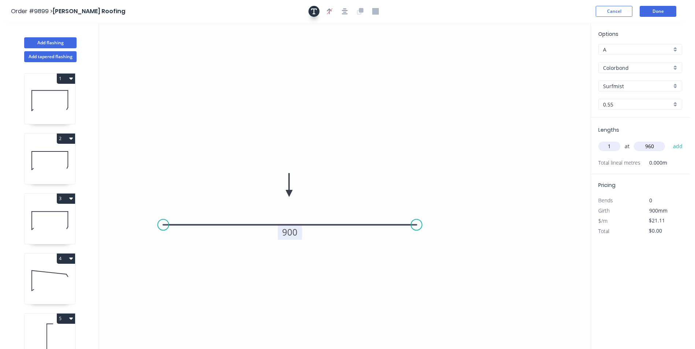
click at [313, 12] on icon "button" at bounding box center [314, 11] width 6 height 7
drag, startPoint x: 155, startPoint y: 52, endPoint x: 292, endPoint y: 105, distance: 147.4
click at [292, 105] on textarea at bounding box center [282, 105] width 59 height 27
click at [654, 11] on button "Done" at bounding box center [657, 11] width 37 height 11
click at [656, 8] on button "Done" at bounding box center [657, 11] width 37 height 11
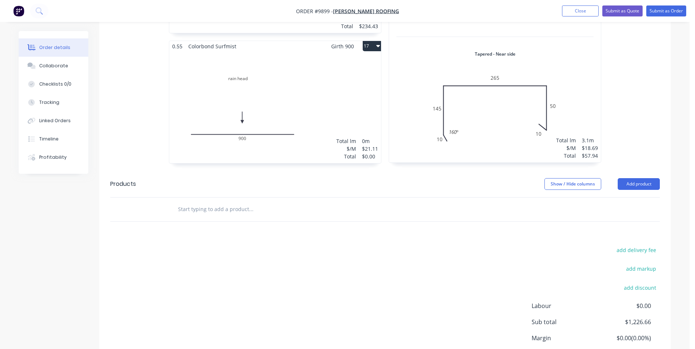
scroll to position [1293, 0]
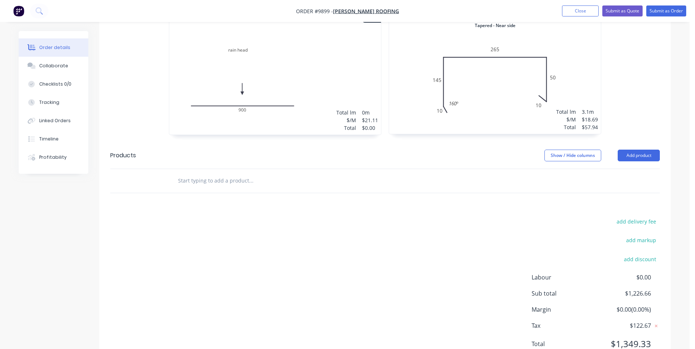
click at [252, 174] on input "text" at bounding box center [251, 181] width 146 height 15
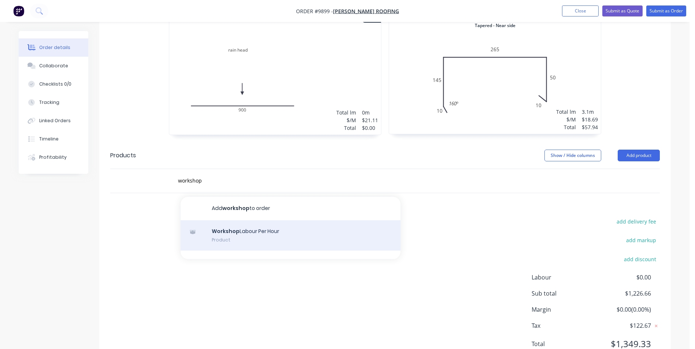
click at [230, 220] on div "Workshop Labour Per Hour Product" at bounding box center [291, 235] width 220 height 31
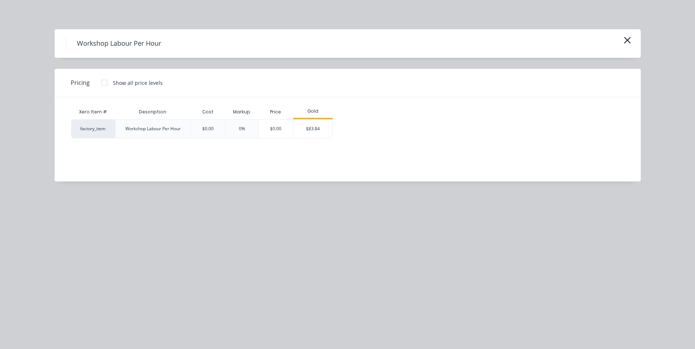
click at [306, 124] on div "$83.84" at bounding box center [312, 129] width 39 height 18
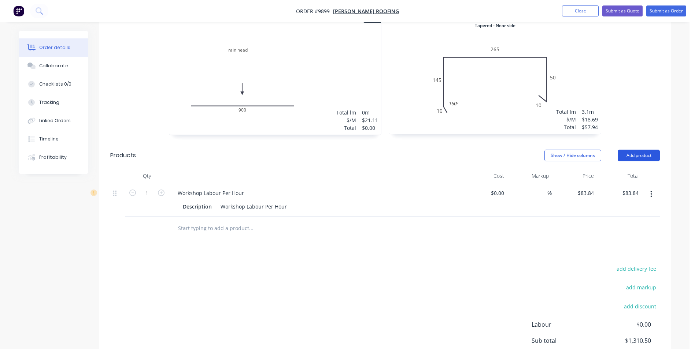
click at [625, 150] on button "Add product" at bounding box center [638, 156] width 42 height 12
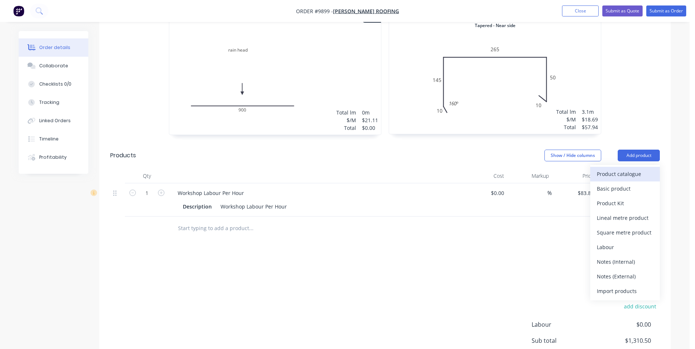
click at [621, 169] on div "Product catalogue" at bounding box center [625, 174] width 56 height 11
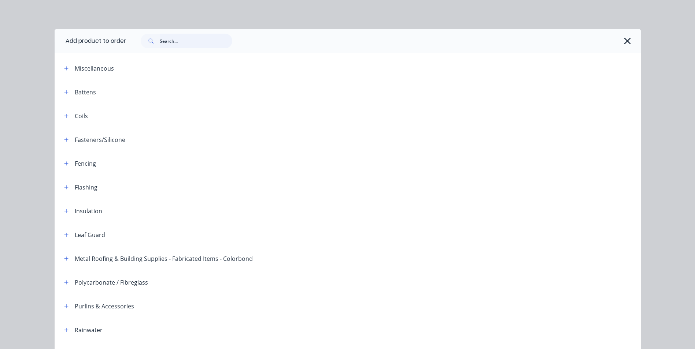
click at [176, 42] on input "text" at bounding box center [196, 41] width 73 height 15
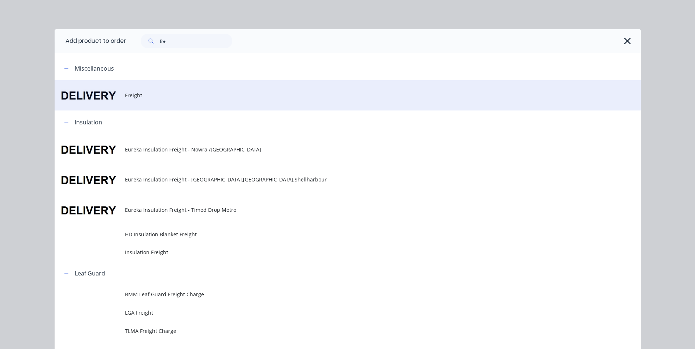
click at [137, 94] on span "Freight" at bounding box center [331, 96] width 412 height 8
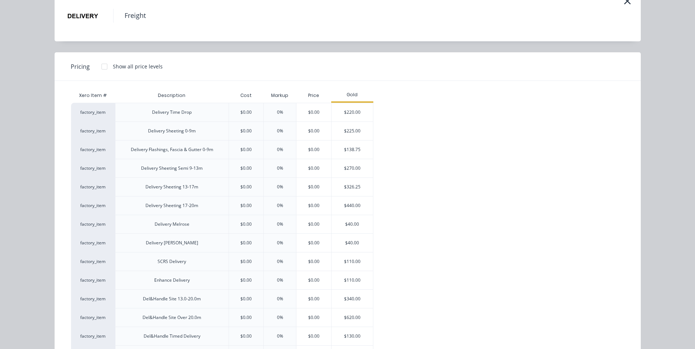
scroll to position [146, 0]
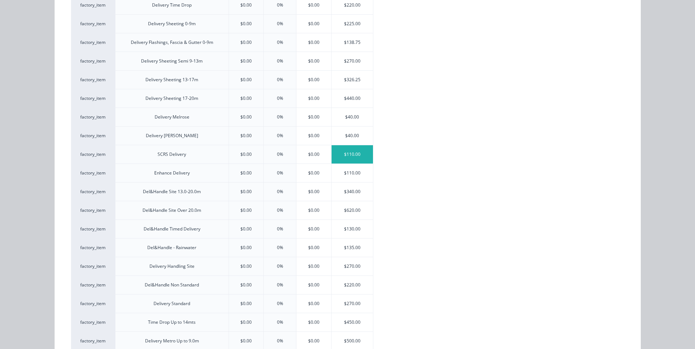
click at [341, 154] on div "$110.00" at bounding box center [351, 154] width 41 height 18
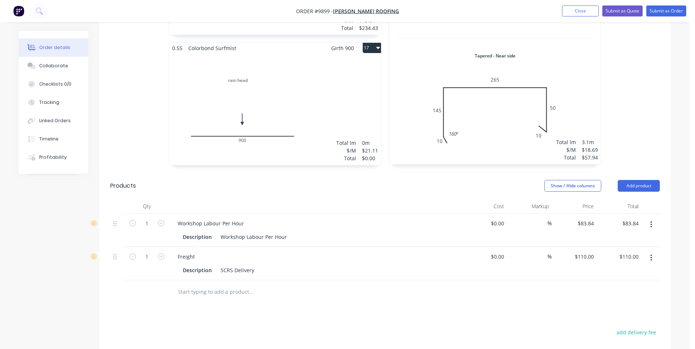
scroll to position [1081, 0]
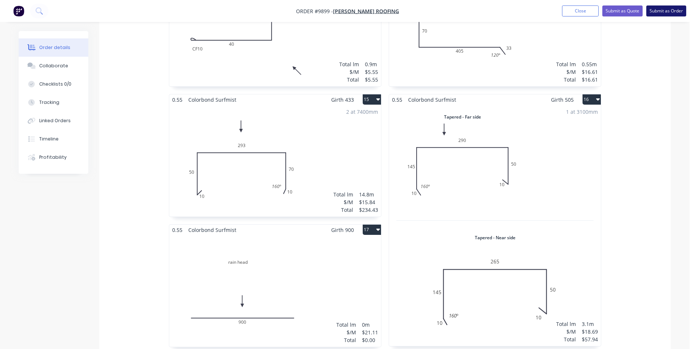
click at [659, 11] on button "Submit as Order" at bounding box center [666, 10] width 40 height 11
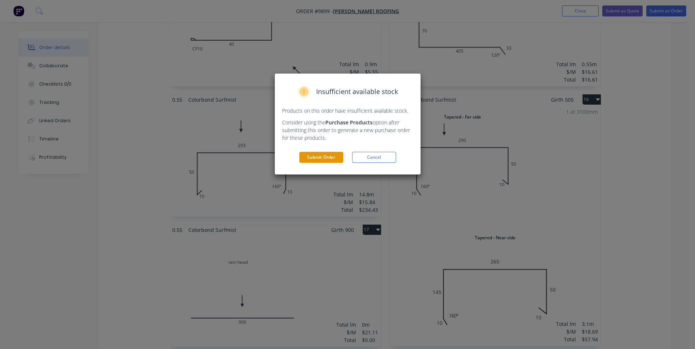
click at [332, 157] on button "Submit Order" at bounding box center [321, 157] width 44 height 11
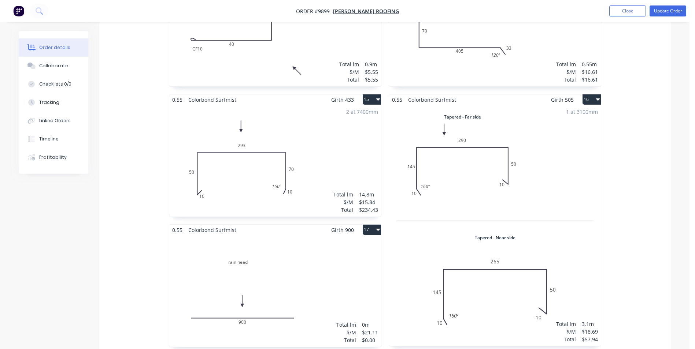
scroll to position [0, 0]
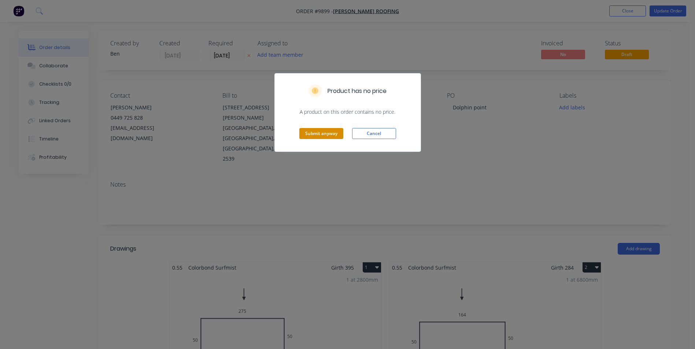
click at [332, 132] on button "Submit anyway" at bounding box center [321, 133] width 44 height 11
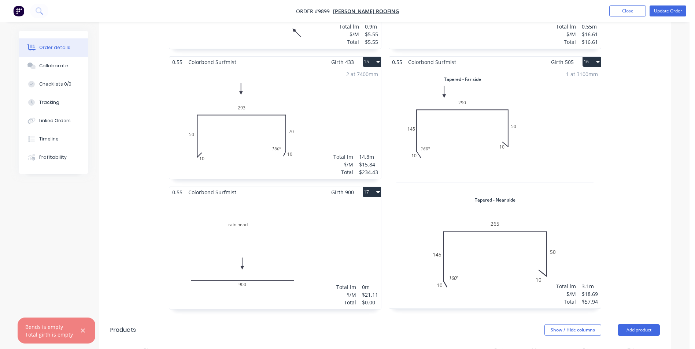
scroll to position [1135, 0]
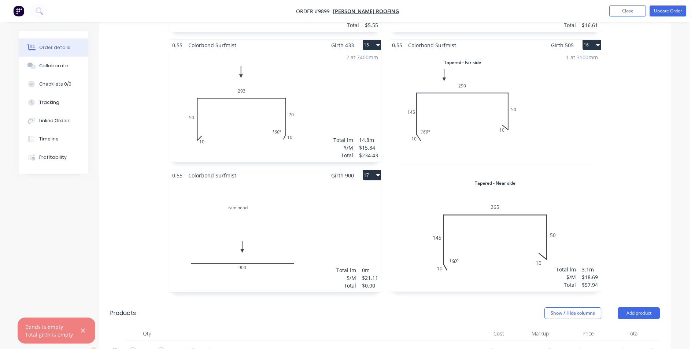
click at [334, 199] on div "Total lm $/M Total 0m $21.11 $0.00" at bounding box center [275, 237] width 212 height 112
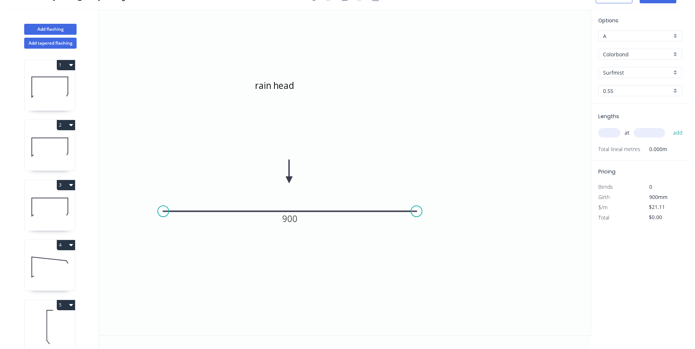
scroll to position [14, 0]
click at [610, 135] on input "text" at bounding box center [609, 133] width 22 height 10
click at [669, 127] on button "add" at bounding box center [677, 133] width 17 height 12
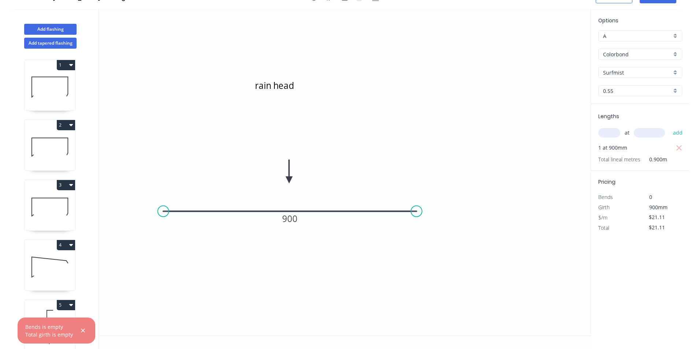
scroll to position [0, 0]
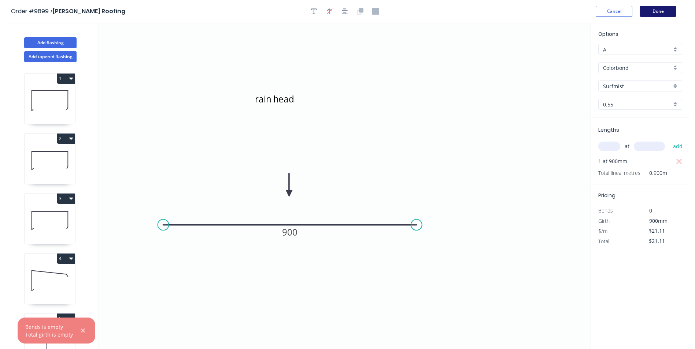
click at [663, 12] on button "Done" at bounding box center [657, 11] width 37 height 11
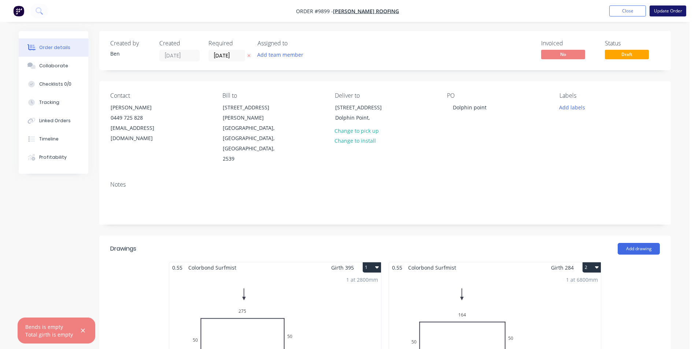
click at [661, 10] on button "Update Order" at bounding box center [667, 10] width 37 height 11
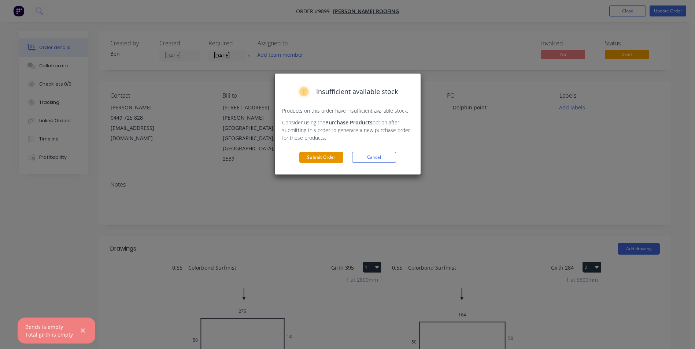
click at [331, 153] on button "Submit Order" at bounding box center [321, 157] width 44 height 11
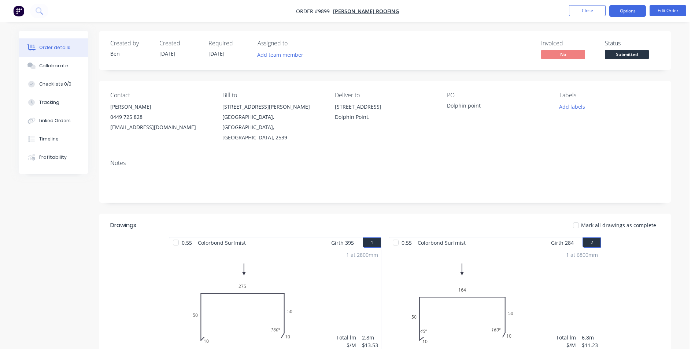
click at [631, 12] on button "Options" at bounding box center [627, 11] width 37 height 12
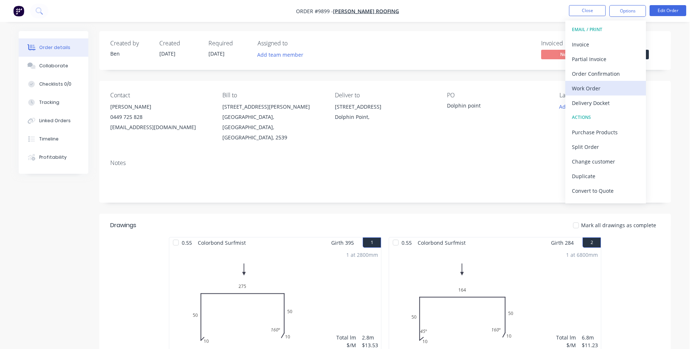
click at [596, 88] on div "Work Order" at bounding box center [605, 88] width 67 height 11
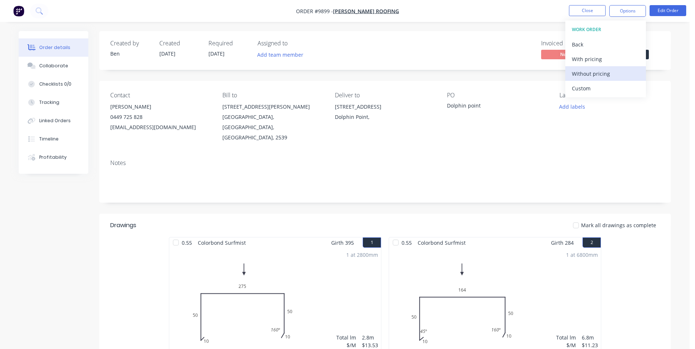
click at [601, 73] on div "Without pricing" at bounding box center [605, 73] width 67 height 11
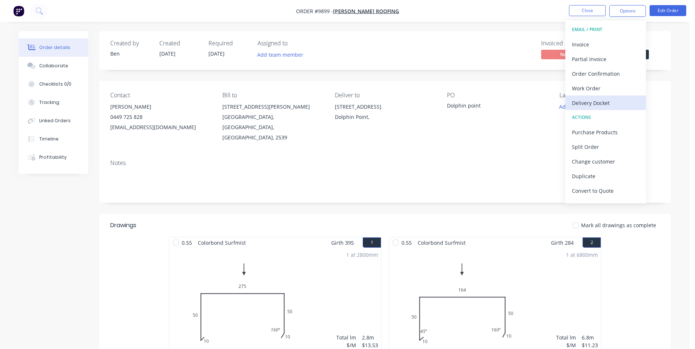
click at [597, 99] on div "Delivery Docket" at bounding box center [605, 103] width 67 height 11
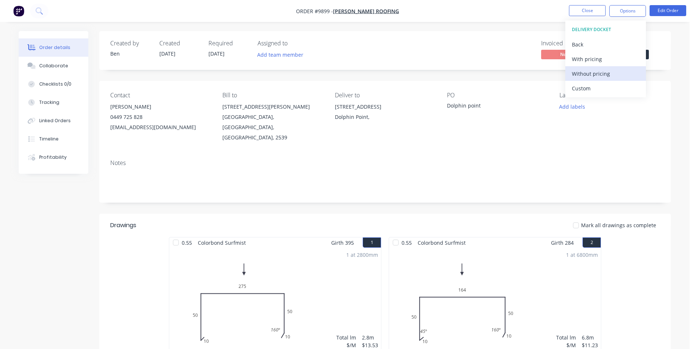
click at [602, 72] on div "Without pricing" at bounding box center [605, 73] width 67 height 11
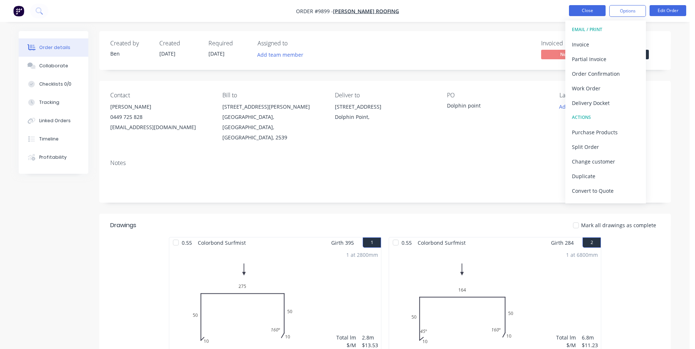
click at [580, 12] on button "Close" at bounding box center [587, 10] width 37 height 11
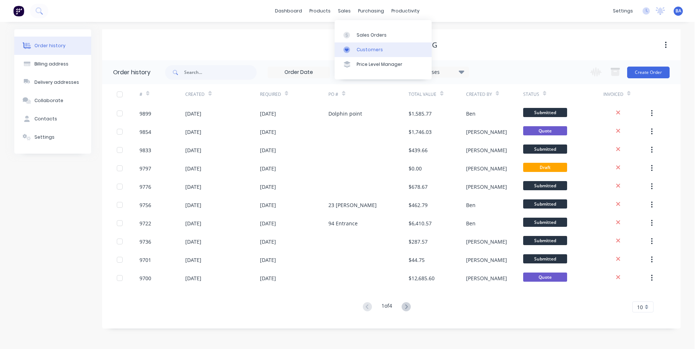
click at [347, 49] on icon at bounding box center [347, 49] width 4 height 3
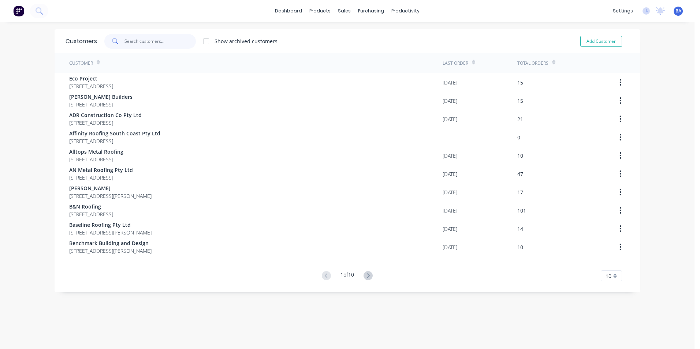
click at [178, 40] on input "text" at bounding box center [160, 41] width 71 height 15
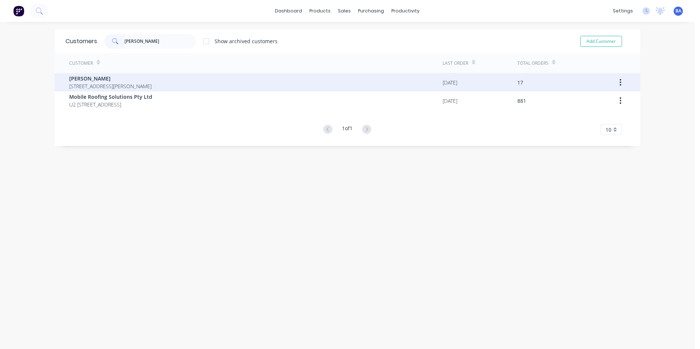
click at [93, 78] on span "[PERSON_NAME]" at bounding box center [110, 79] width 82 height 8
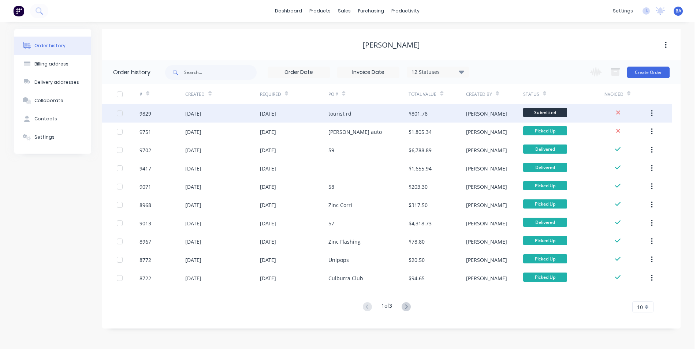
click at [376, 110] on div "tourist rd" at bounding box center [369, 113] width 80 height 18
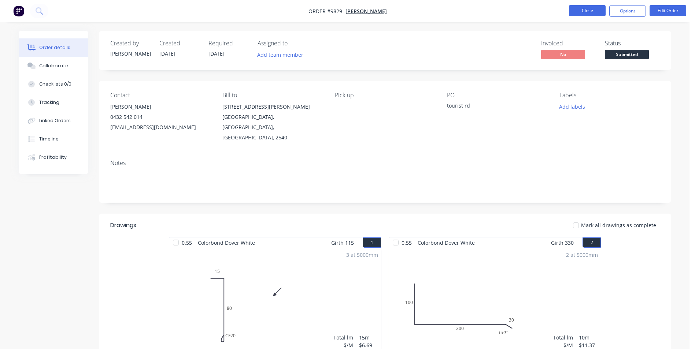
click at [583, 10] on button "Close" at bounding box center [587, 10] width 37 height 11
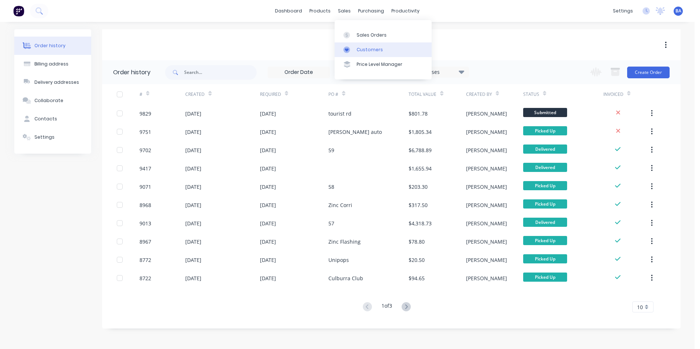
click at [346, 50] on icon at bounding box center [347, 49] width 4 height 3
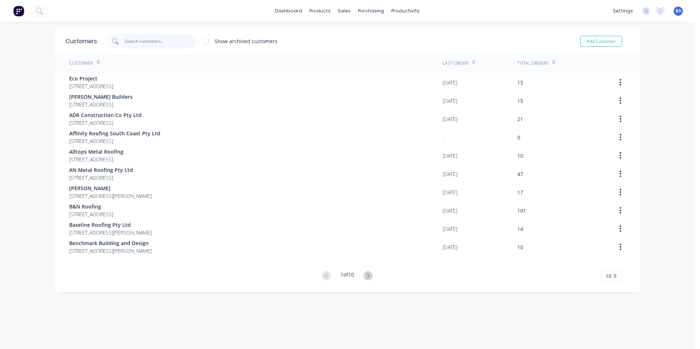
click at [164, 41] on input "text" at bounding box center [160, 41] width 71 height 15
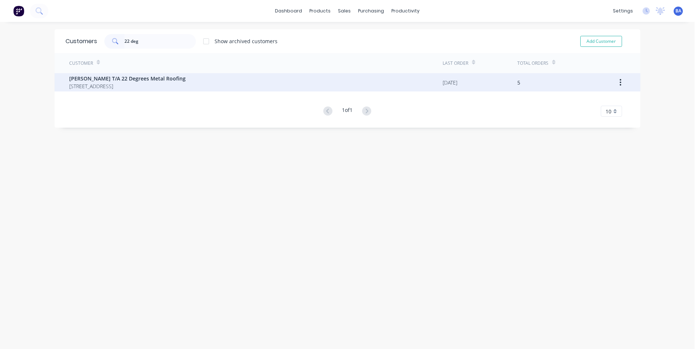
click at [153, 83] on span "[STREET_ADDRESS]" at bounding box center [127, 86] width 116 height 8
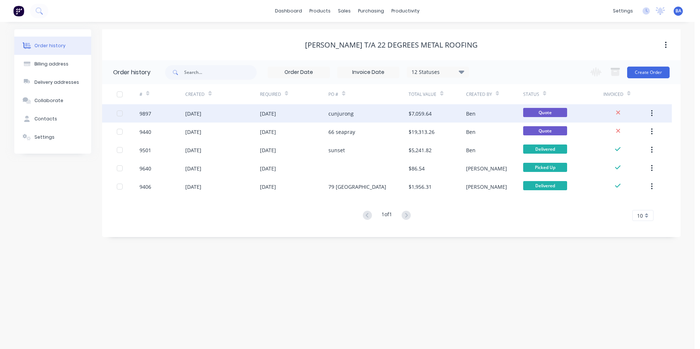
click at [373, 116] on div "cunjurong" at bounding box center [369, 113] width 80 height 18
